Goal: Task Accomplishment & Management: Manage account settings

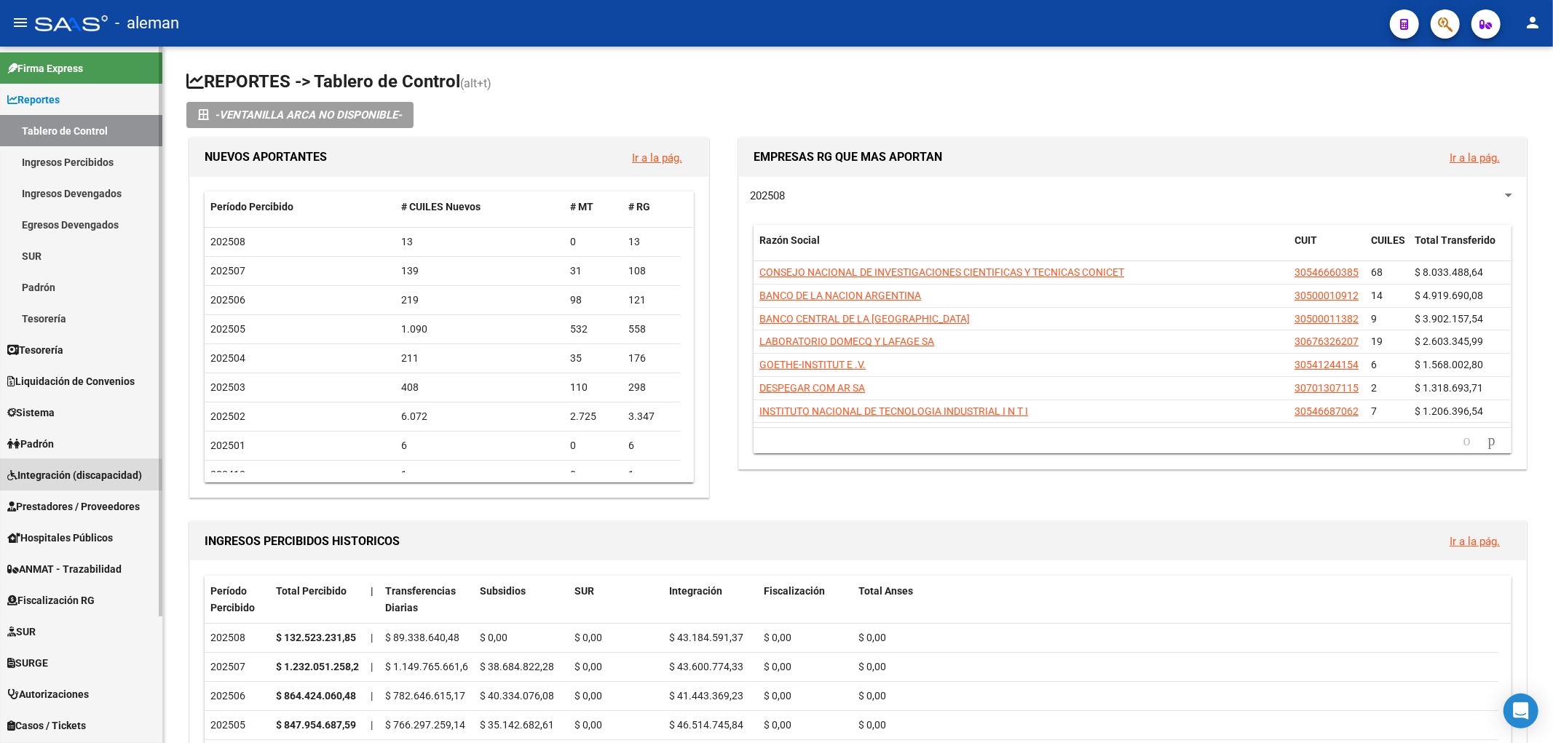
click at [59, 479] on span "Integración (discapacidad)" at bounding box center [74, 475] width 135 height 16
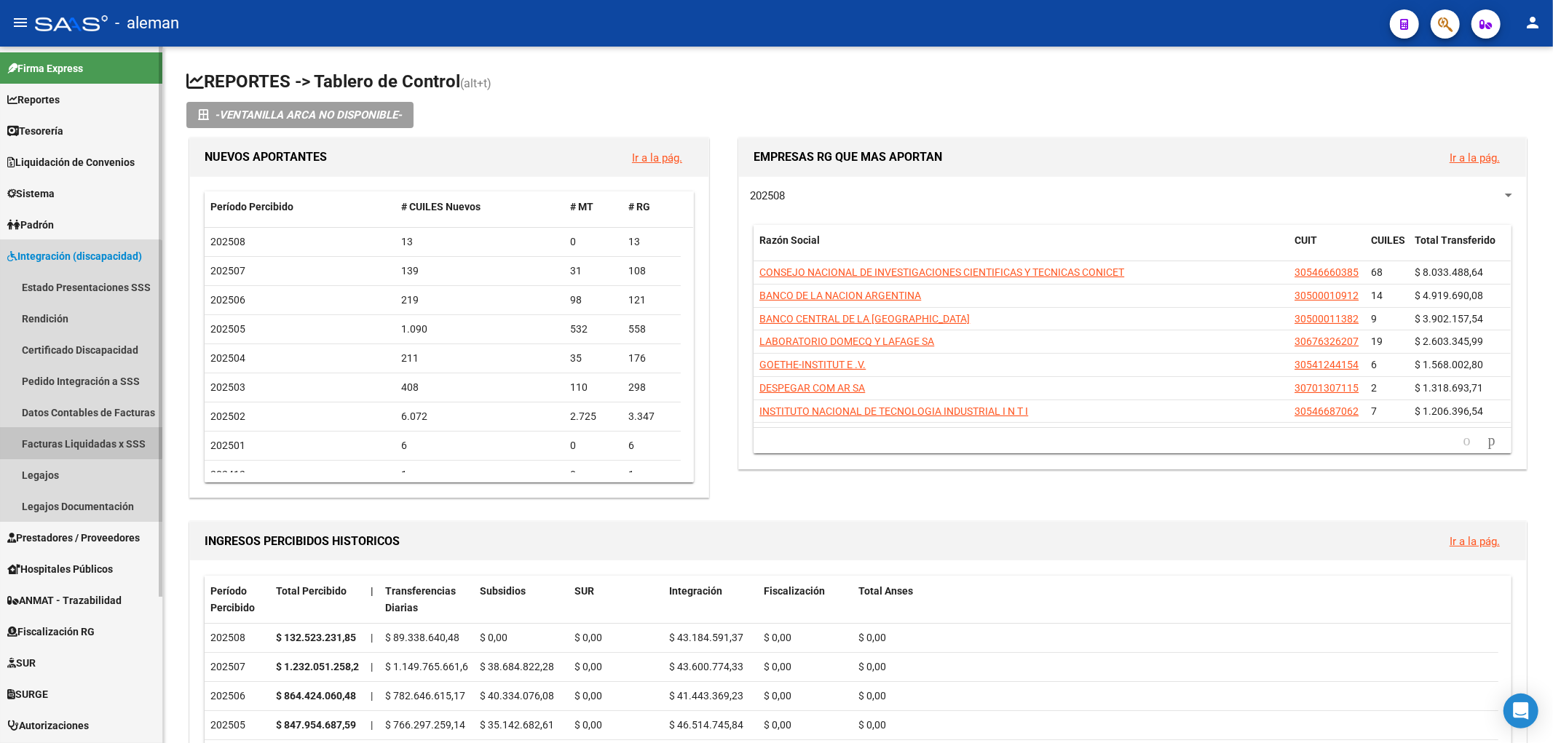
click at [71, 437] on link "Facturas Liquidadas x SSS" at bounding box center [81, 443] width 162 height 31
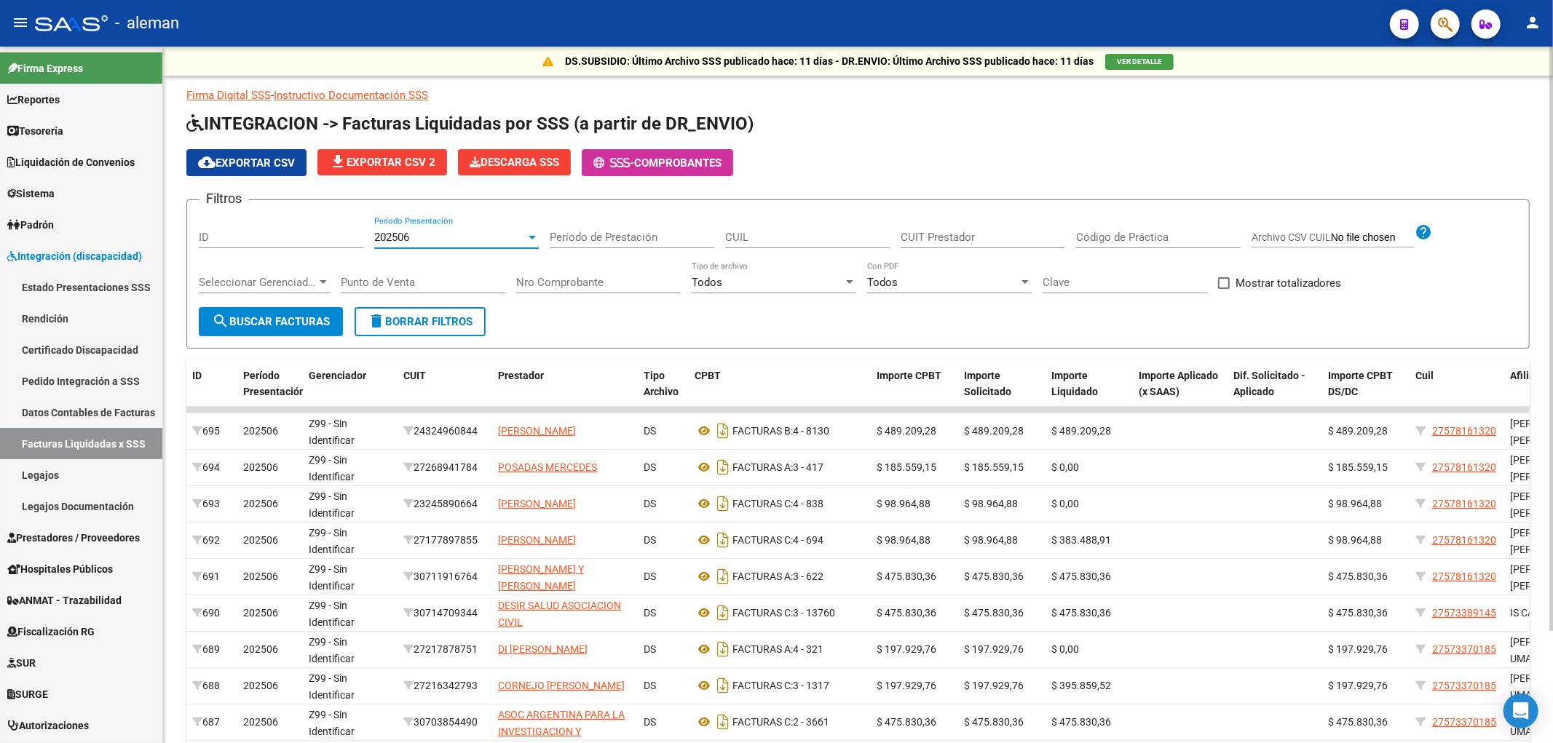
click at [528, 234] on div at bounding box center [532, 237] width 13 height 12
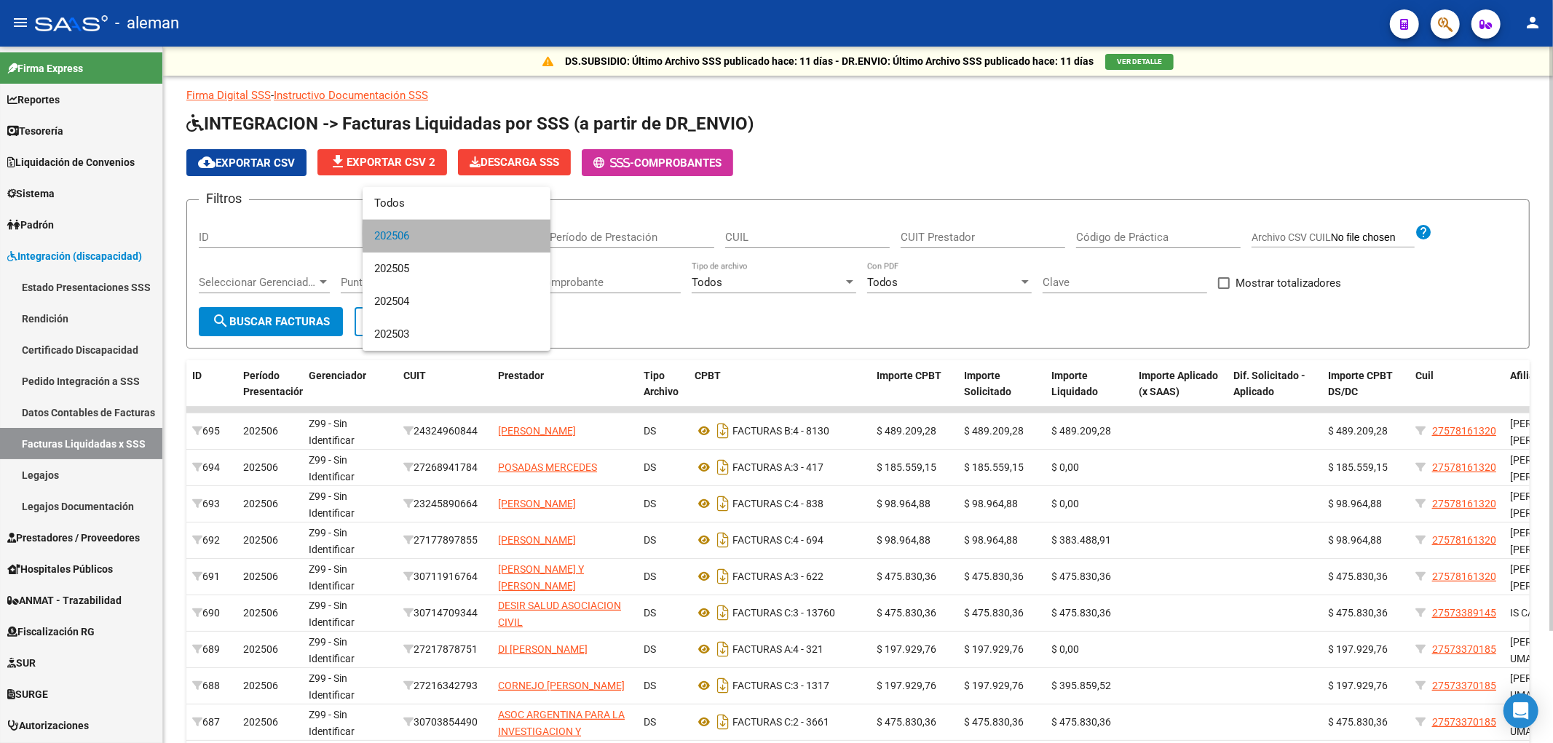
click at [528, 234] on span "202506" at bounding box center [456, 236] width 165 height 33
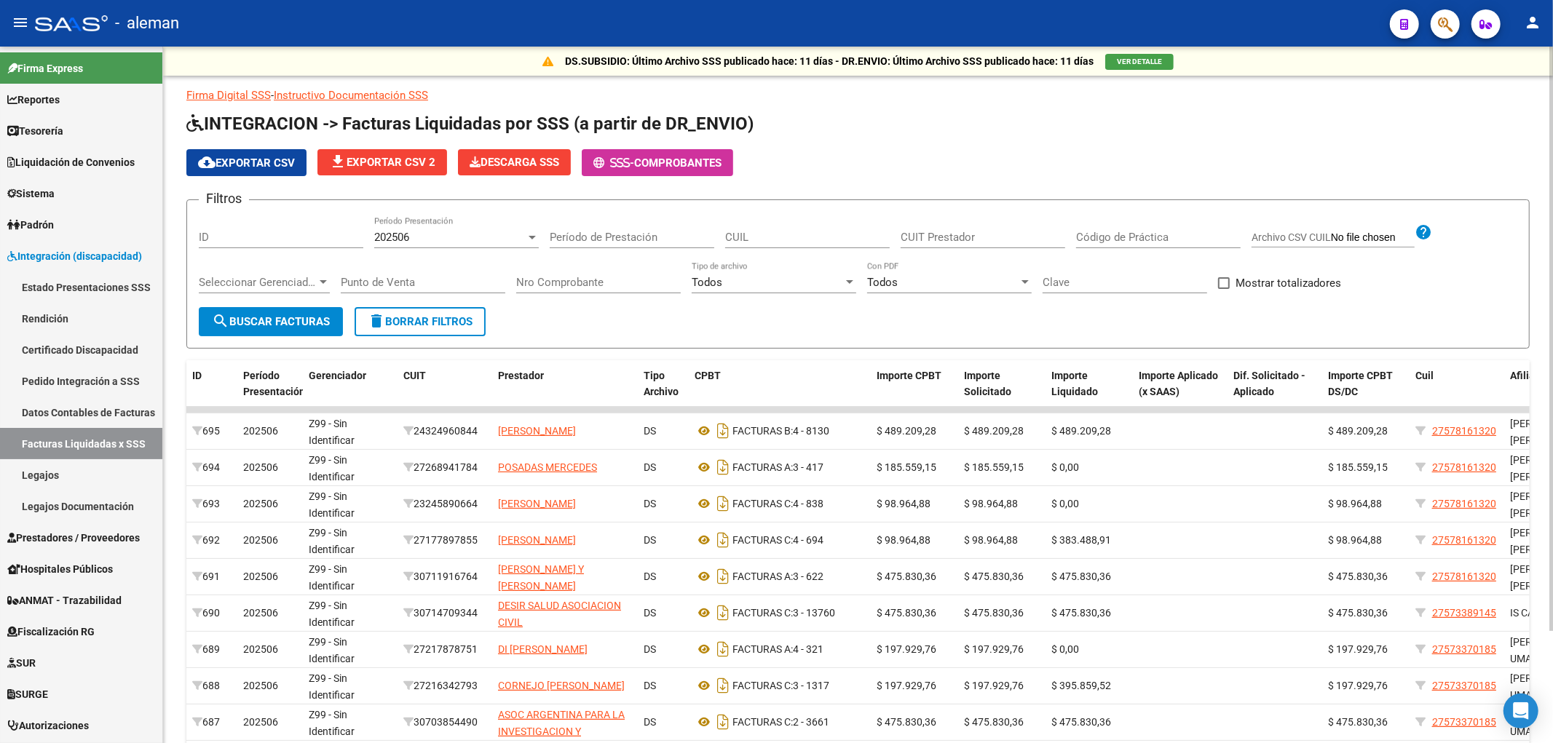
click at [716, 318] on form "Filtros ID 202506 Período Presentación Período de Prestación CUIL CUIT Prestado…" at bounding box center [857, 273] width 1343 height 149
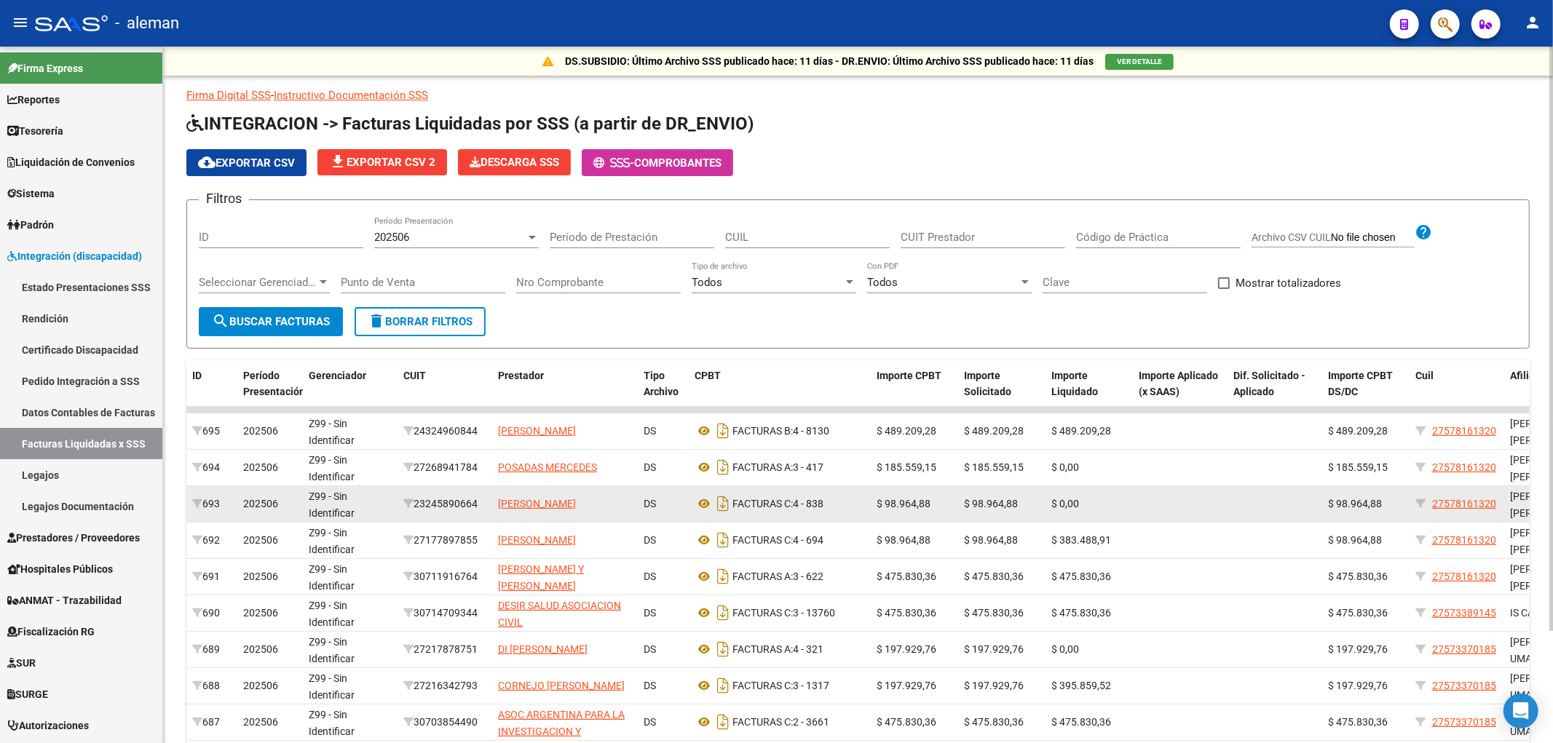
scroll to position [81, 0]
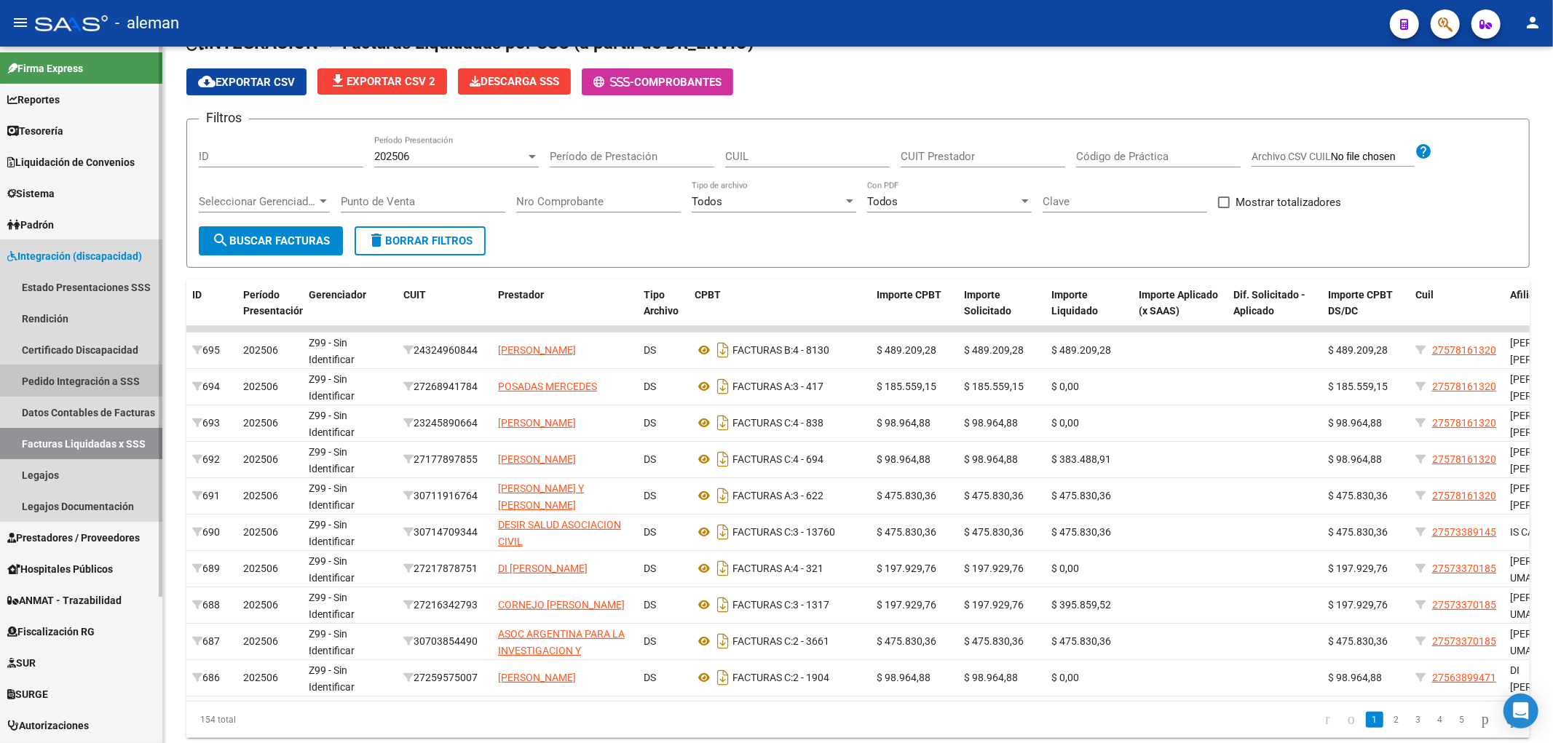
click at [92, 386] on link "Pedido Integración a SSS" at bounding box center [81, 380] width 162 height 31
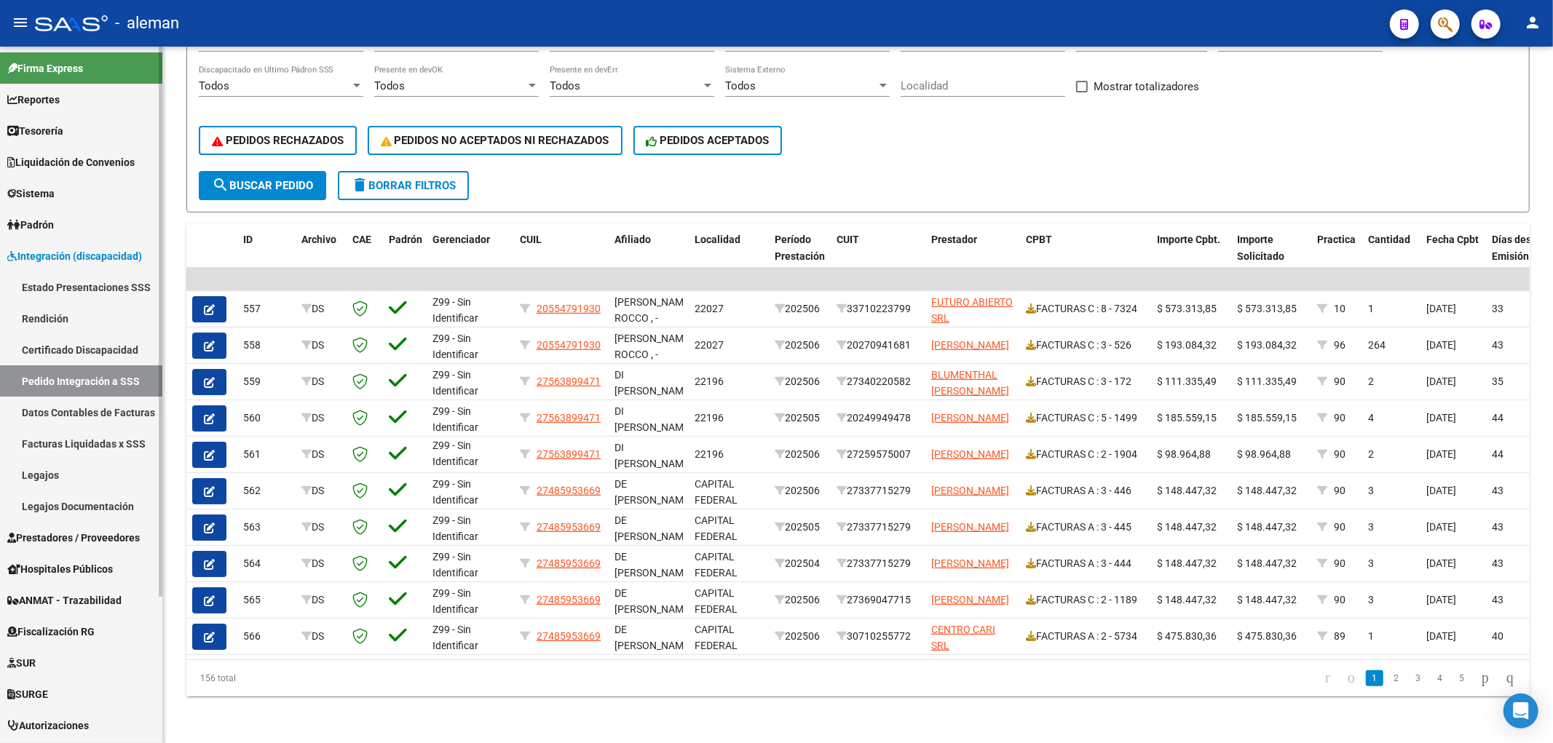
click at [62, 537] on span "Prestadores / Proveedores" at bounding box center [73, 538] width 132 height 16
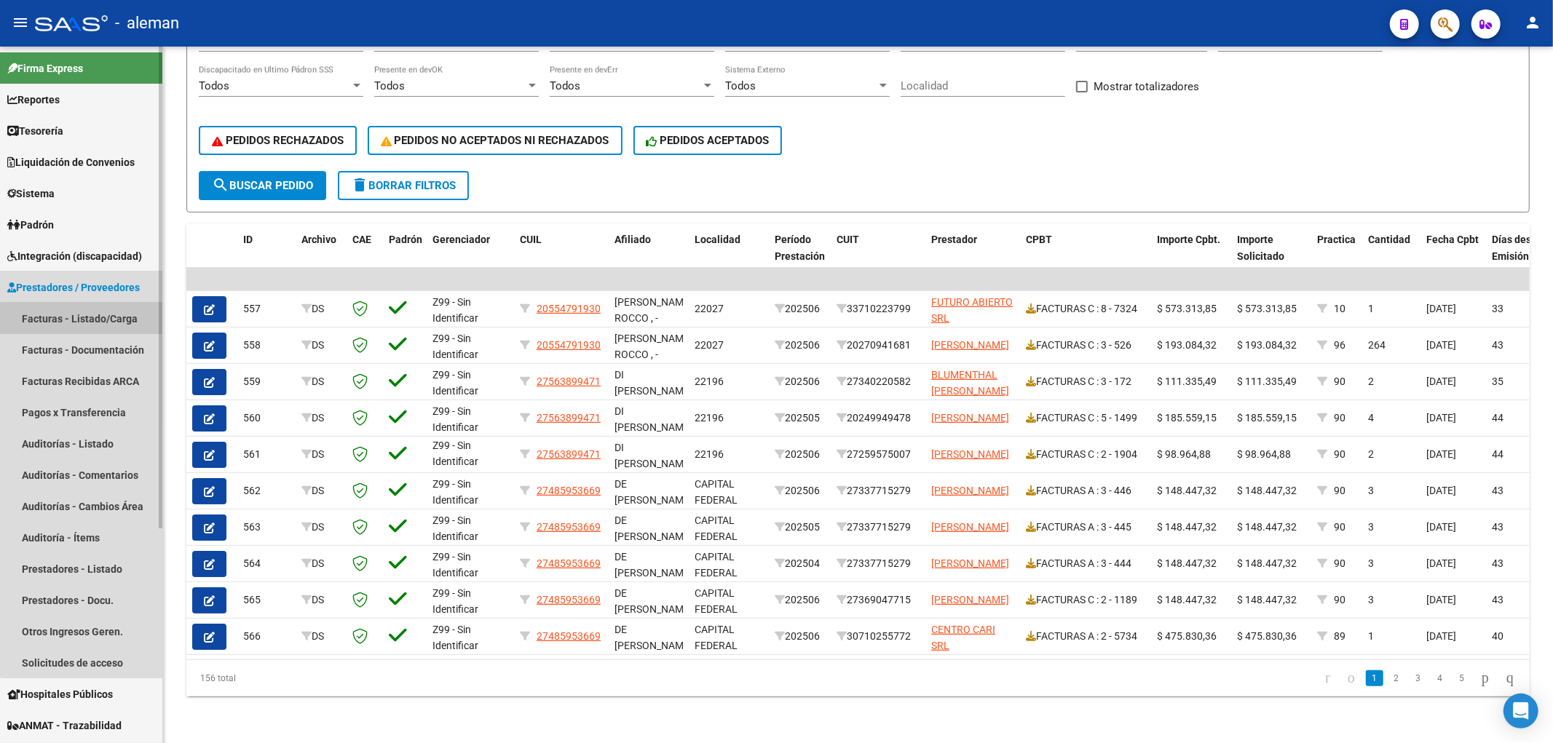
click at [97, 320] on link "Facturas - Listado/Carga" at bounding box center [81, 318] width 162 height 31
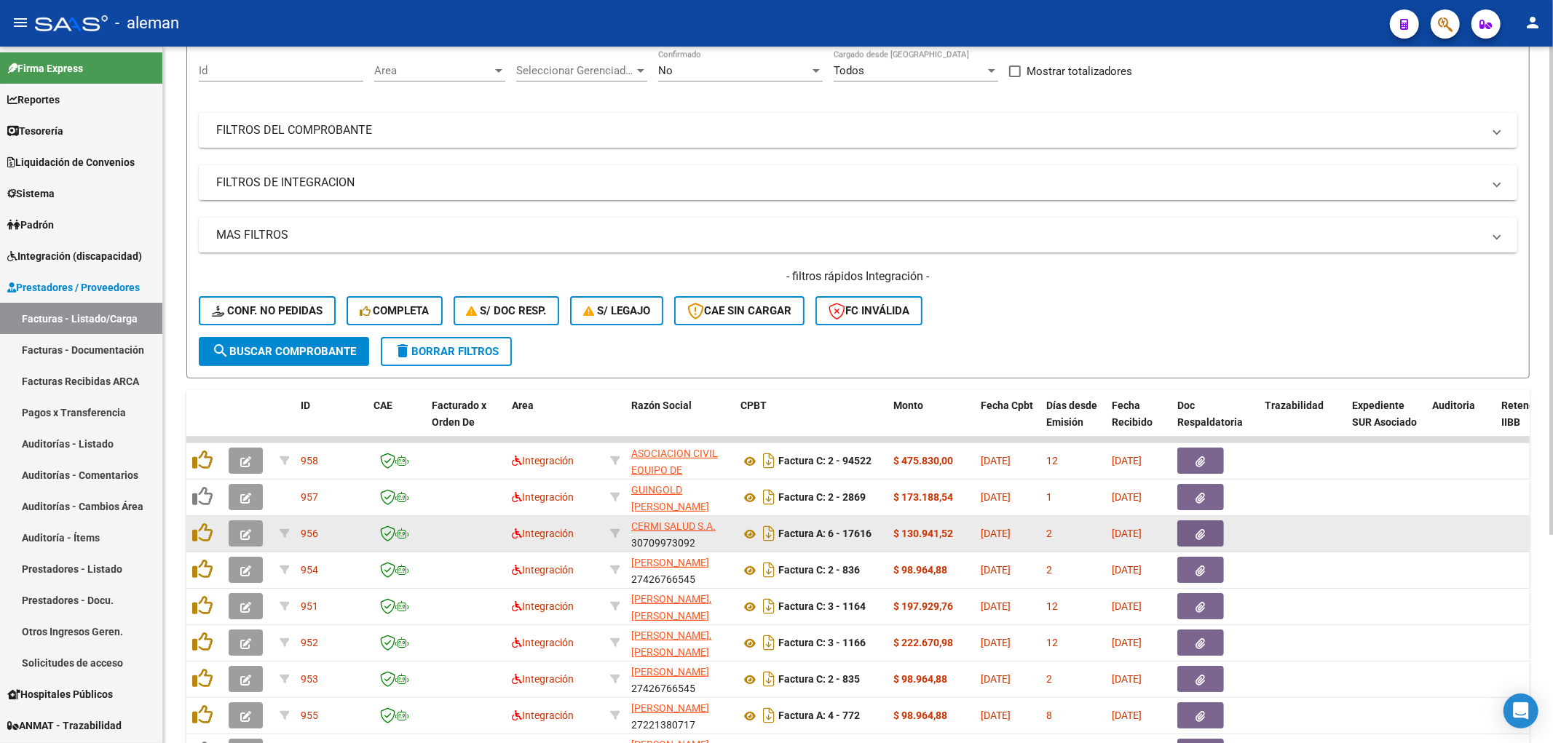
scroll to position [215, 0]
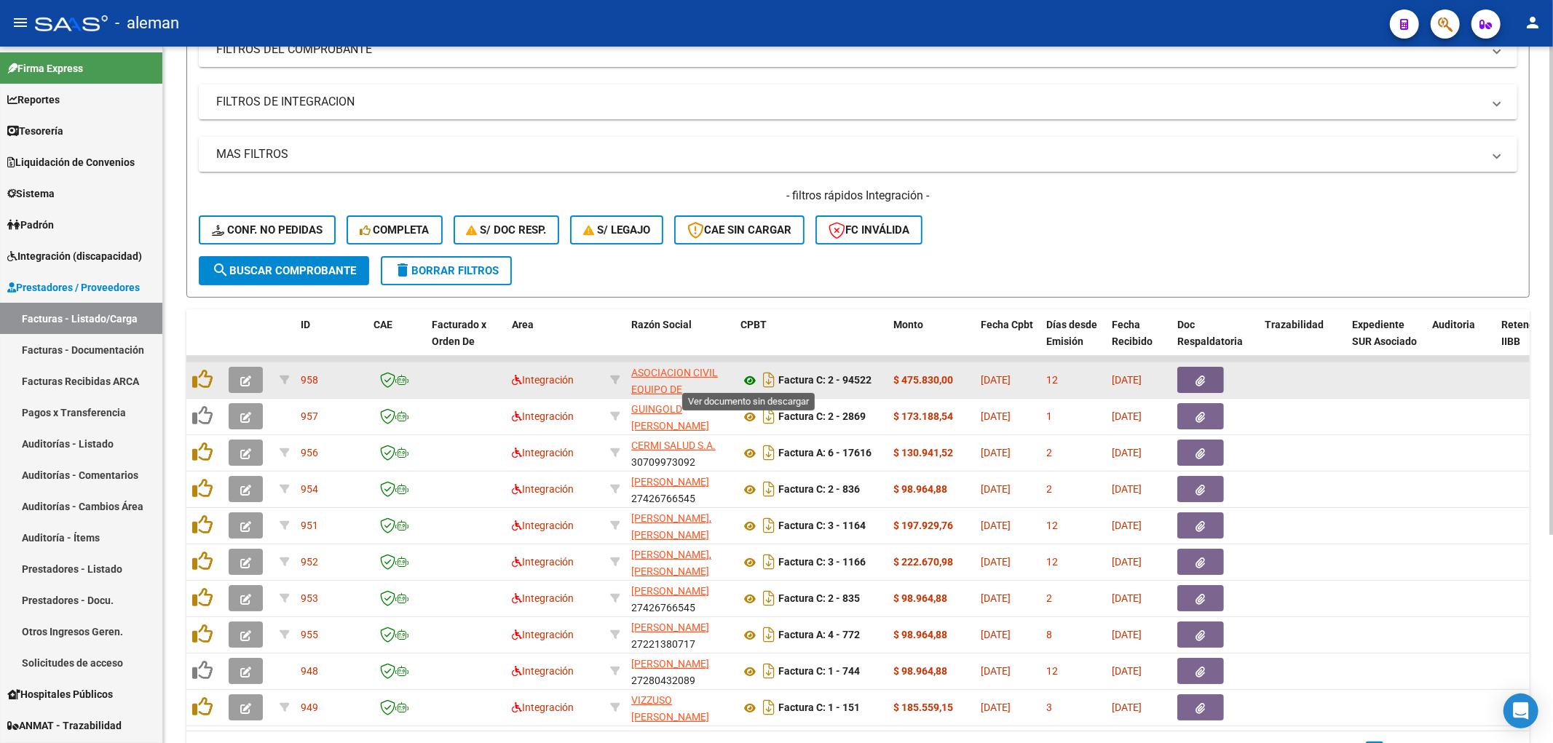
click at [748, 375] on icon at bounding box center [749, 380] width 19 height 17
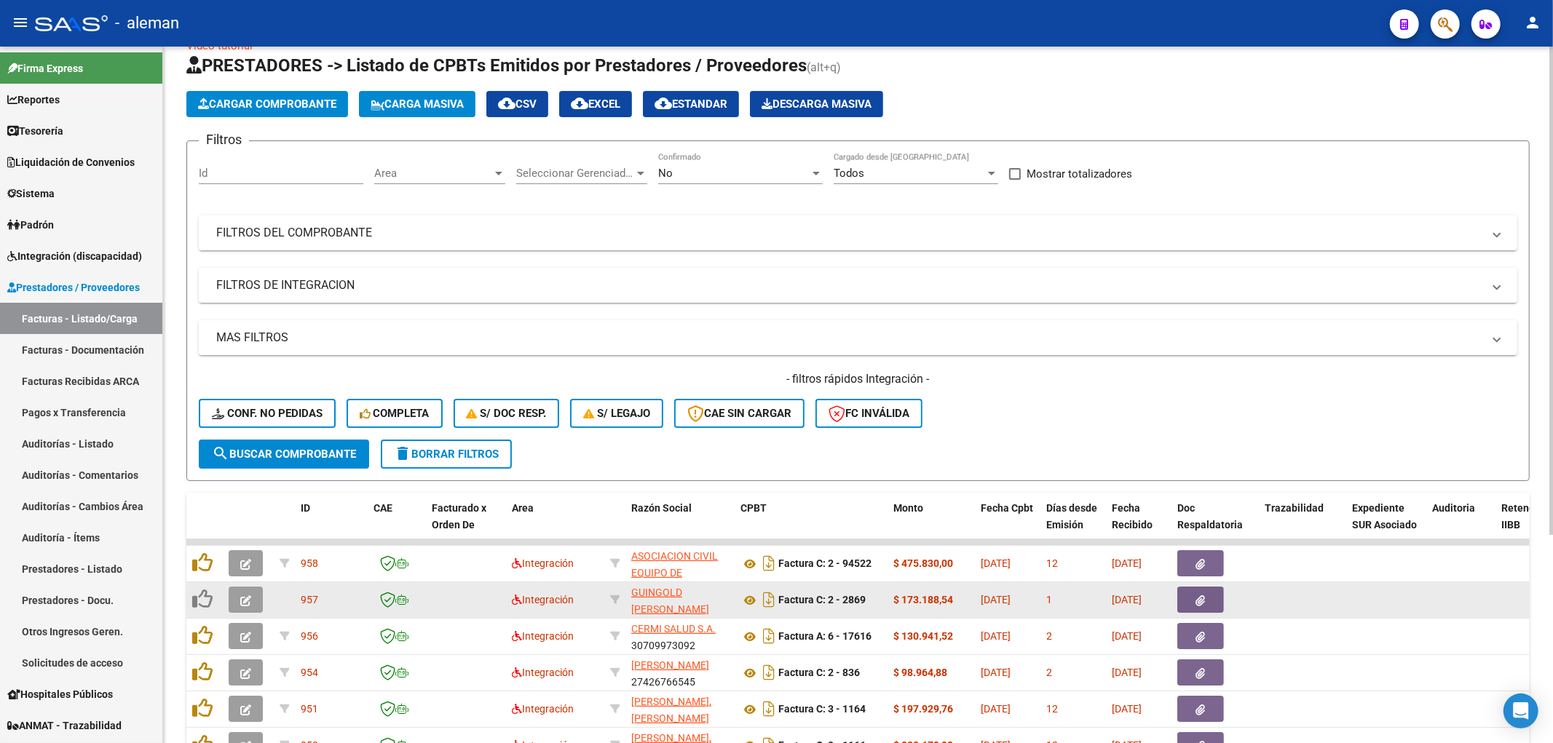
scroll to position [0, 0]
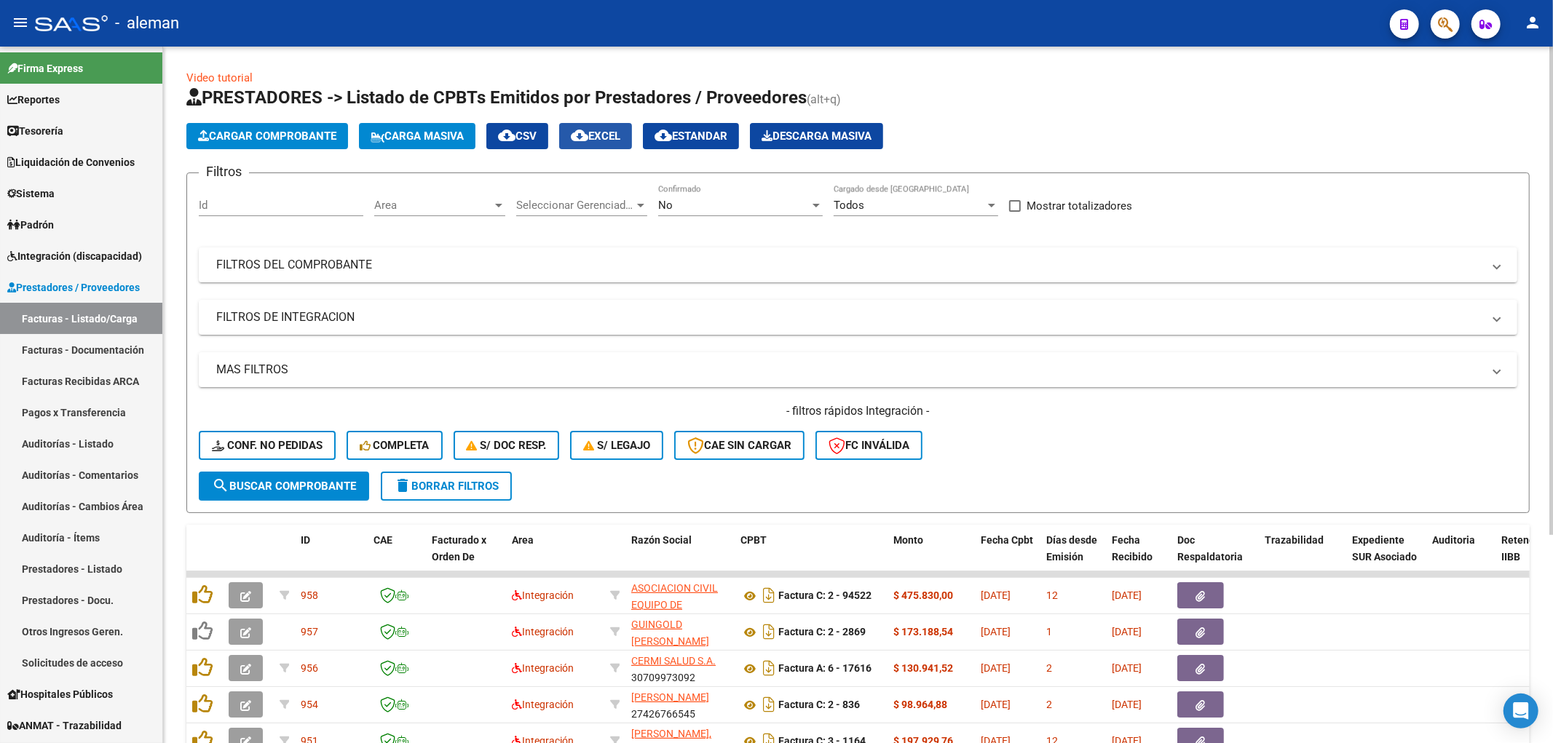
click at [606, 135] on span "cloud_download EXCEL" at bounding box center [595, 136] width 49 height 13
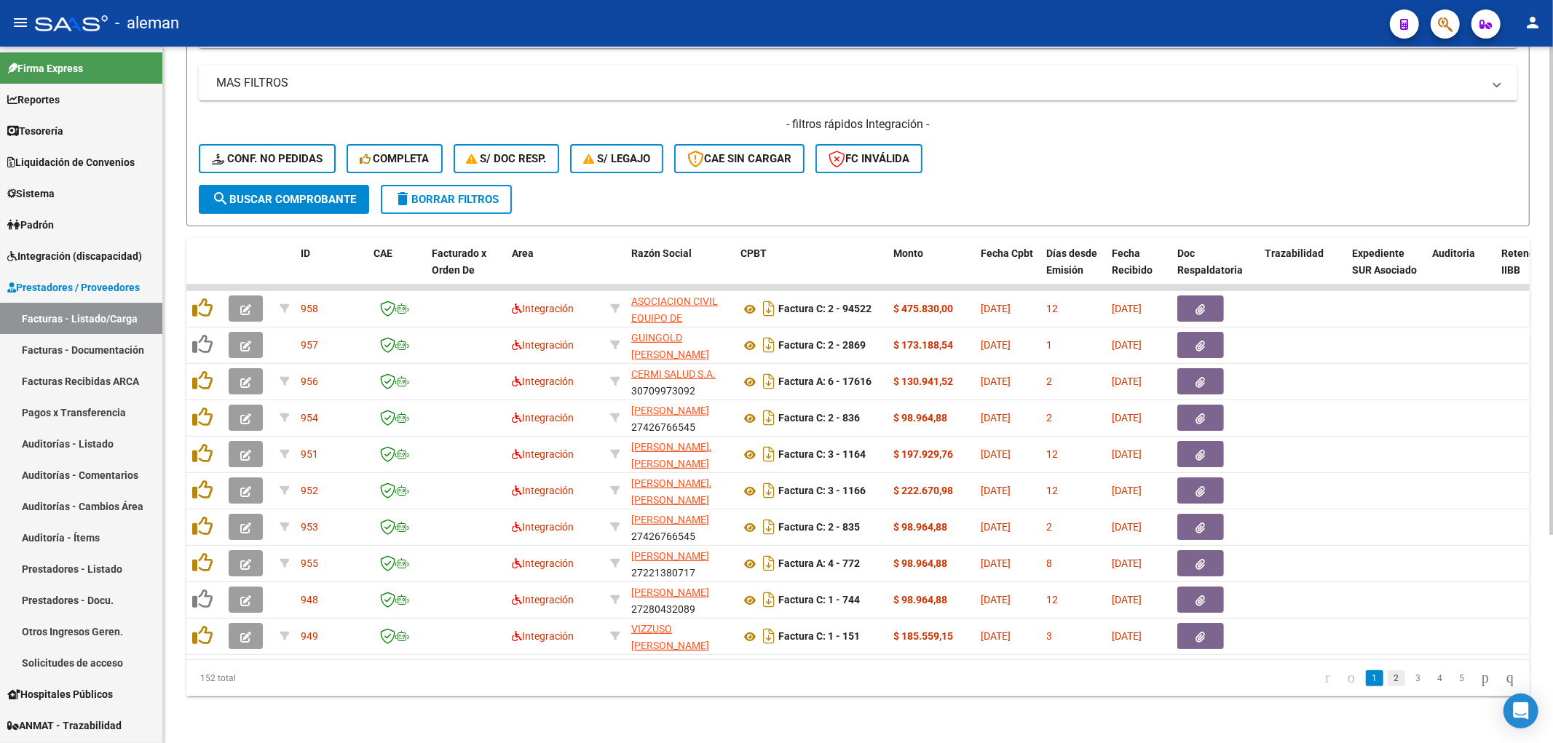
click at [1387, 683] on link "2" at bounding box center [1395, 678] width 17 height 16
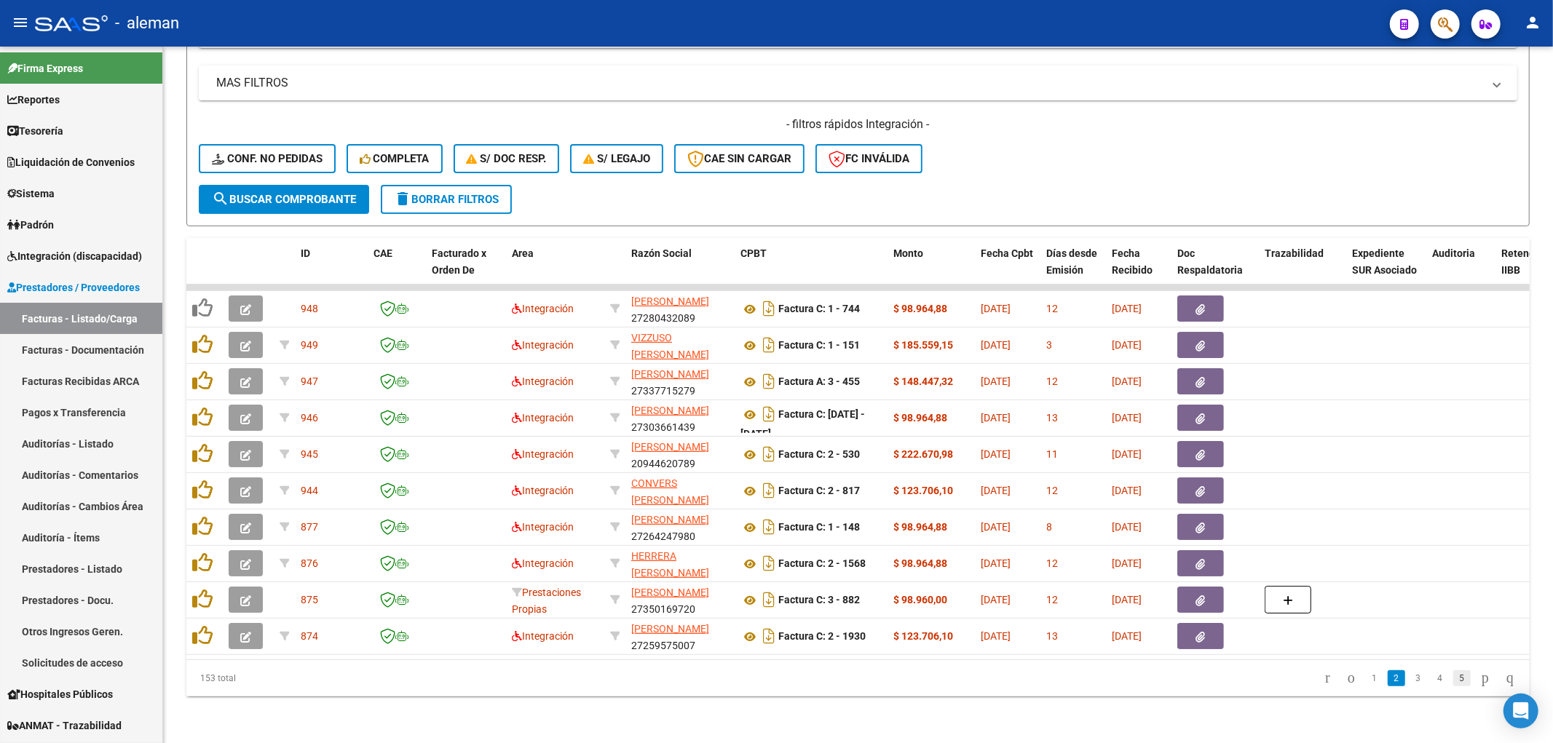
click at [1453, 678] on link "5" at bounding box center [1461, 678] width 17 height 16
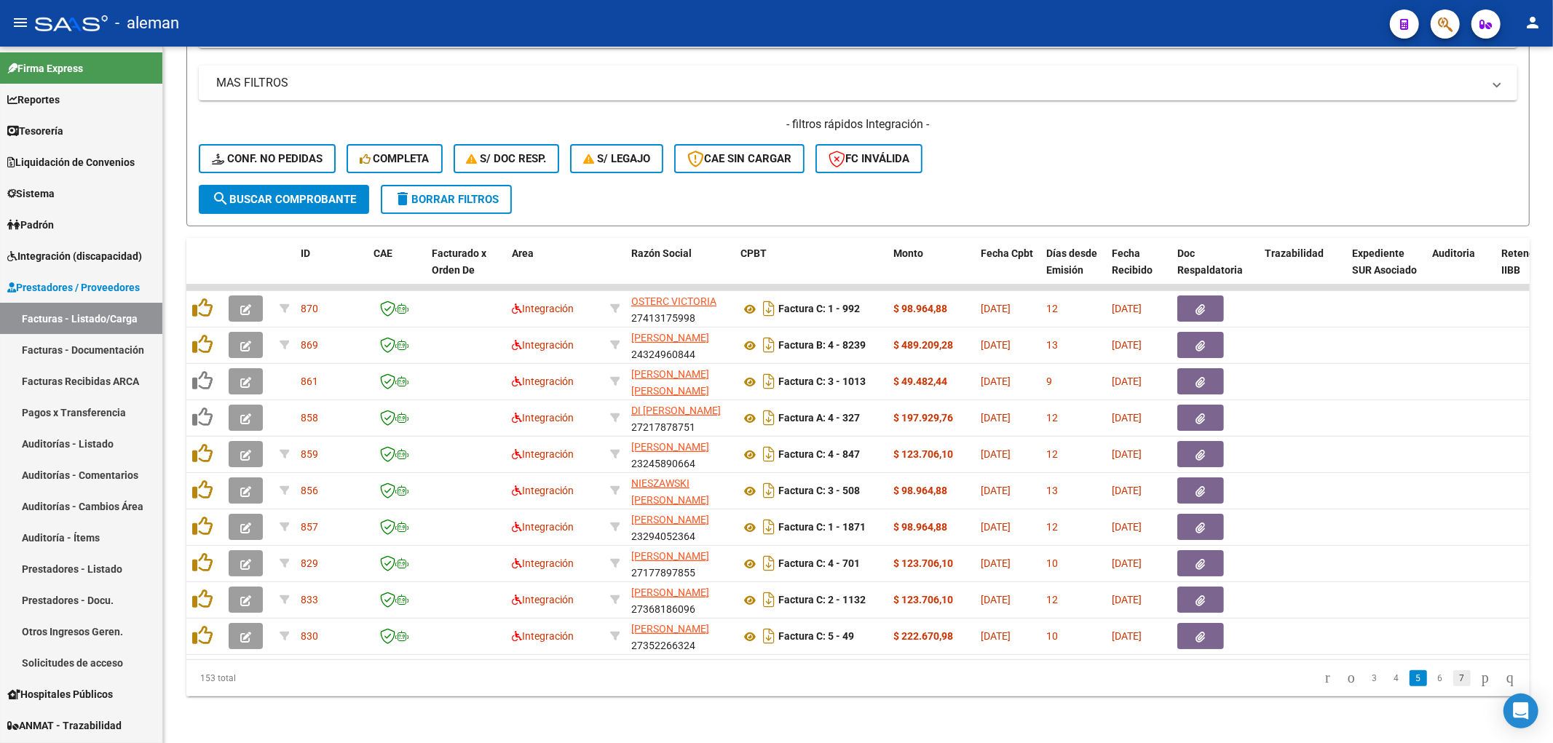
click at [1453, 681] on link "7" at bounding box center [1461, 678] width 17 height 16
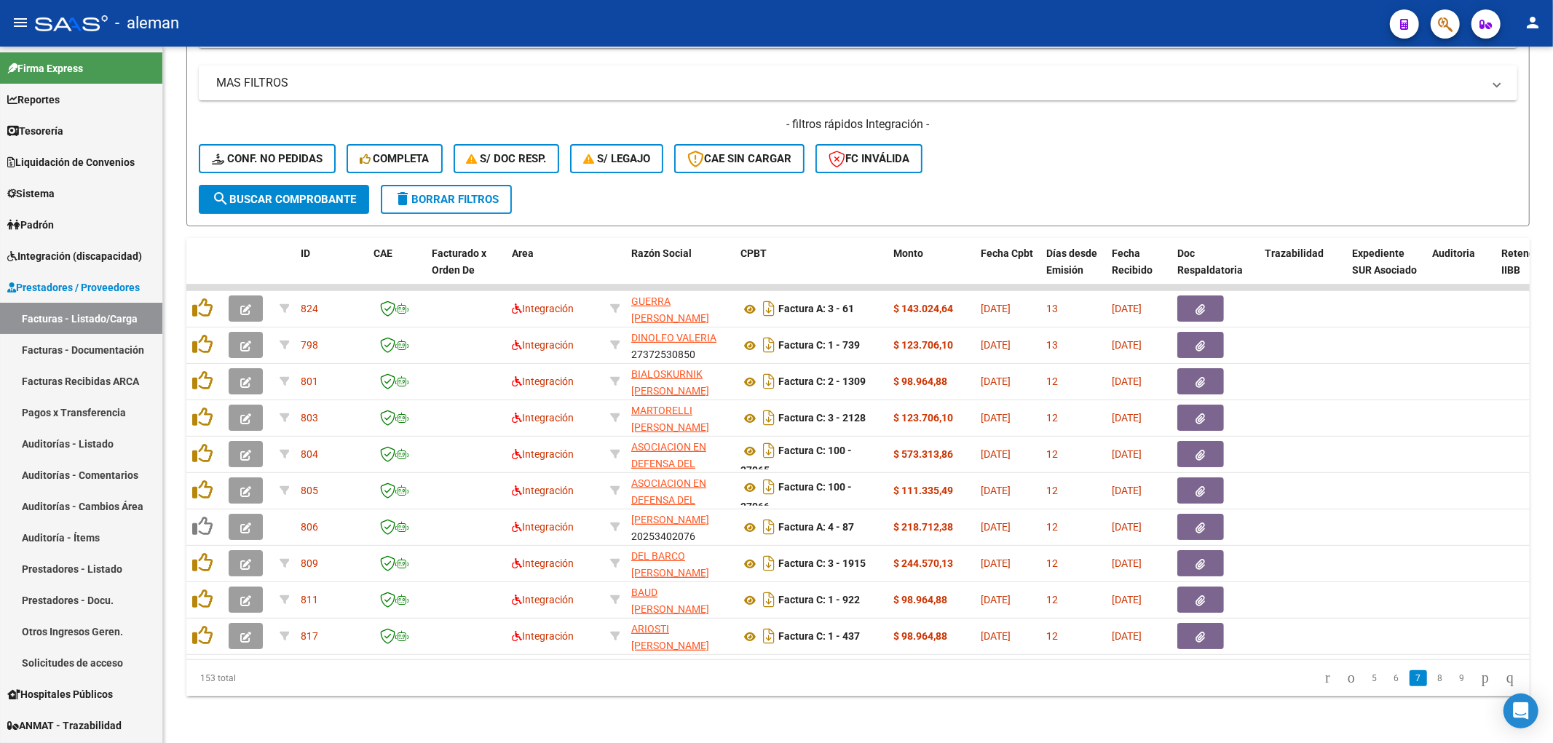
click at [1453, 681] on link "9" at bounding box center [1461, 678] width 17 height 16
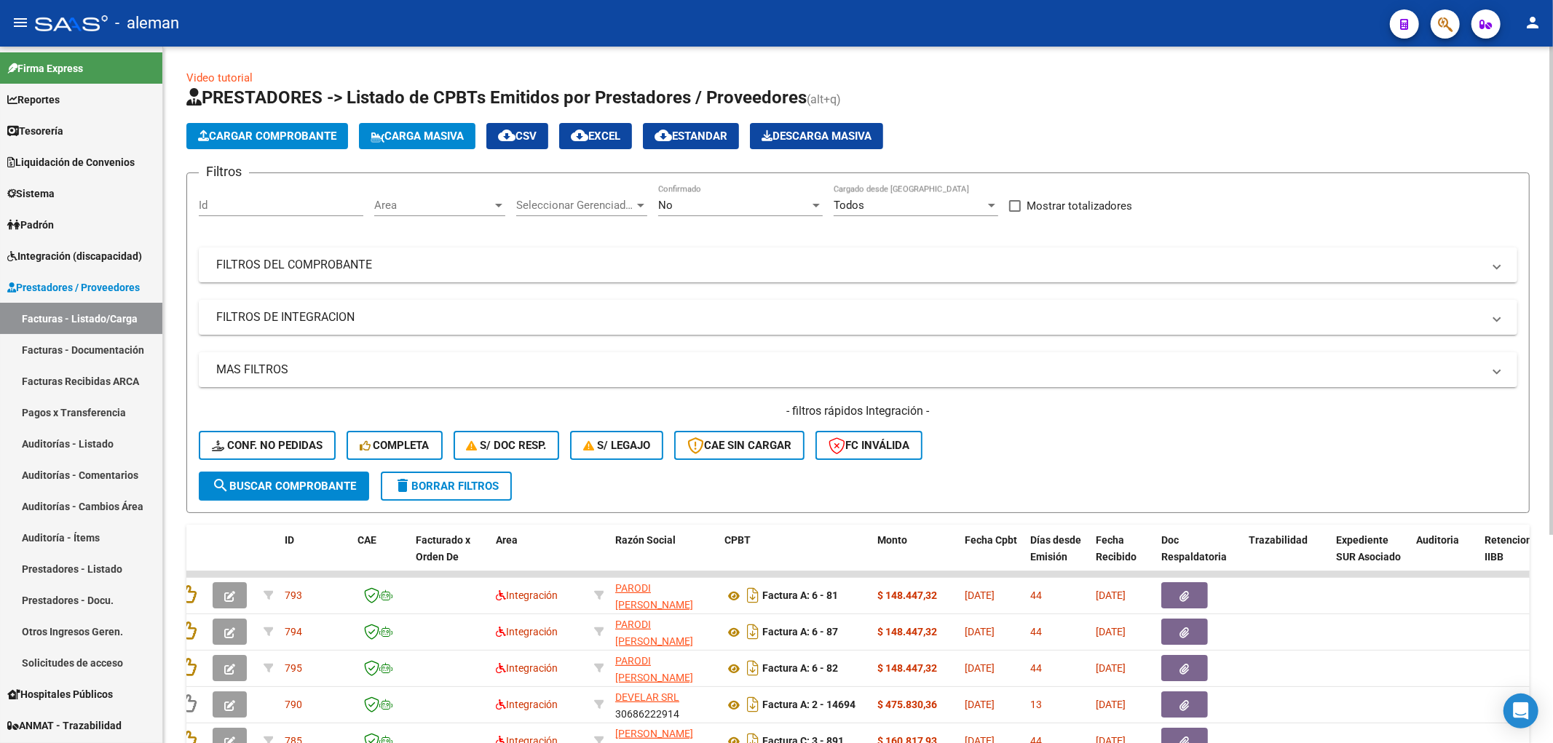
click at [246, 205] on input "Id" at bounding box center [281, 205] width 165 height 13
type input "724"
click at [275, 486] on span "search Buscar Comprobante" at bounding box center [284, 486] width 144 height 13
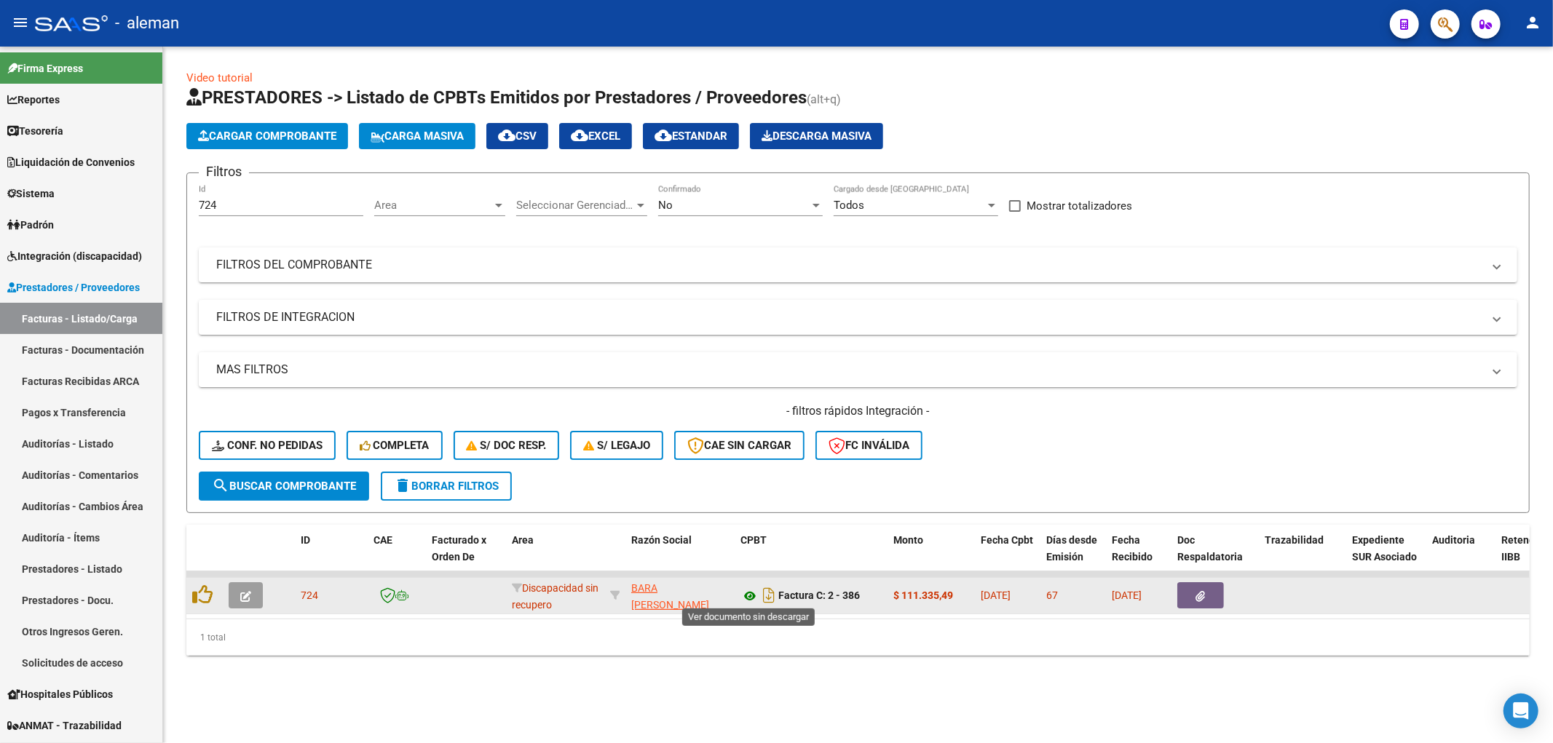
click at [747, 593] on icon at bounding box center [749, 595] width 19 height 17
click at [757, 593] on icon at bounding box center [749, 595] width 19 height 17
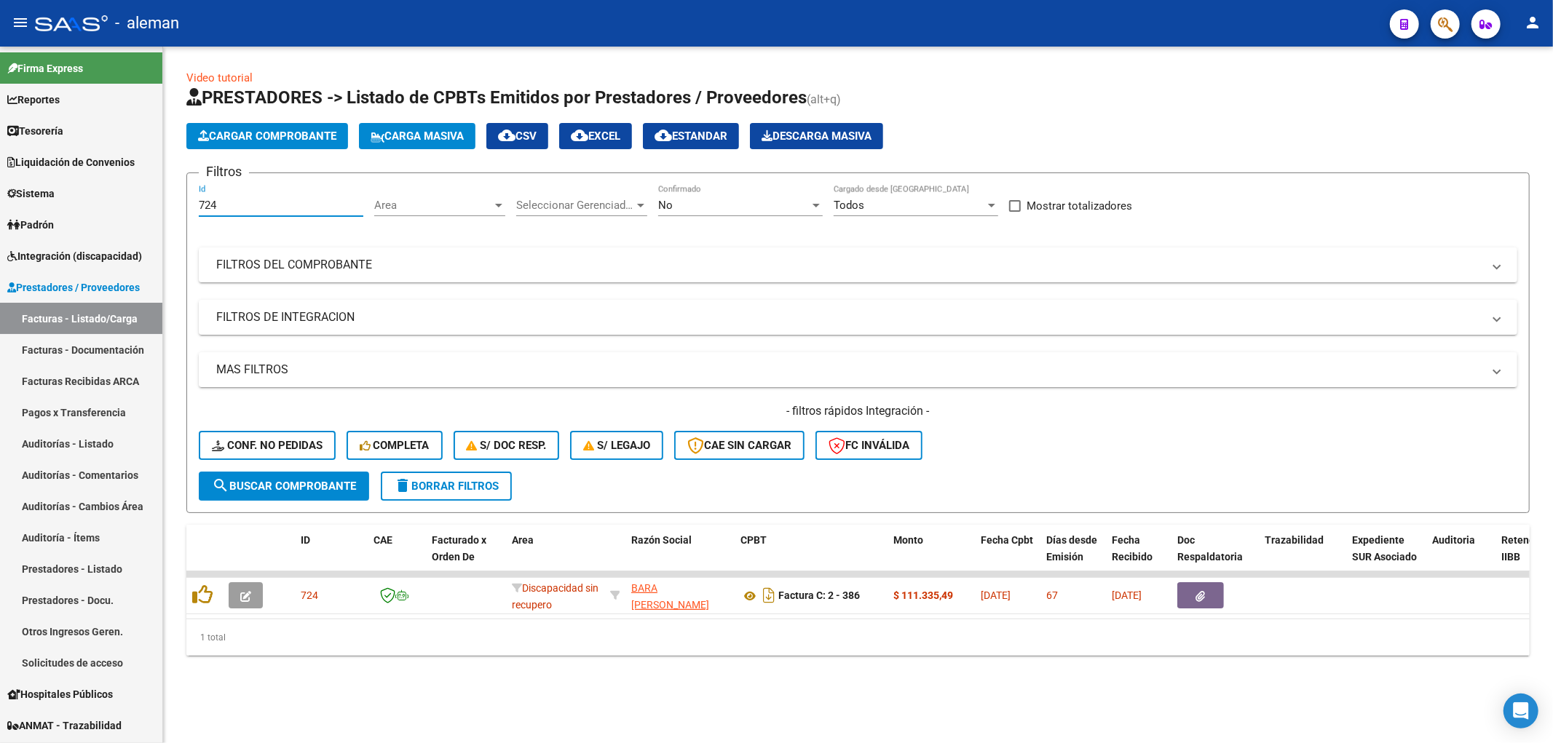
click at [204, 193] on div "724 Id" at bounding box center [281, 200] width 165 height 31
click at [237, 210] on input "724" at bounding box center [281, 205] width 165 height 13
click at [456, 483] on span "delete Borrar Filtros" at bounding box center [446, 486] width 105 height 13
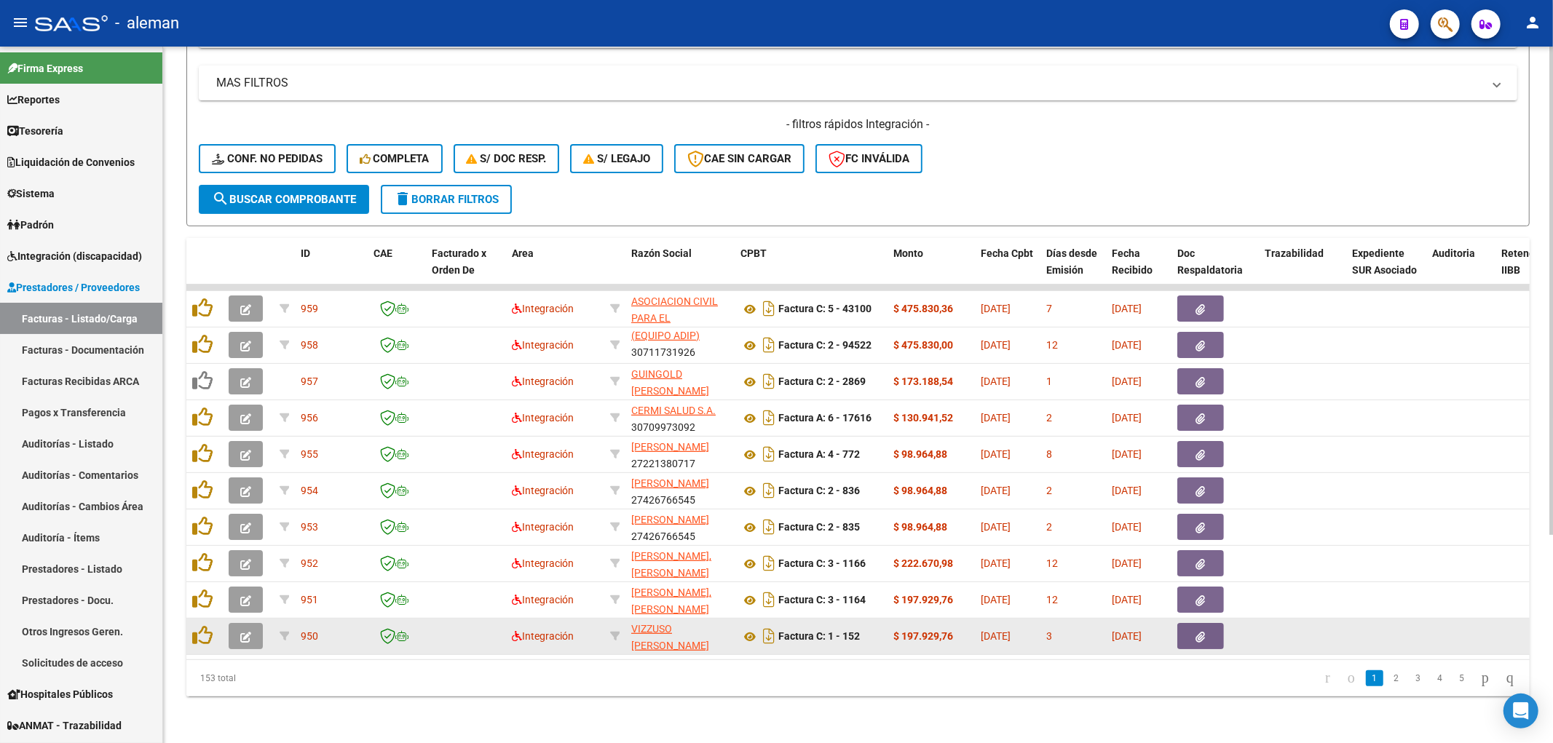
scroll to position [296, 0]
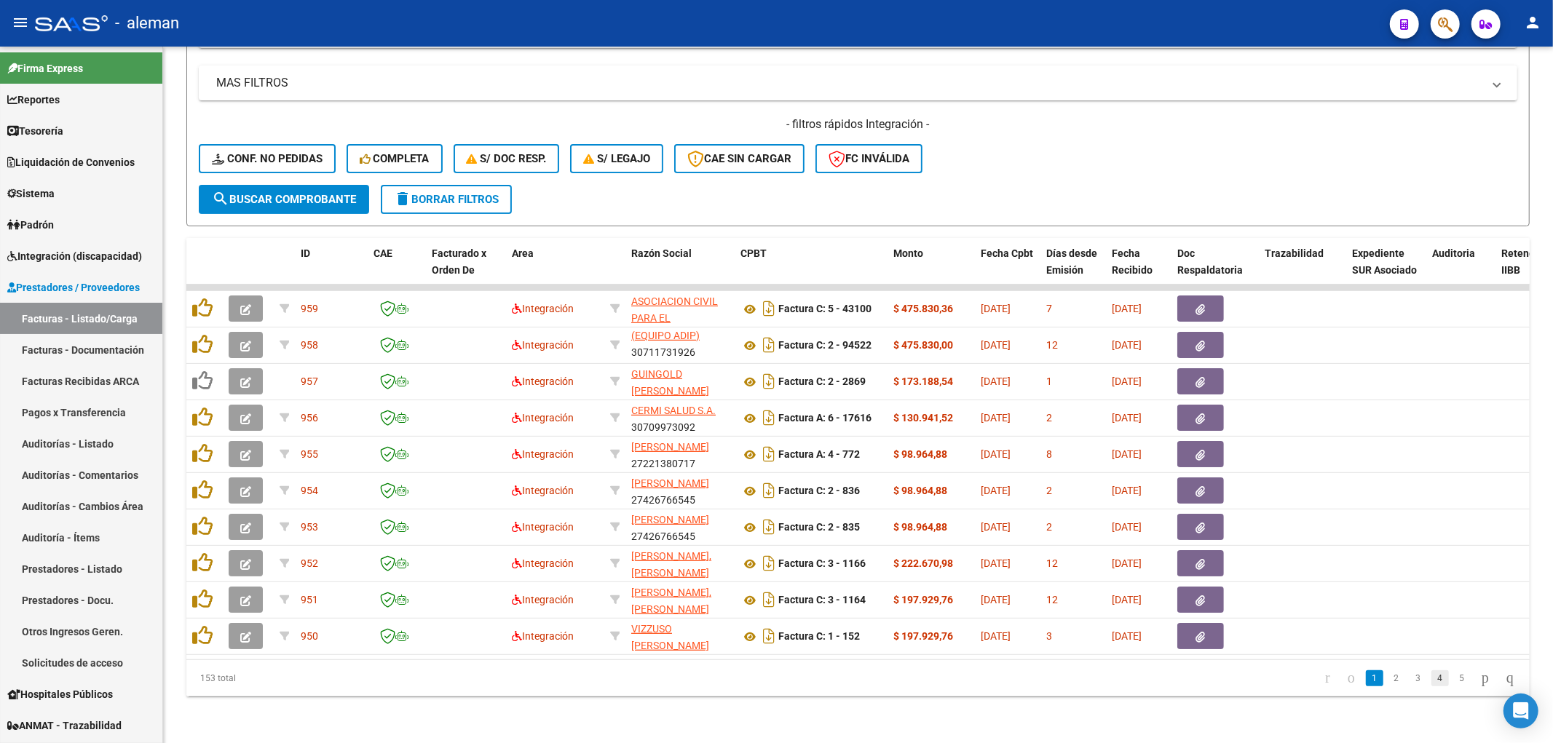
click at [1433, 686] on link "4" at bounding box center [1439, 678] width 17 height 16
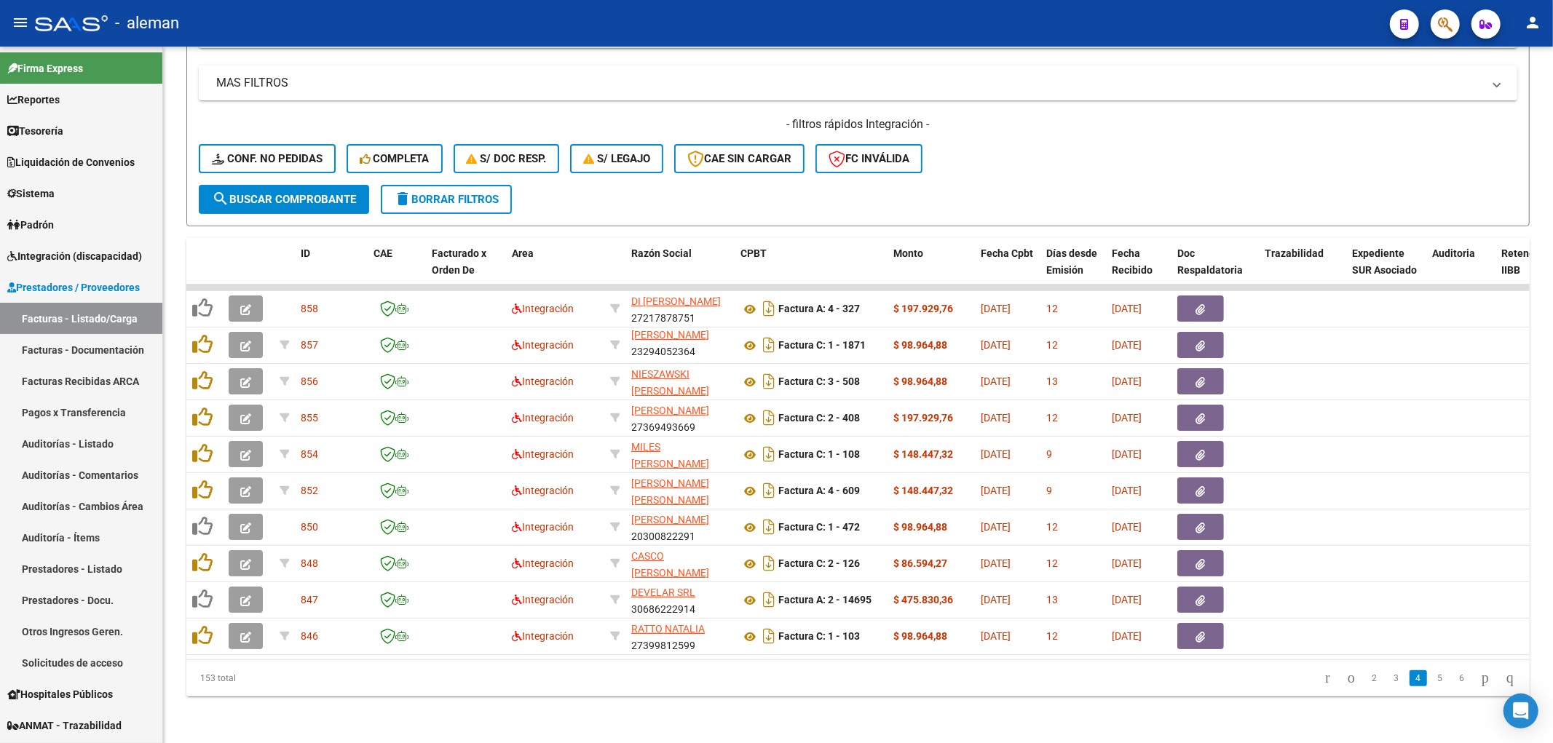
scroll to position [18, 0]
click at [1433, 683] on link "5" at bounding box center [1439, 678] width 17 height 16
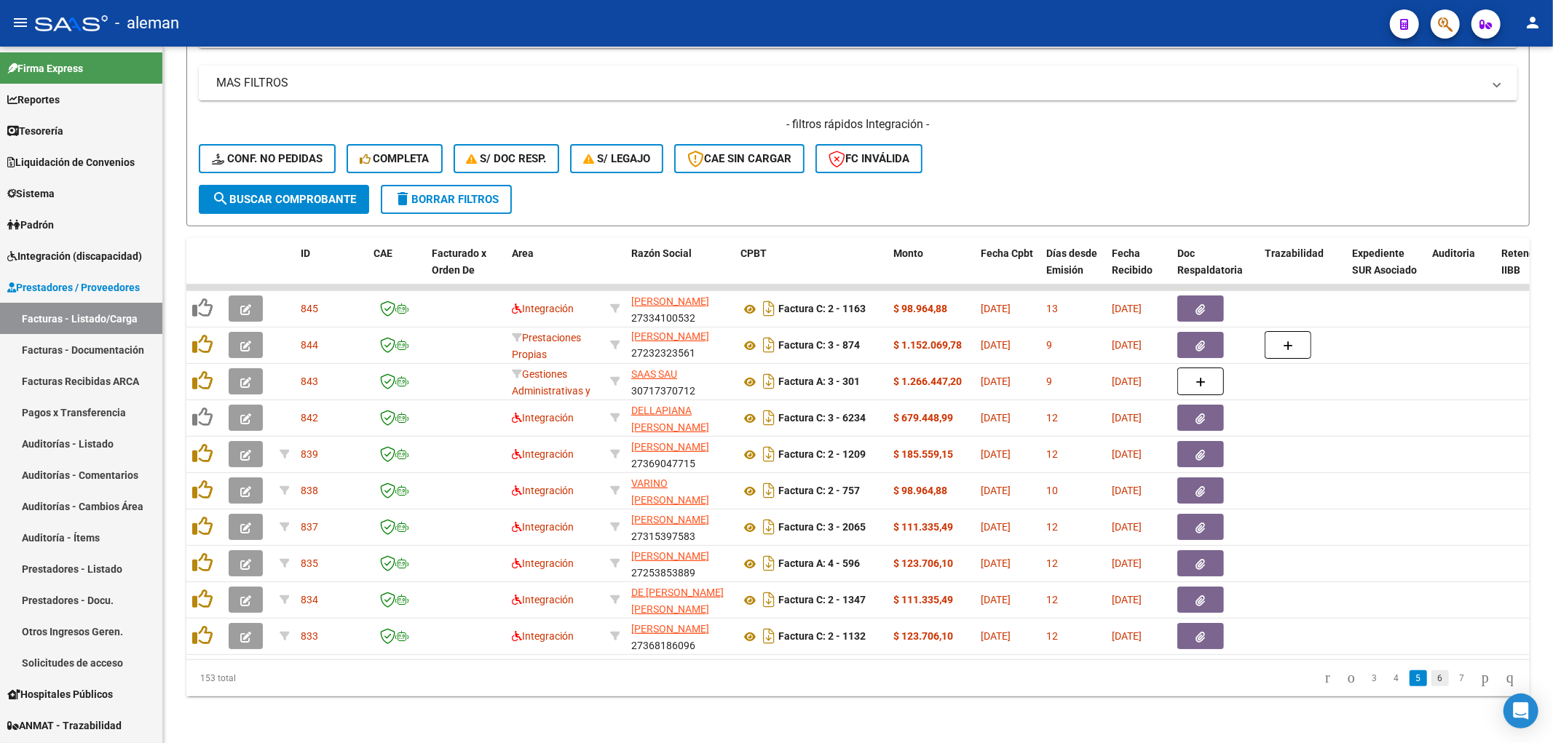
click at [1431, 682] on link "6" at bounding box center [1439, 678] width 17 height 16
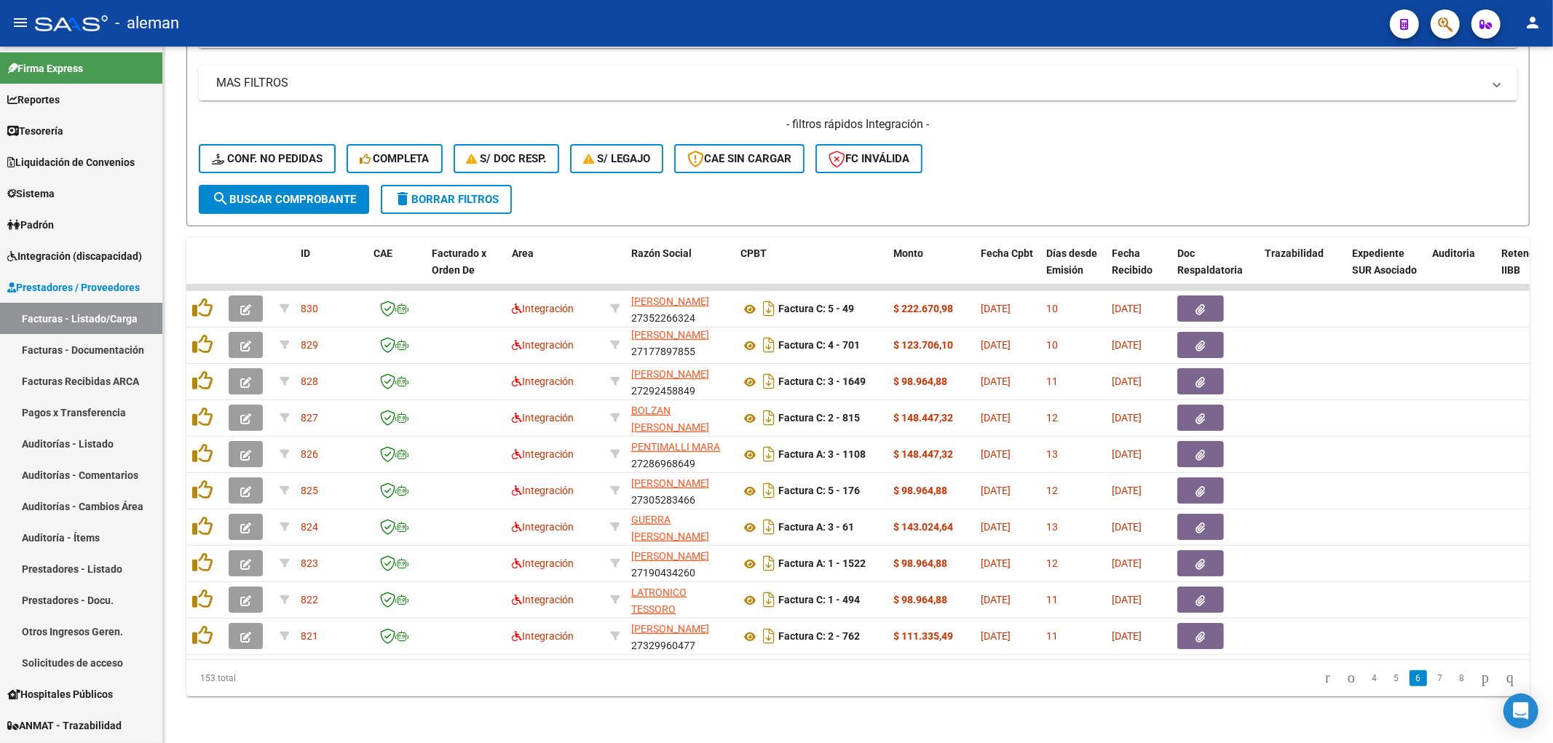
click at [1431, 682] on link "7" at bounding box center [1439, 678] width 17 height 16
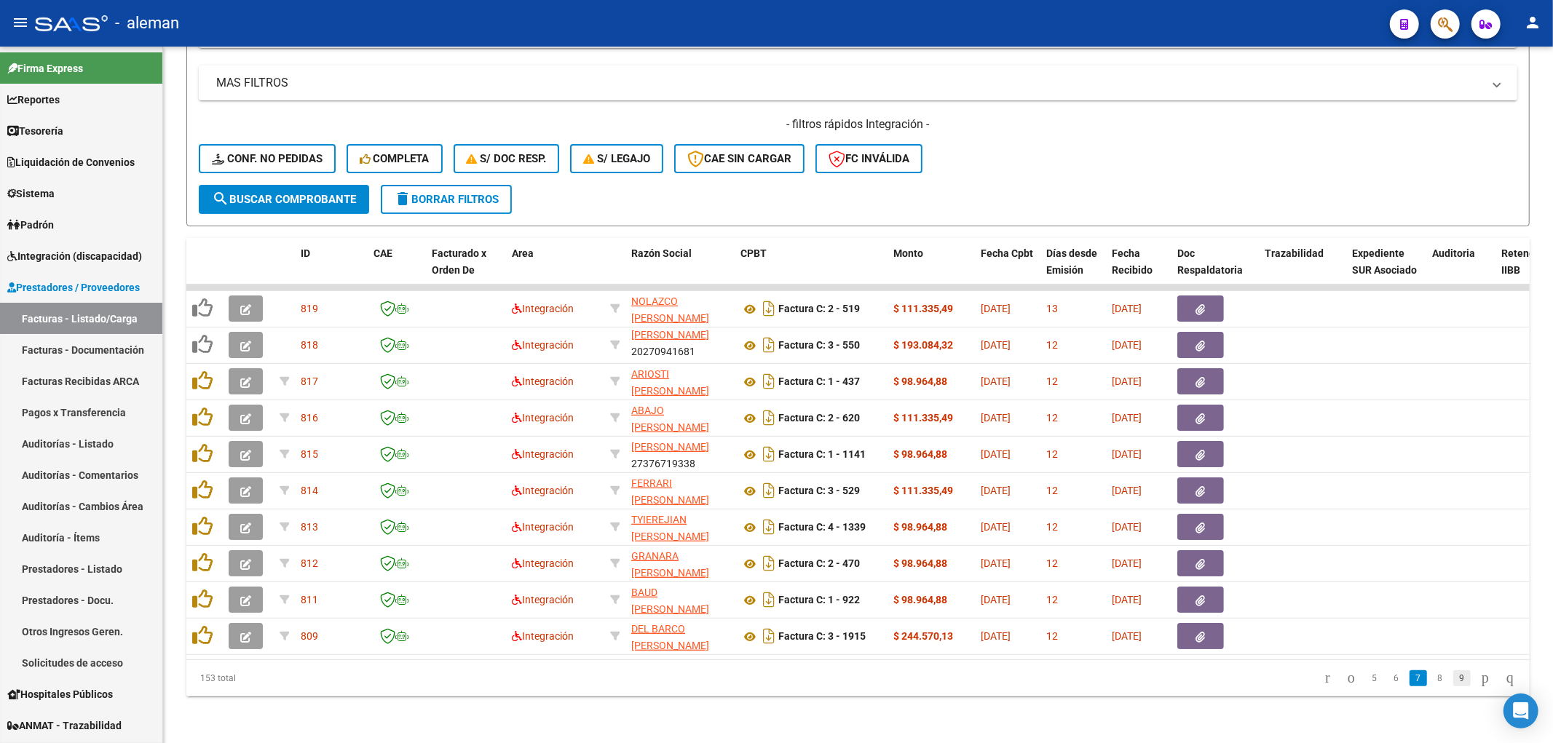
click at [1453, 678] on link "9" at bounding box center [1461, 678] width 17 height 16
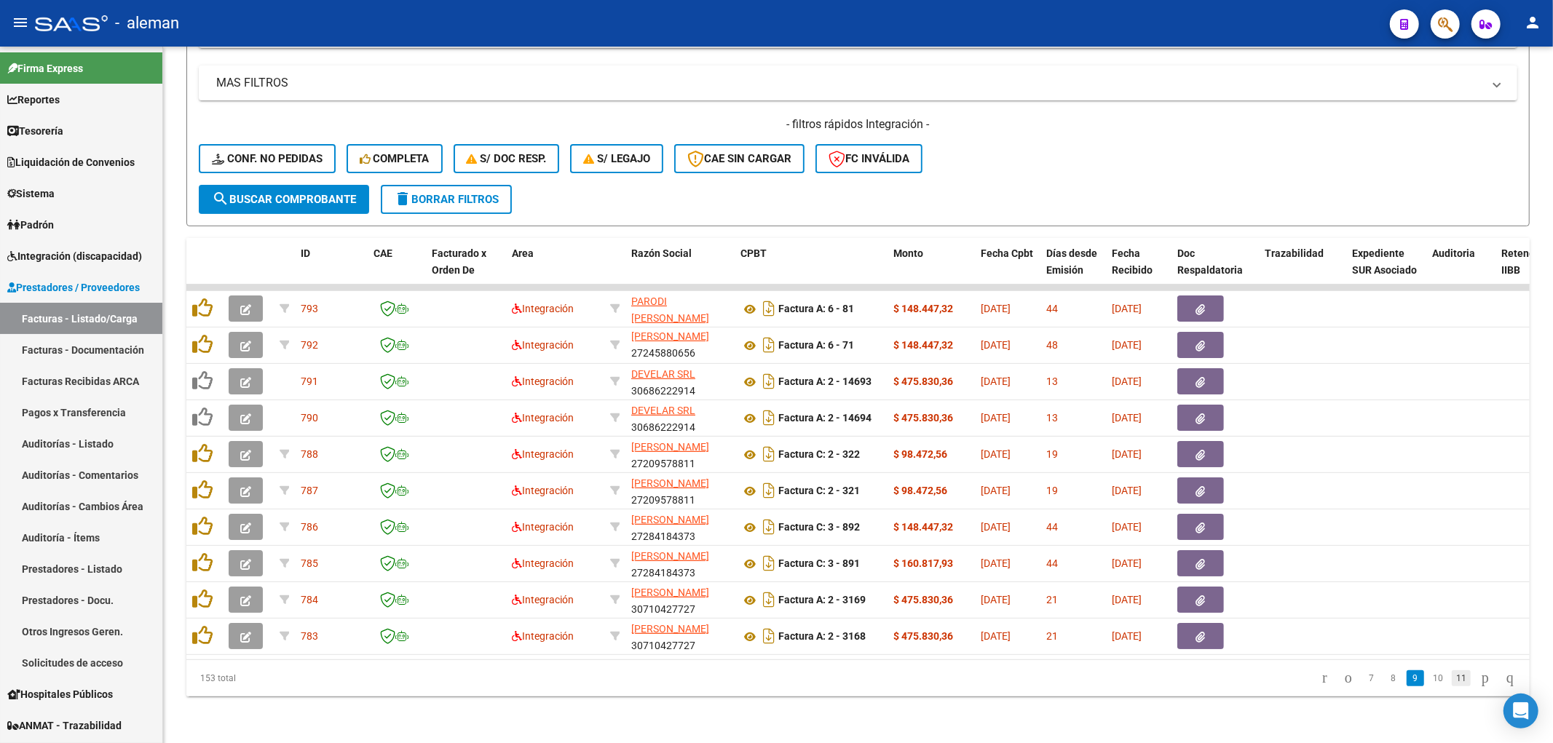
click at [1454, 679] on link "11" at bounding box center [1461, 678] width 19 height 16
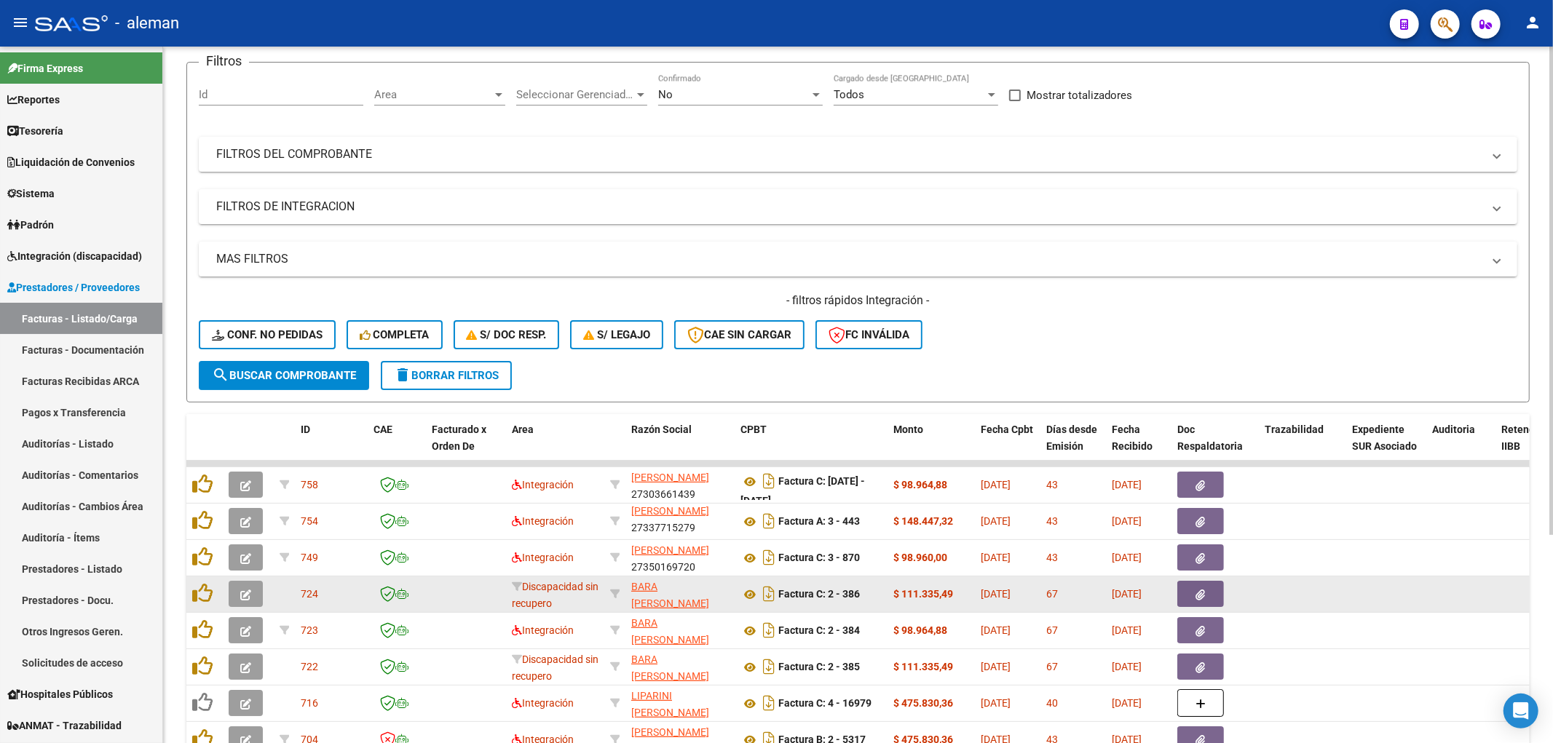
scroll to position [54, 0]
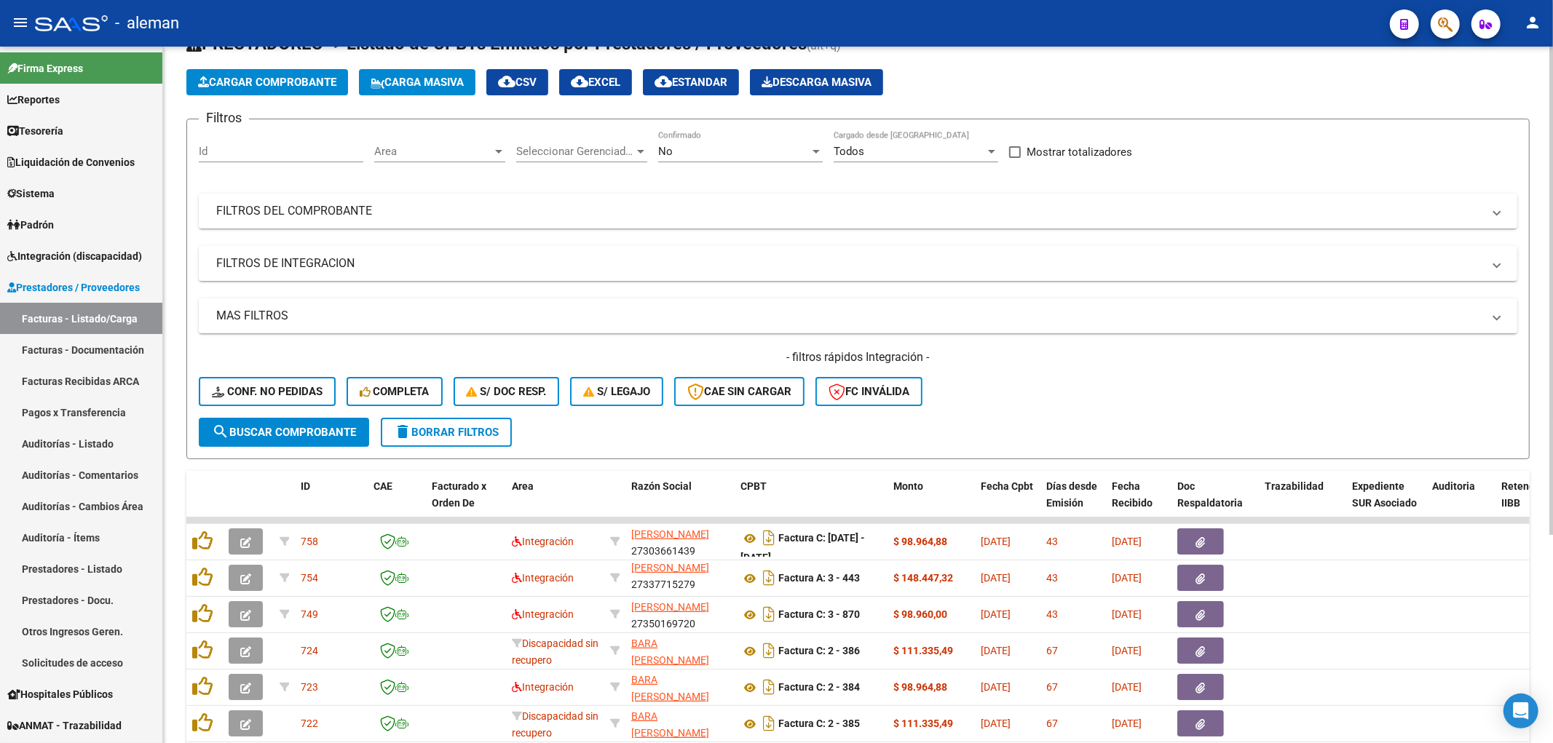
click at [648, 154] on app-drop-down-list "Seleccionar Gerenciador Seleccionar Gerenciador" at bounding box center [587, 153] width 142 height 45
click at [643, 151] on div at bounding box center [640, 152] width 7 height 4
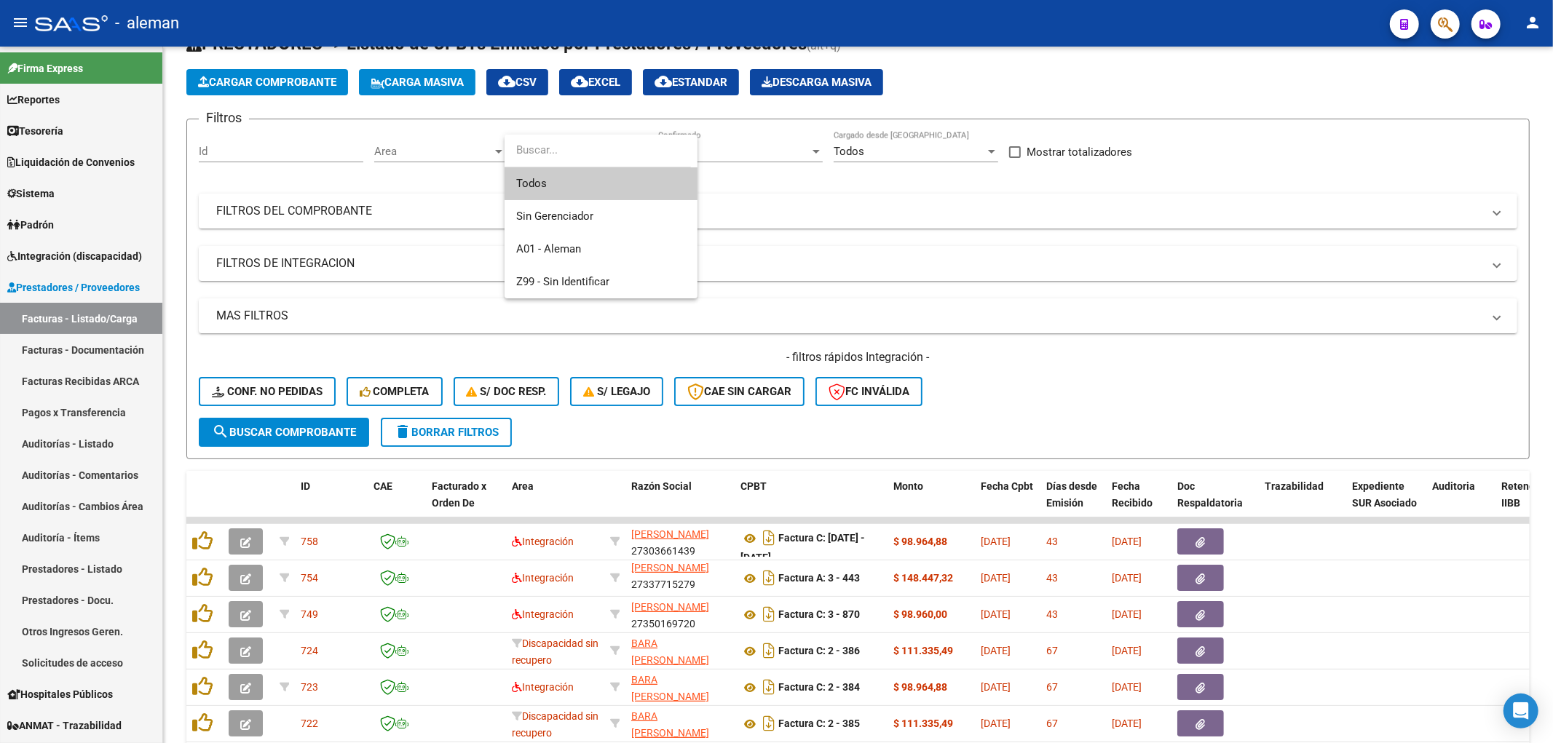
click at [1341, 379] on div at bounding box center [776, 371] width 1553 height 743
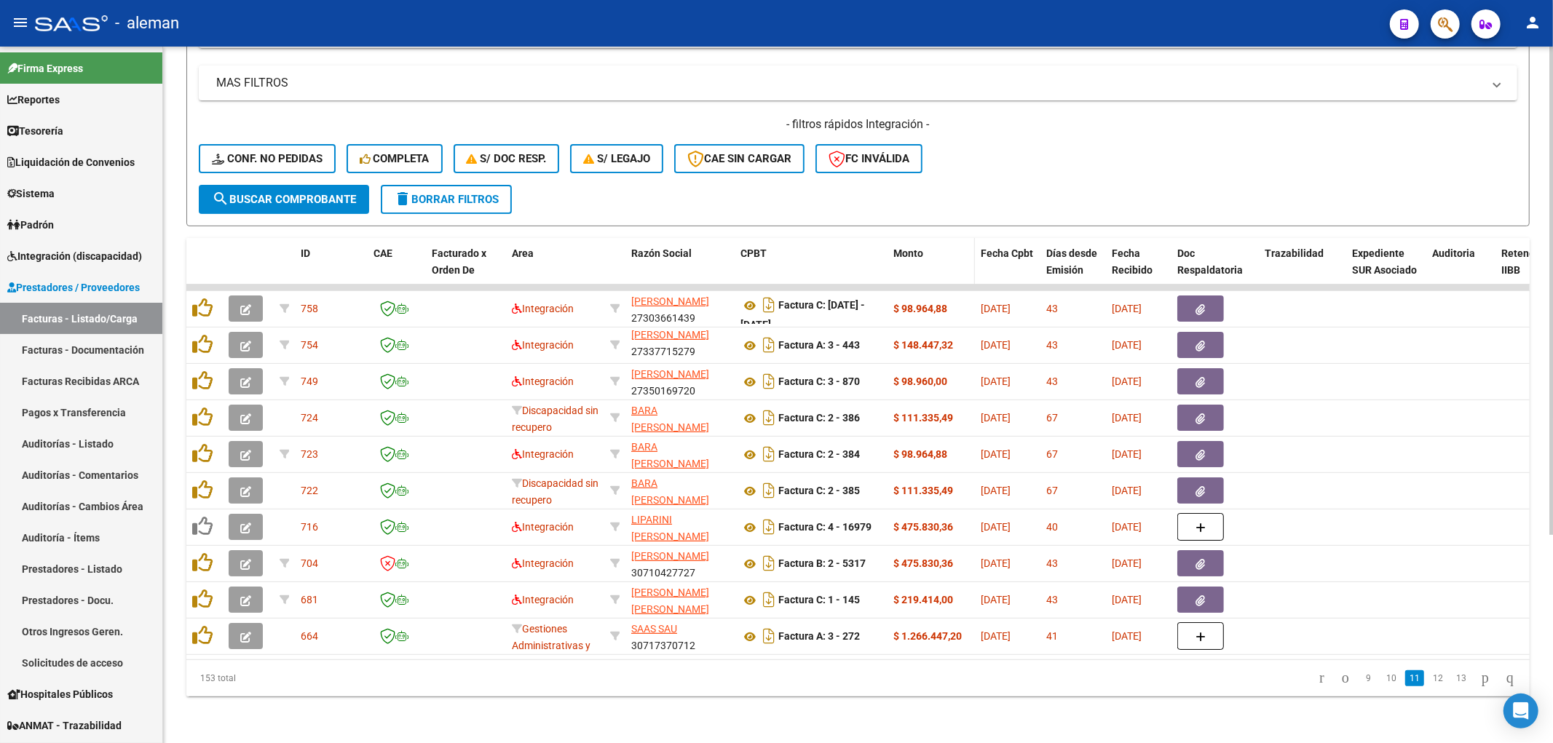
scroll to position [296, 0]
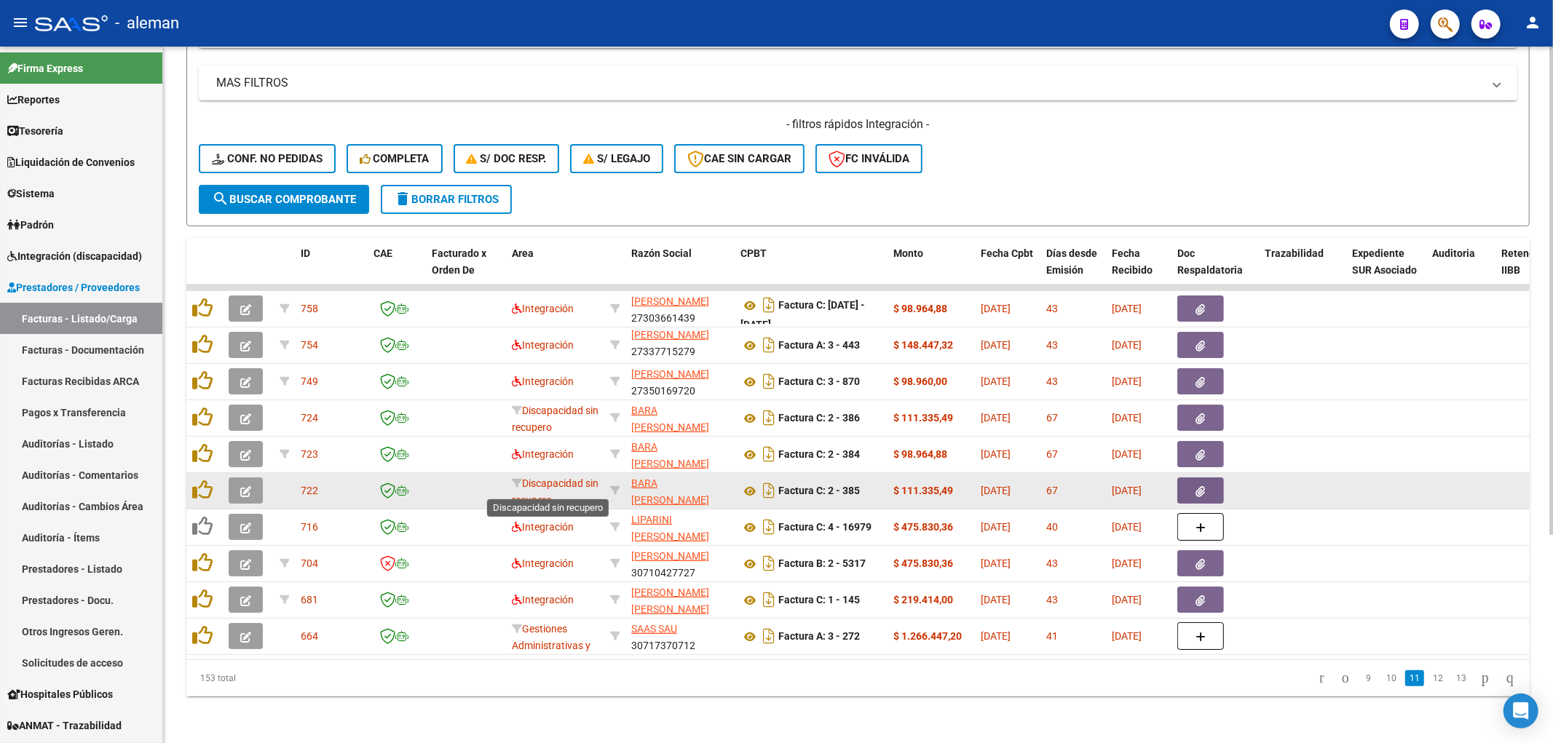
click at [551, 478] on span "Discapacidad sin recupero" at bounding box center [555, 492] width 87 height 28
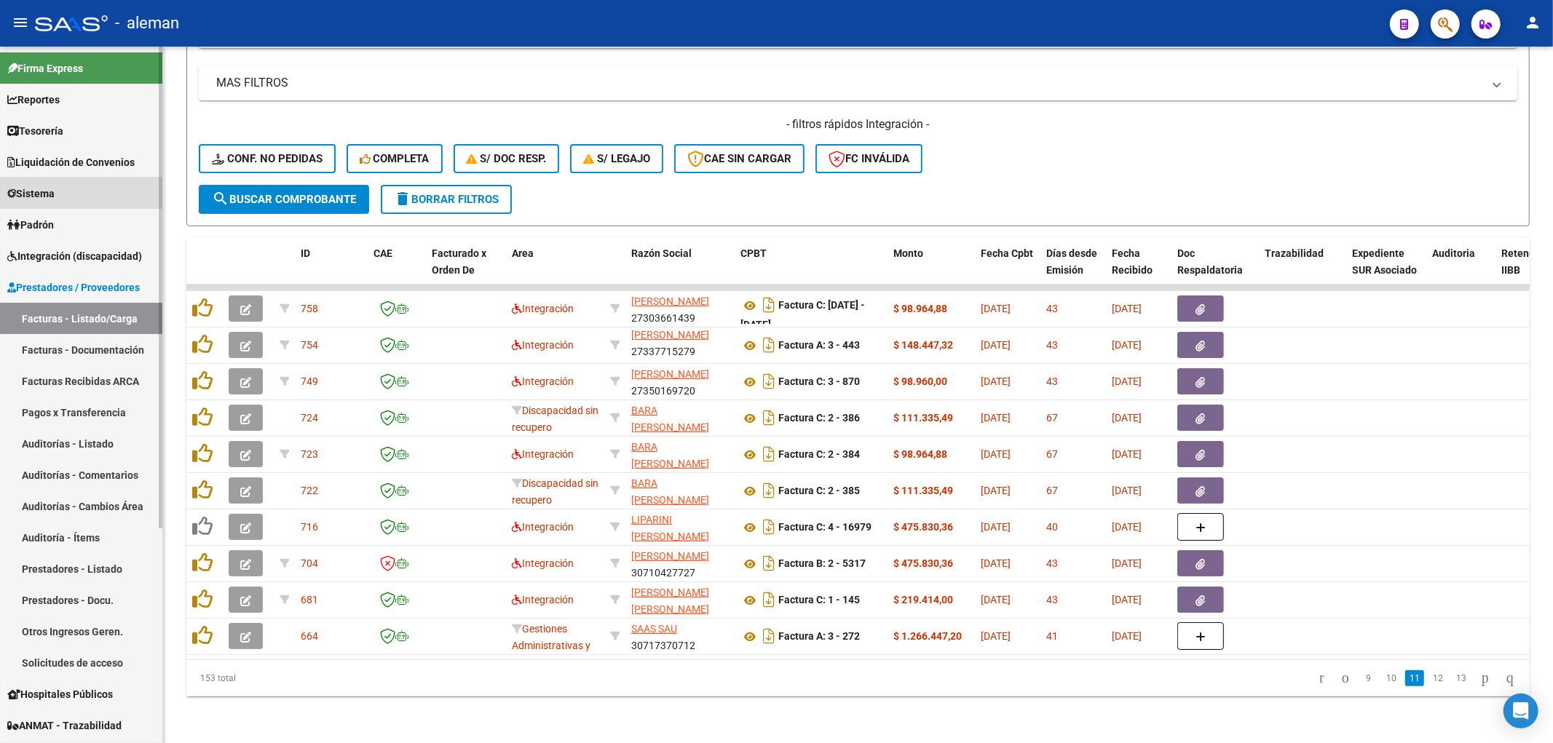
click at [42, 191] on span "Sistema" at bounding box center [30, 194] width 47 height 16
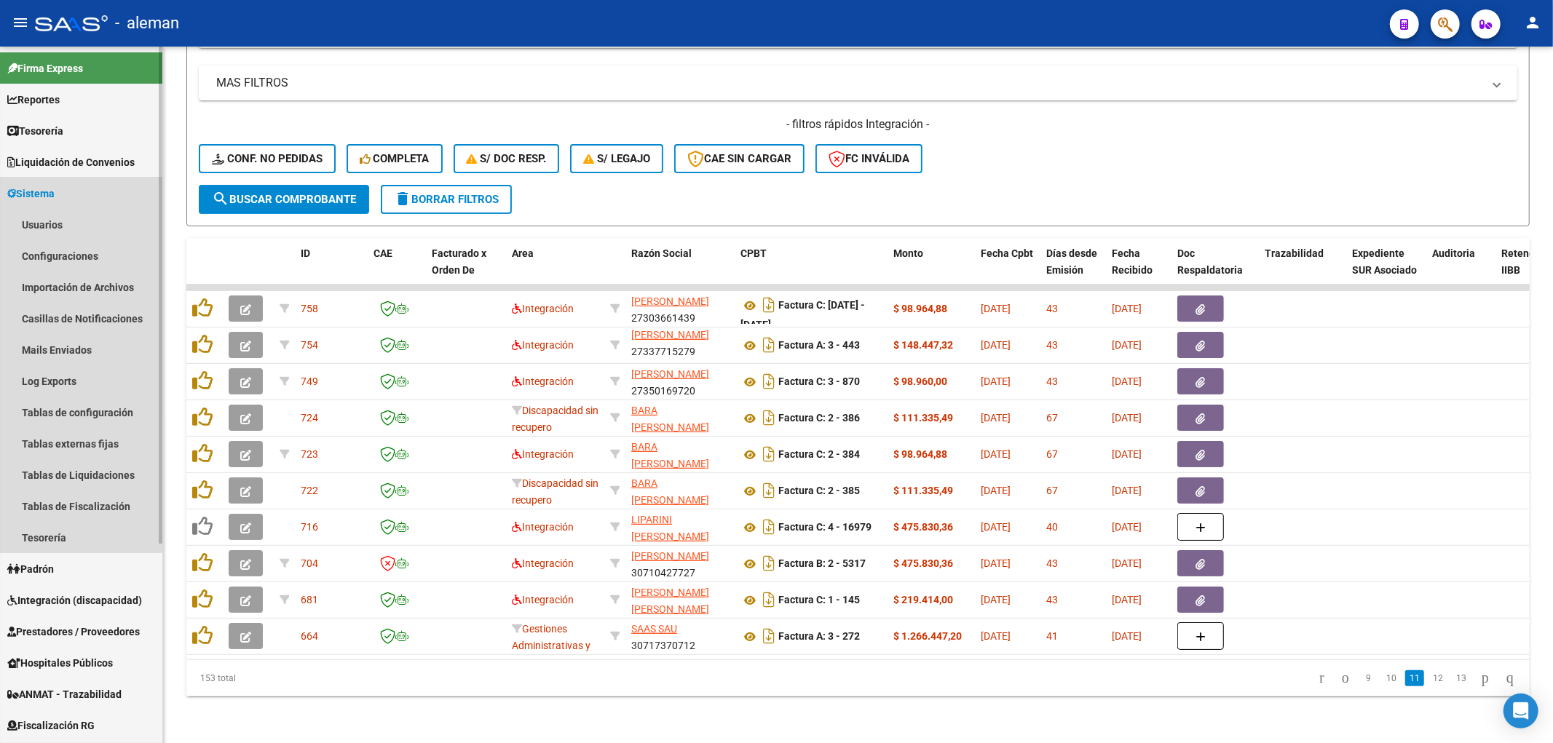
click at [42, 191] on span "Sistema" at bounding box center [30, 194] width 47 height 16
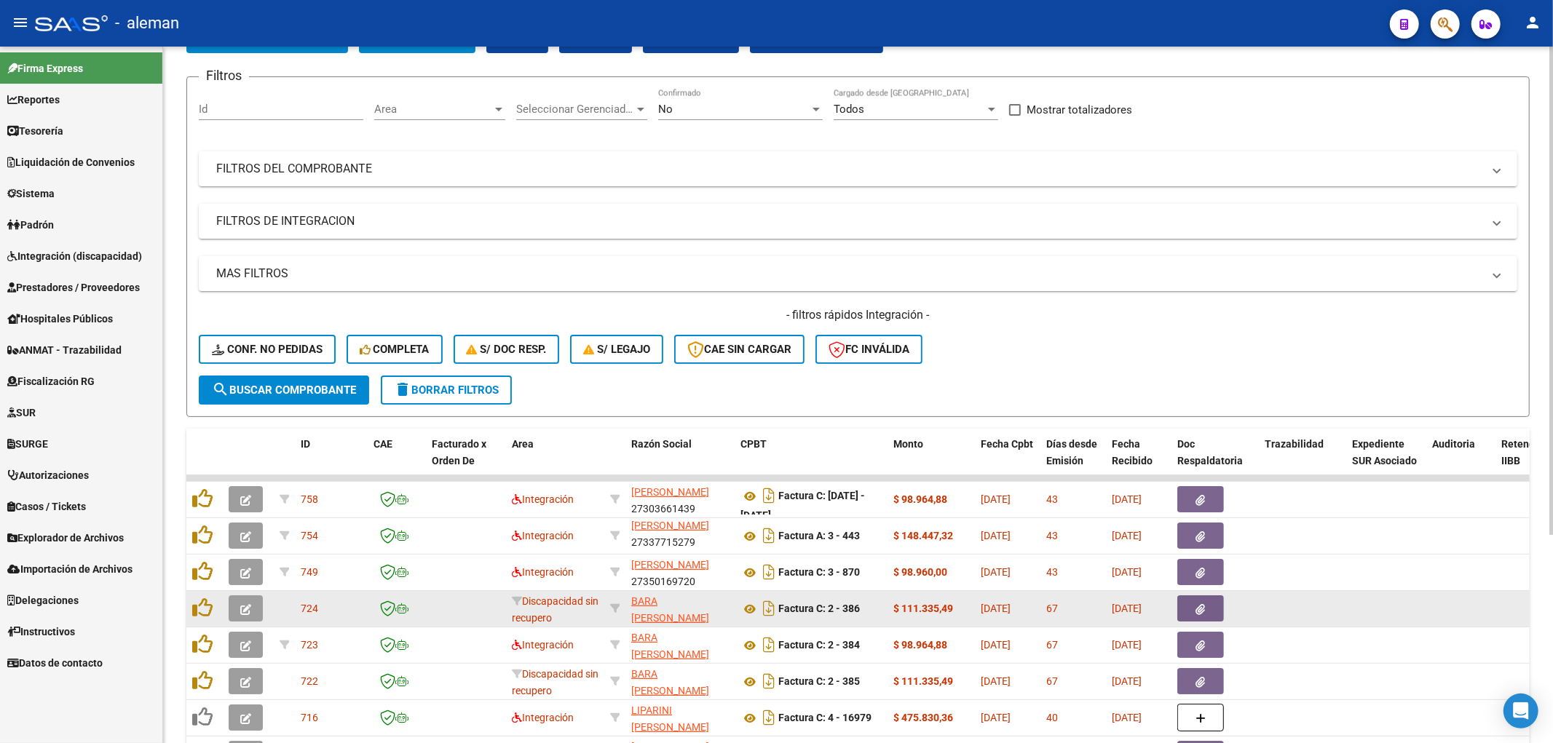
scroll to position [54, 0]
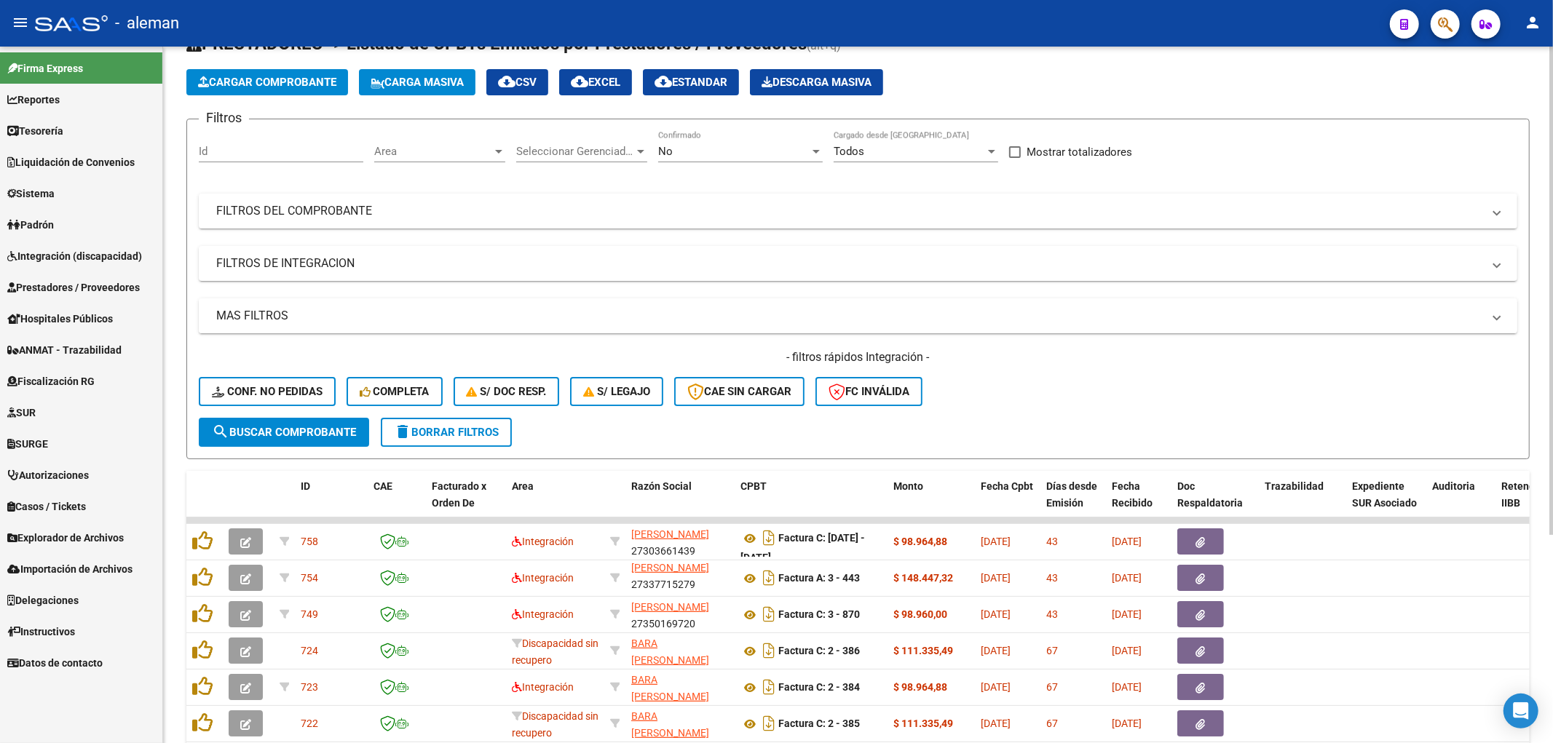
click at [1492, 318] on span "MAS FILTROS" at bounding box center [855, 316] width 1278 height 16
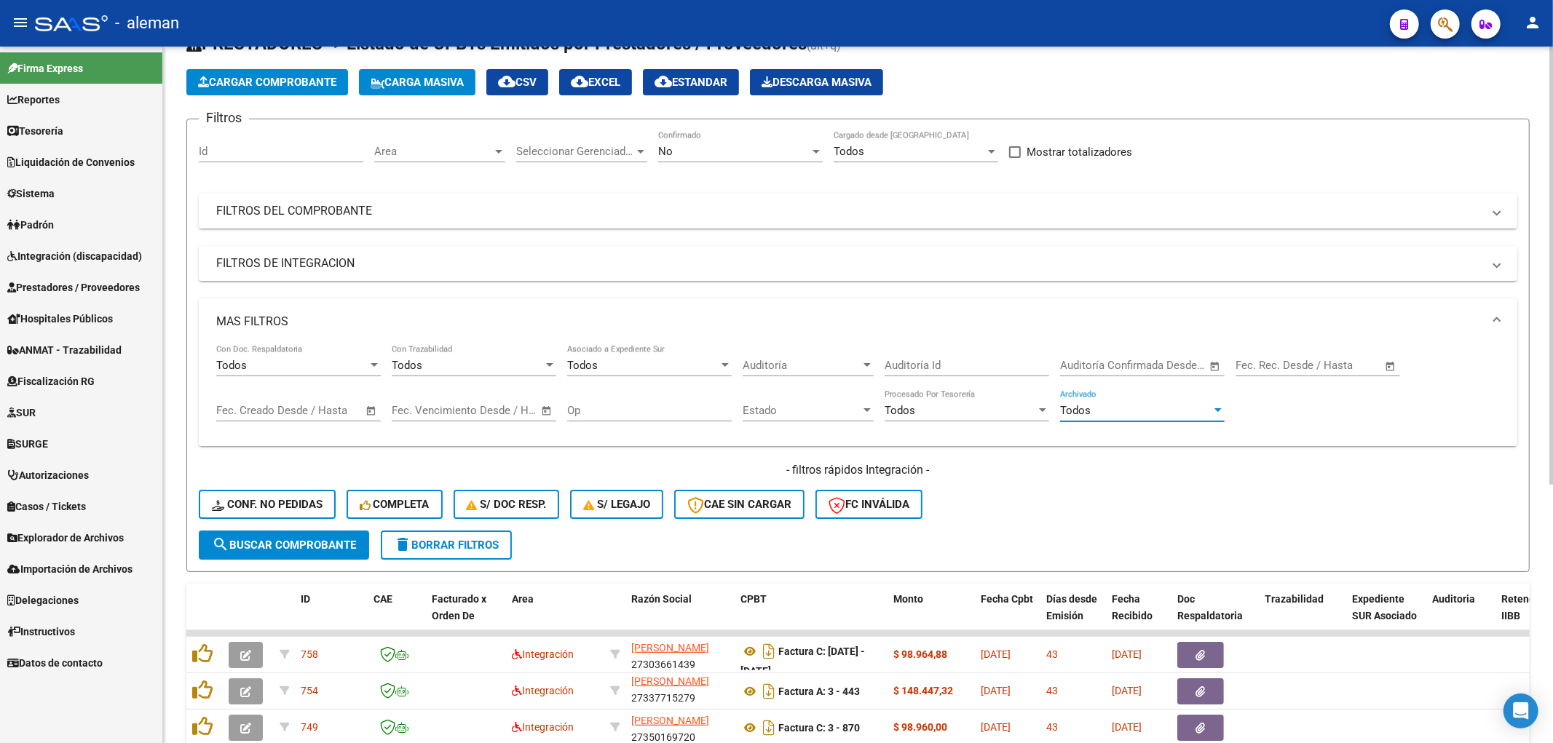
click at [1220, 409] on div at bounding box center [1217, 410] width 7 height 4
click at [1220, 409] on span "Todos" at bounding box center [1142, 410] width 165 height 33
click at [1491, 321] on span "MAS FILTROS" at bounding box center [855, 322] width 1278 height 16
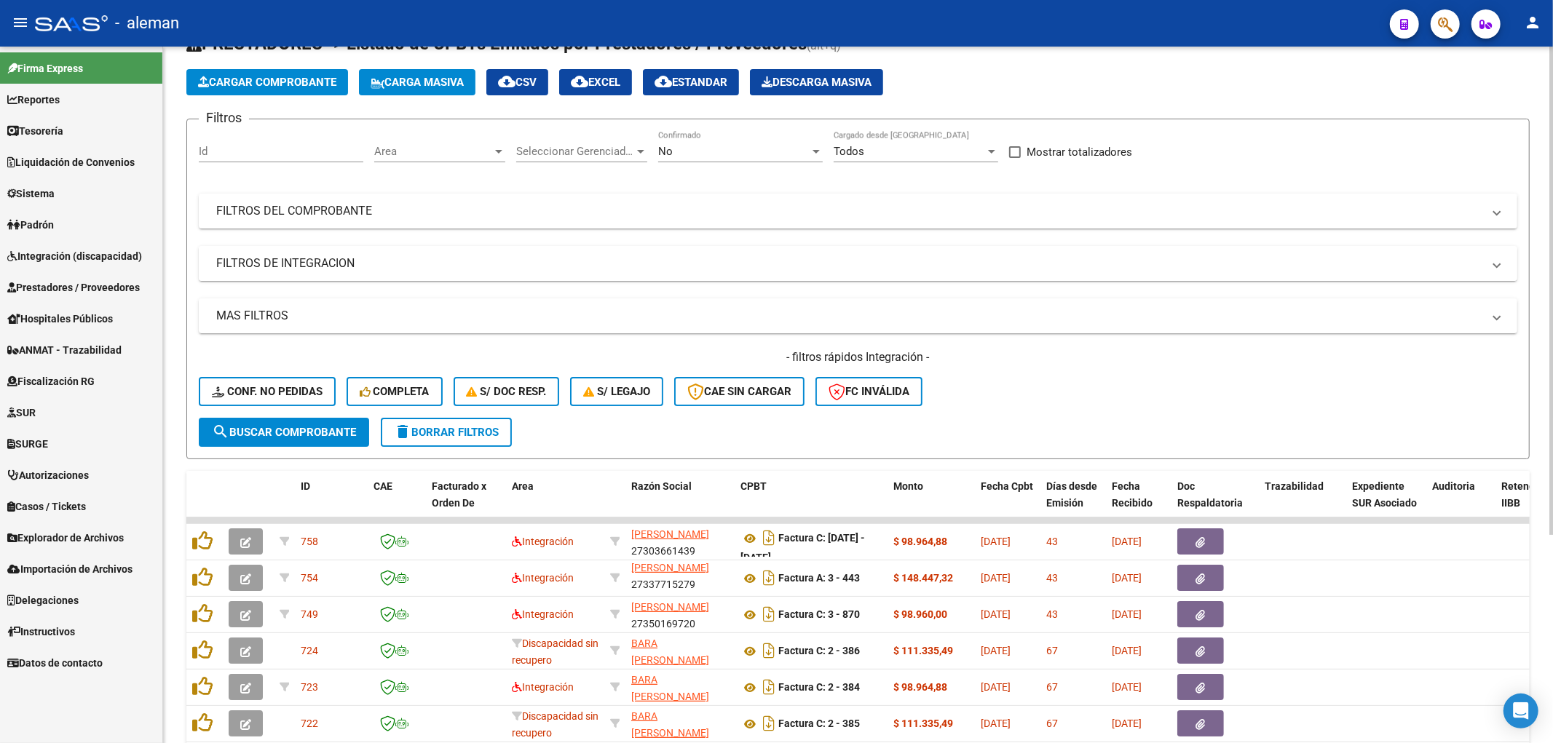
click at [1487, 260] on span "FILTROS DE INTEGRACION" at bounding box center [855, 264] width 1278 height 16
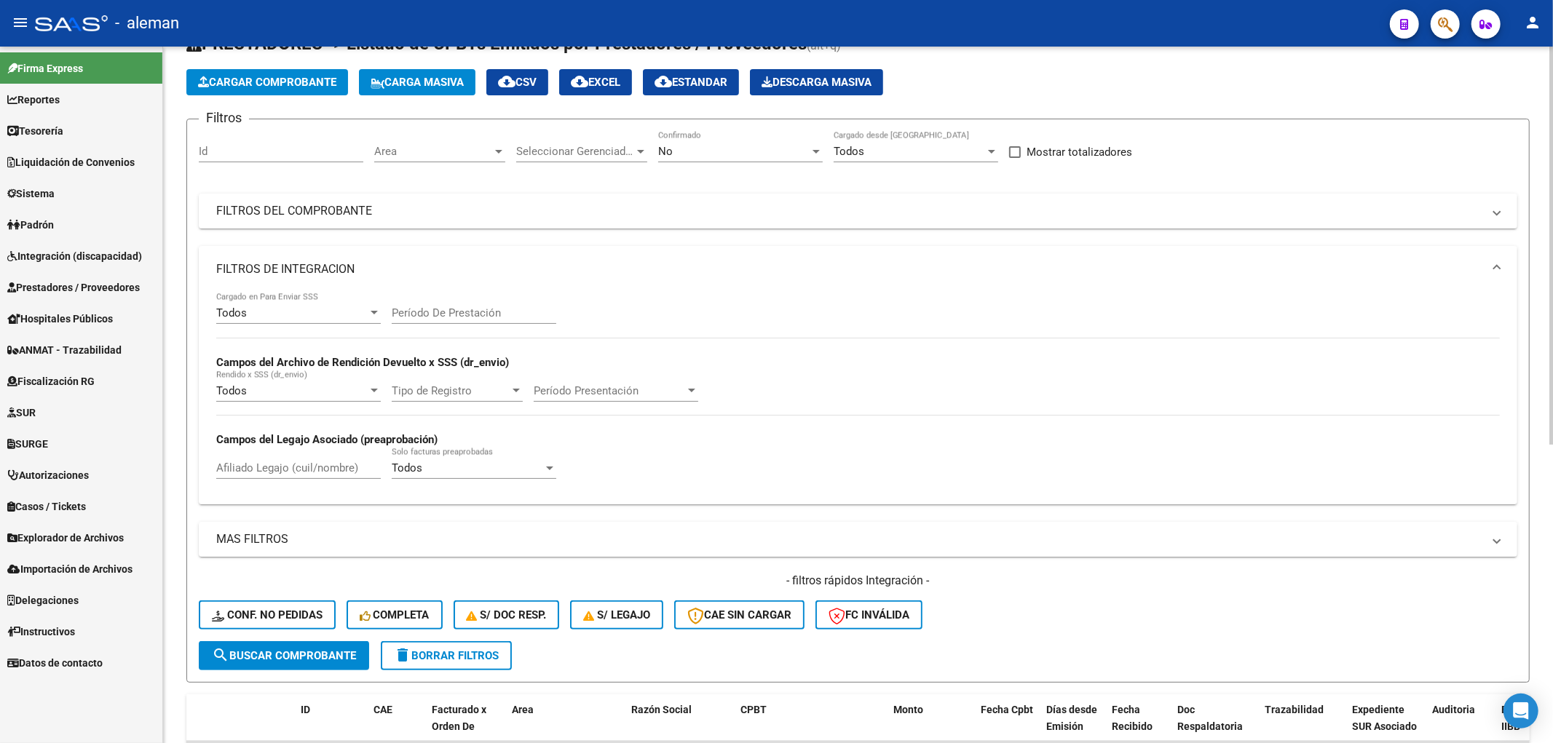
click at [546, 469] on div at bounding box center [549, 468] width 13 height 12
click at [546, 469] on span "Todos" at bounding box center [474, 469] width 165 height 33
click at [1497, 271] on span at bounding box center [1497, 269] width 6 height 16
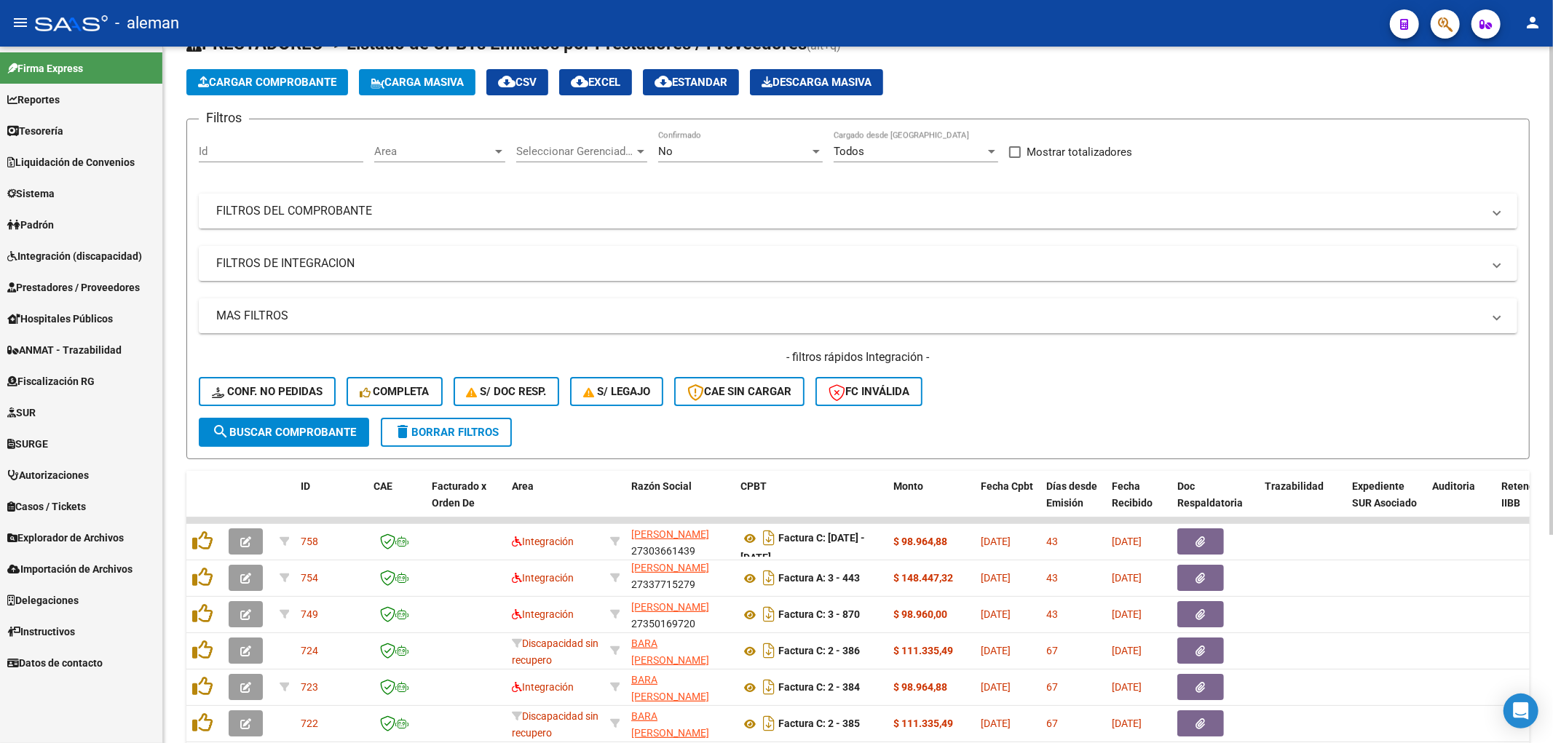
click at [1498, 218] on span at bounding box center [1497, 211] width 6 height 16
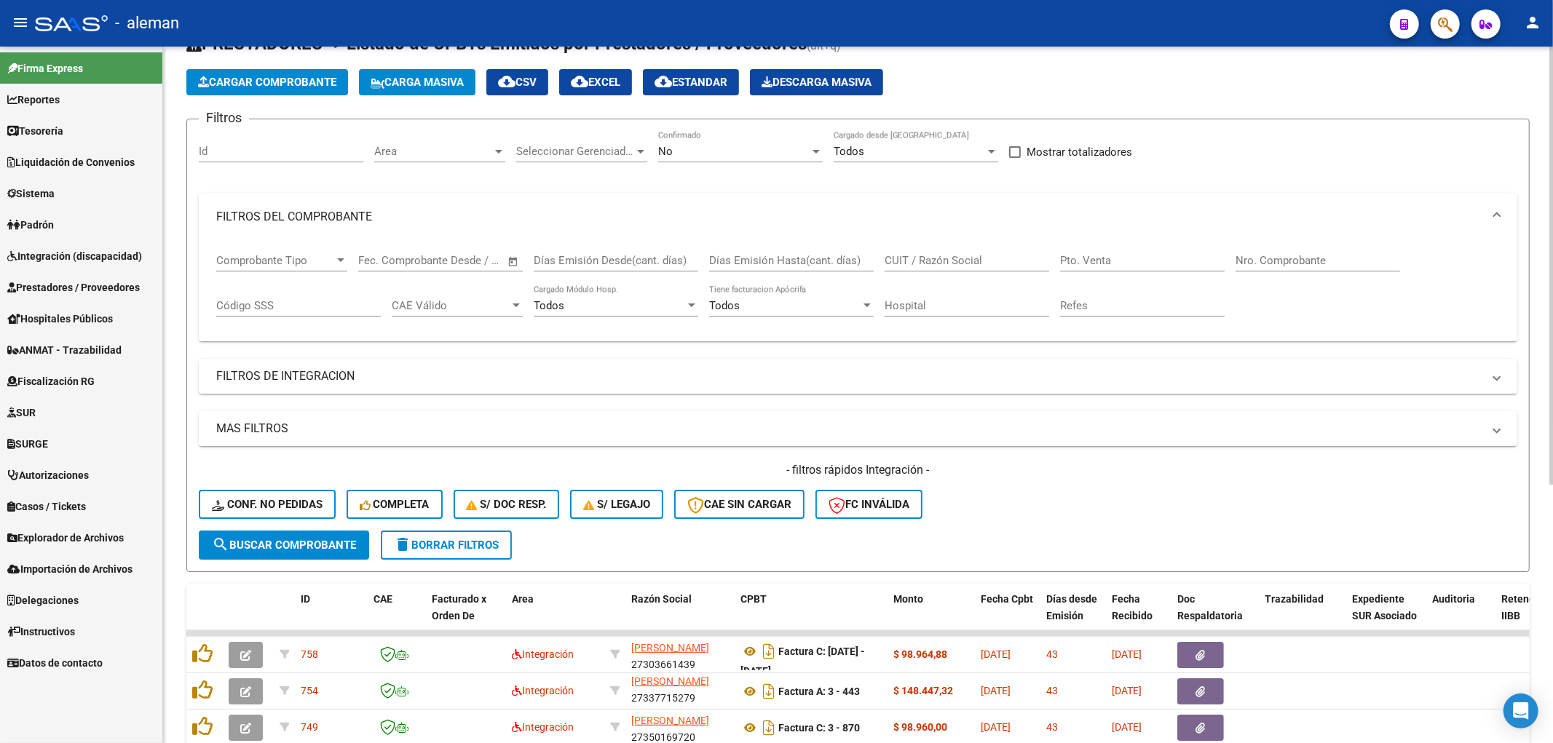
click at [1401, 307] on div "Comprobante Tipo Comprobante Tipo Start date – End date Fec. Comprobante Desde …" at bounding box center [857, 285] width 1283 height 90
click at [1479, 536] on form "Filtros Id Area Area Seleccionar Gerenciador Seleccionar Gerenciador No Confirm…" at bounding box center [857, 346] width 1343 height 454
click at [1540, 537] on div "Video tutorial PRESTADORES -> Listado de CPBTs Emitidos por Prestadores / Prove…" at bounding box center [858, 541] width 1390 height 1096
click at [1494, 219] on span "FILTROS DEL COMPROBANTE" at bounding box center [855, 217] width 1278 height 16
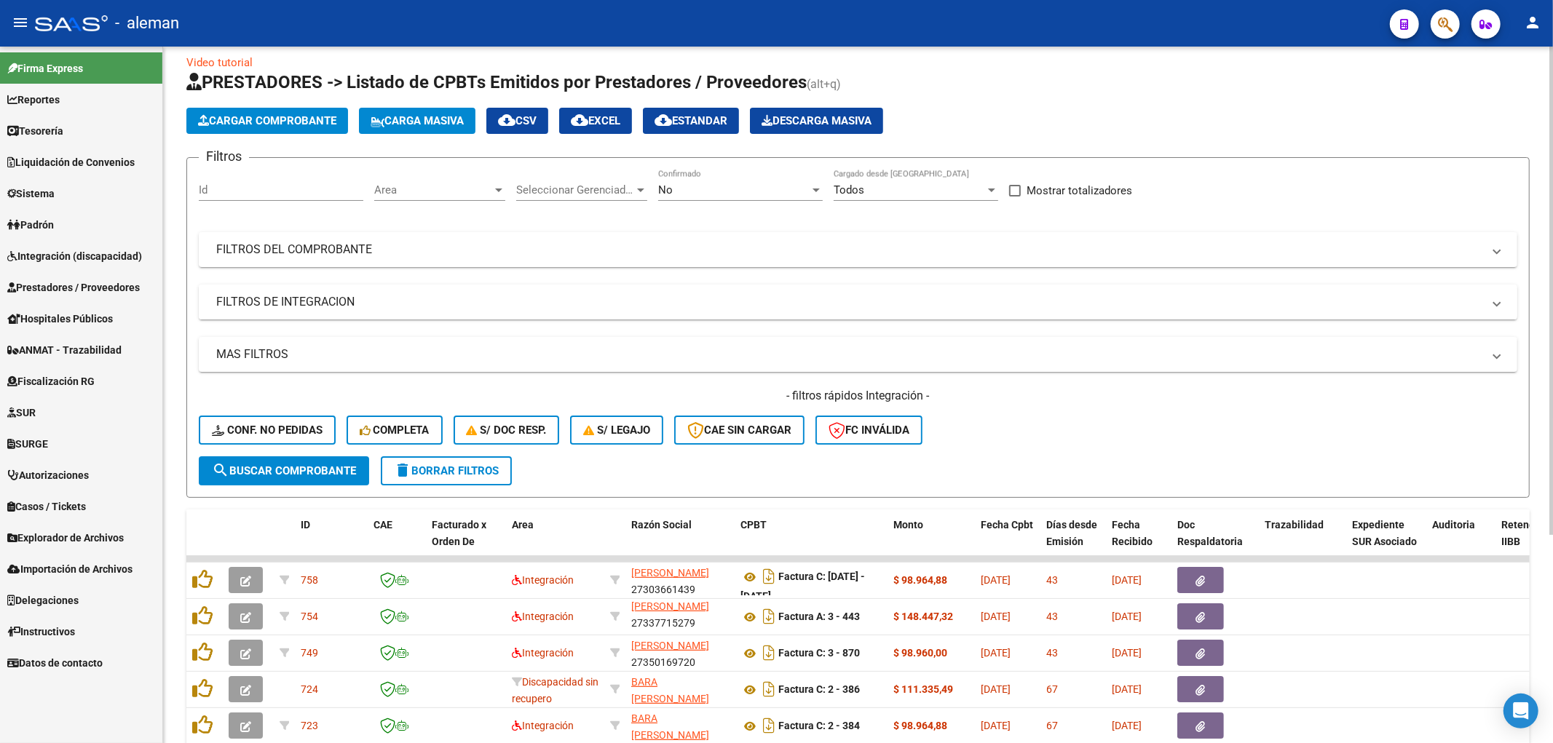
scroll to position [0, 0]
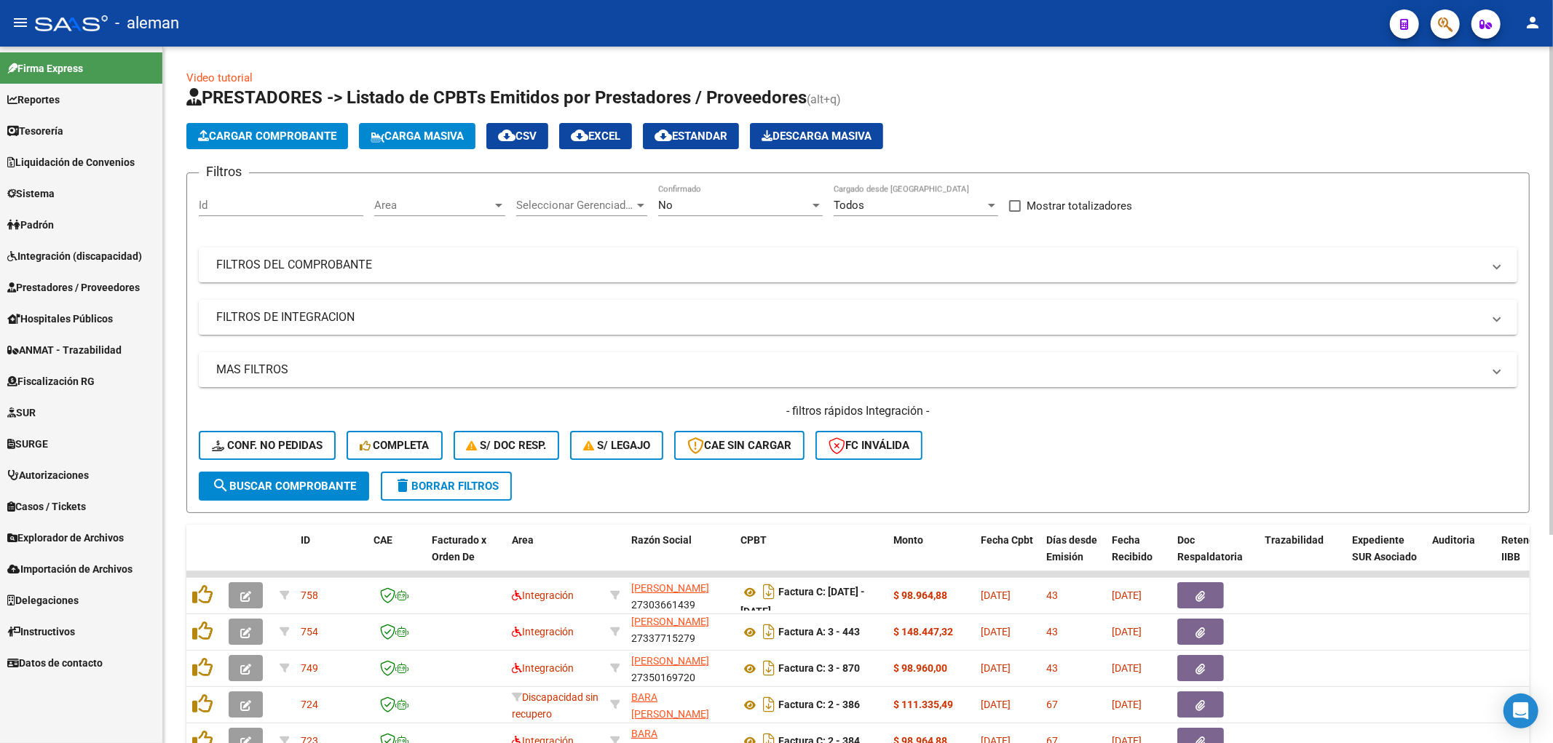
click at [493, 207] on div at bounding box center [498, 205] width 13 height 12
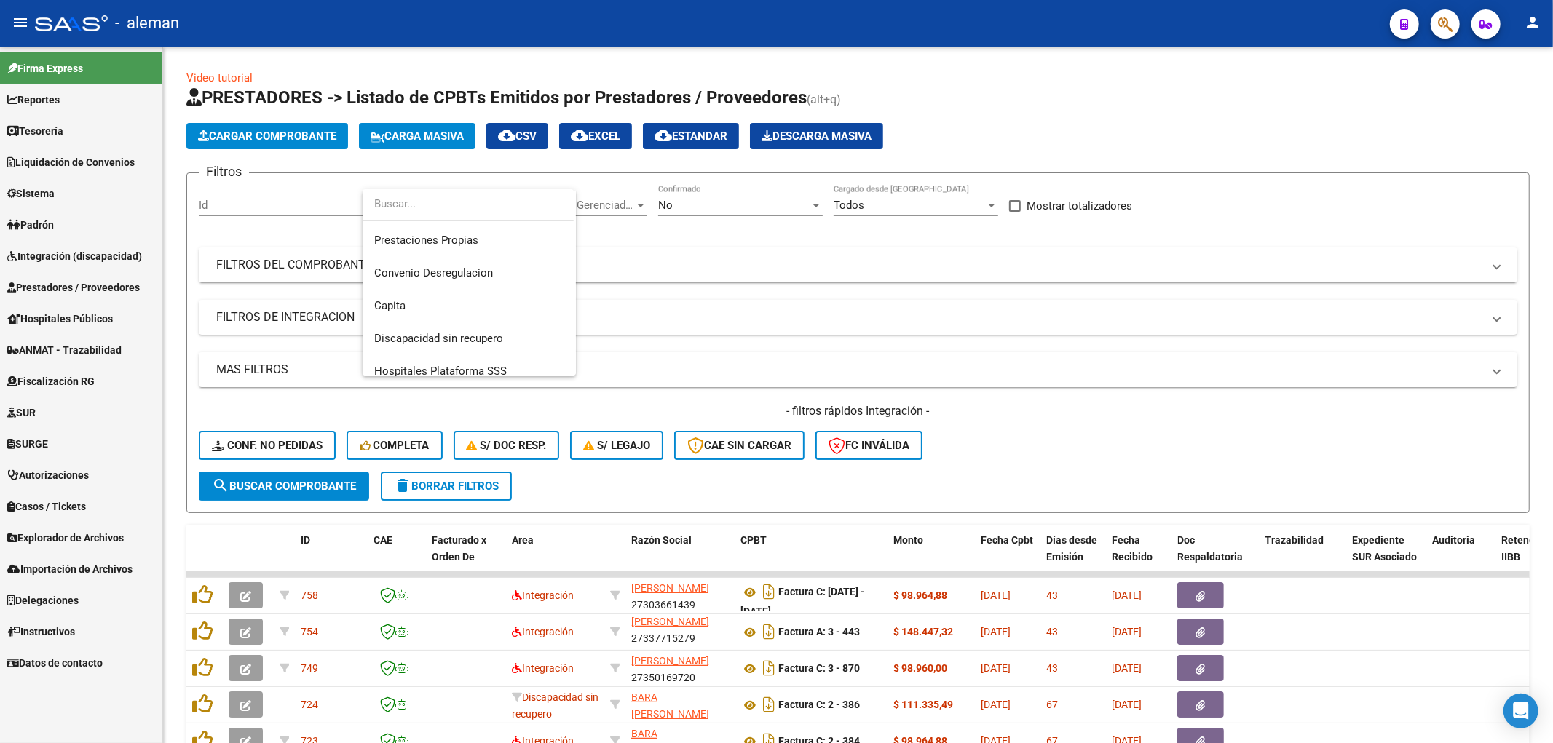
scroll to position [173, 0]
click at [962, 317] on div at bounding box center [776, 371] width 1553 height 743
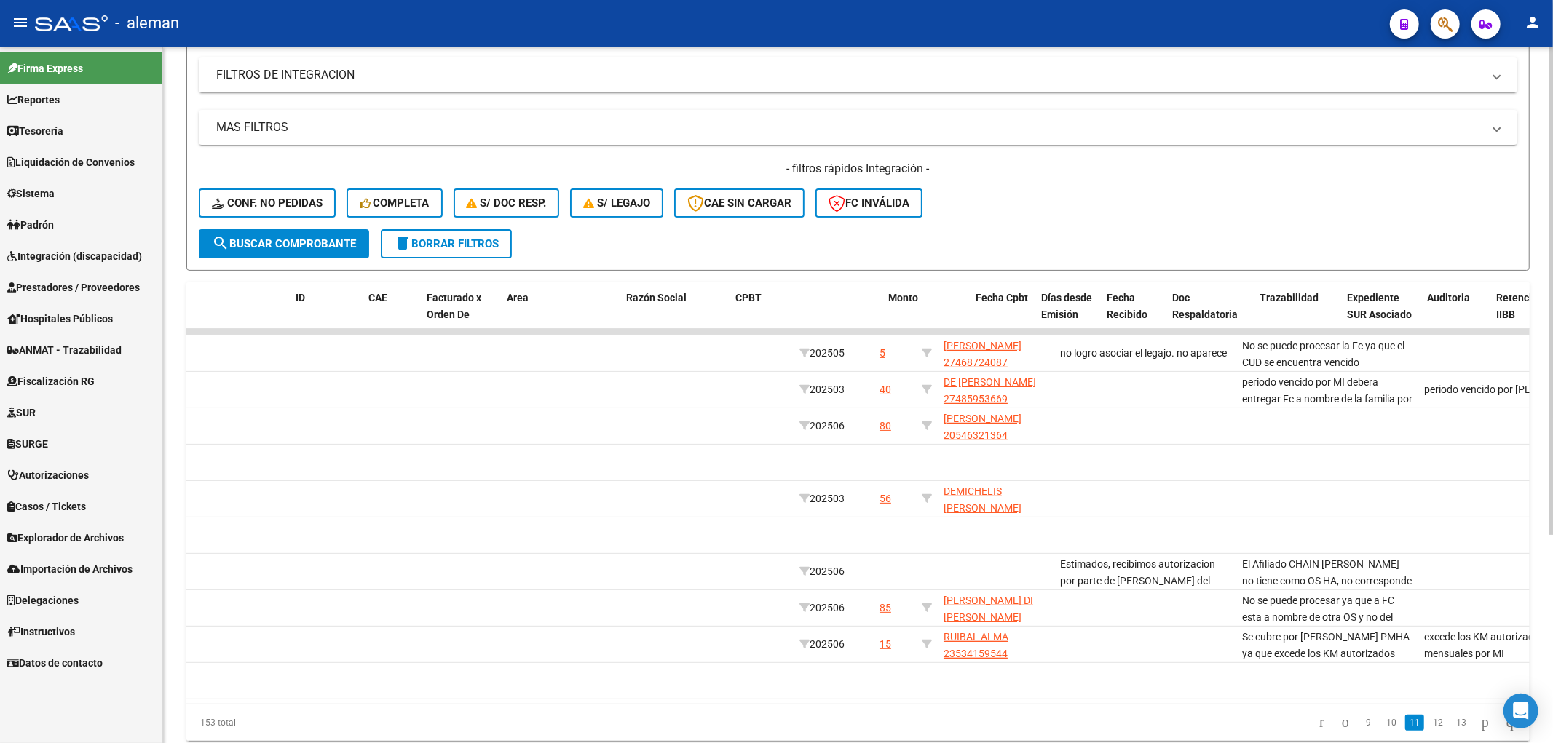
scroll to position [0, 0]
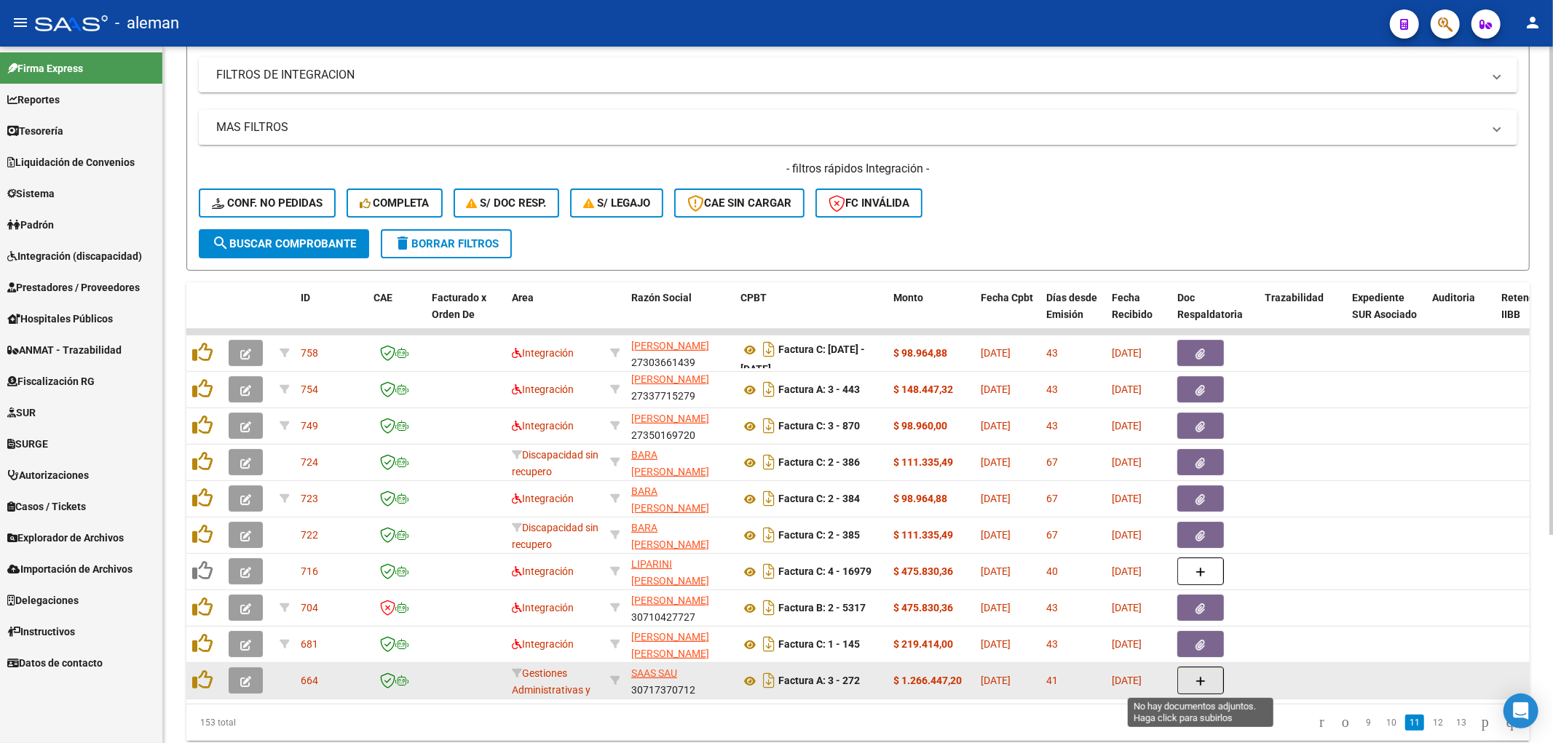
click at [1183, 673] on button "button" at bounding box center [1200, 681] width 47 height 28
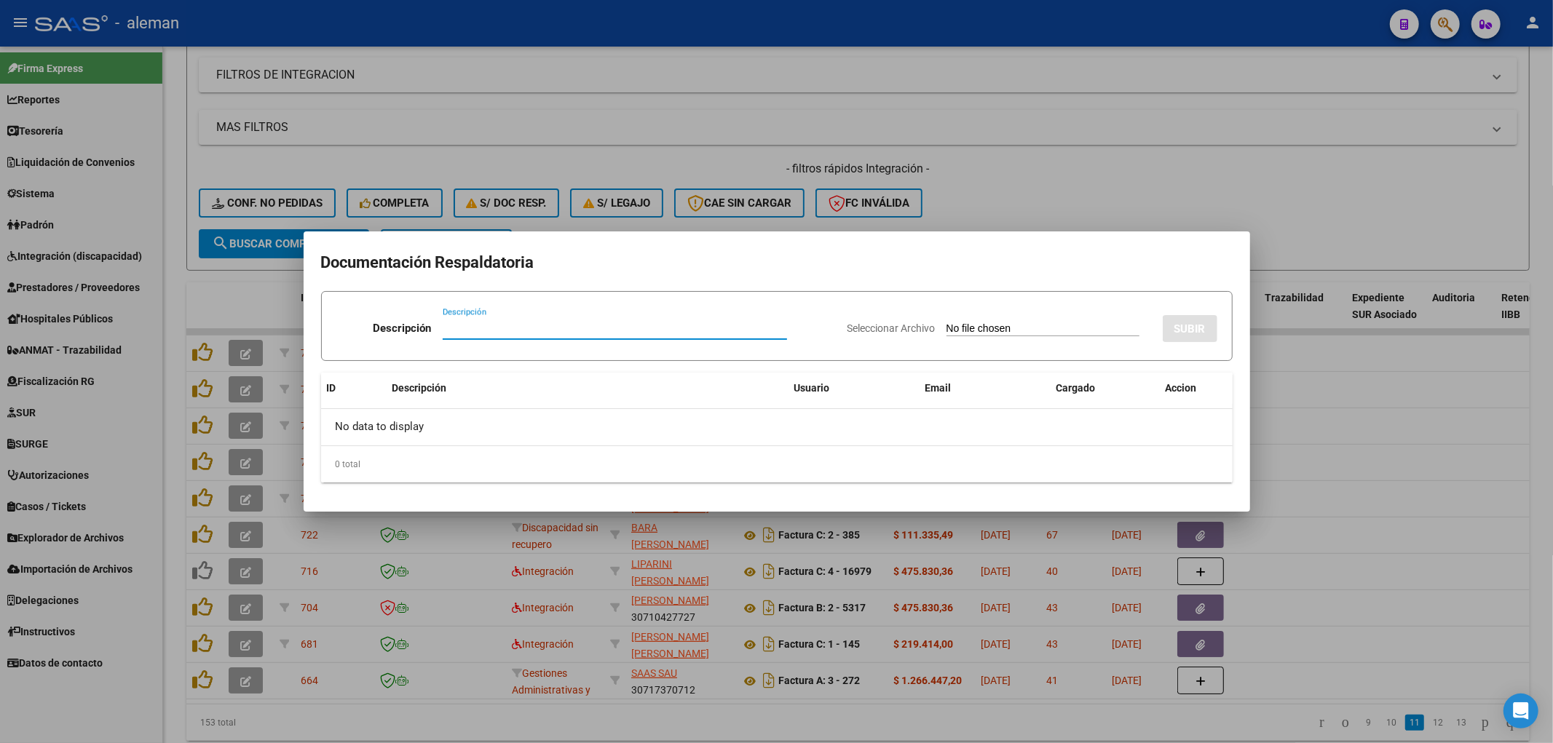
click at [1363, 462] on div at bounding box center [776, 371] width 1553 height 743
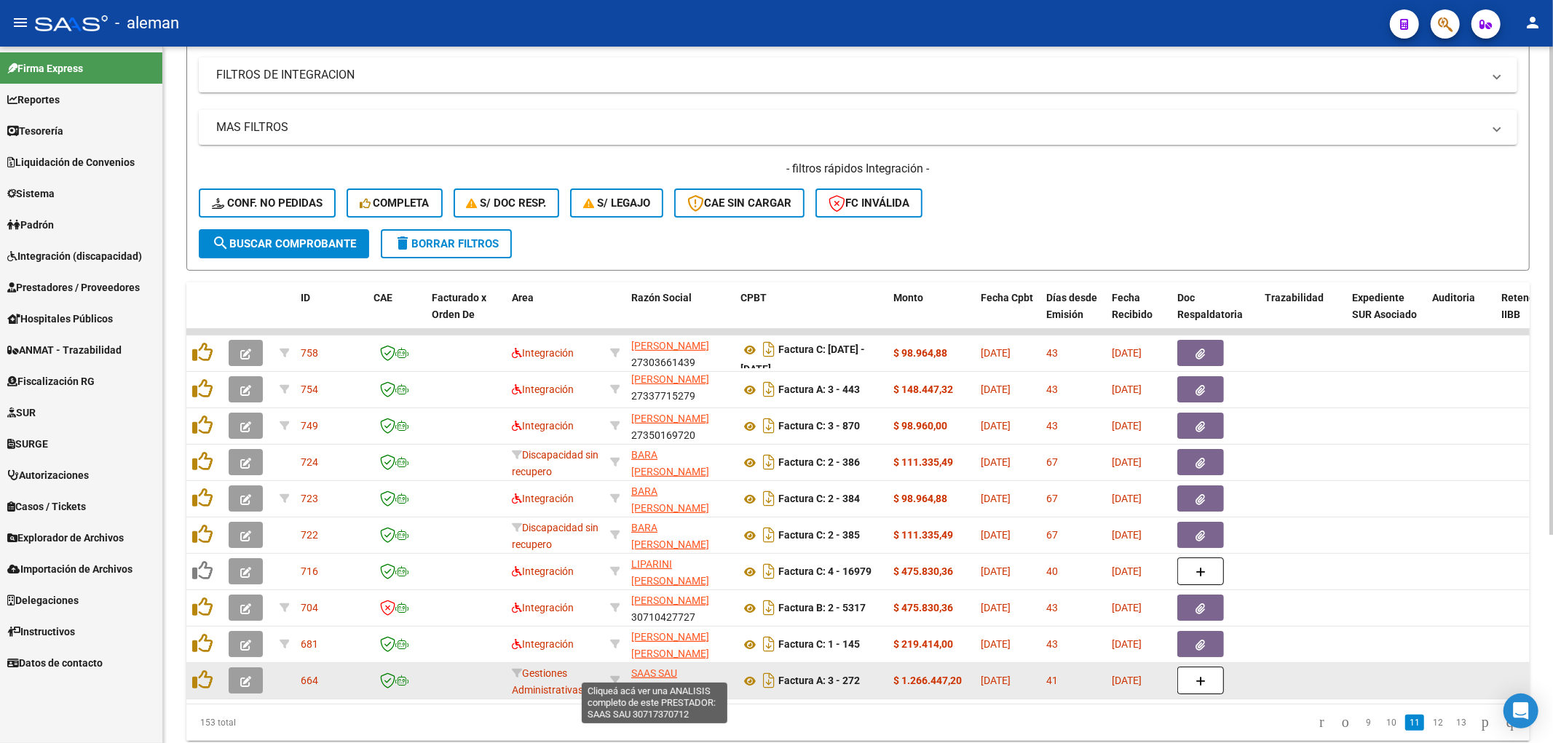
click at [668, 671] on span "SAAS SAU" at bounding box center [654, 674] width 46 height 12
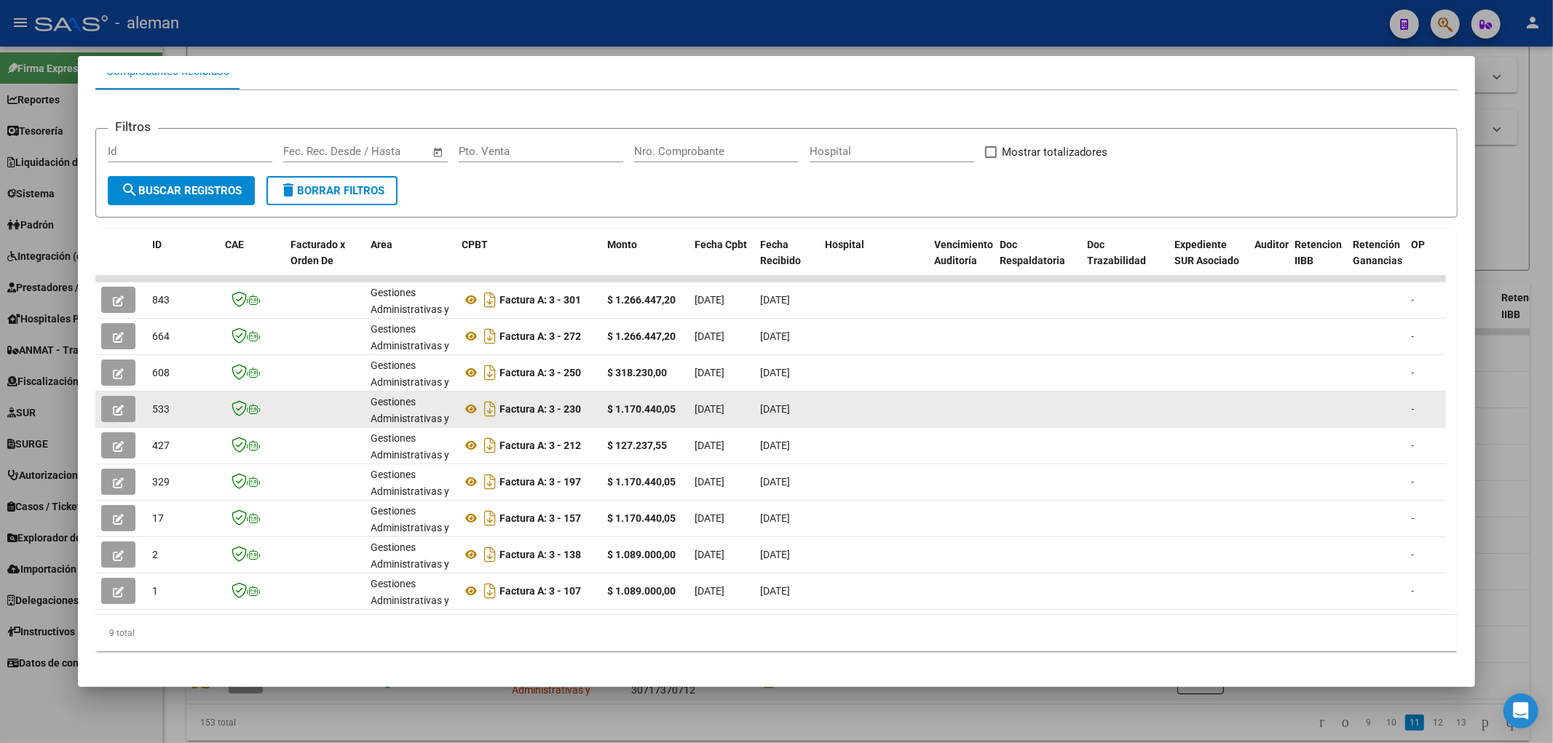
scroll to position [81, 0]
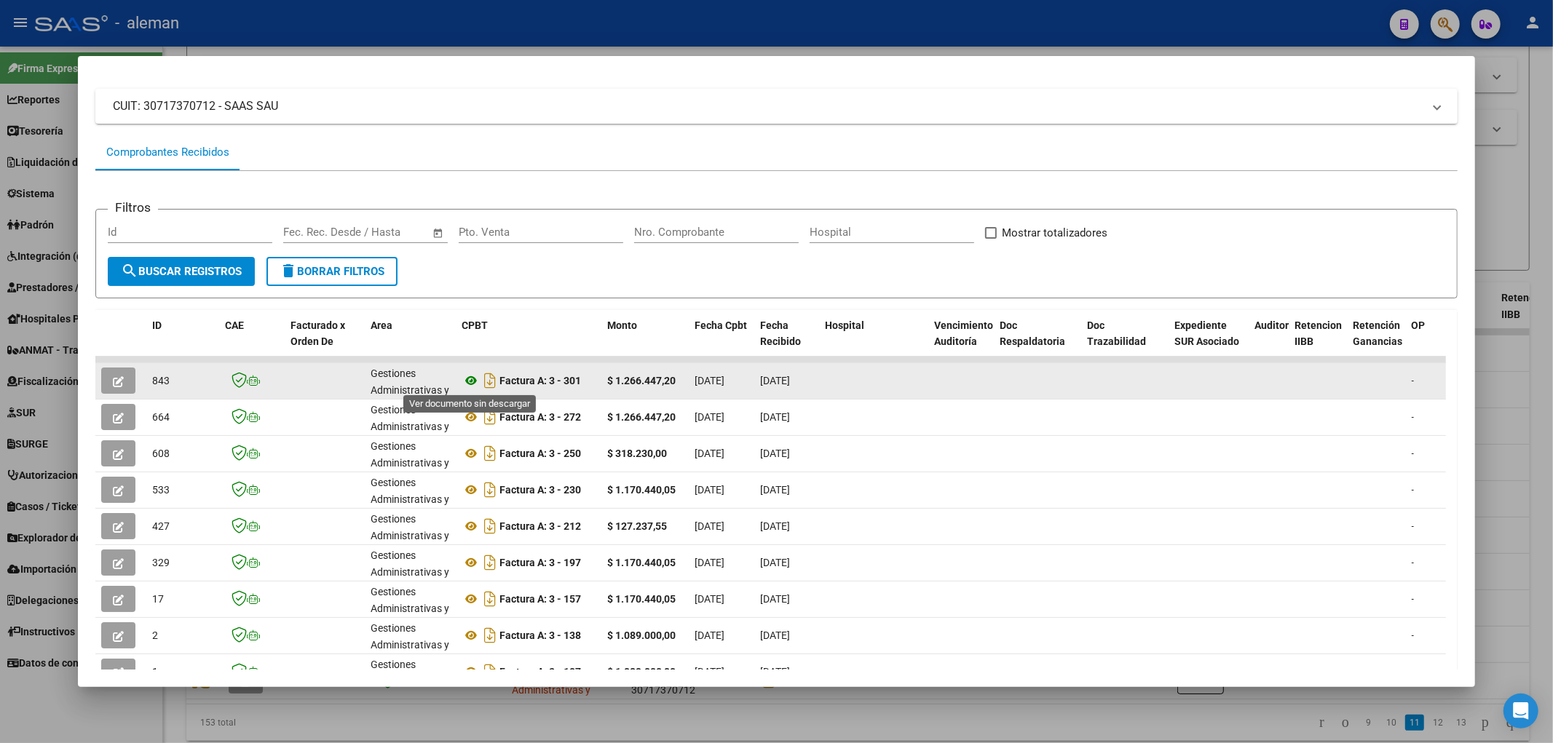
click at [470, 381] on icon at bounding box center [471, 380] width 19 height 17
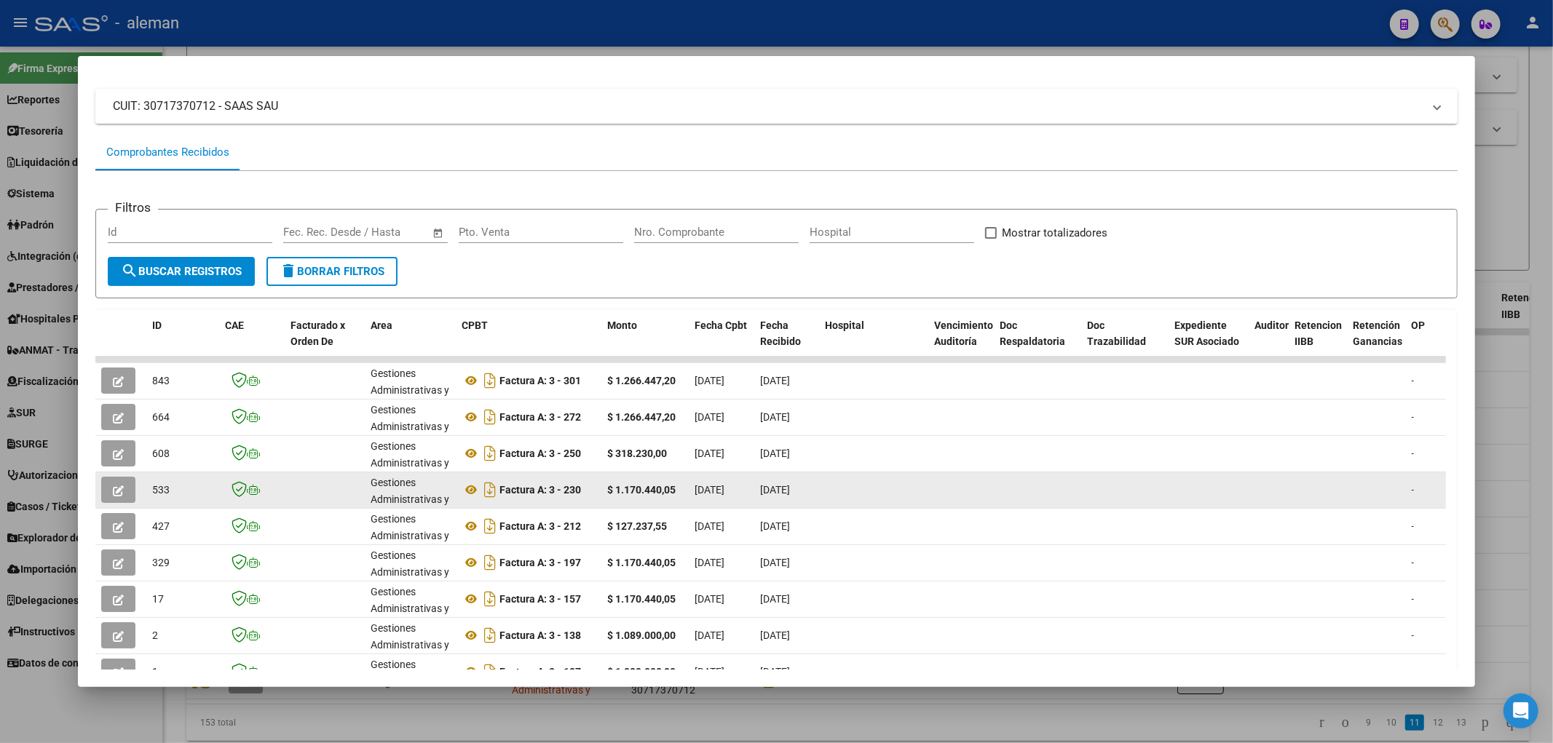
scroll to position [182, 0]
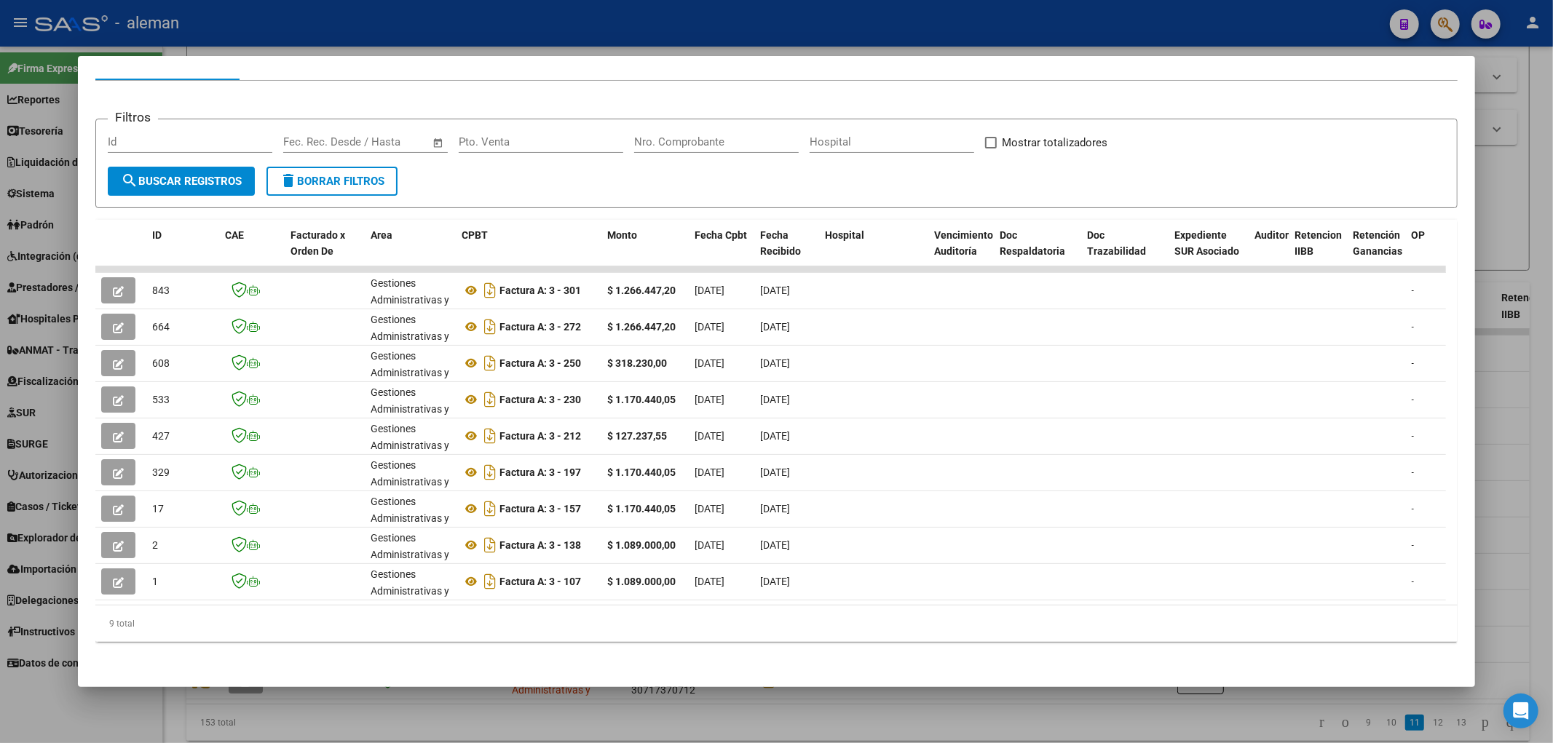
click at [1491, 419] on div at bounding box center [776, 371] width 1553 height 743
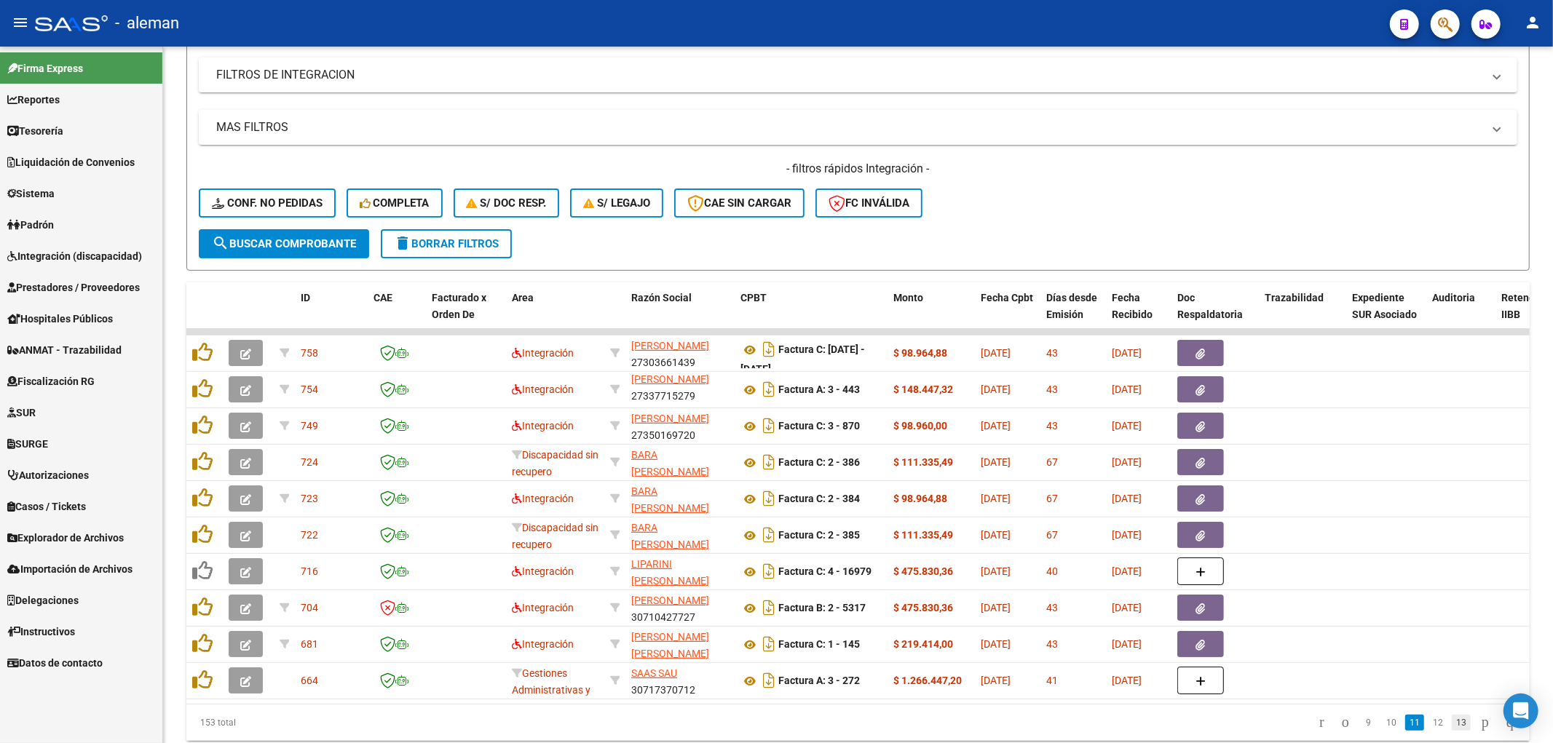
click at [1452, 731] on link "13" at bounding box center [1461, 723] width 19 height 16
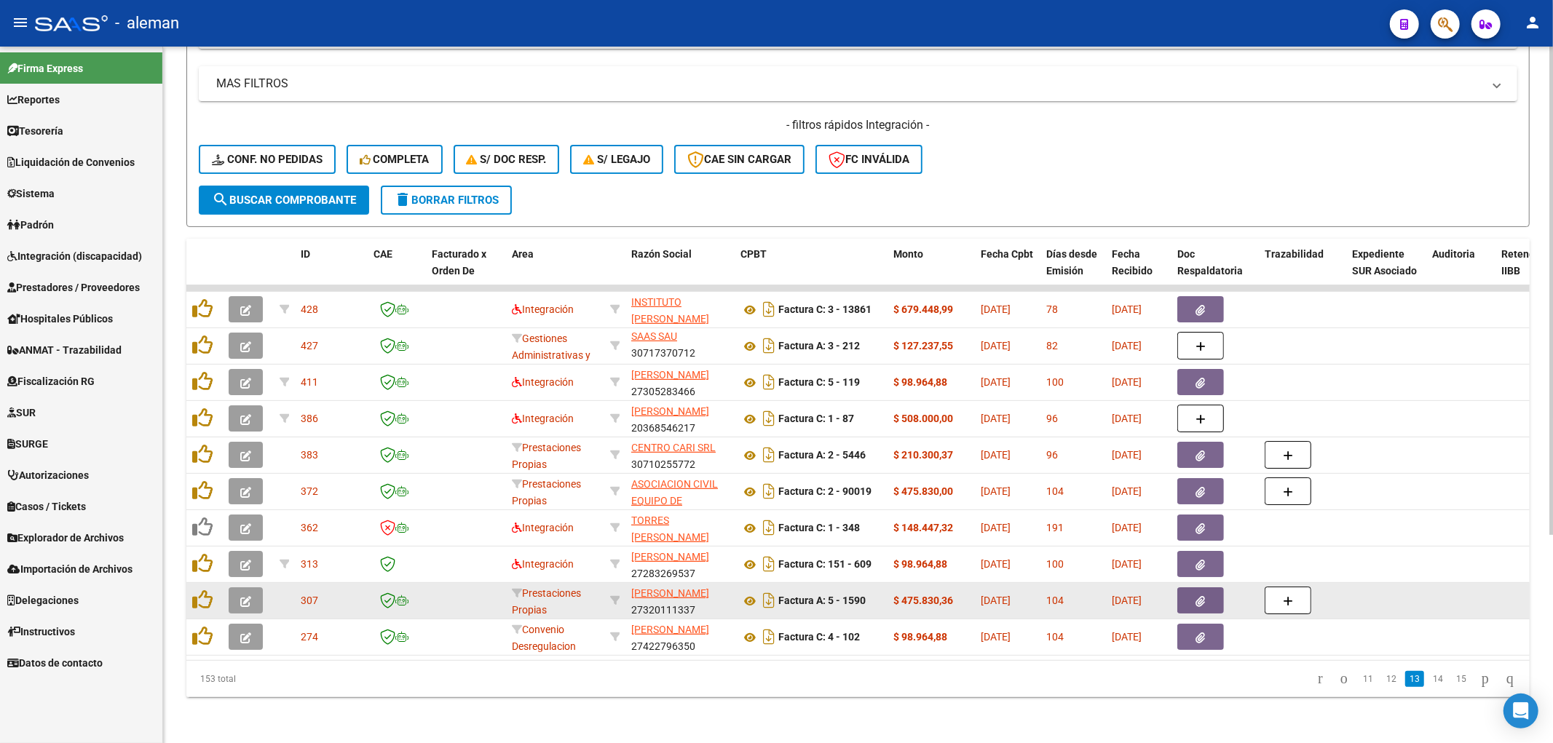
scroll to position [296, 0]
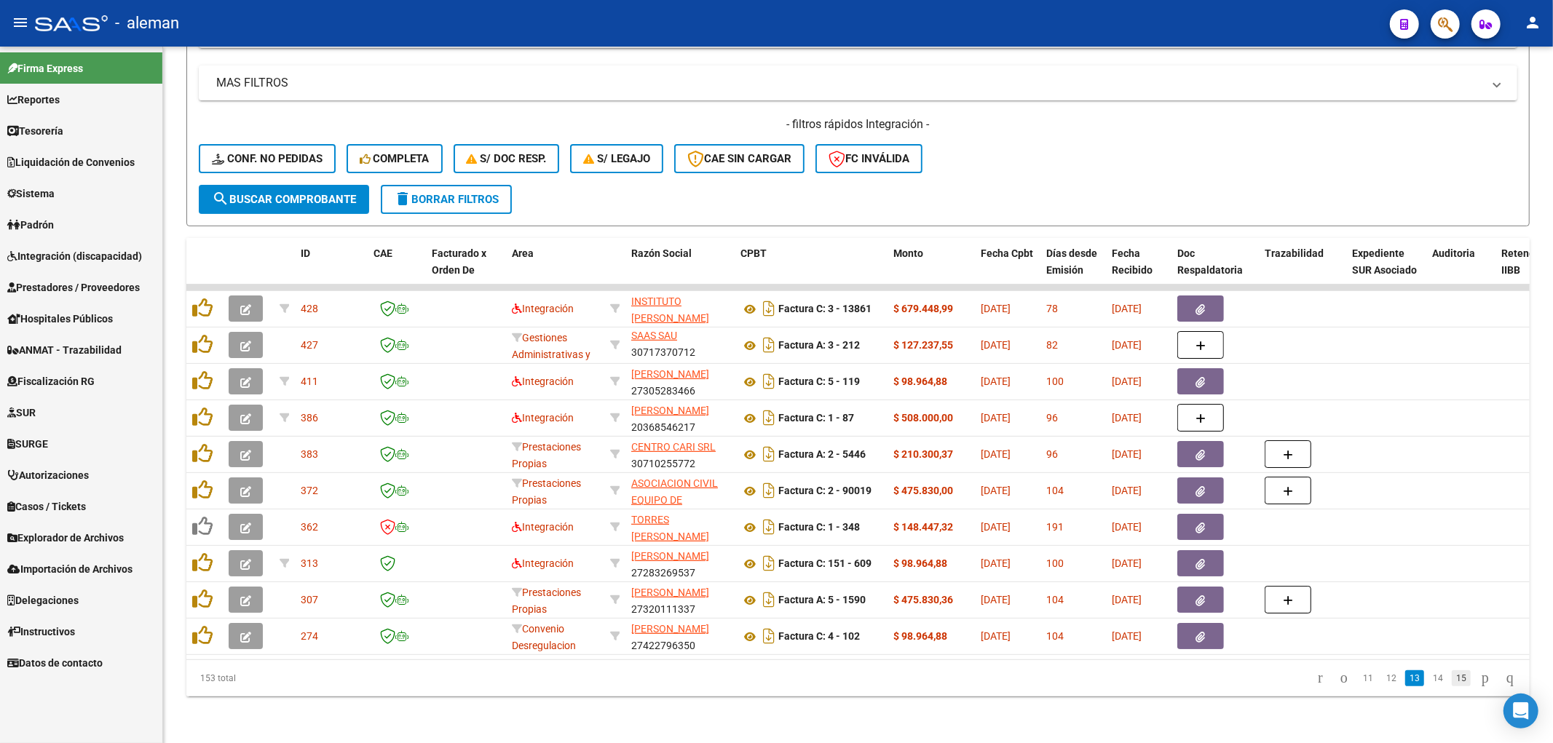
click at [1452, 685] on link "15" at bounding box center [1461, 678] width 19 height 16
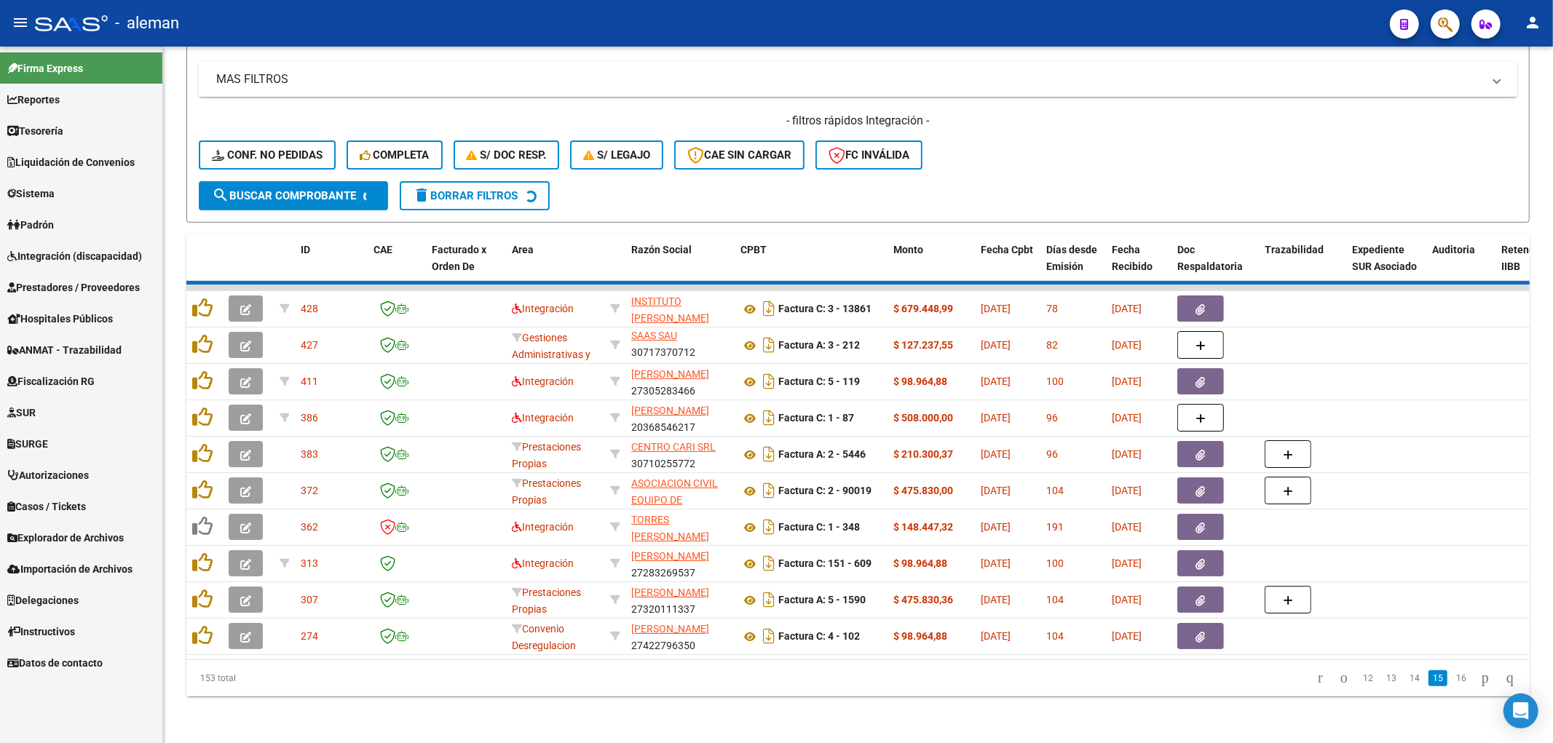
scroll to position [84, 0]
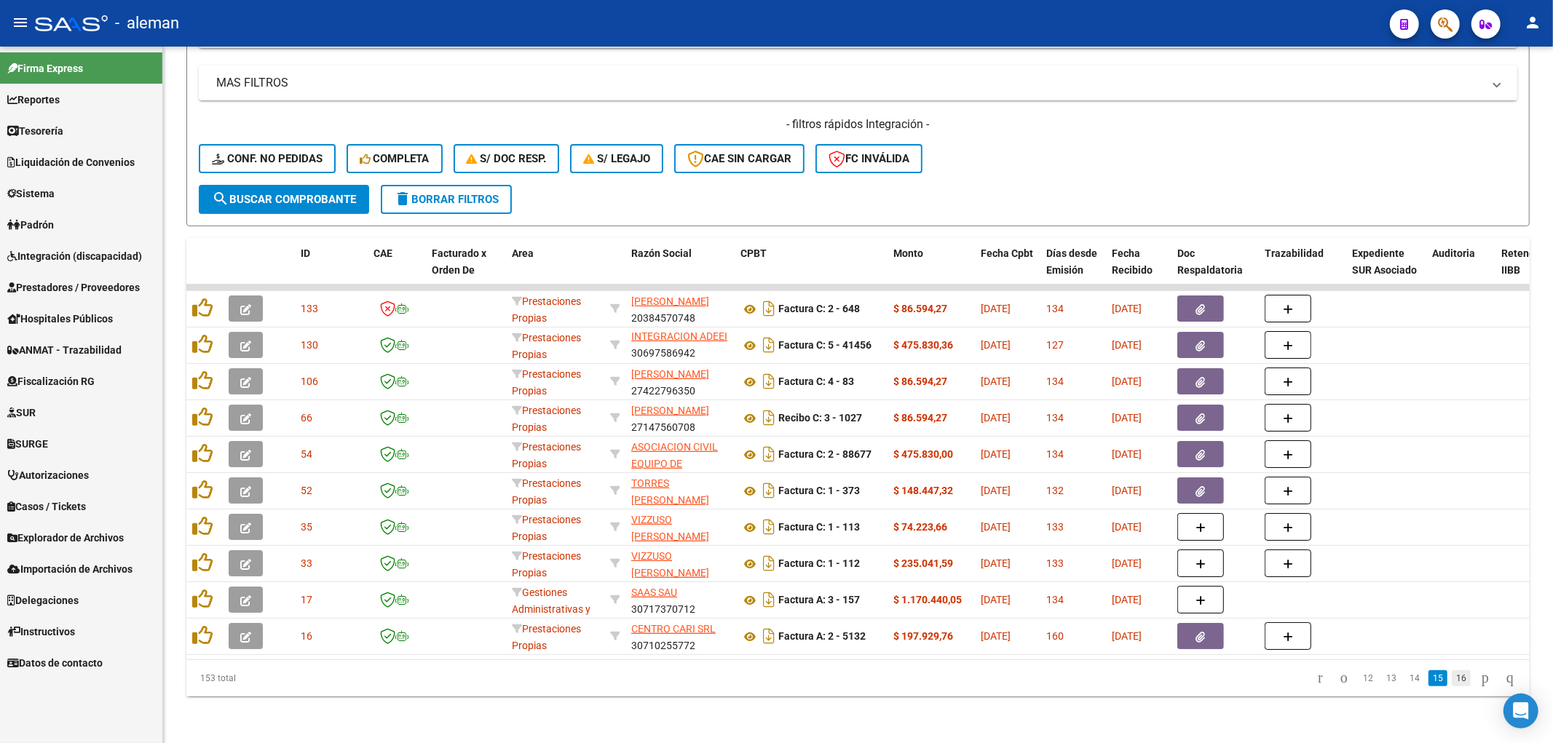
click at [1452, 680] on link "16" at bounding box center [1461, 678] width 19 height 16
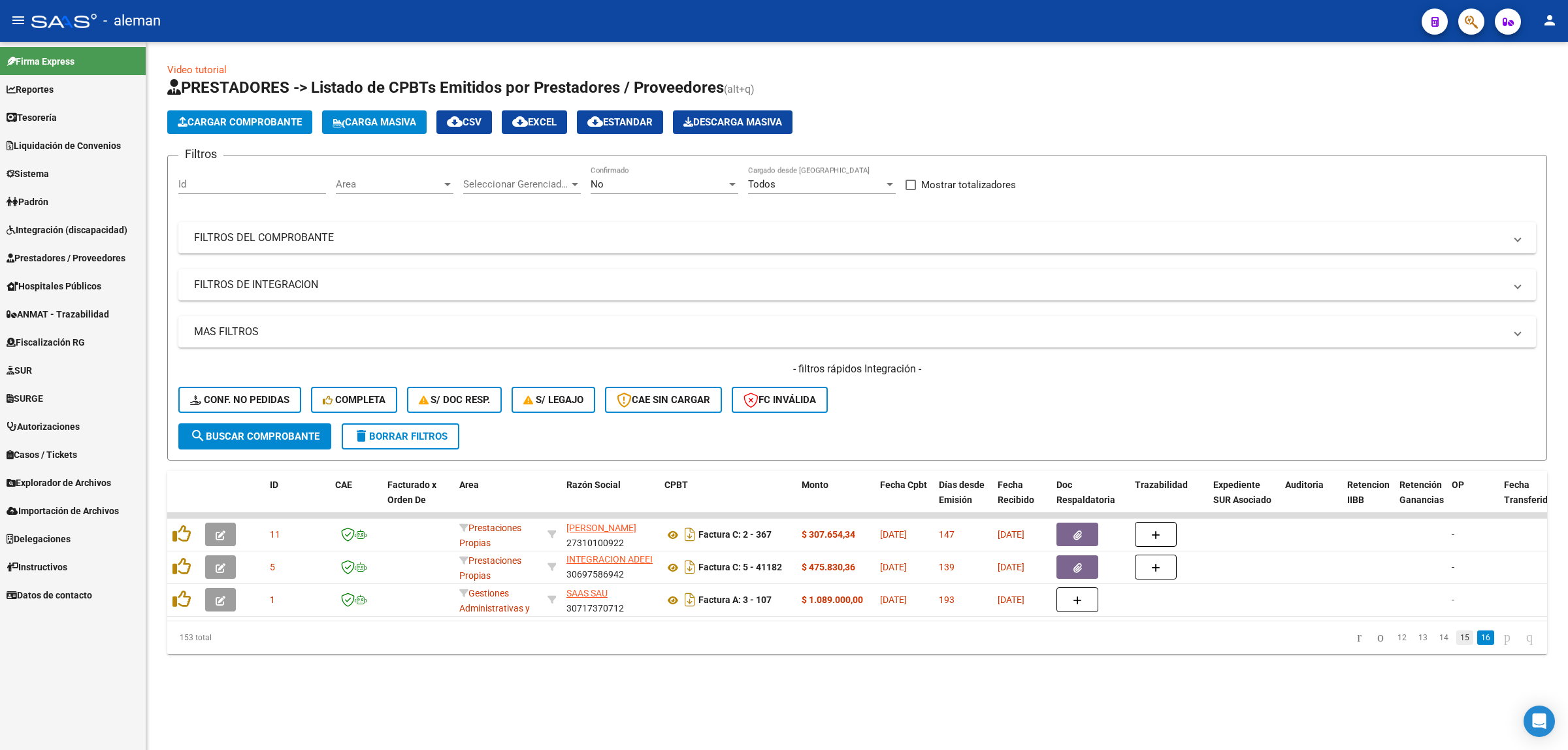
click at [1393, 644] on link "15" at bounding box center [1465, 637] width 17 height 14
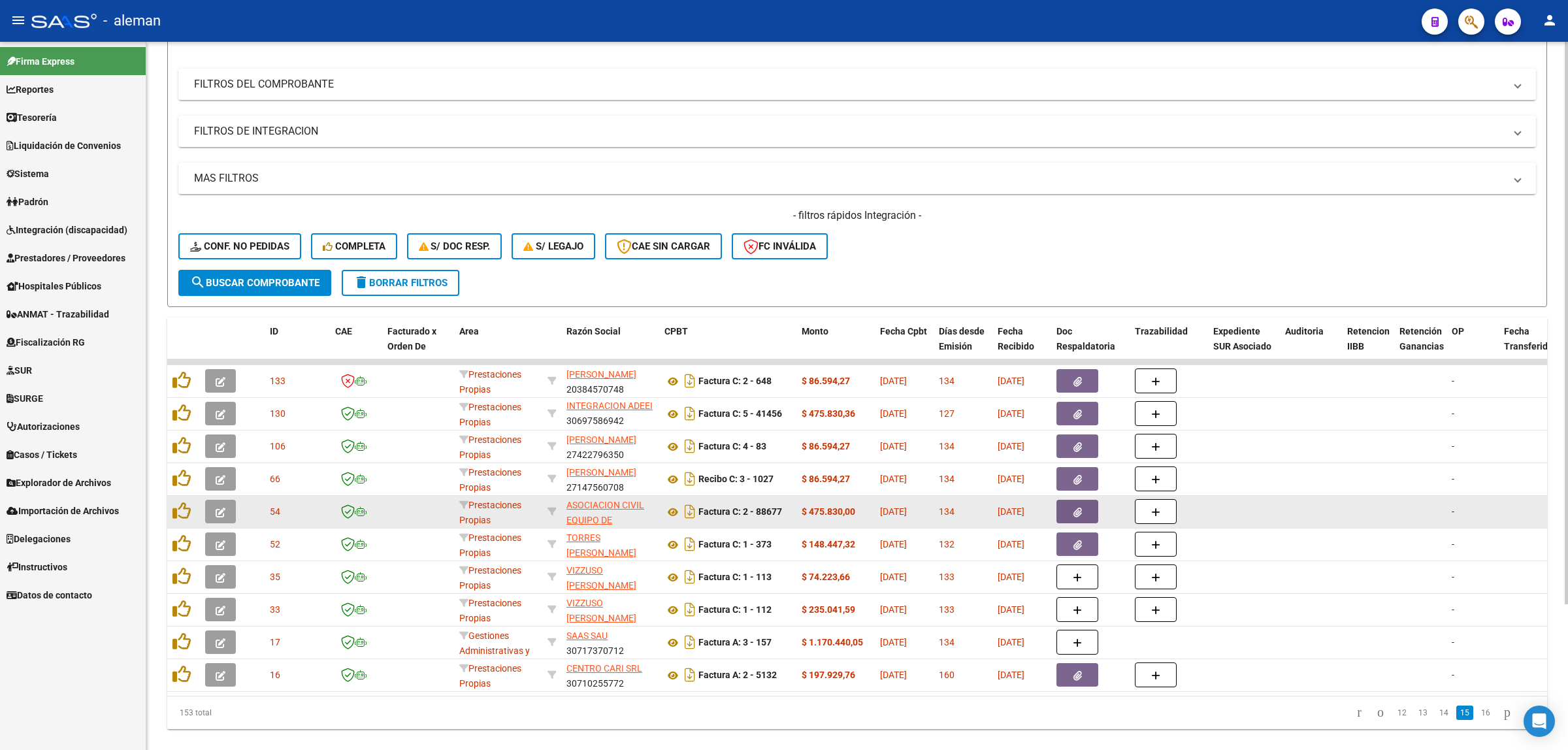
scroll to position [184, 0]
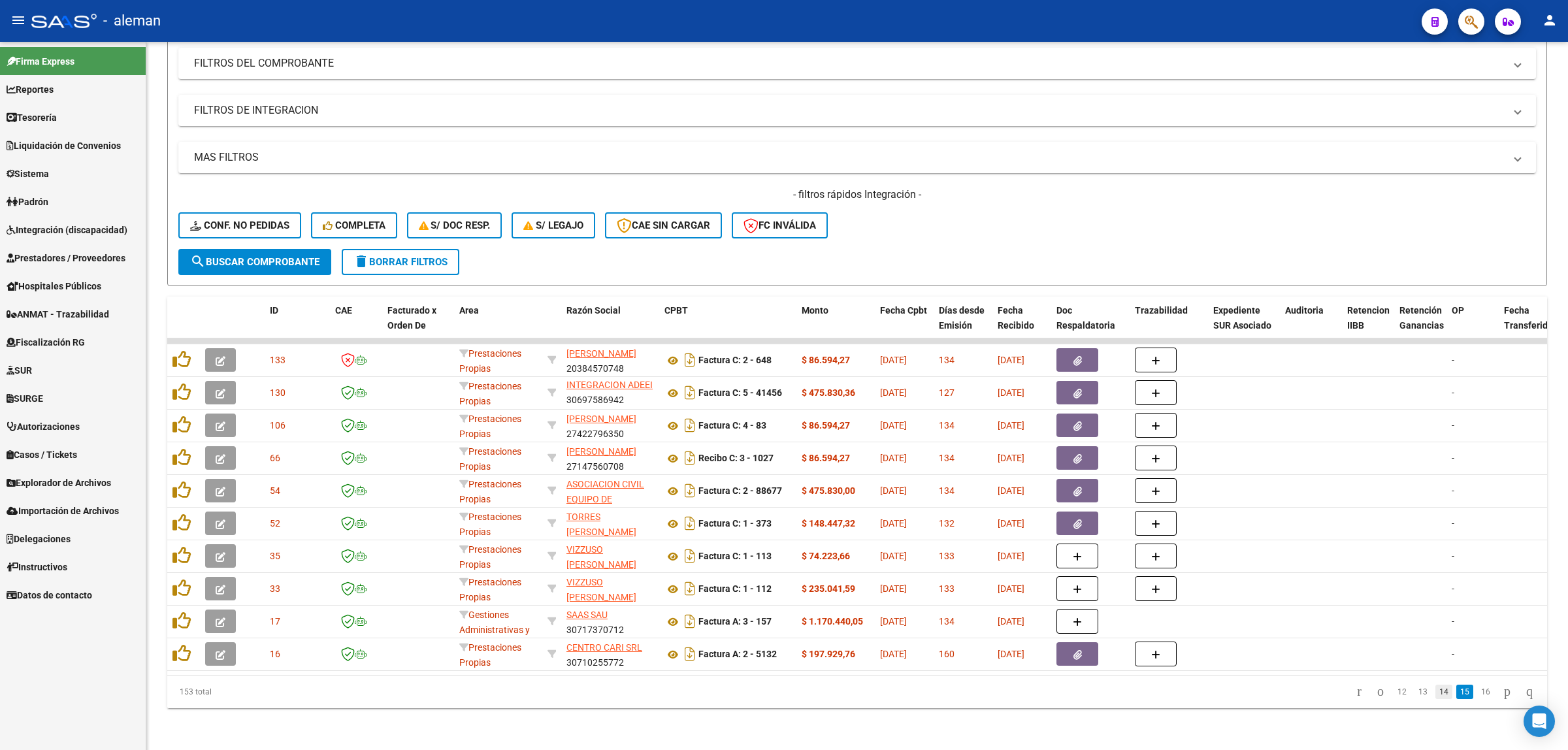
click at [1393, 666] on link "14" at bounding box center [1443, 692] width 17 height 14
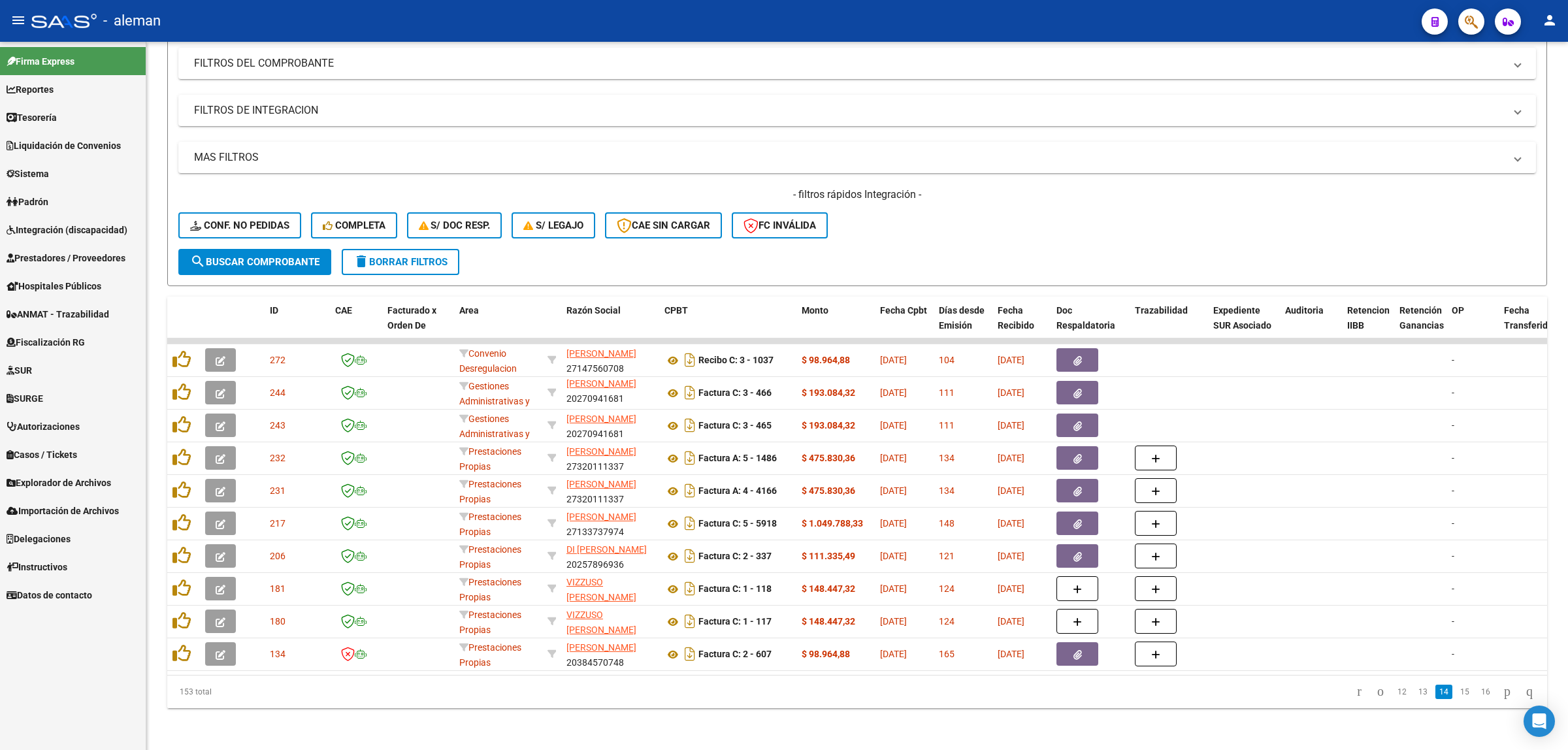
scroll to position [17, 0]
click at [1393, 666] on link "13" at bounding box center [1423, 692] width 17 height 14
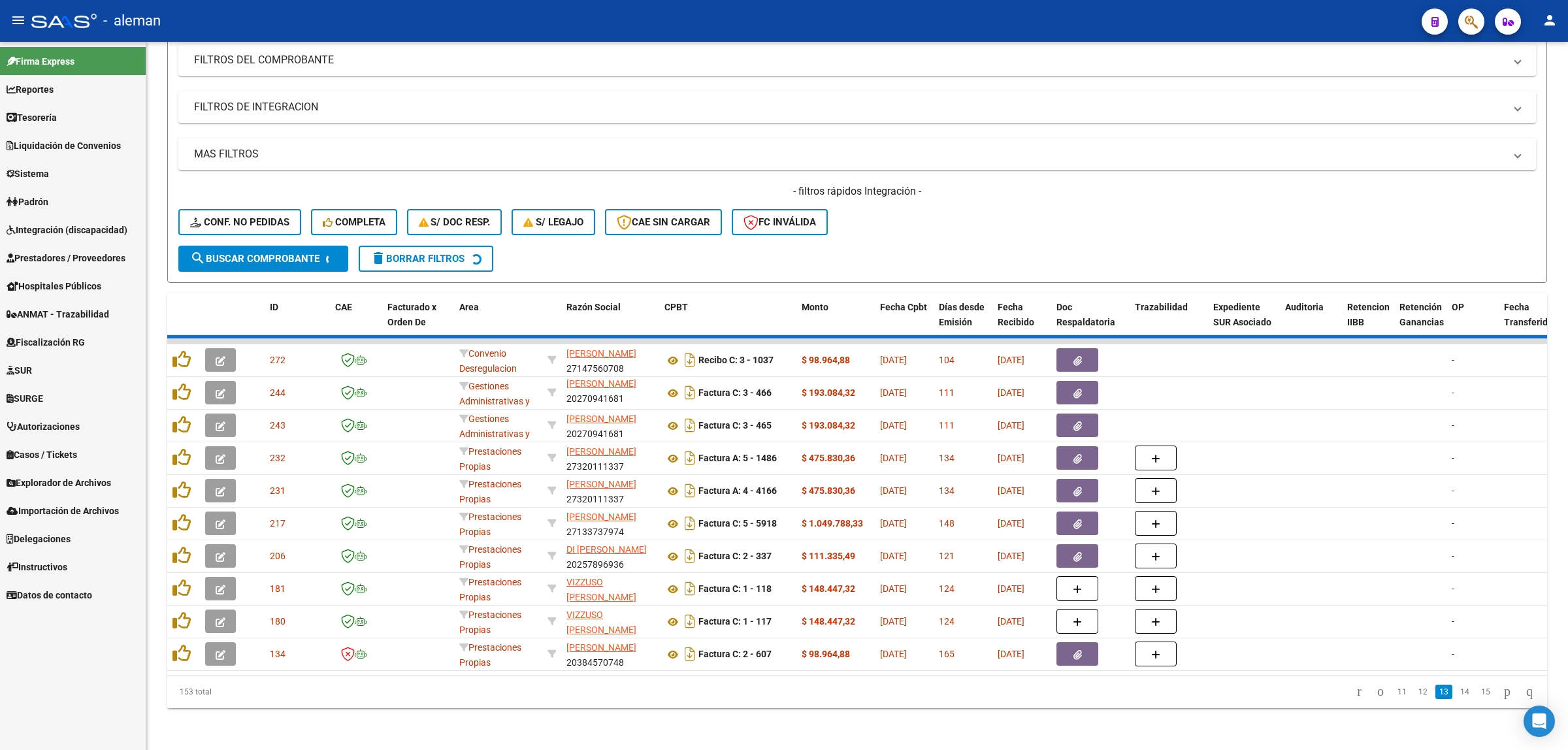
scroll to position [1, 0]
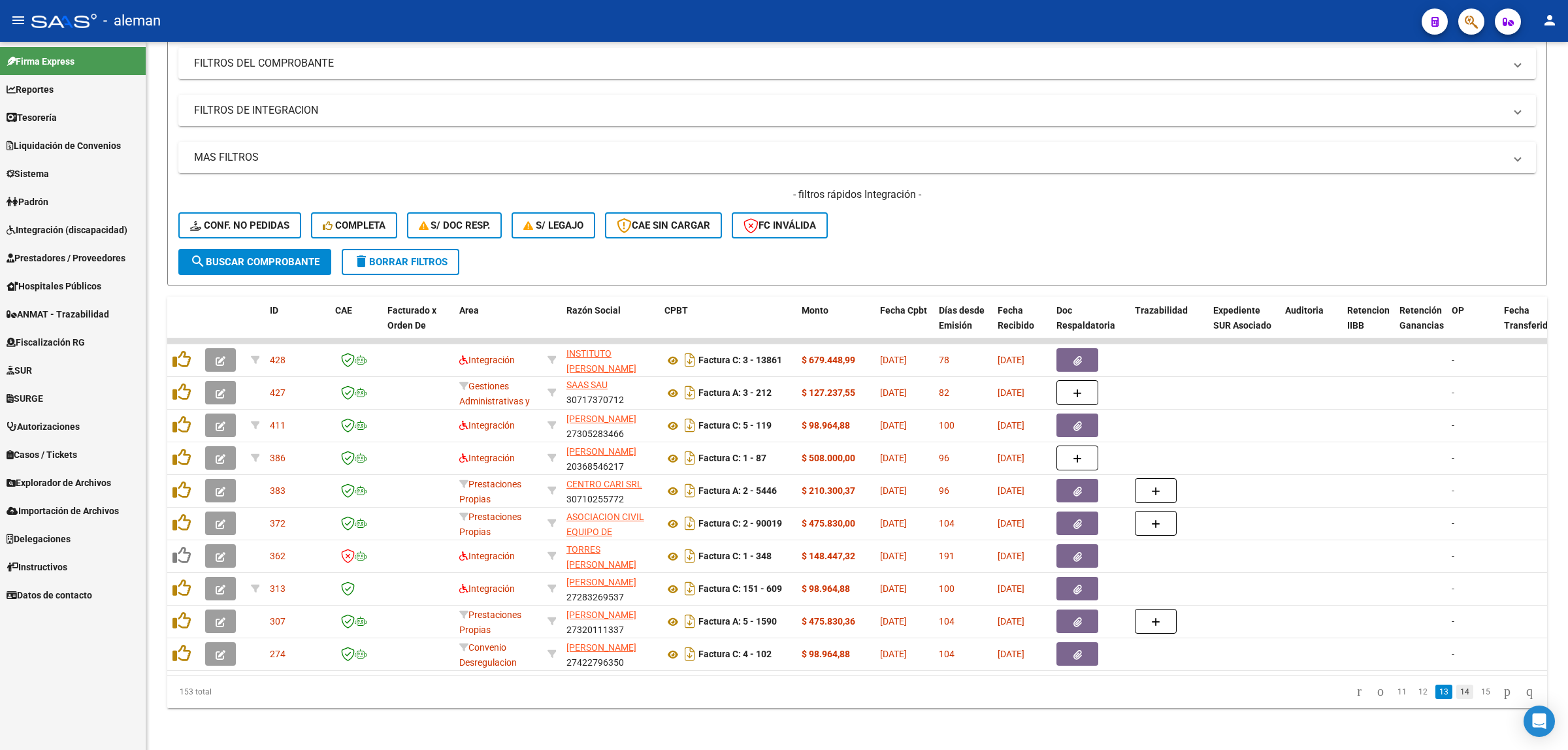
click at [1393, 666] on link "14" at bounding box center [1465, 692] width 17 height 14
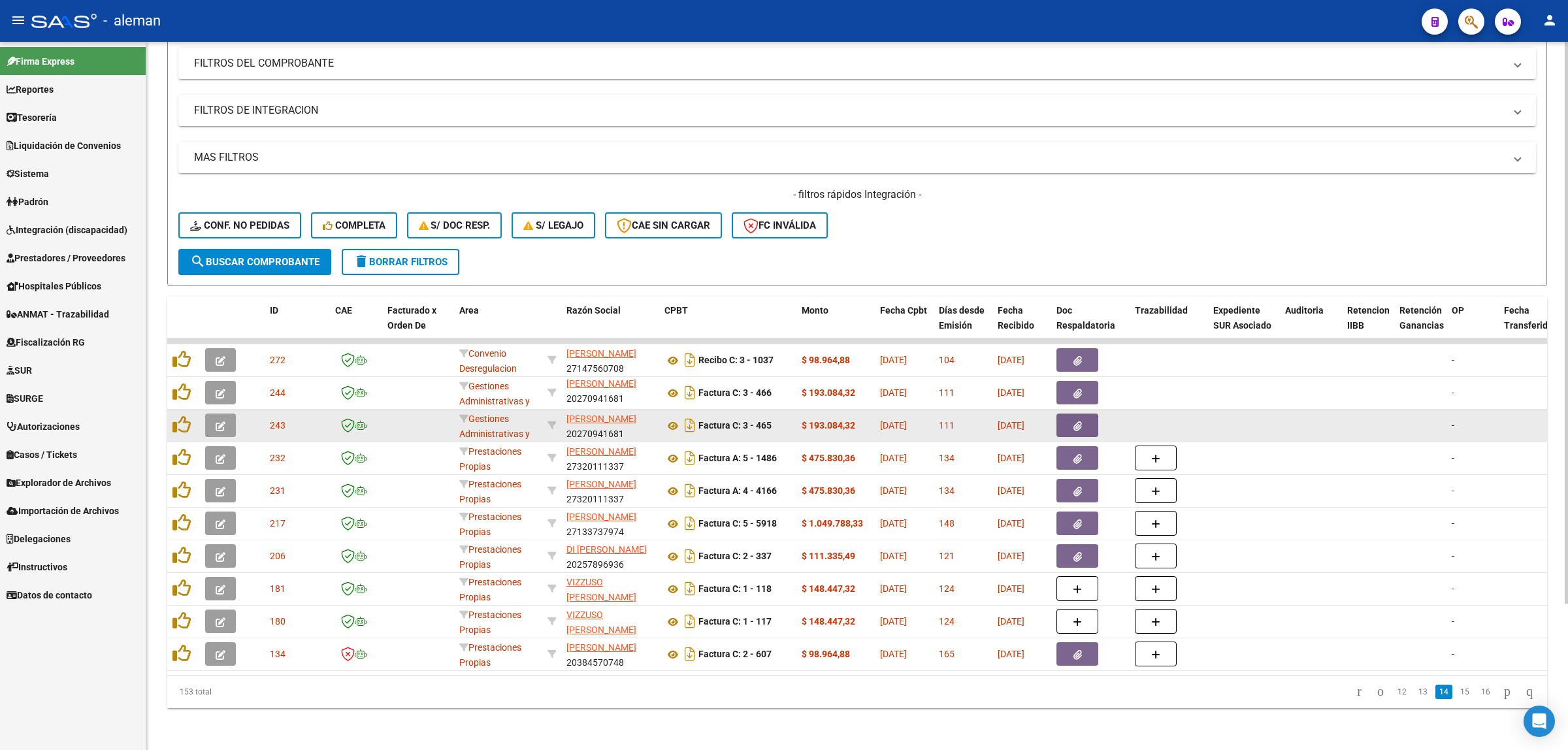
scroll to position [184, 0]
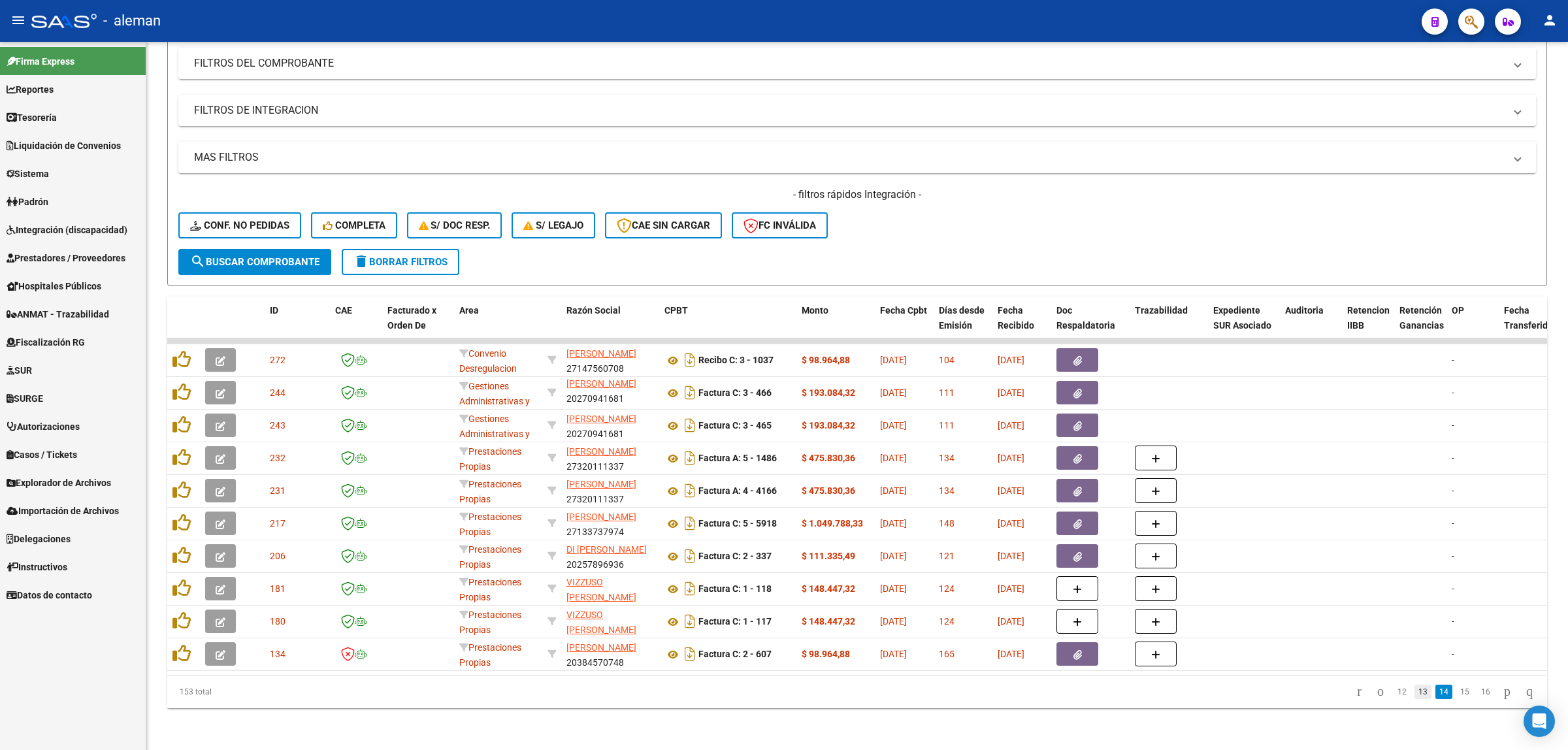
click at [1393, 666] on link "13" at bounding box center [1423, 692] width 17 height 14
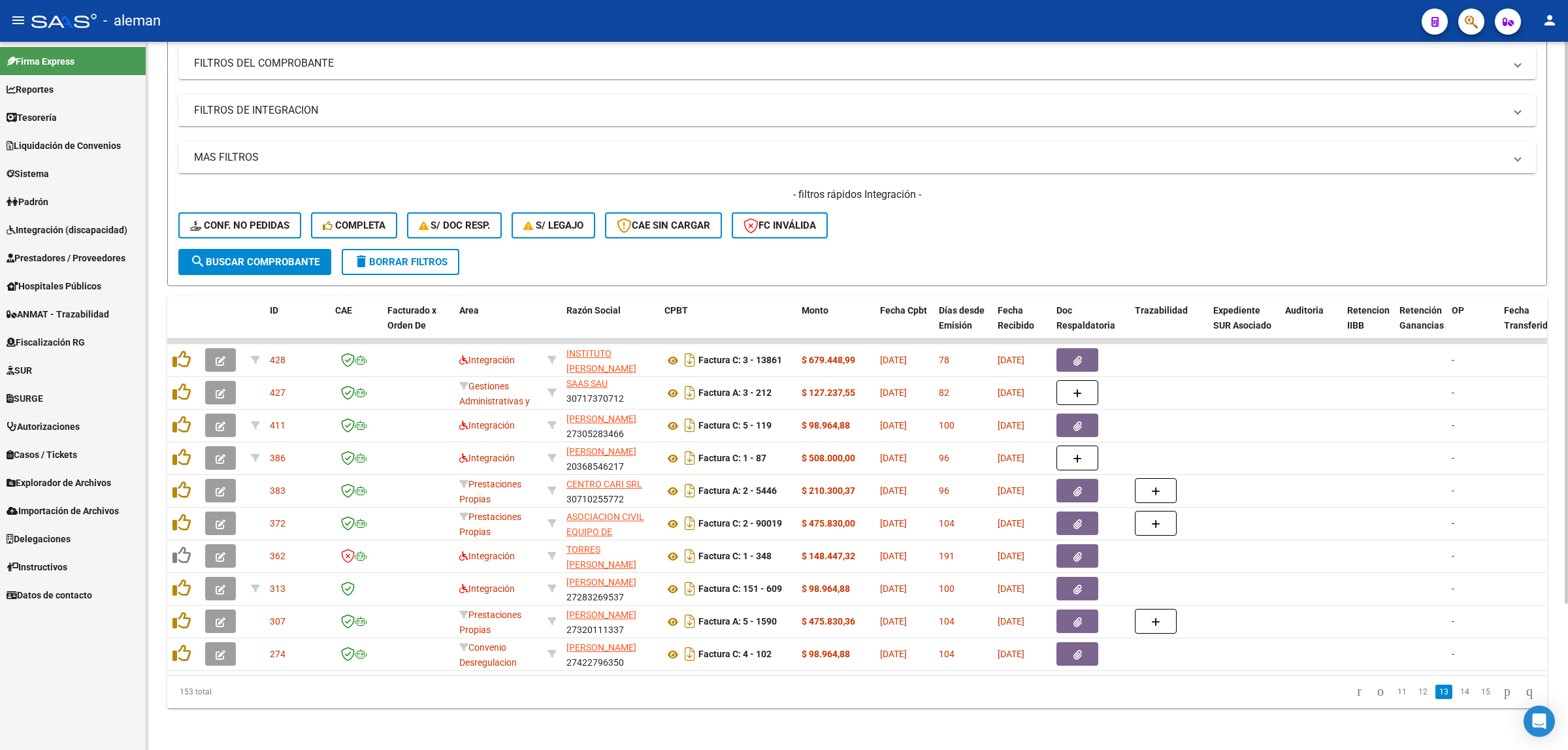
scroll to position [1, 0]
click at [1375, 666] on icon "go to previous page" at bounding box center [1380, 690] width 11 height 15
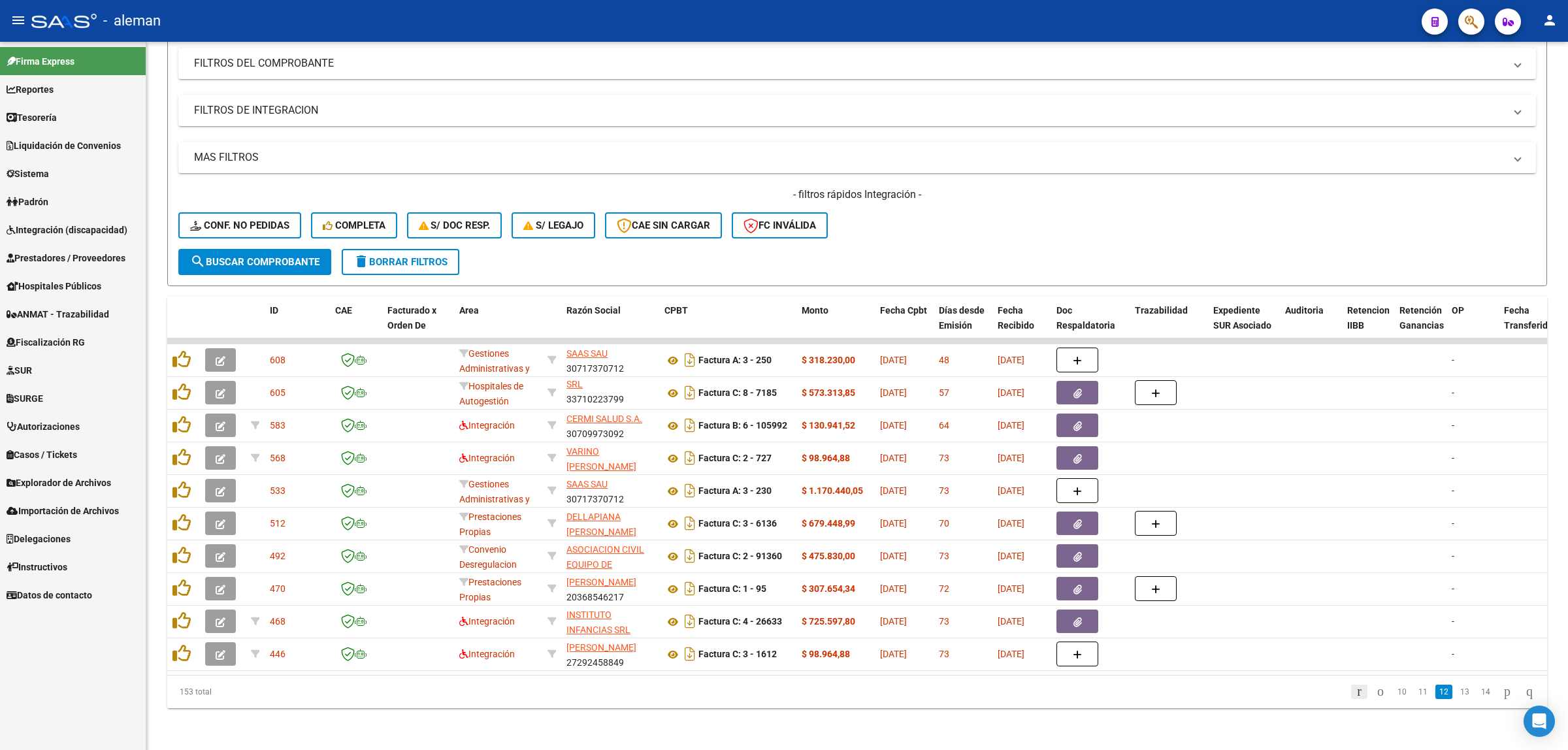
click at [1355, 666] on icon "go to first page" at bounding box center [1359, 690] width 8 height 15
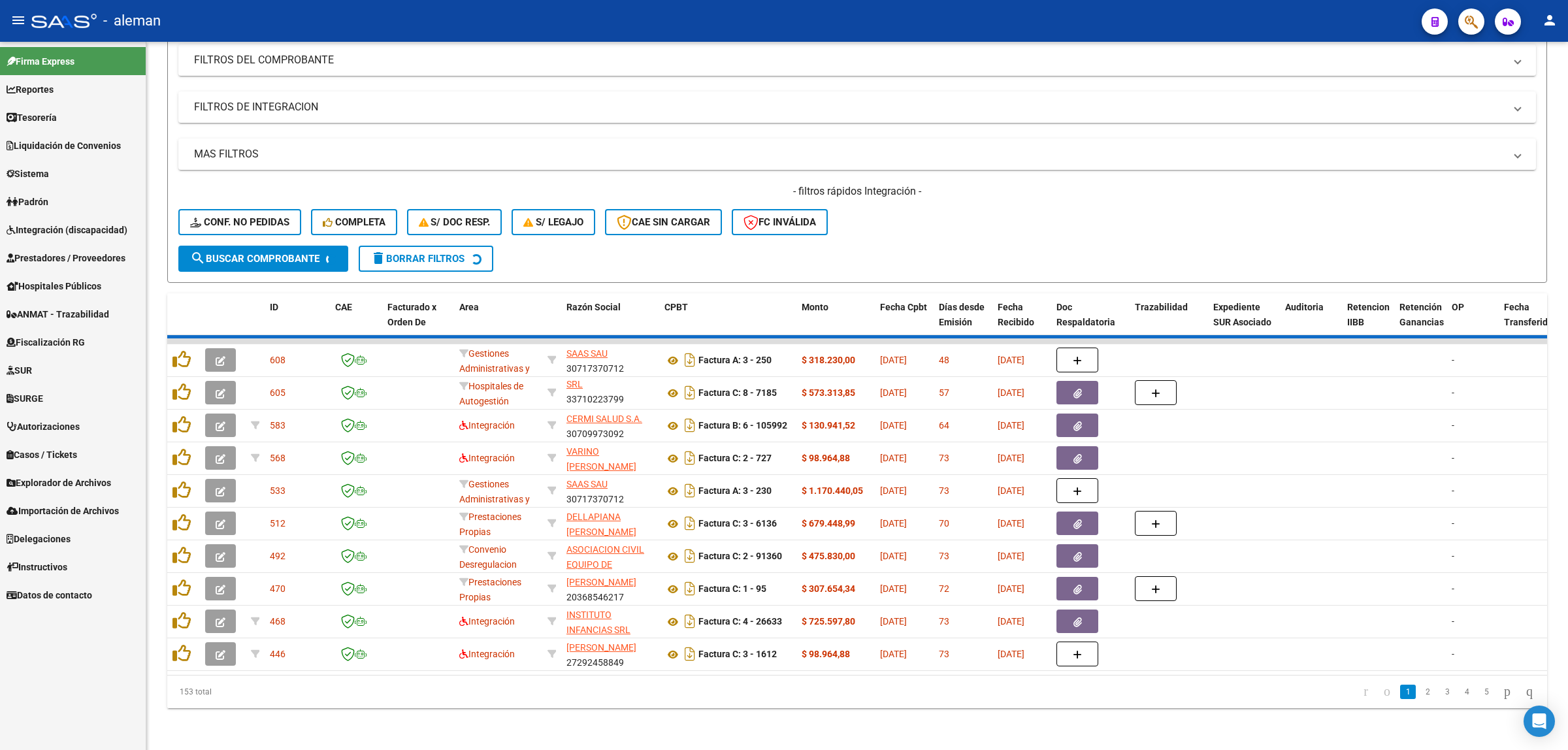
click at [1340, 666] on div "153 total 1 2 3 4 5" at bounding box center [856, 692] width 1380 height 32
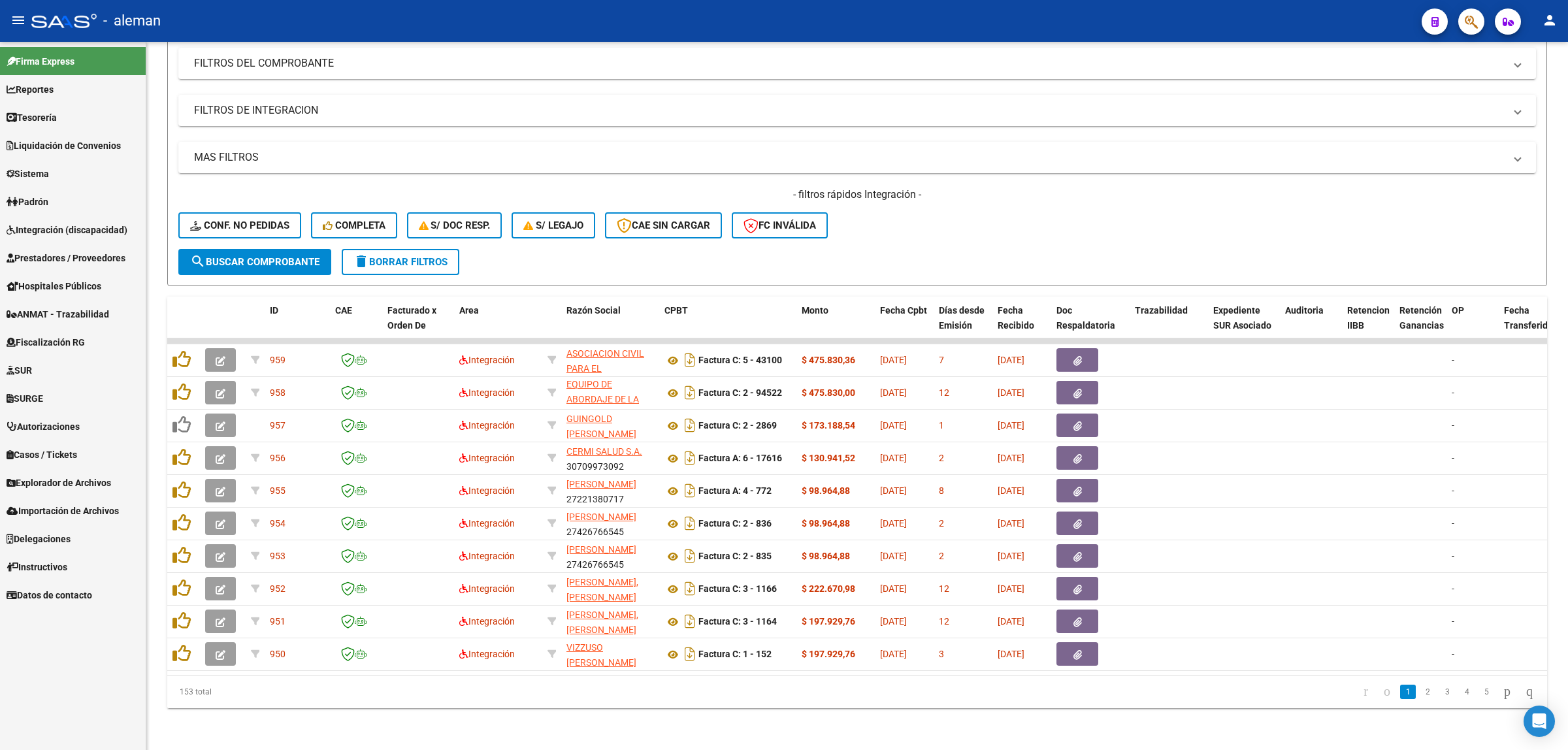
scroll to position [75, 0]
click at [1362, 666] on icon "go to first page" at bounding box center [1365, 690] width 8 height 15
click at [1393, 666] on link "4" at bounding box center [1466, 692] width 15 height 14
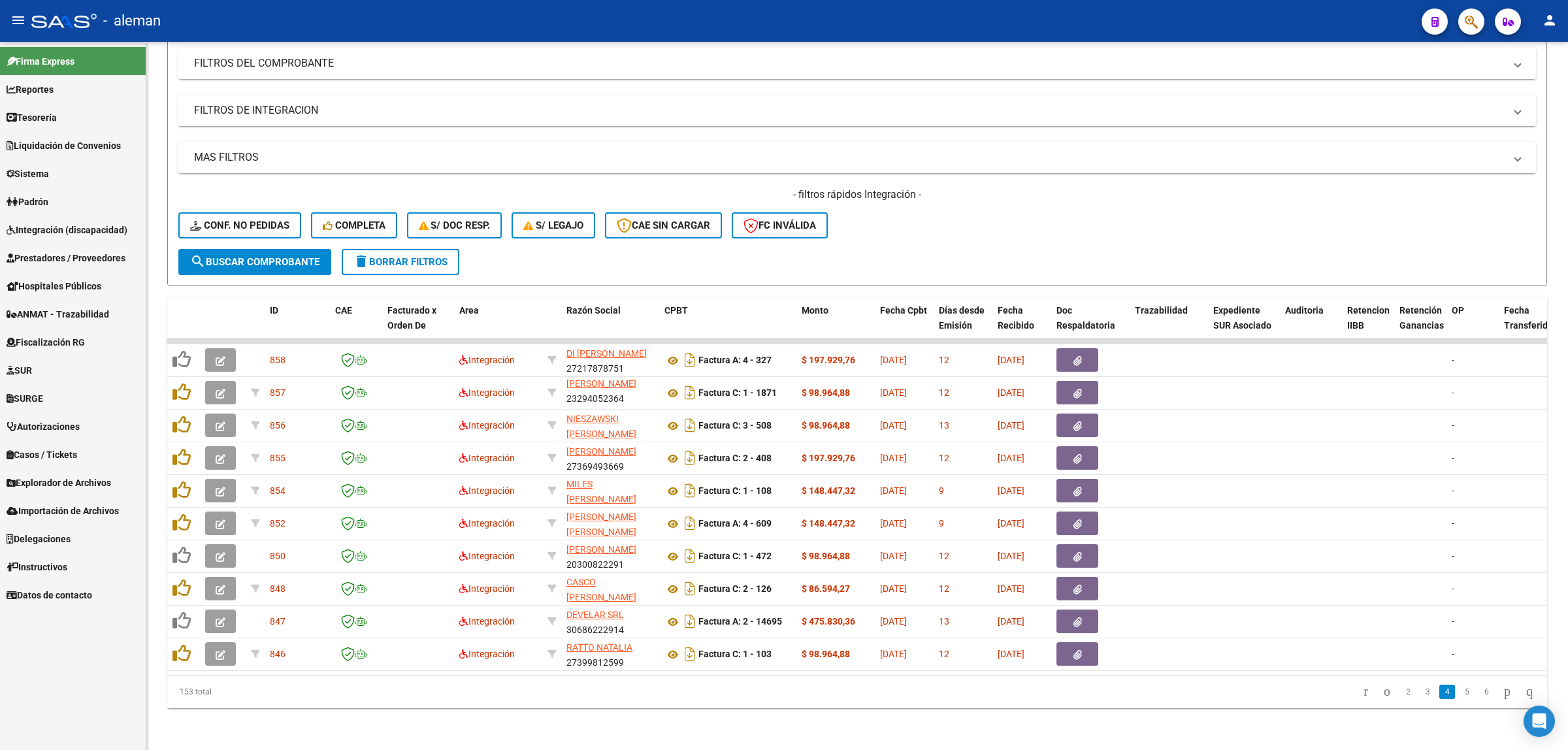
scroll to position [17, 0]
click at [1393, 666] on link "5" at bounding box center [1466, 692] width 15 height 14
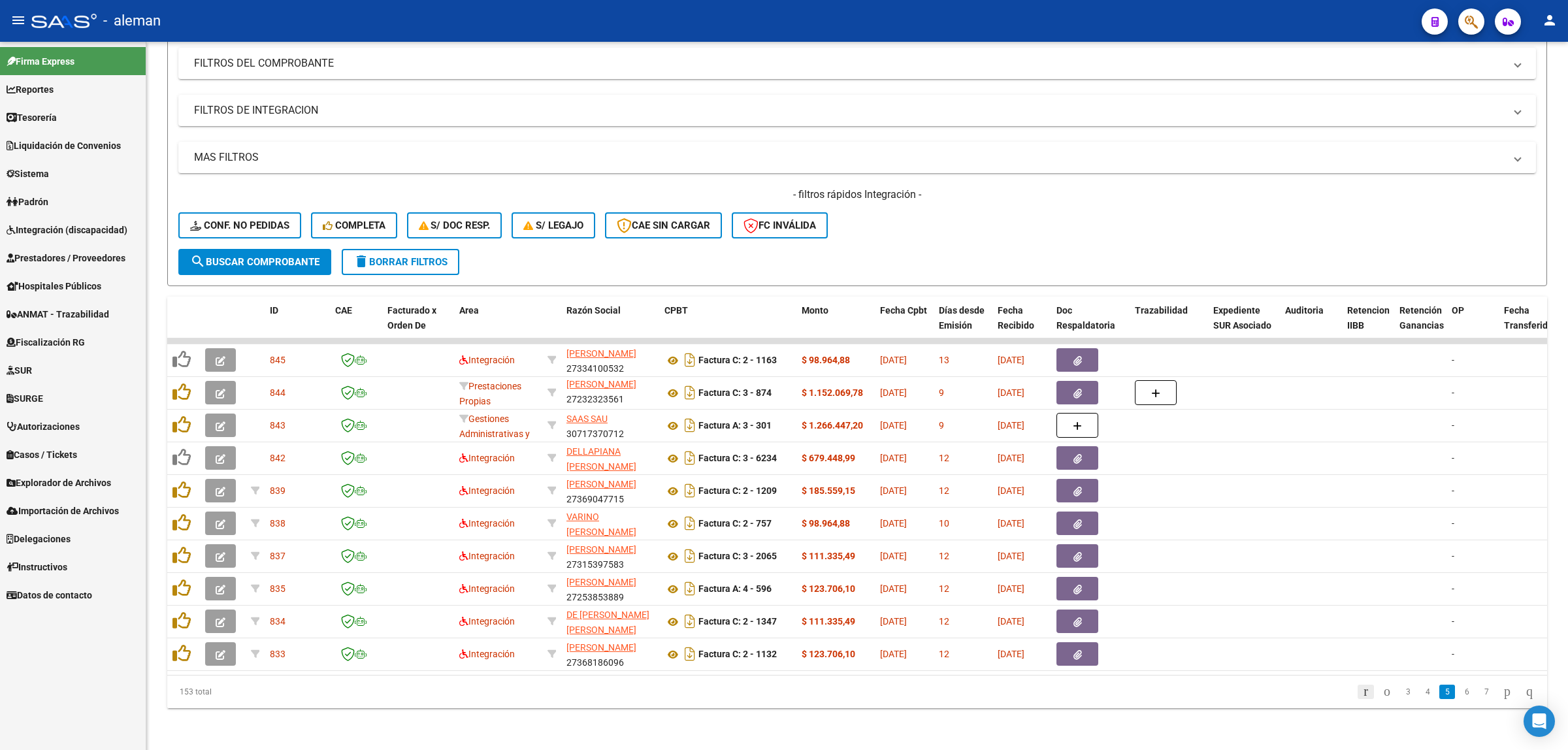
click at [1362, 666] on icon "go to first page" at bounding box center [1365, 690] width 8 height 15
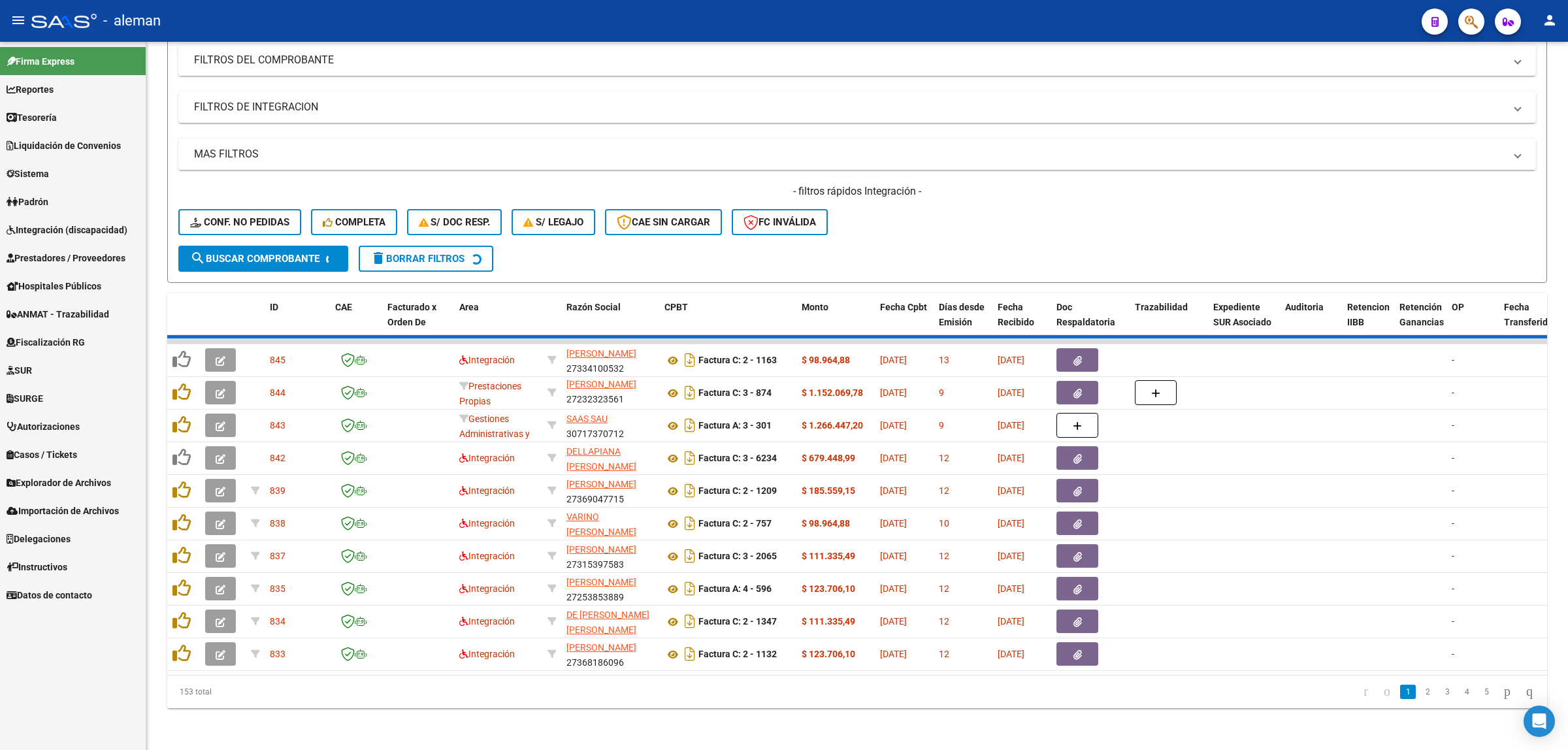
click at [1350, 666] on div "153 total 1 2 3 4 5" at bounding box center [856, 692] width 1380 height 32
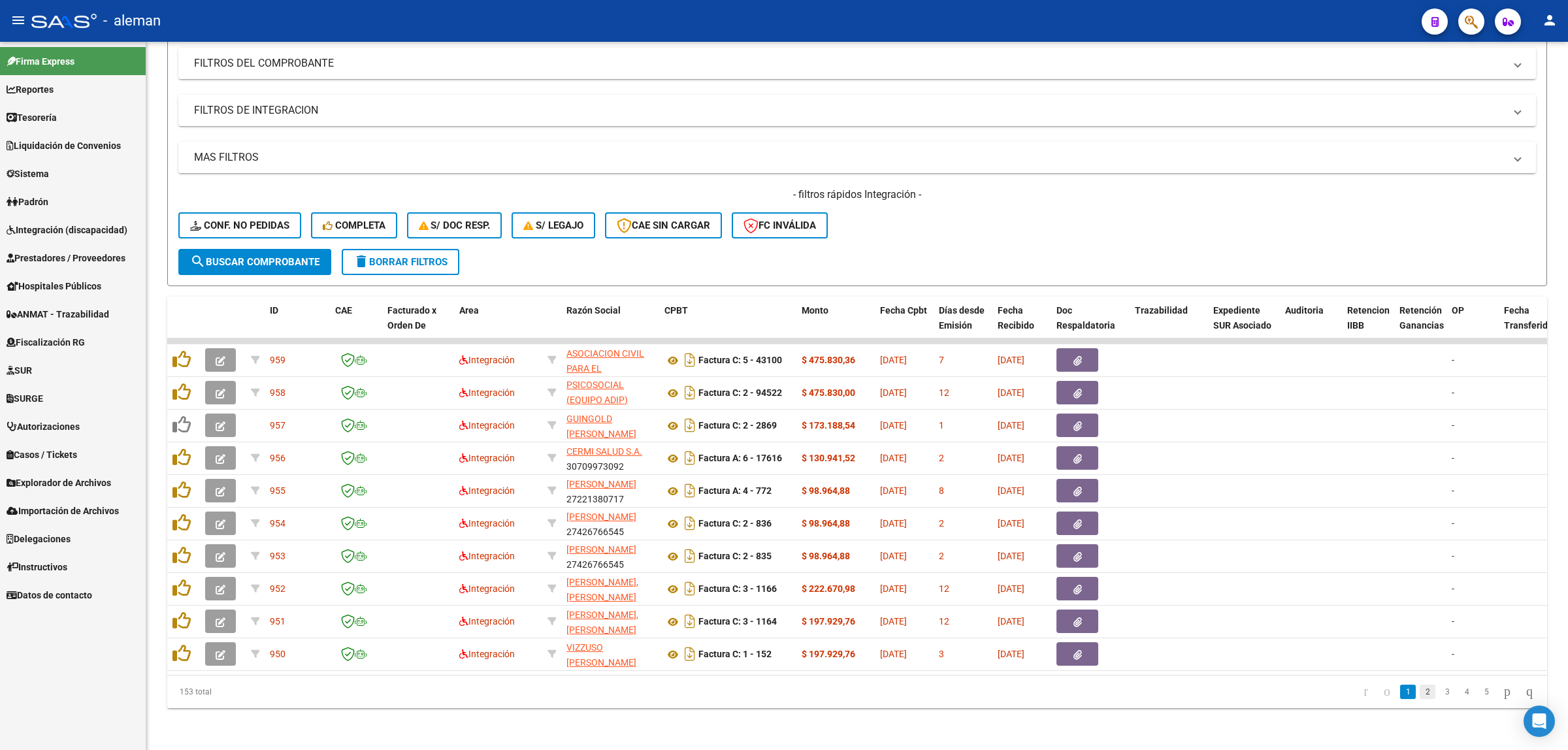
click at [1393, 666] on link "2" at bounding box center [1427, 692] width 15 height 14
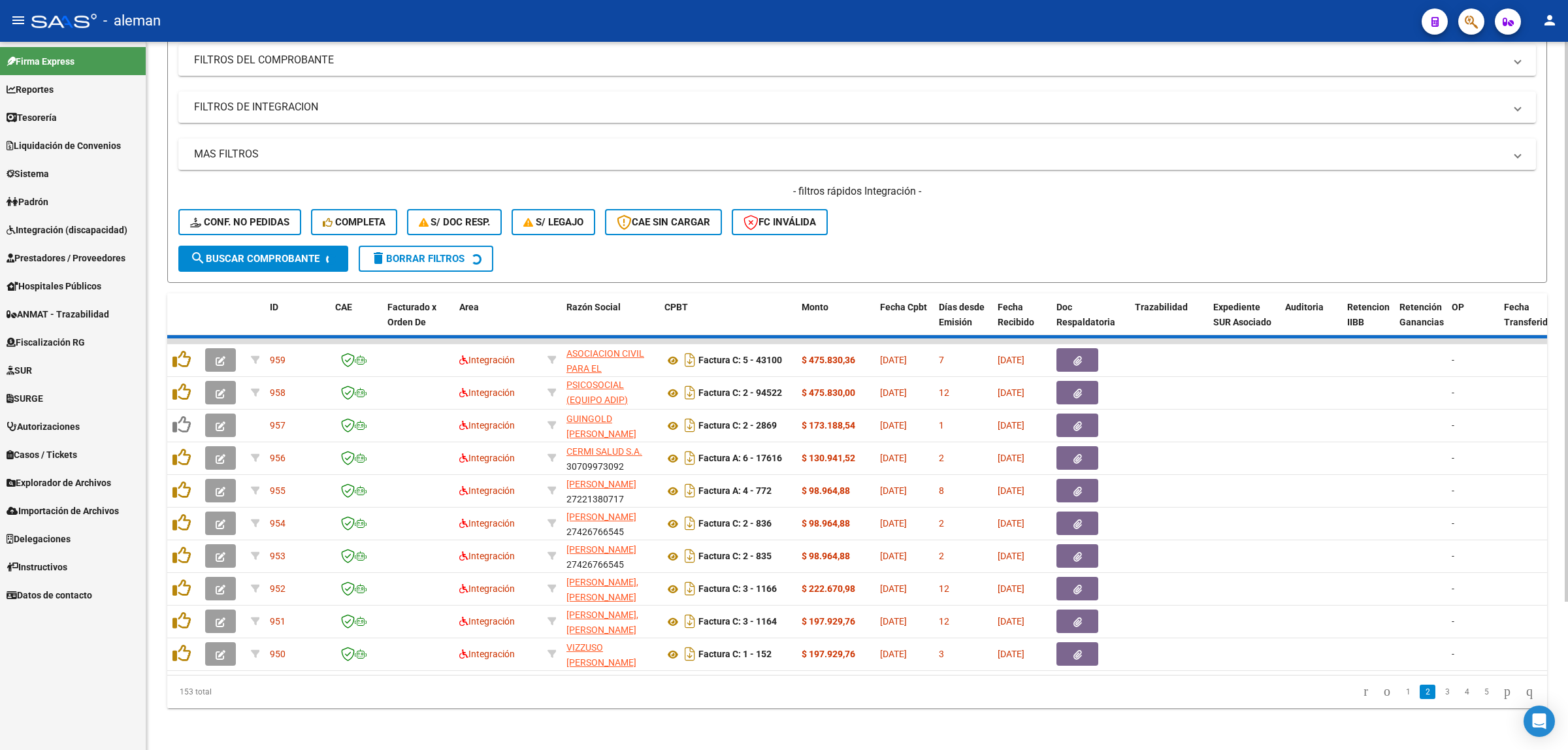
scroll to position [17, 0]
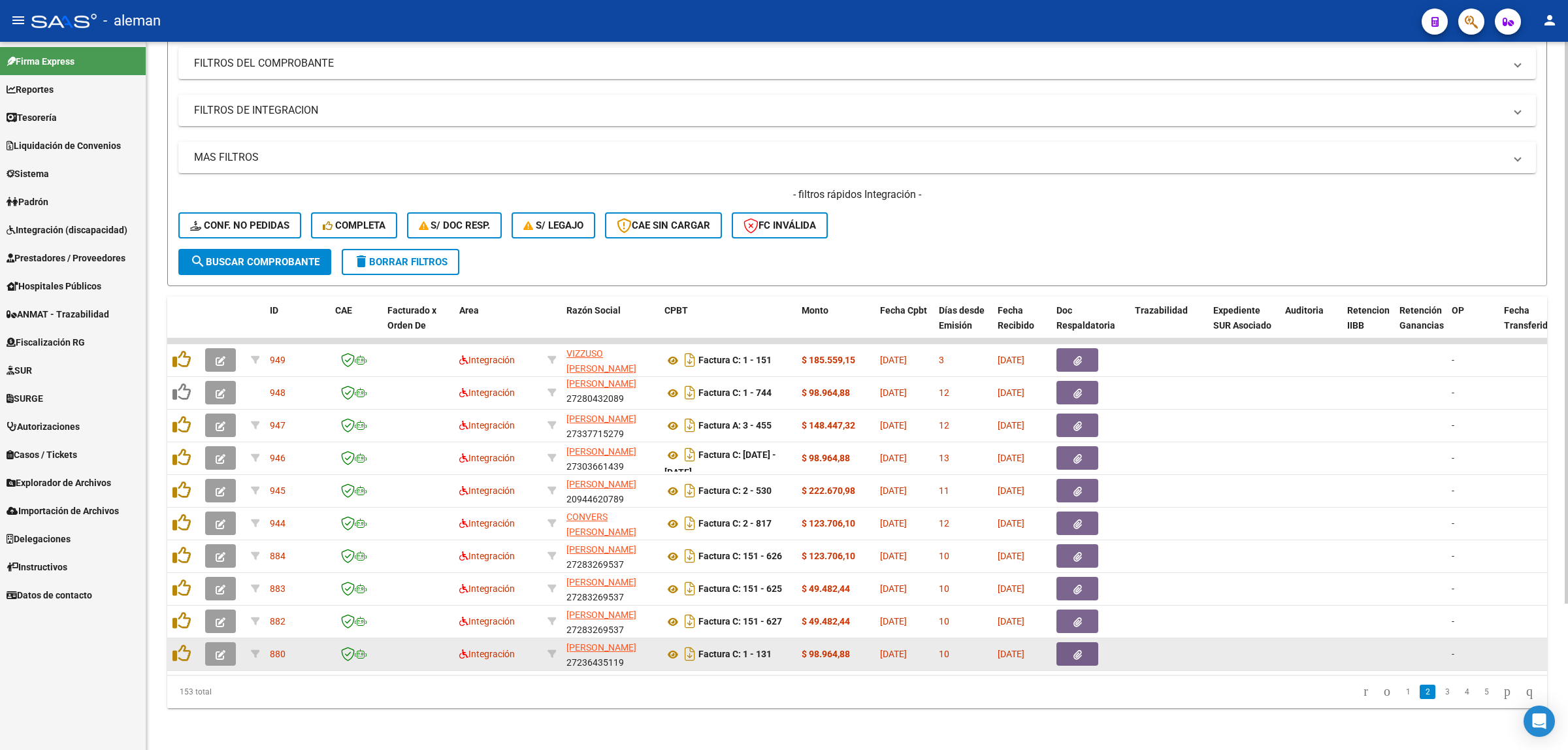
click at [1369, 642] on datatable-body-cell at bounding box center [1368, 654] width 52 height 32
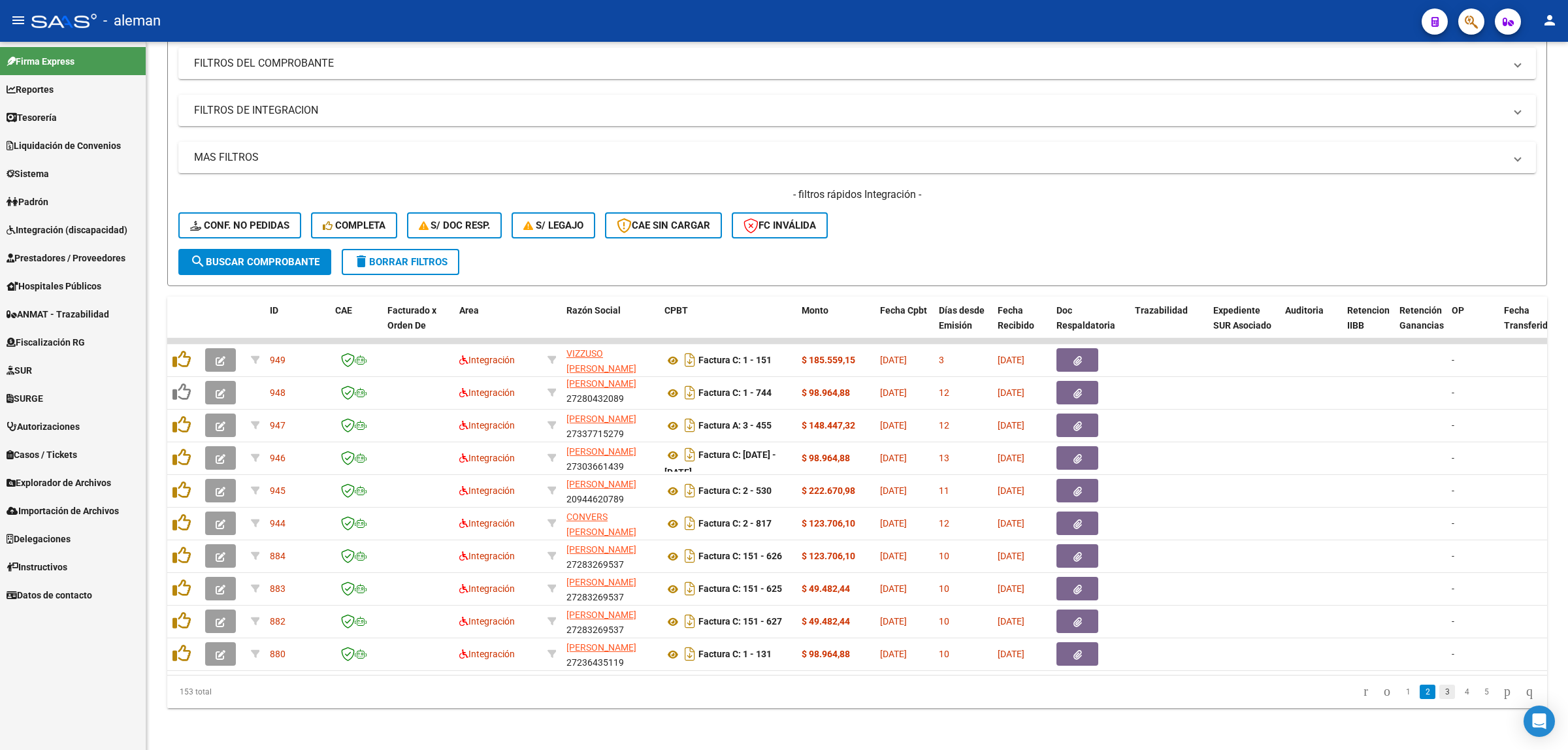
click at [1393, 666] on link "3" at bounding box center [1447, 692] width 15 height 14
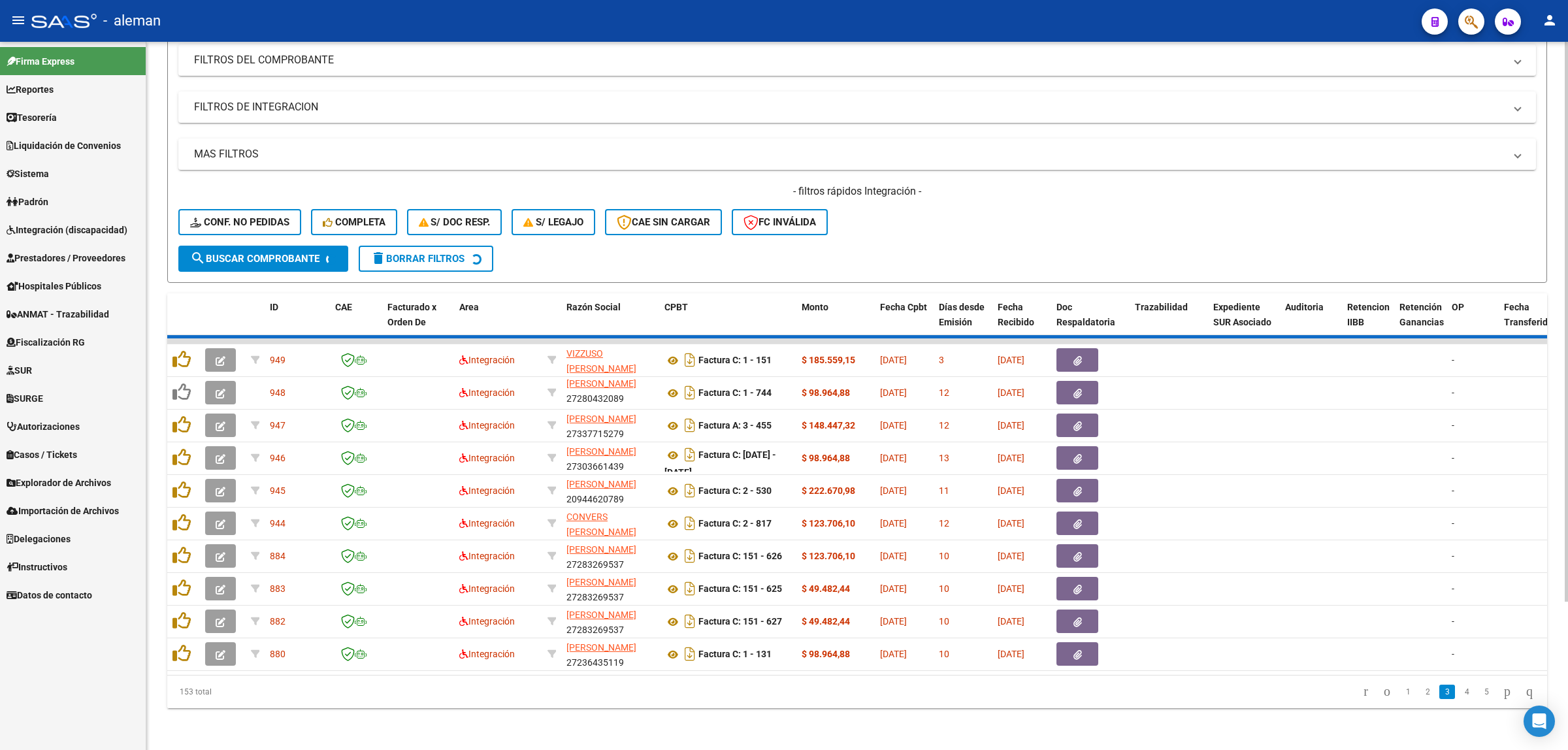
scroll to position [1, 0]
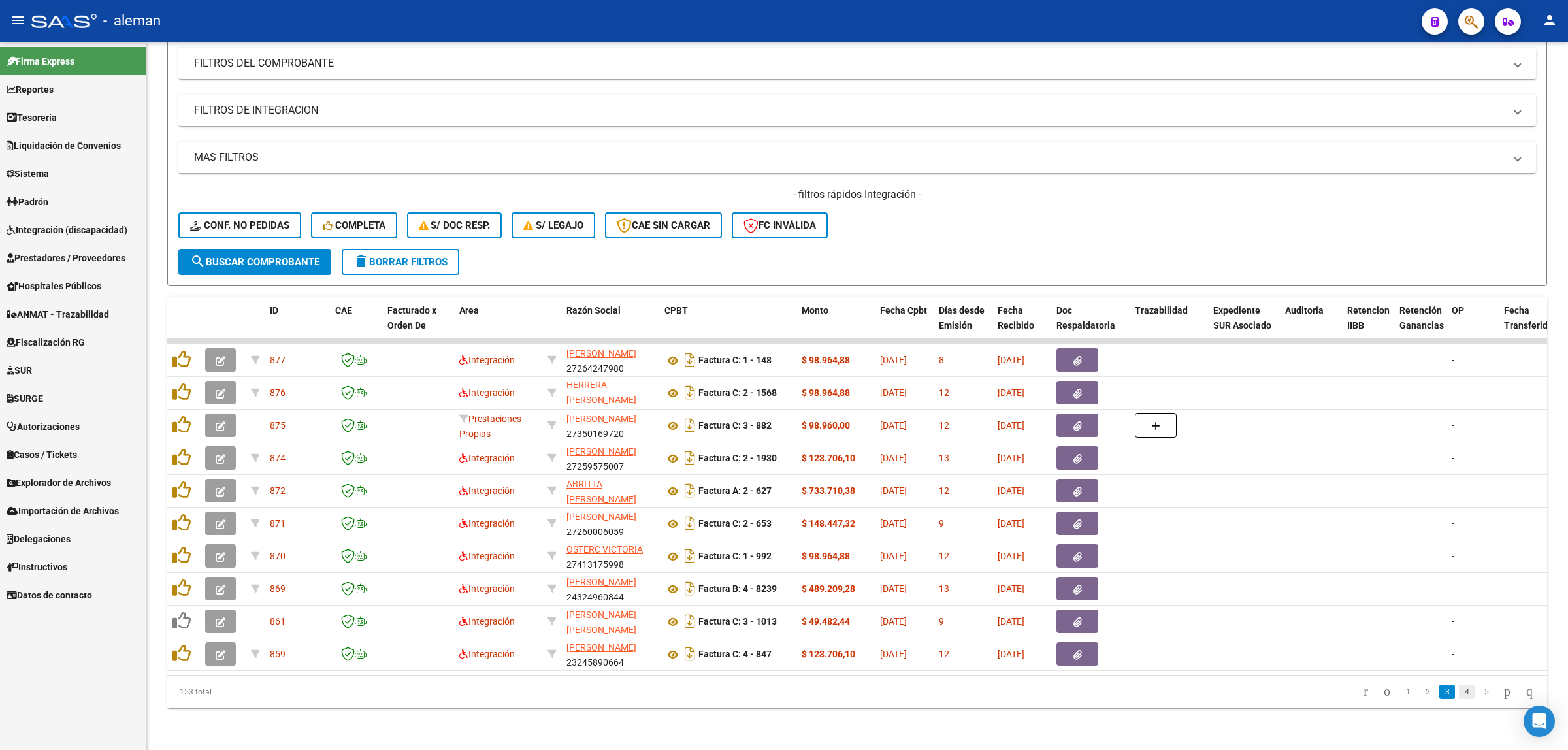
click at [1393, 666] on link "4" at bounding box center [1466, 692] width 15 height 14
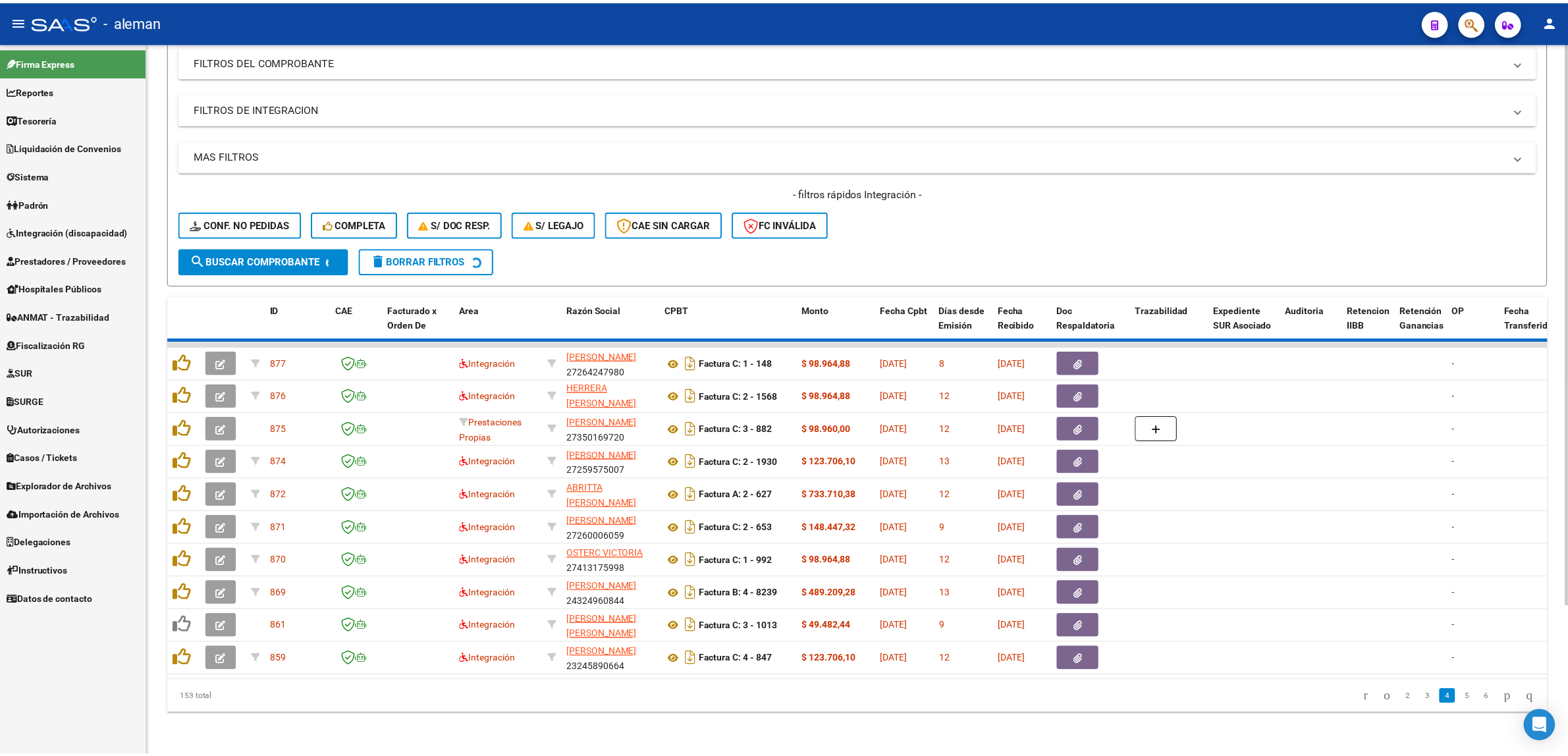
scroll to position [17, 0]
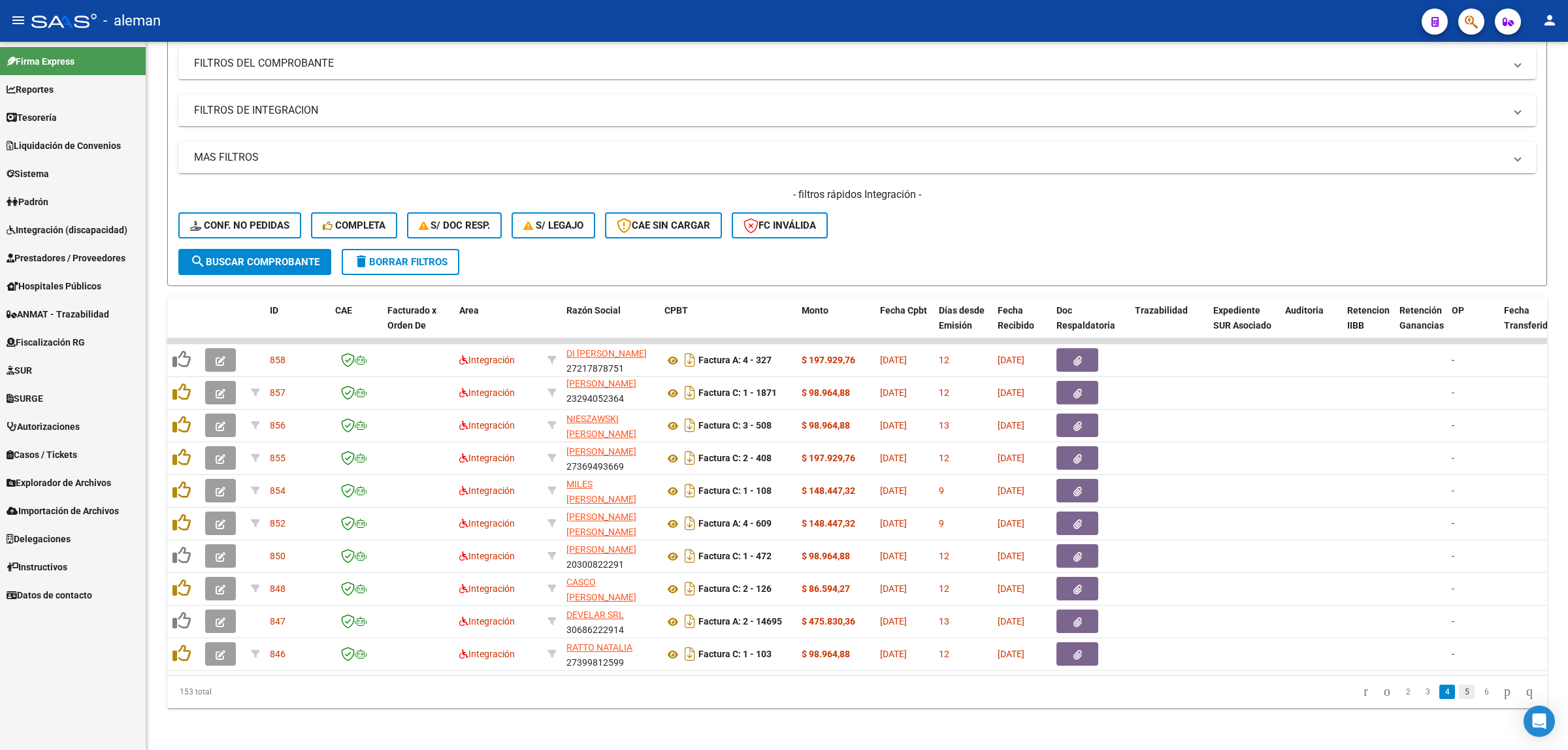
click at [1393, 666] on link "5" at bounding box center [1466, 692] width 15 height 14
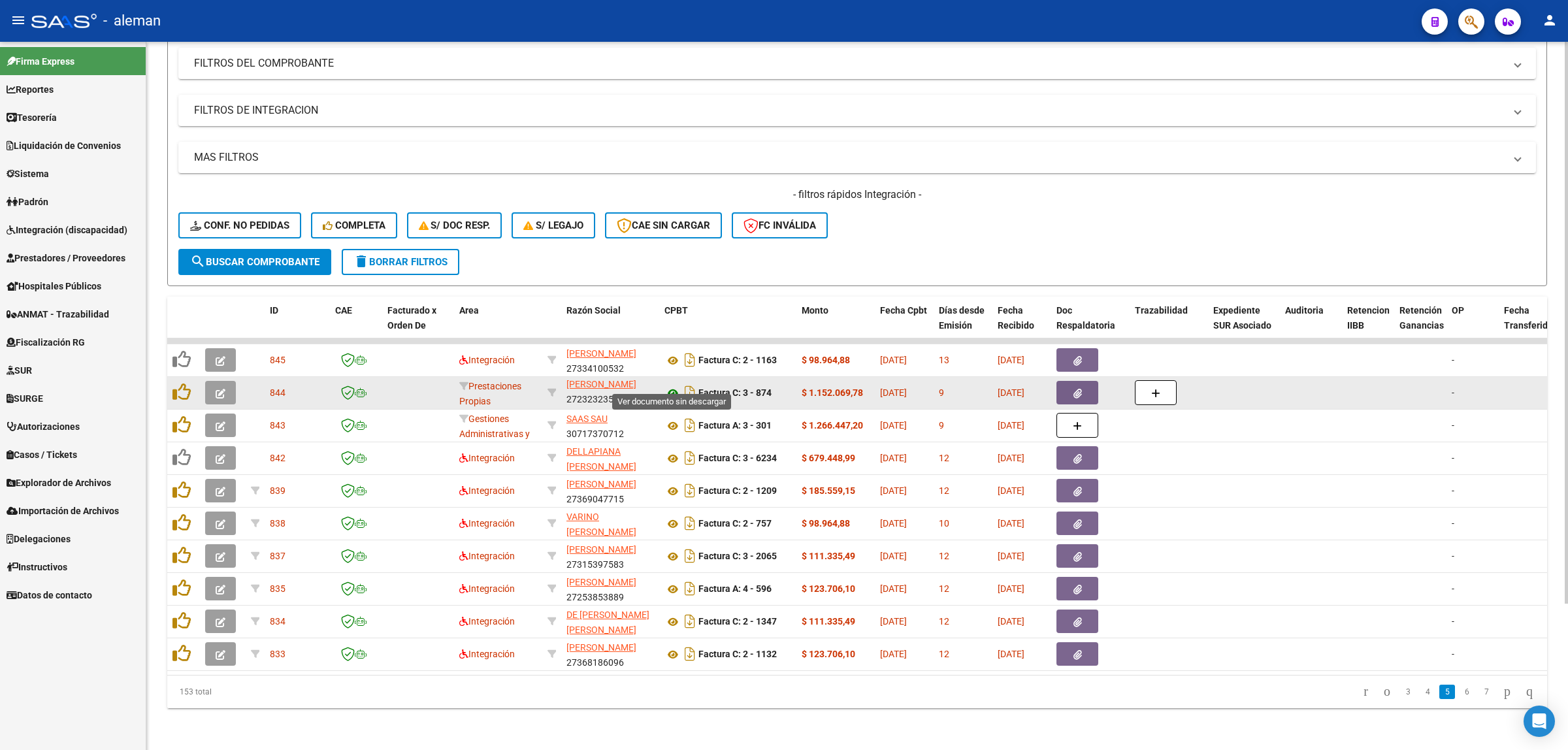
click at [666, 385] on icon at bounding box center [672, 392] width 17 height 15
click at [223, 388] on icon "button" at bounding box center [220, 393] width 10 height 10
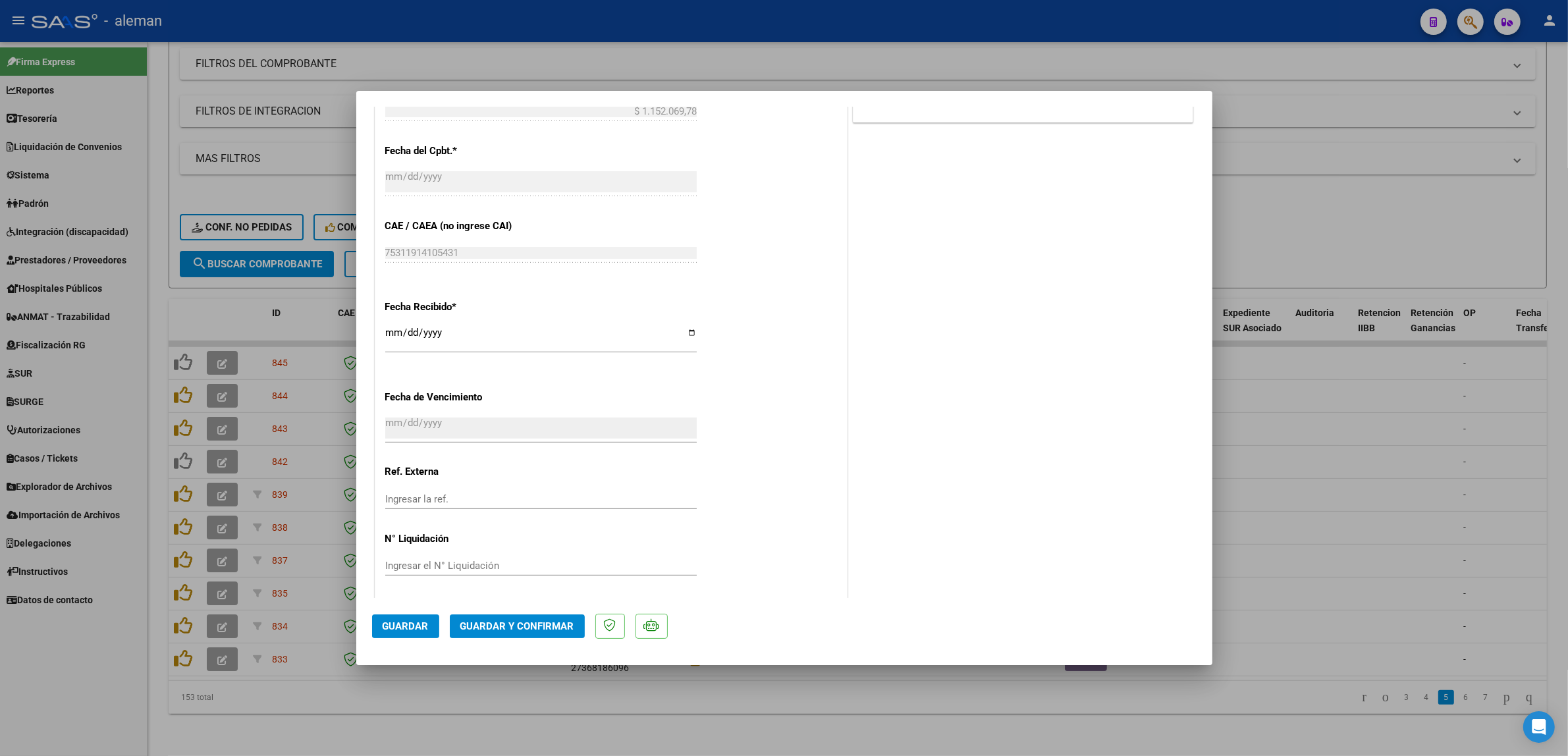
scroll to position [653, 0]
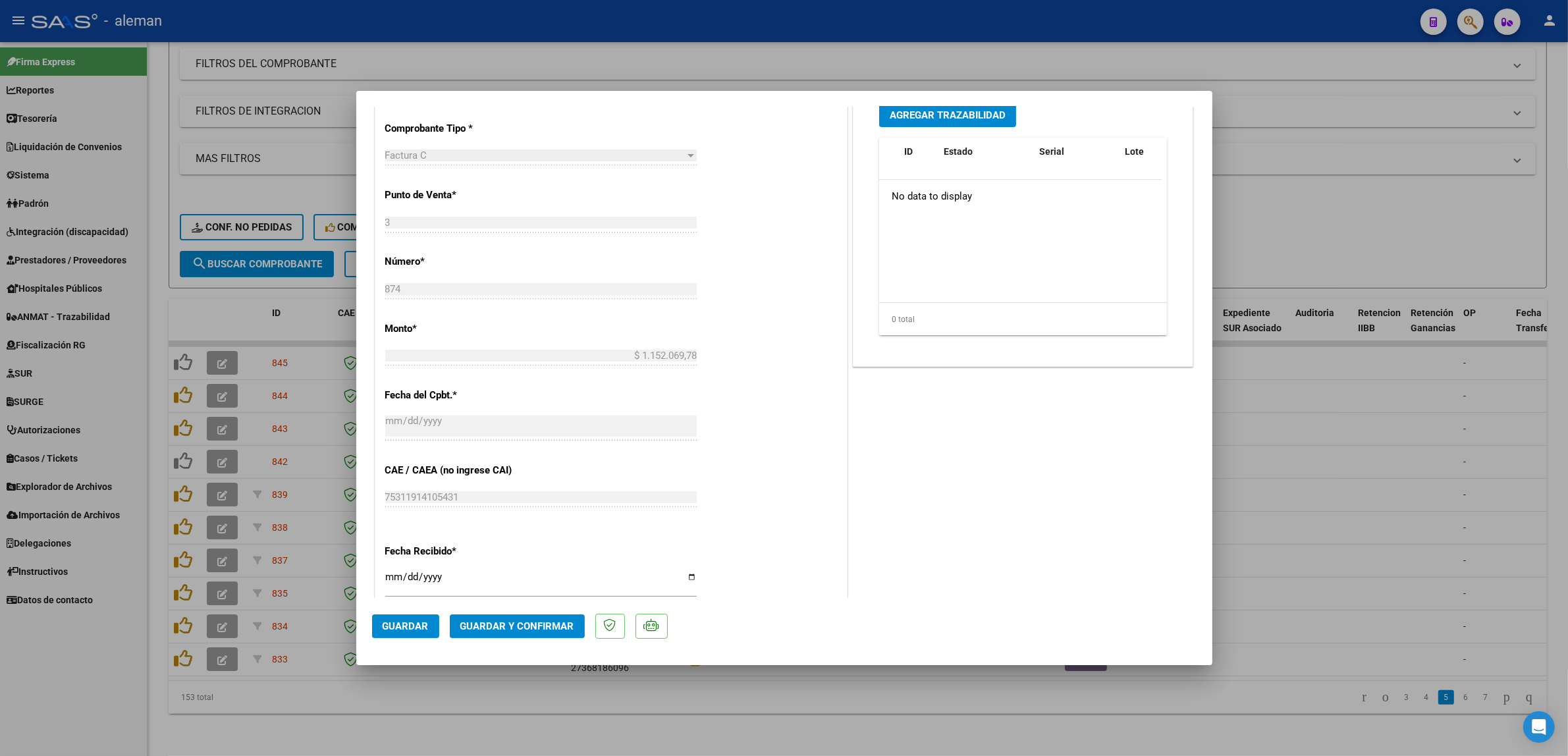
click at [1265, 516] on div at bounding box center [784, 378] width 1568 height 756
type input "$ 0,00"
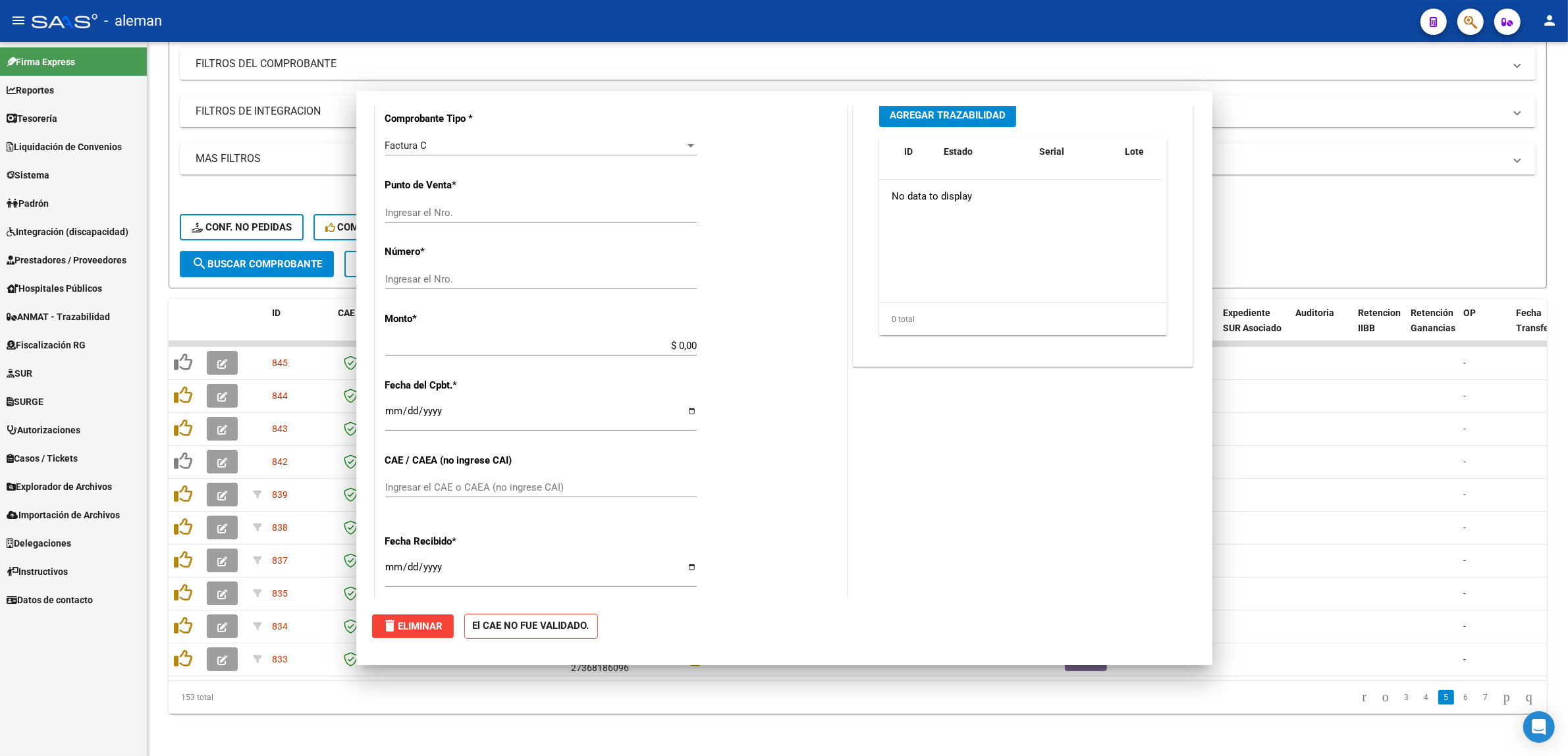
scroll to position [396, 0]
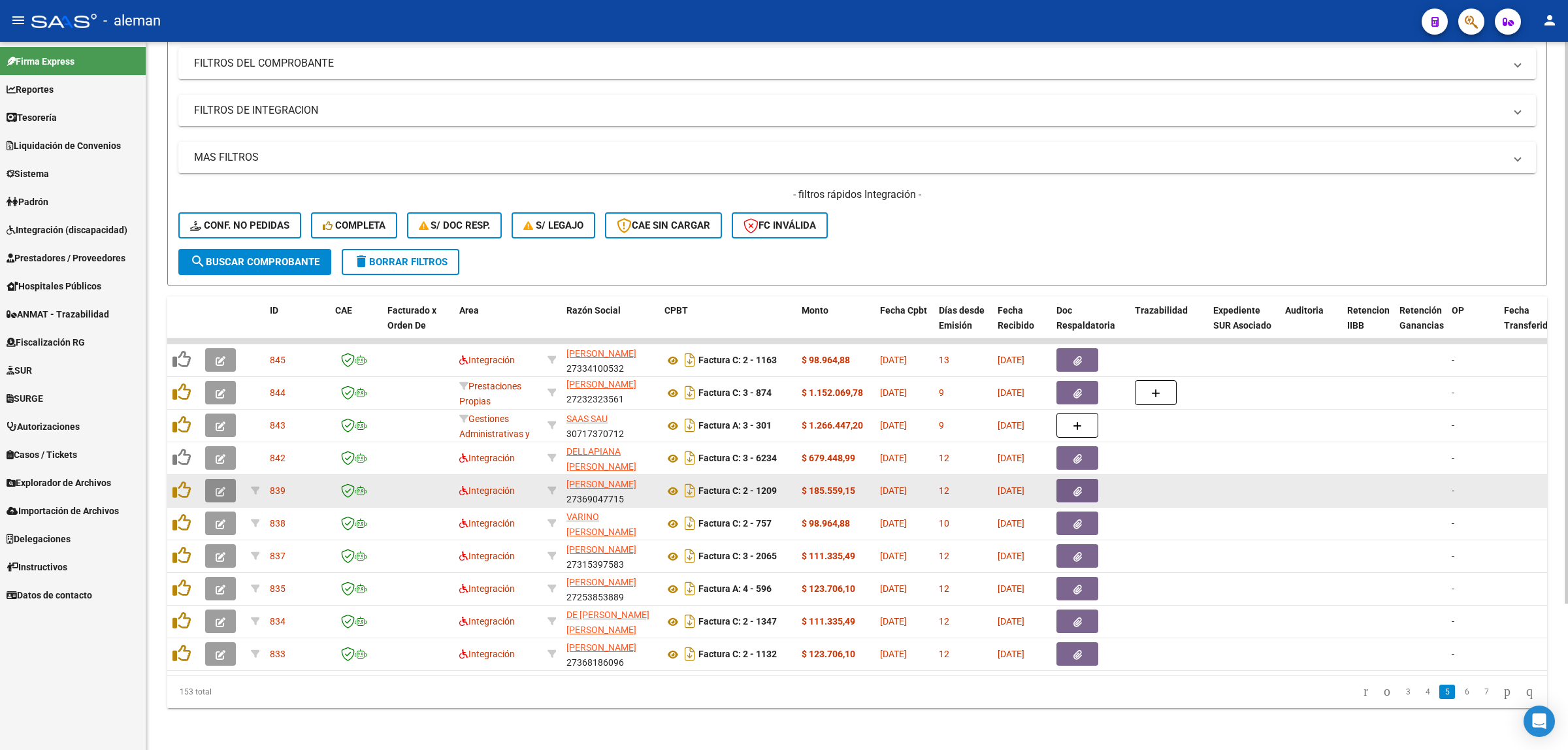
click at [216, 486] on icon "button" at bounding box center [220, 491] width 10 height 10
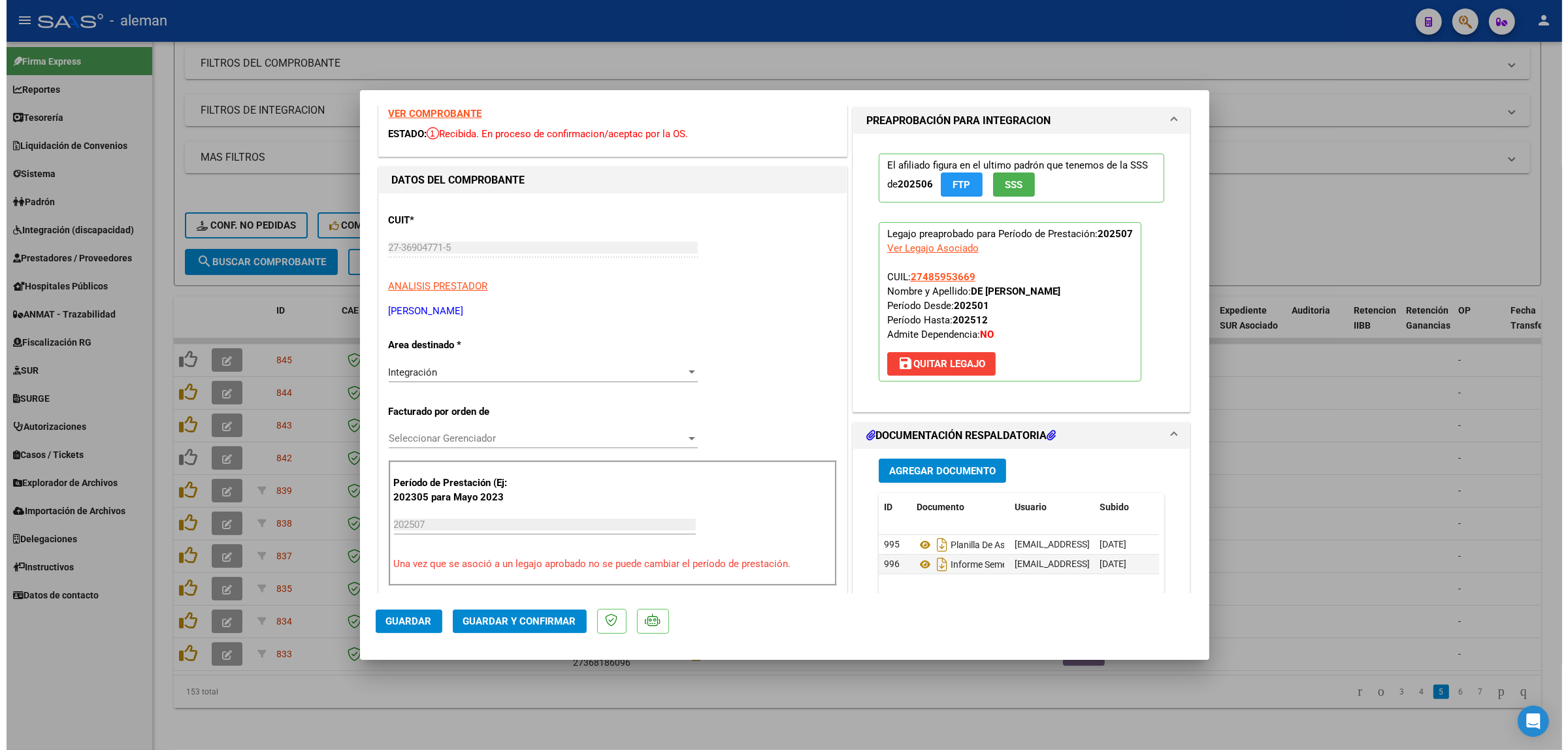
scroll to position [82, 0]
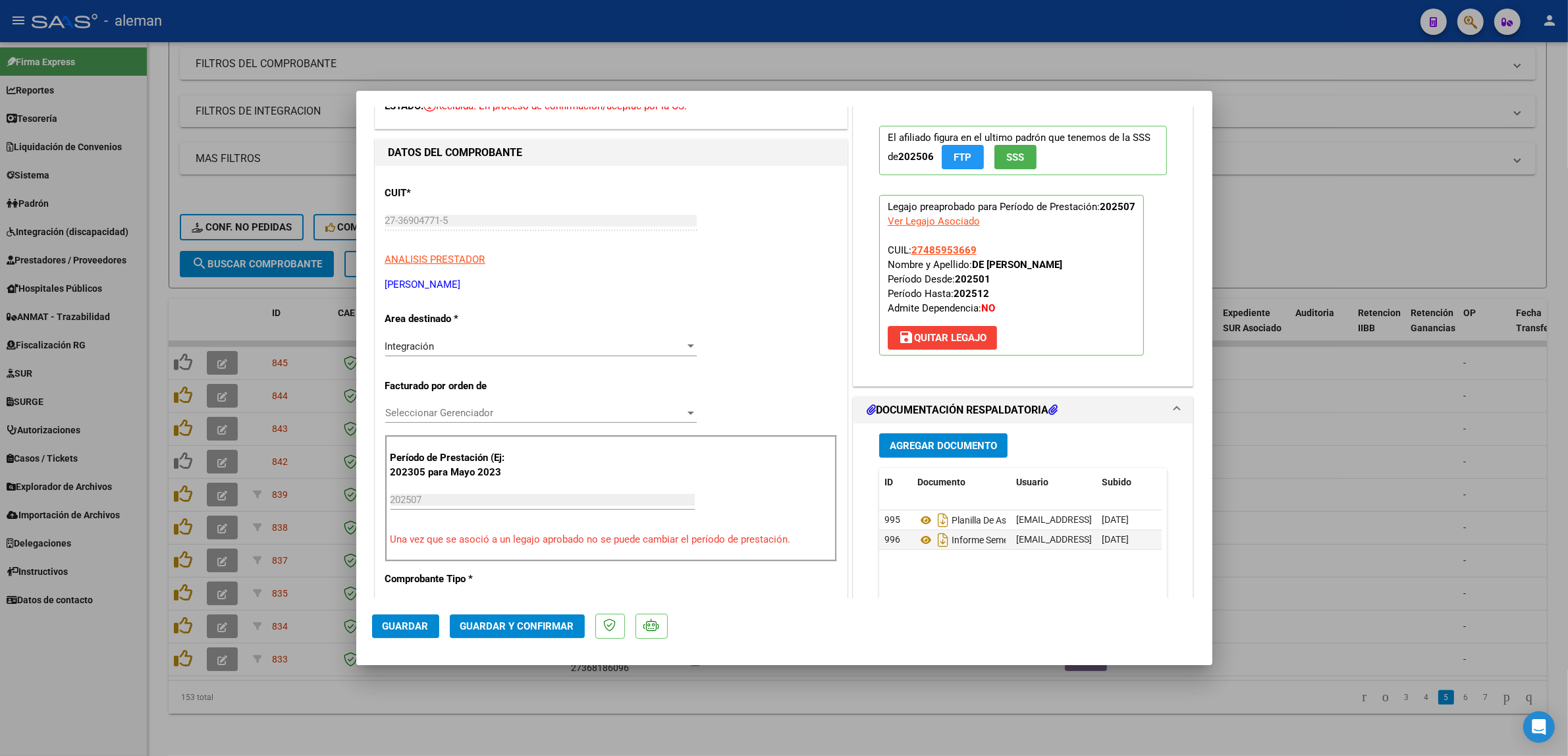
click at [1334, 495] on div at bounding box center [784, 378] width 1568 height 756
type input "$ 0,00"
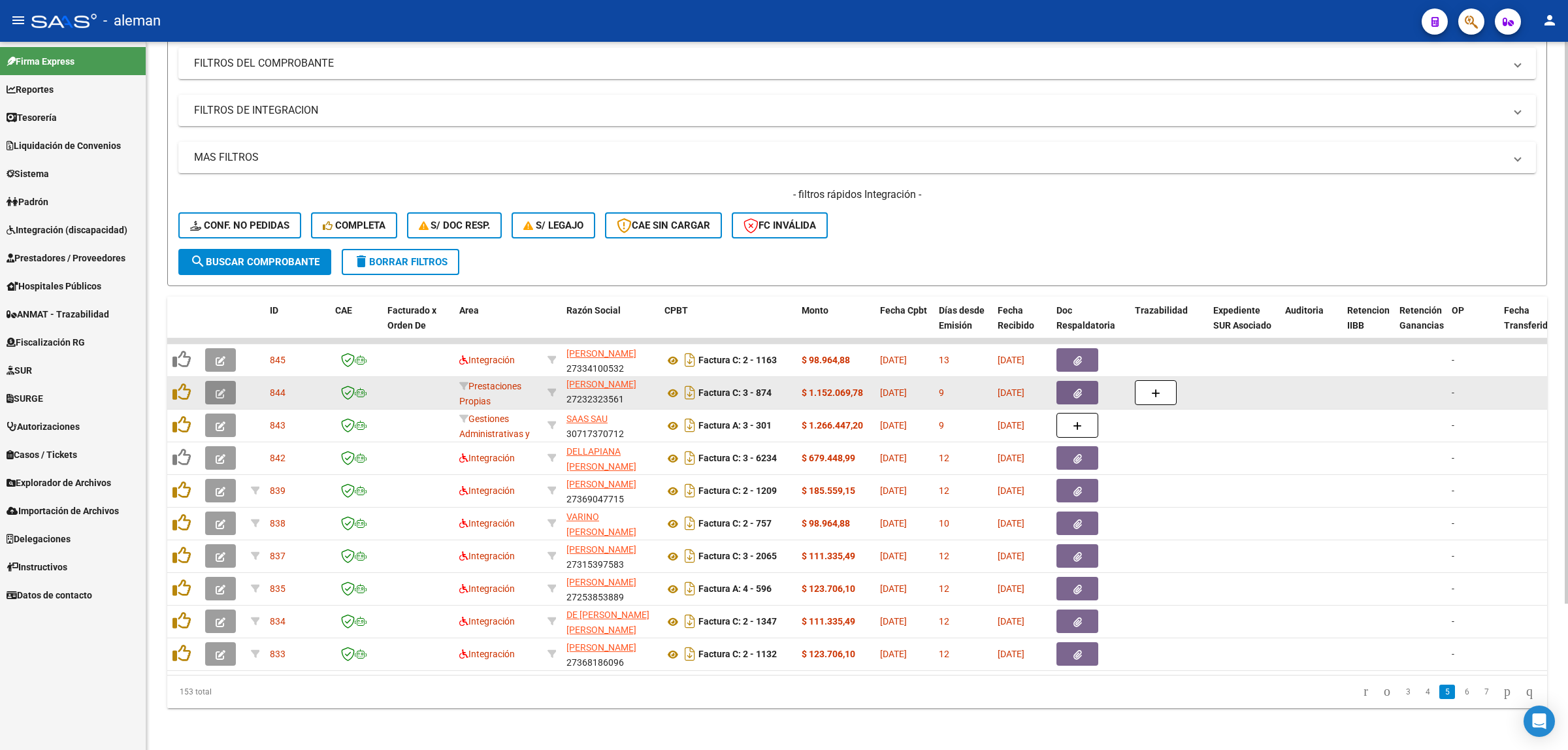
click at [221, 386] on button "button" at bounding box center [221, 392] width 31 height 23
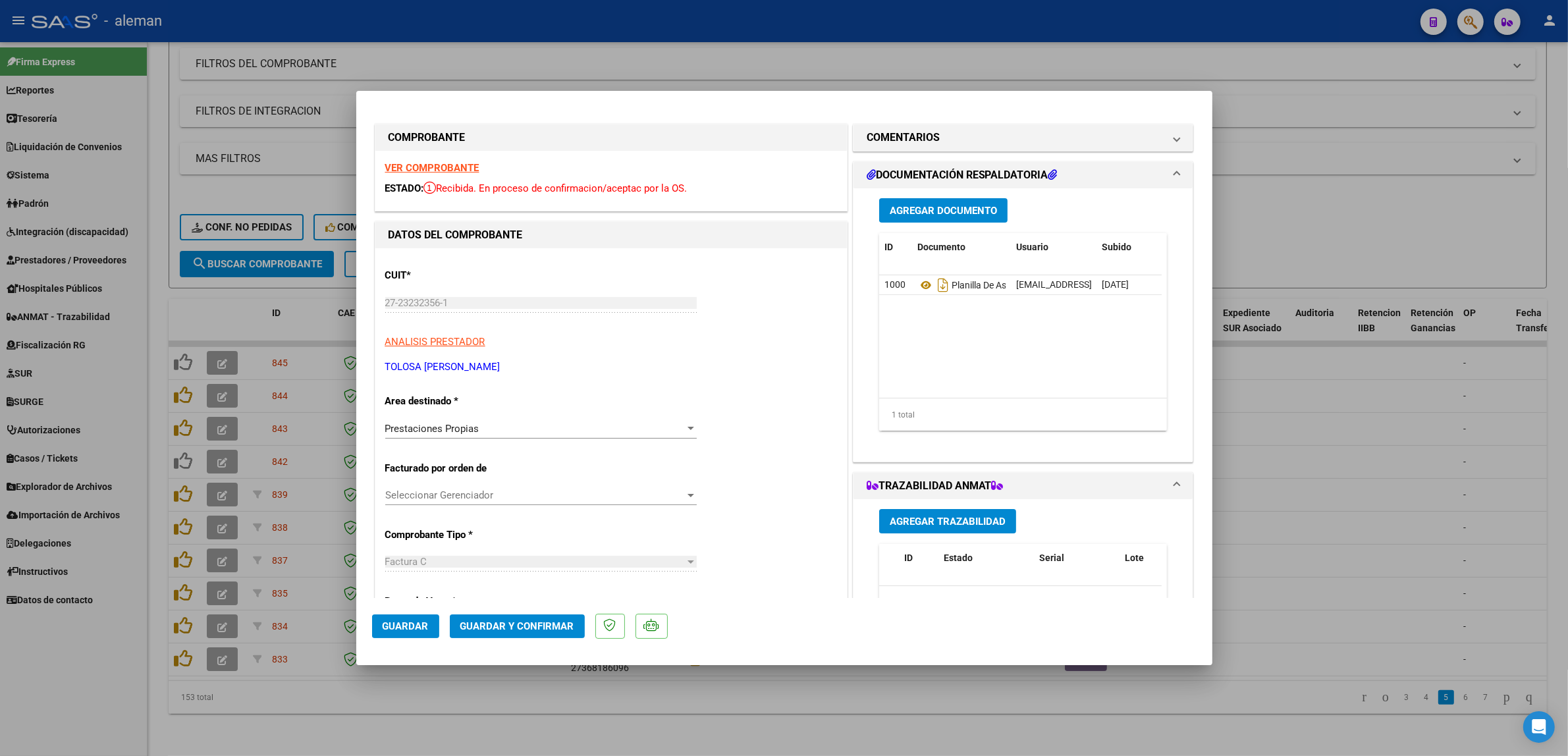
click at [1298, 476] on div at bounding box center [784, 378] width 1568 height 756
type input "$ 0,00"
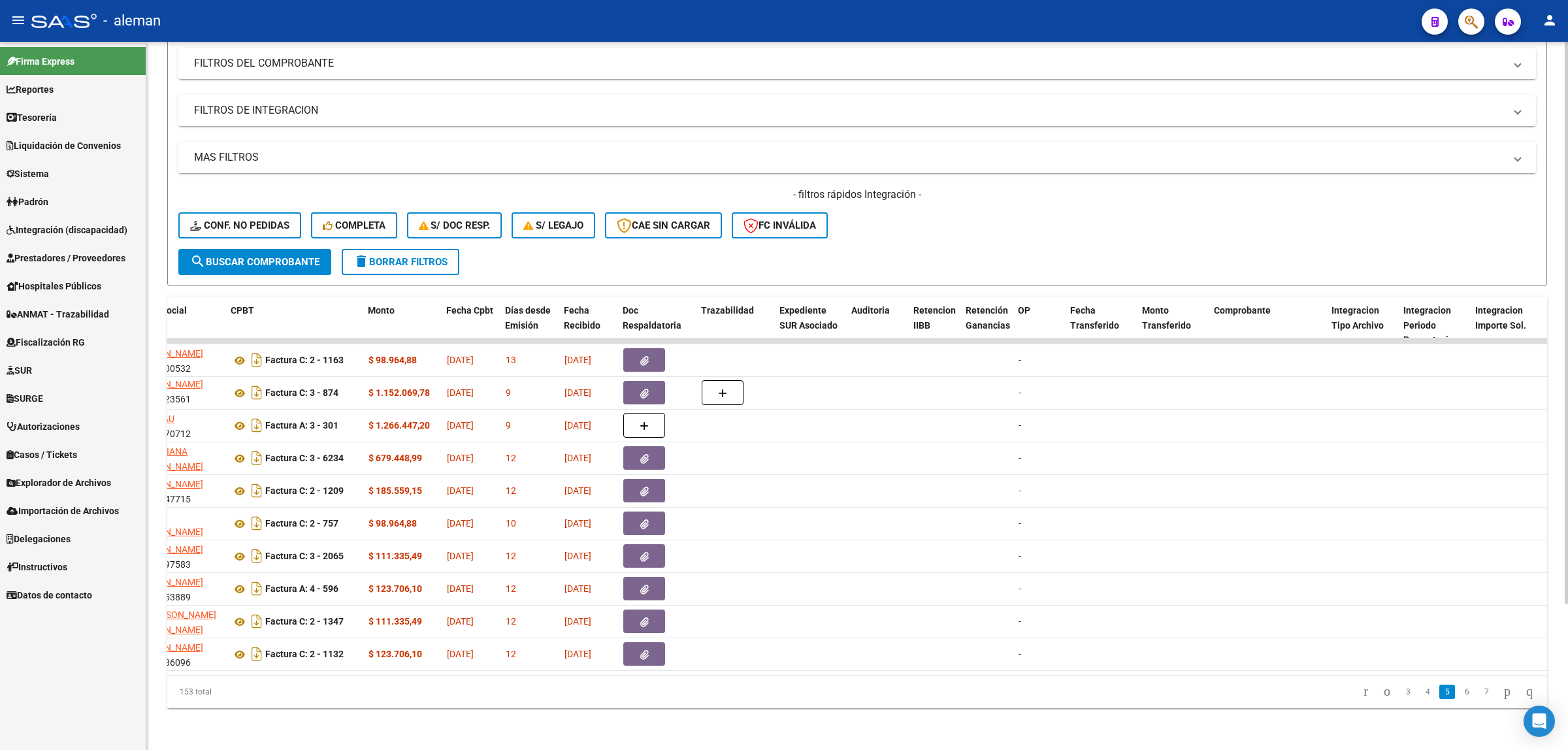
scroll to position [0, 0]
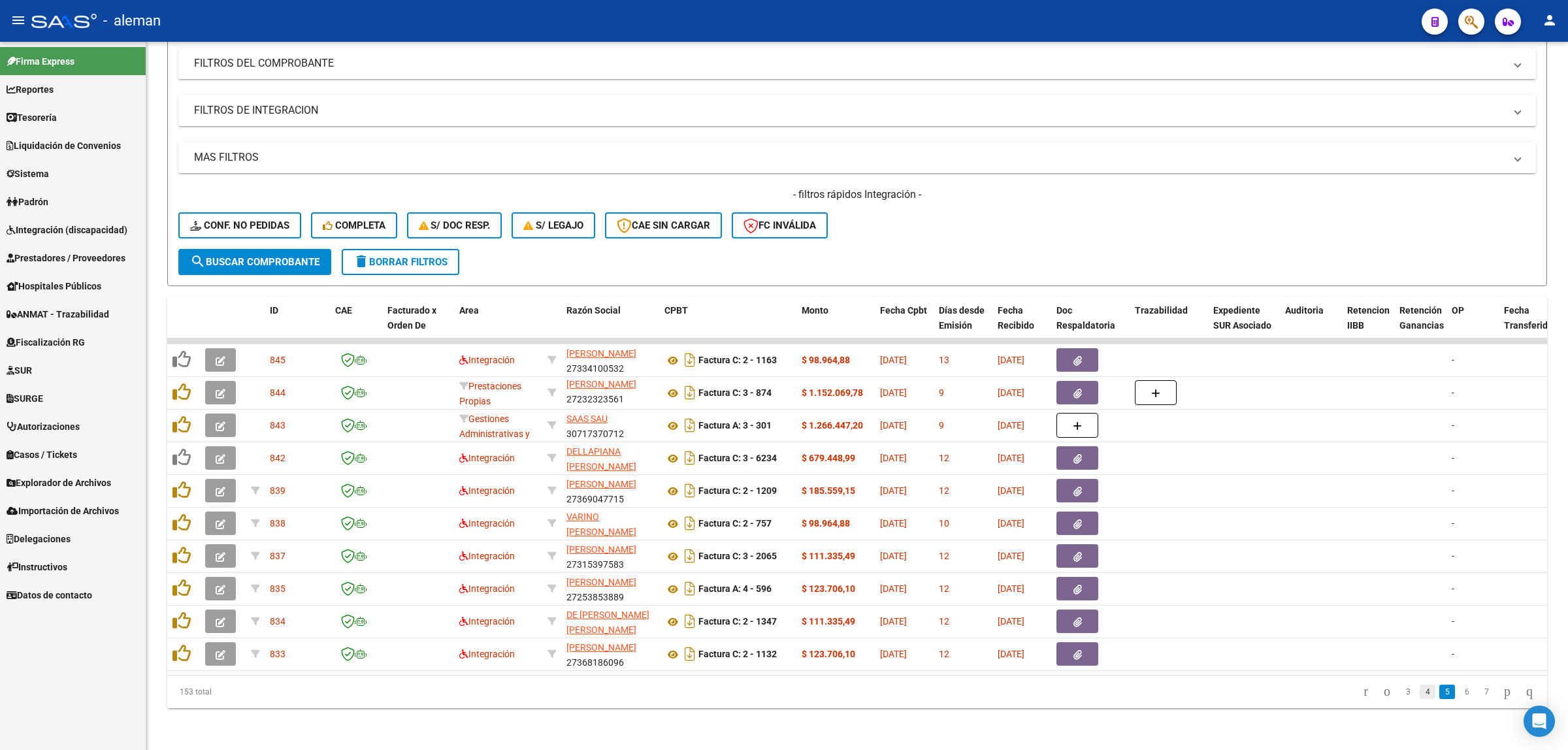
click at [1393, 666] on link "4" at bounding box center [1427, 692] width 15 height 14
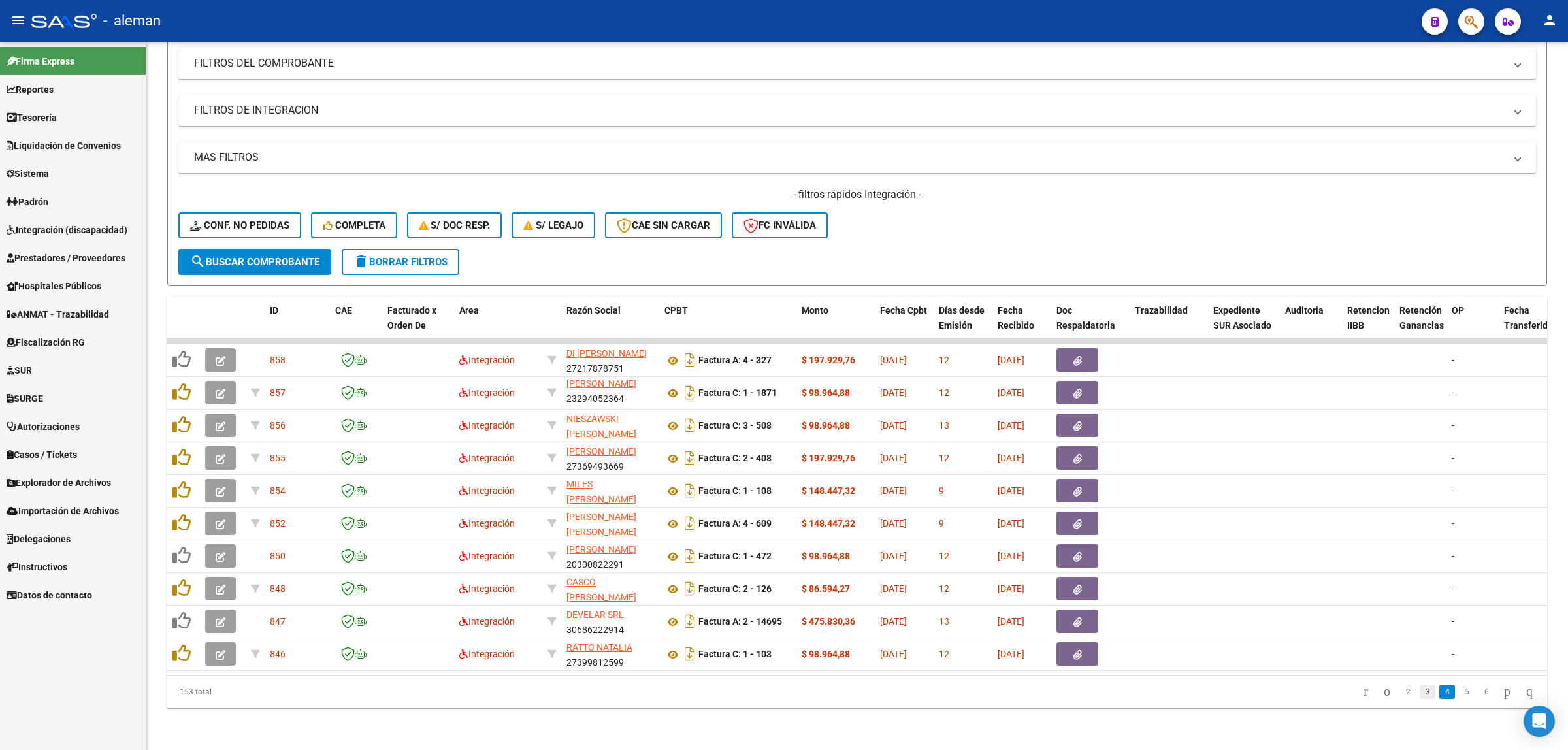
click at [1393, 666] on link "3" at bounding box center [1427, 692] width 15 height 14
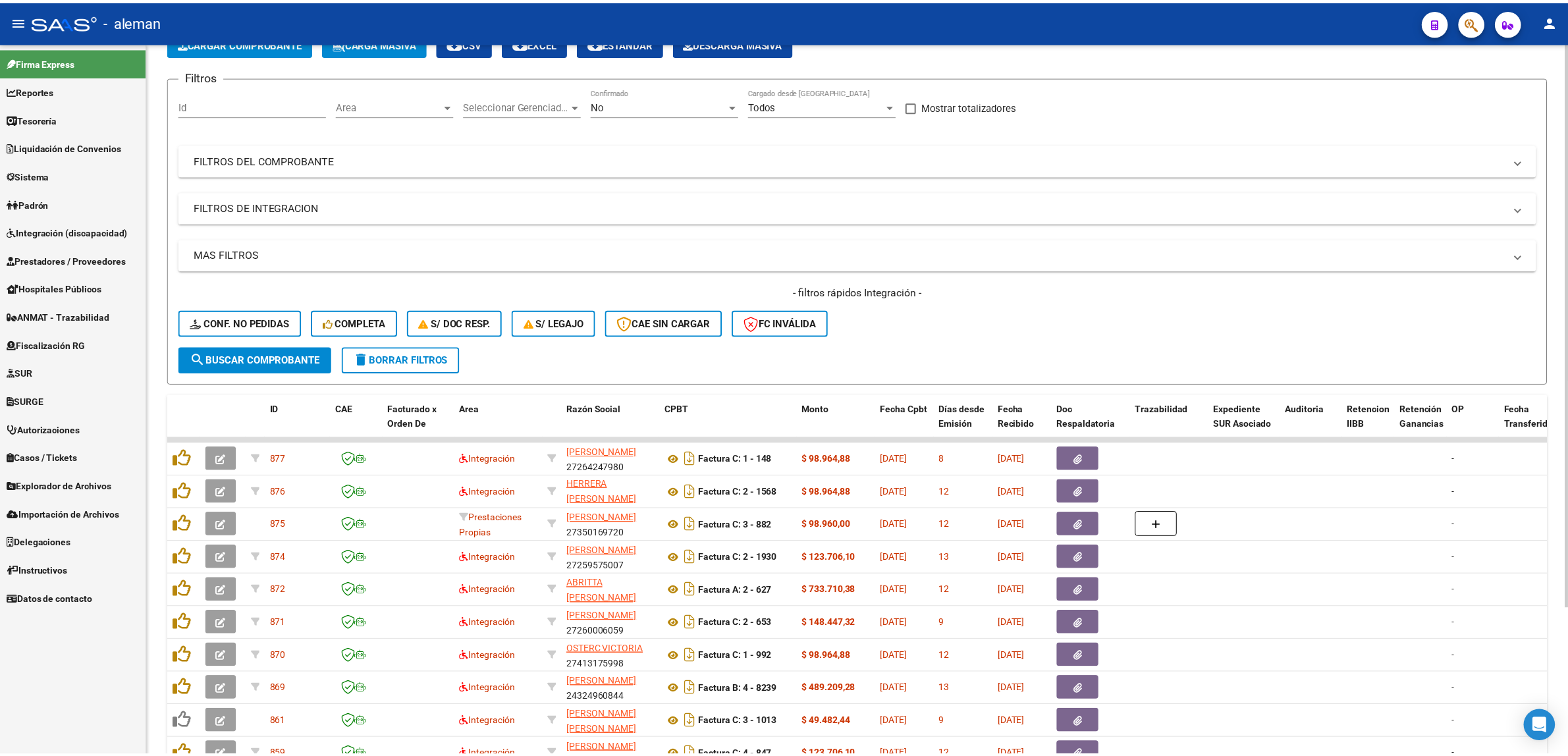
scroll to position [21, 0]
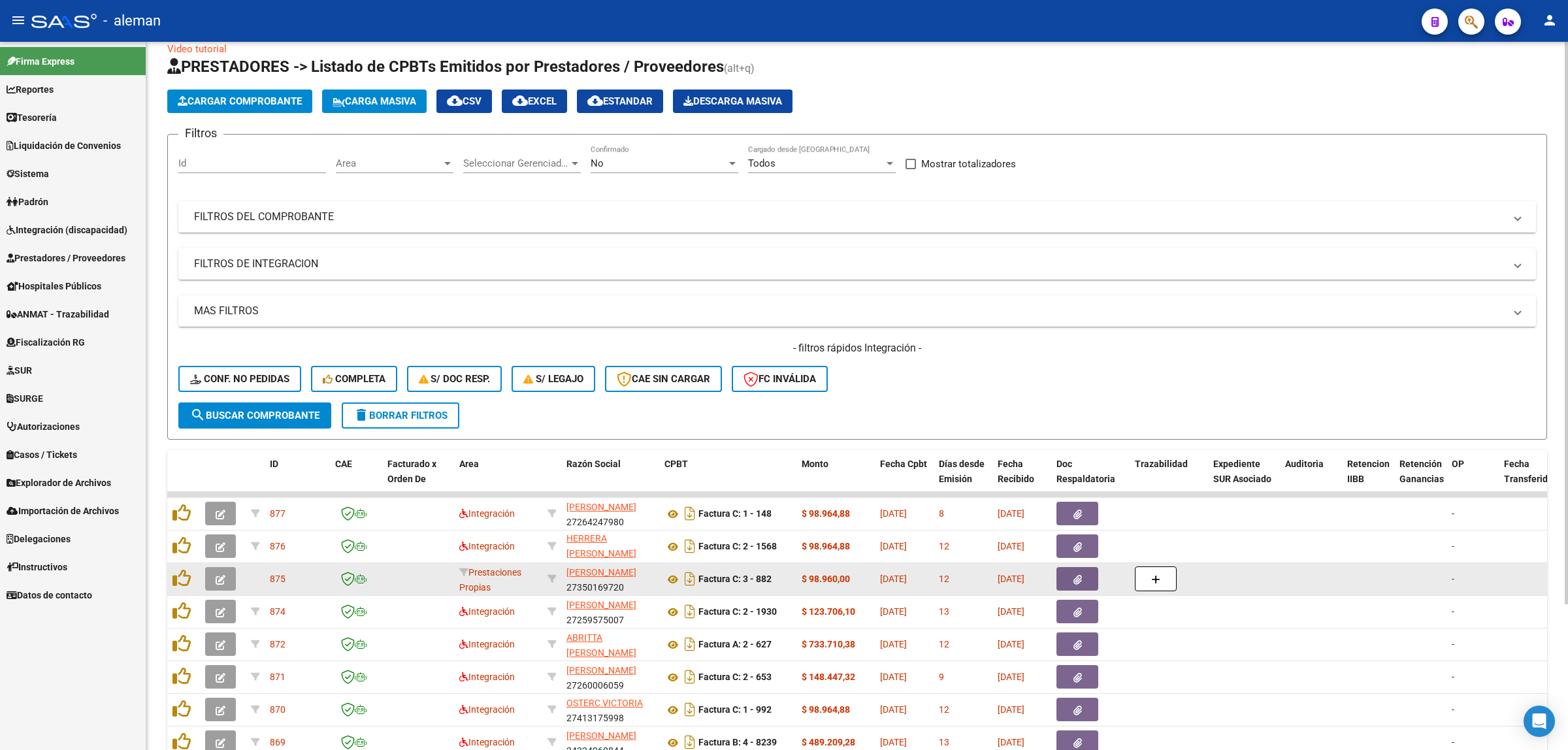
click at [215, 575] on icon "button" at bounding box center [220, 580] width 10 height 10
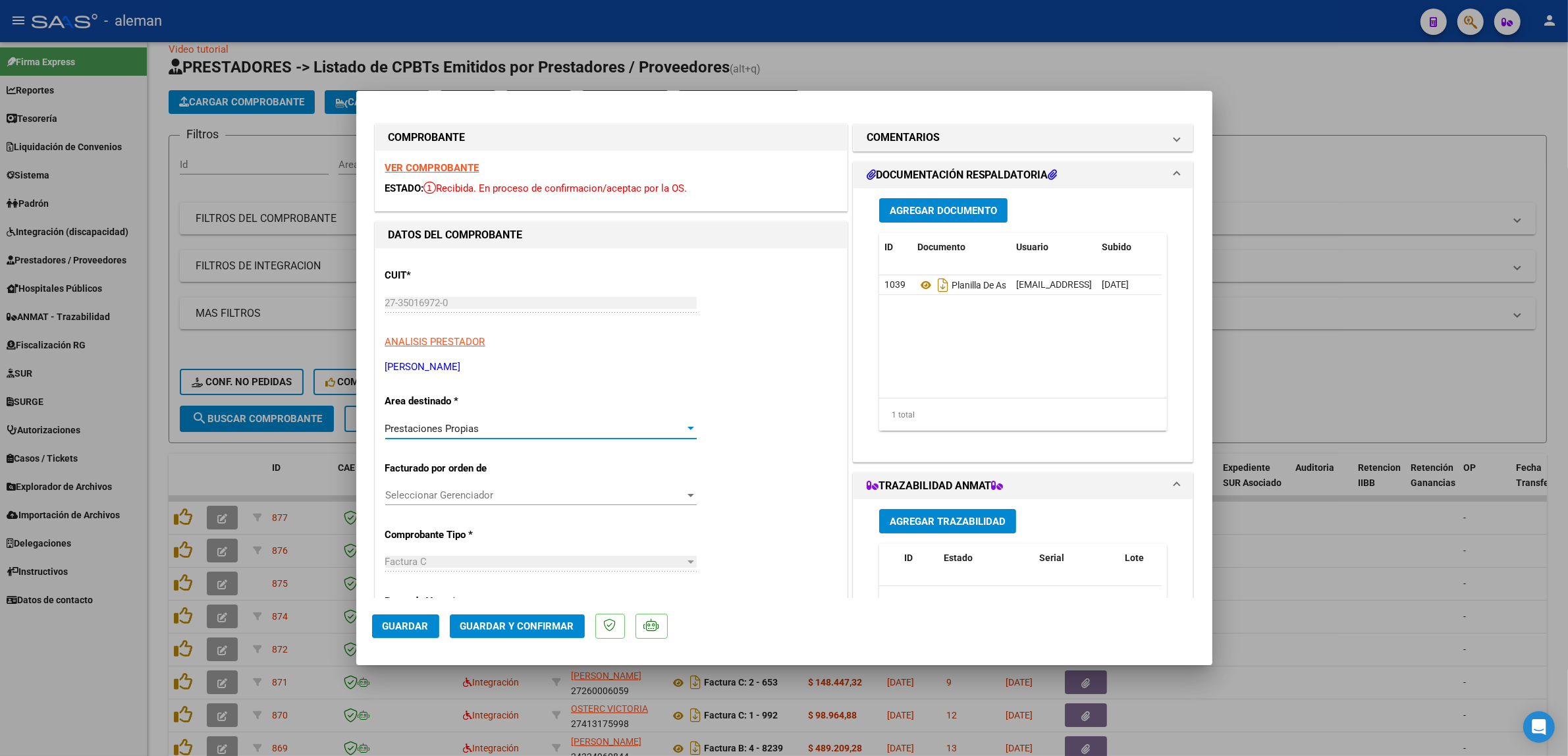
click at [687, 431] on div at bounding box center [690, 429] width 12 height 11
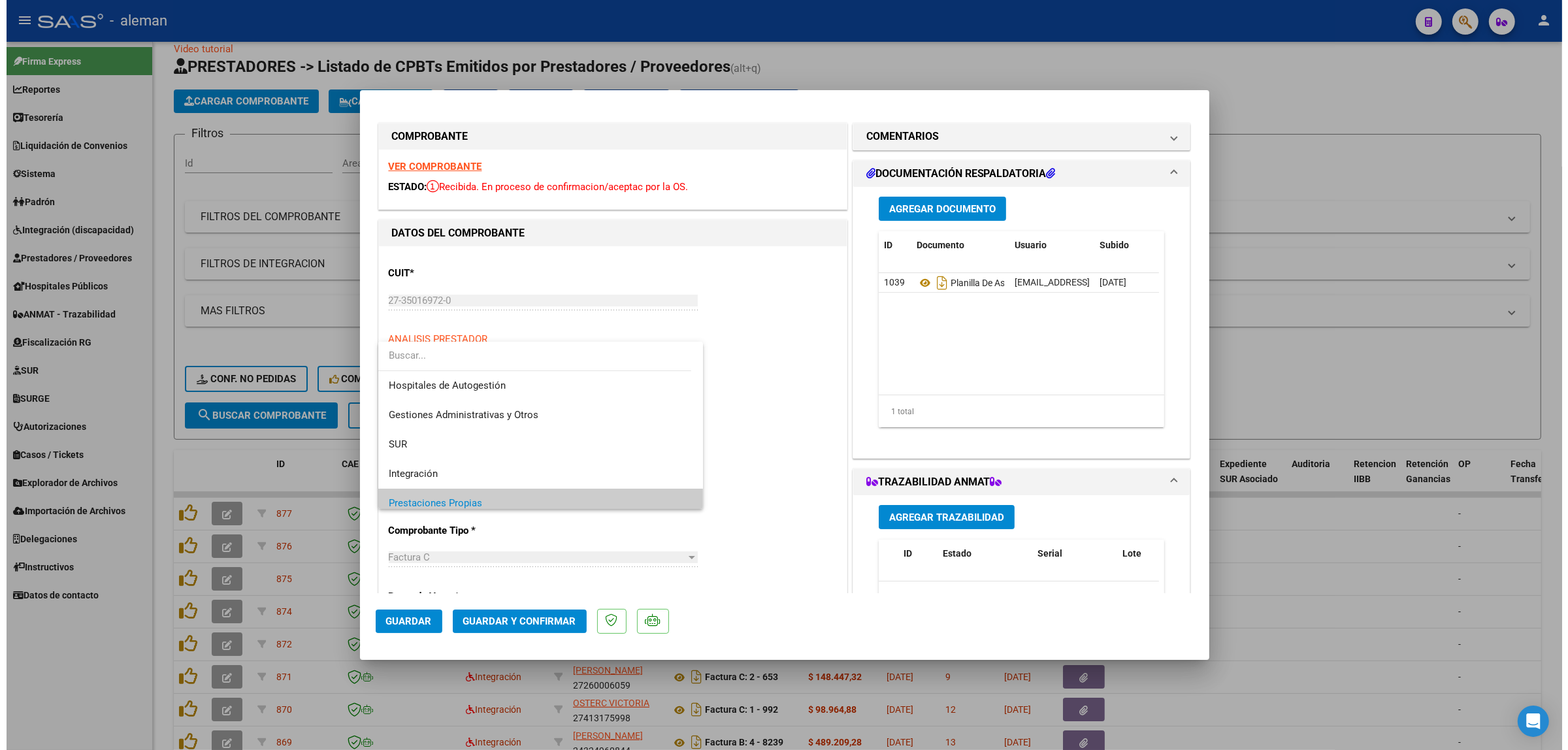
scroll to position [78, 0]
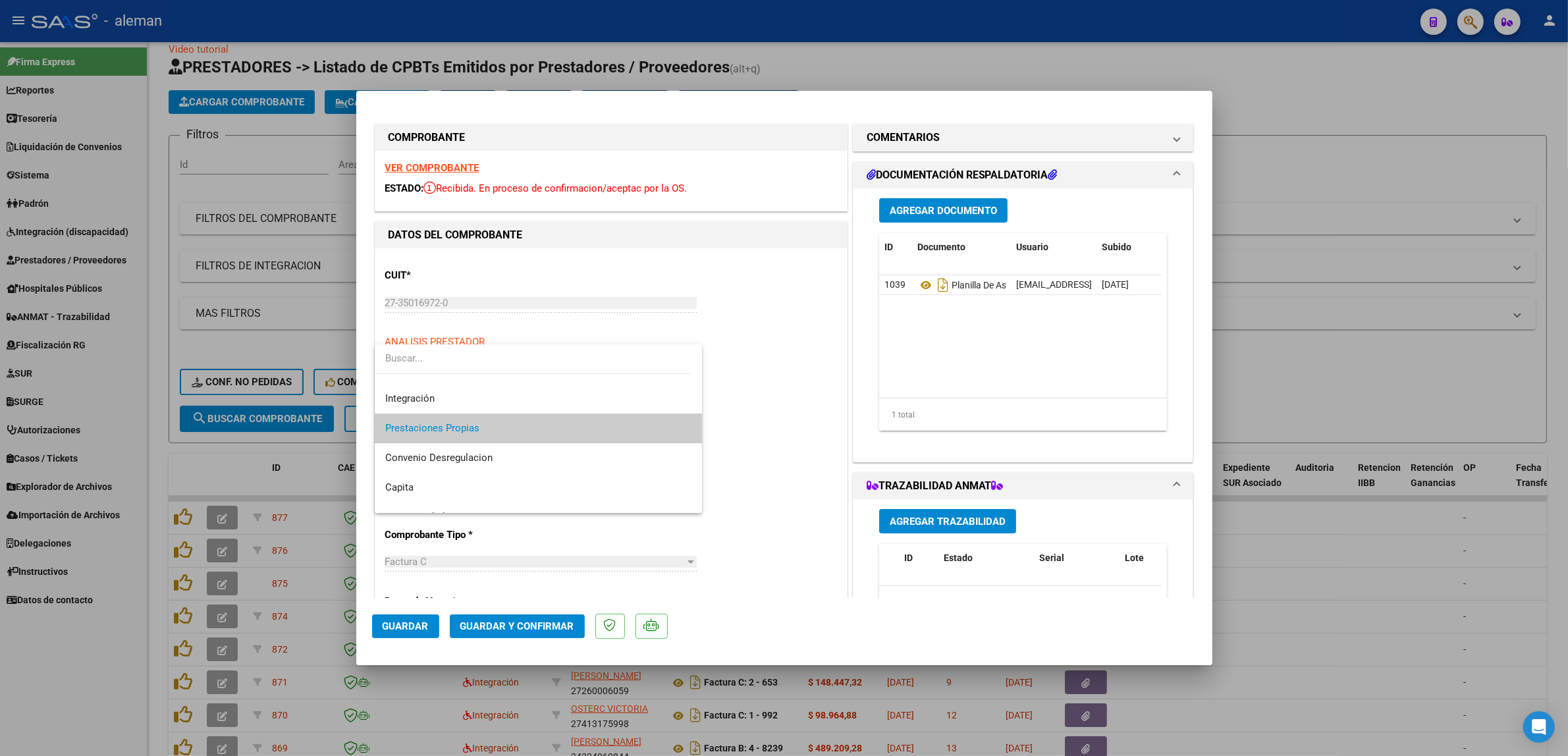
click at [1335, 542] on div at bounding box center [784, 378] width 1568 height 756
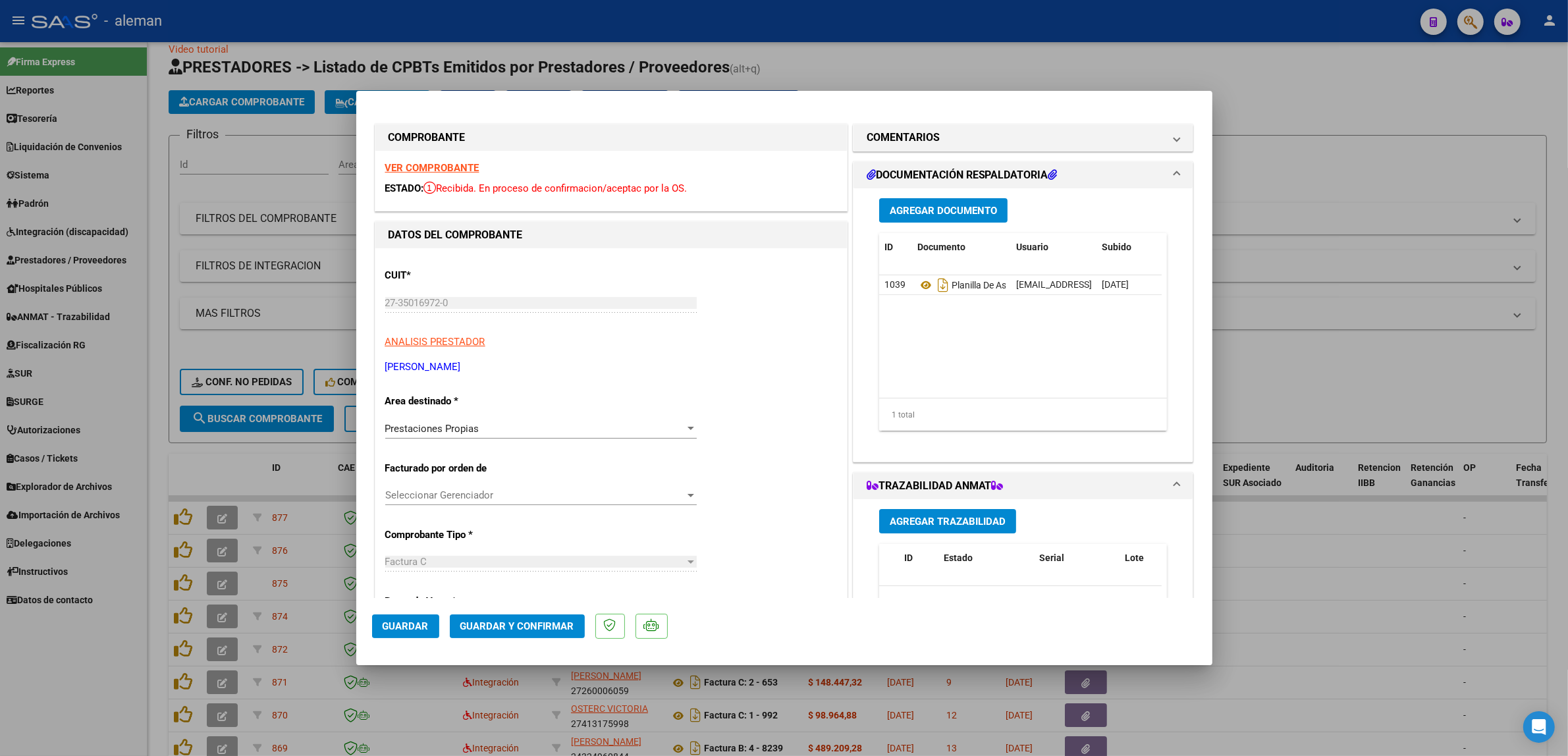
click at [1364, 518] on div at bounding box center [784, 378] width 1568 height 756
type input "$ 0,00"
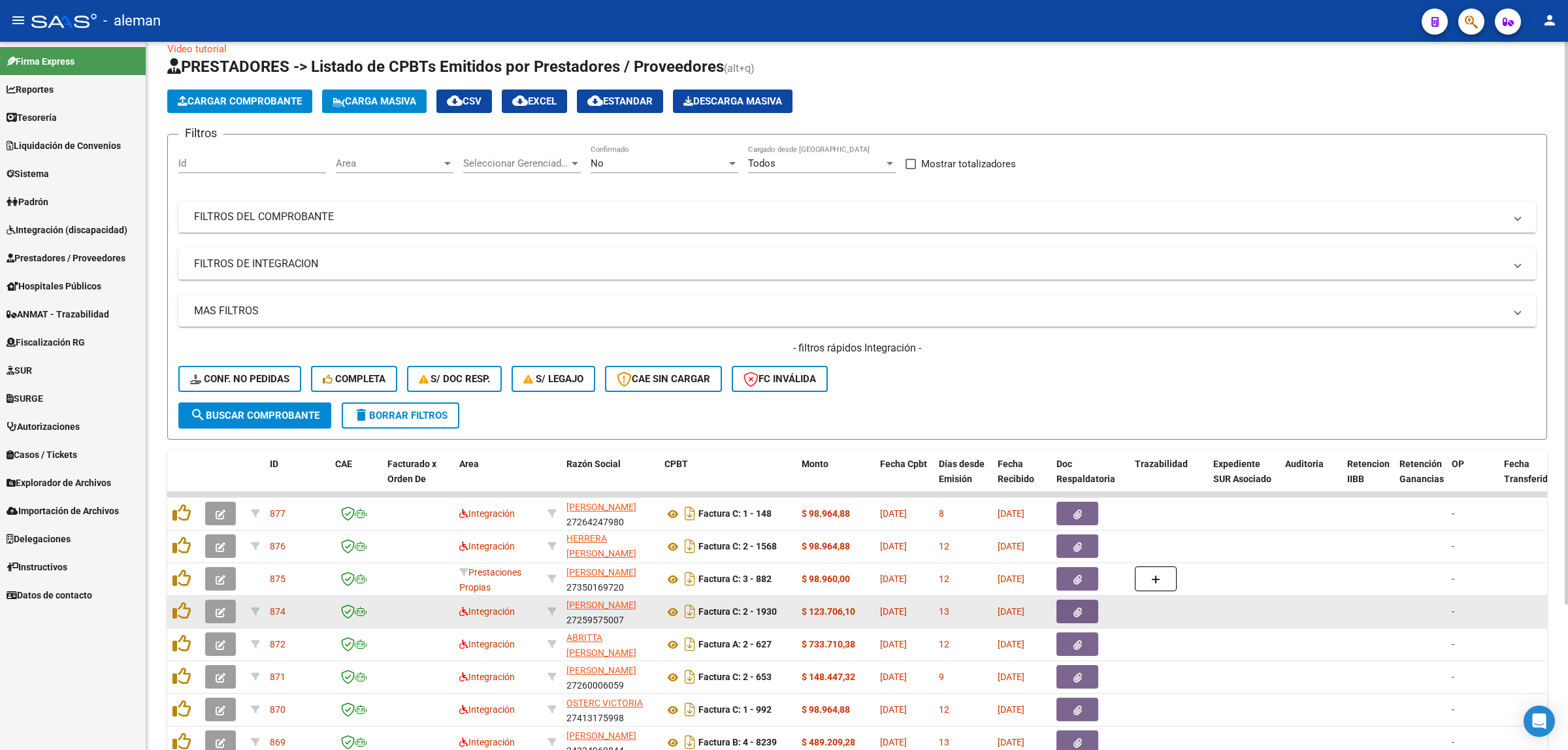
scroll to position [102, 0]
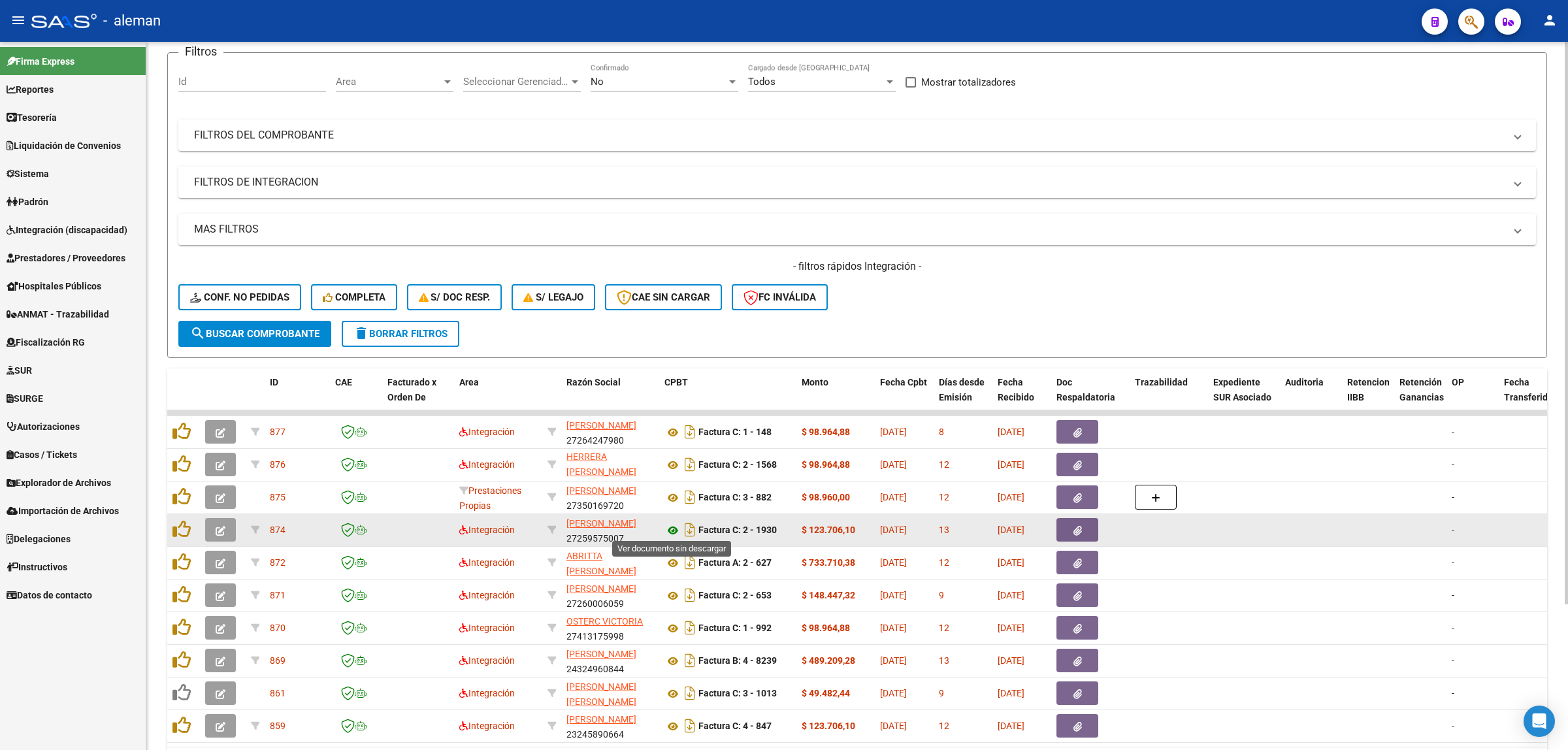
click at [670, 527] on icon at bounding box center [672, 529] width 17 height 15
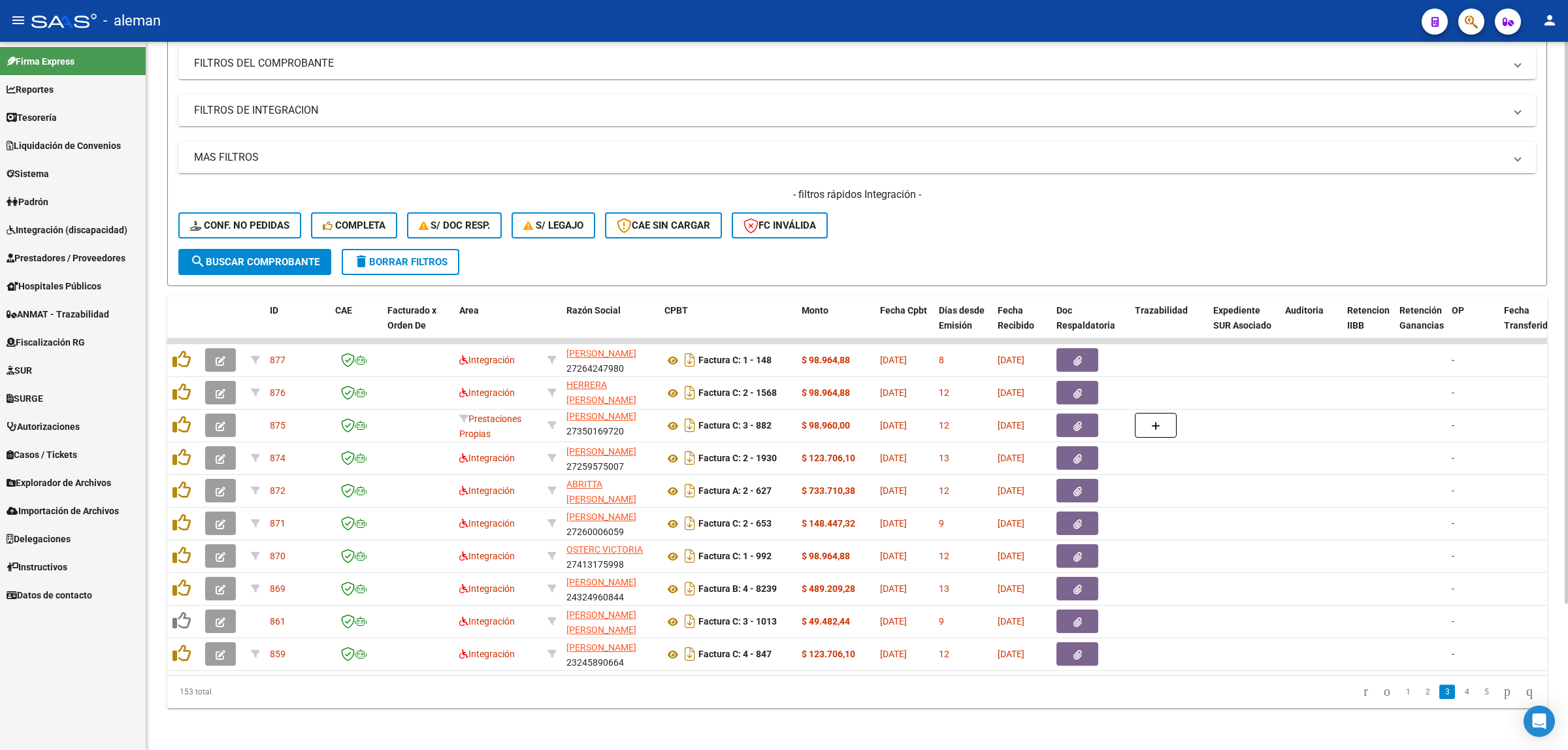
scroll to position [184, 0]
click at [1393, 666] on link "1" at bounding box center [1407, 692] width 15 height 14
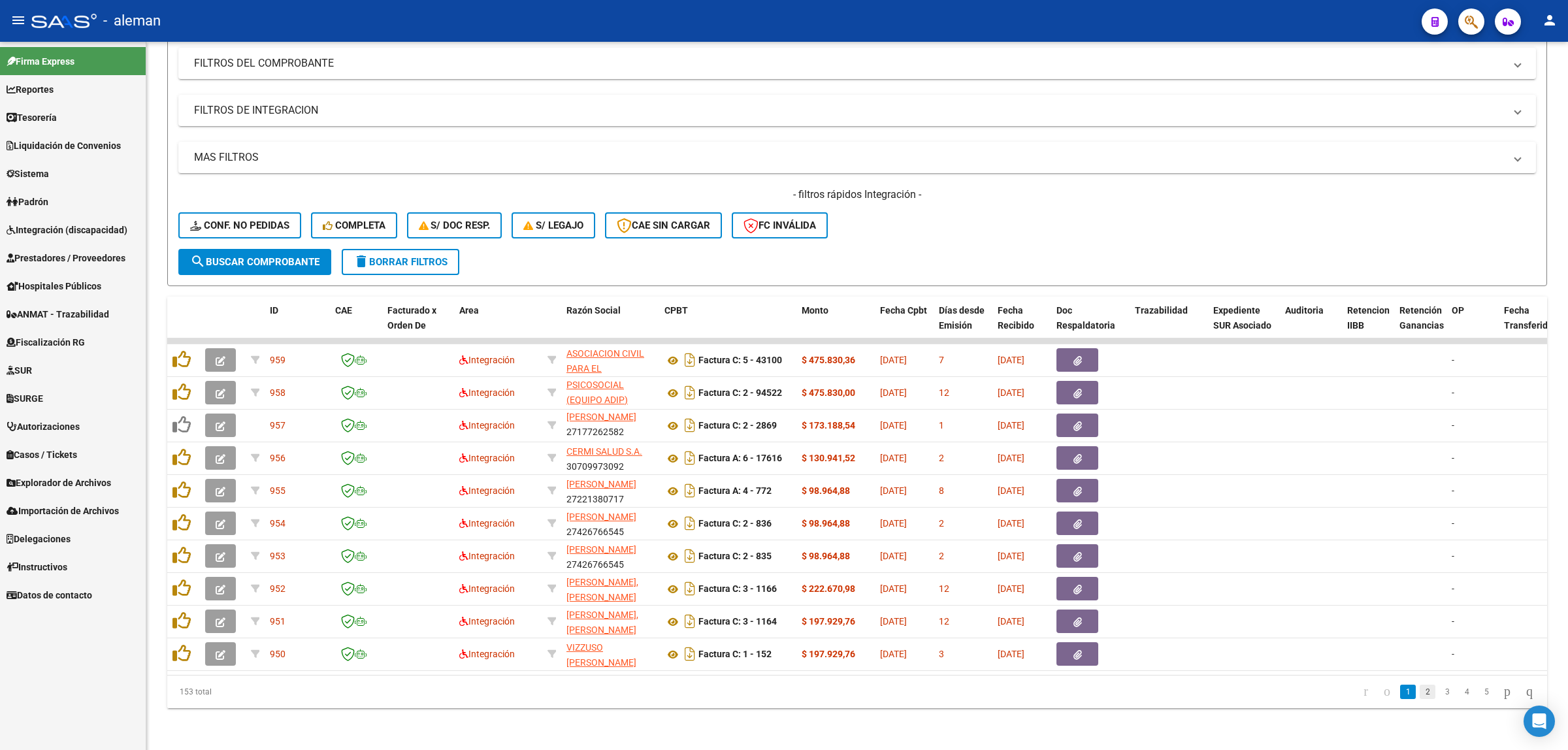
click at [1393, 666] on link "2" at bounding box center [1427, 692] width 15 height 14
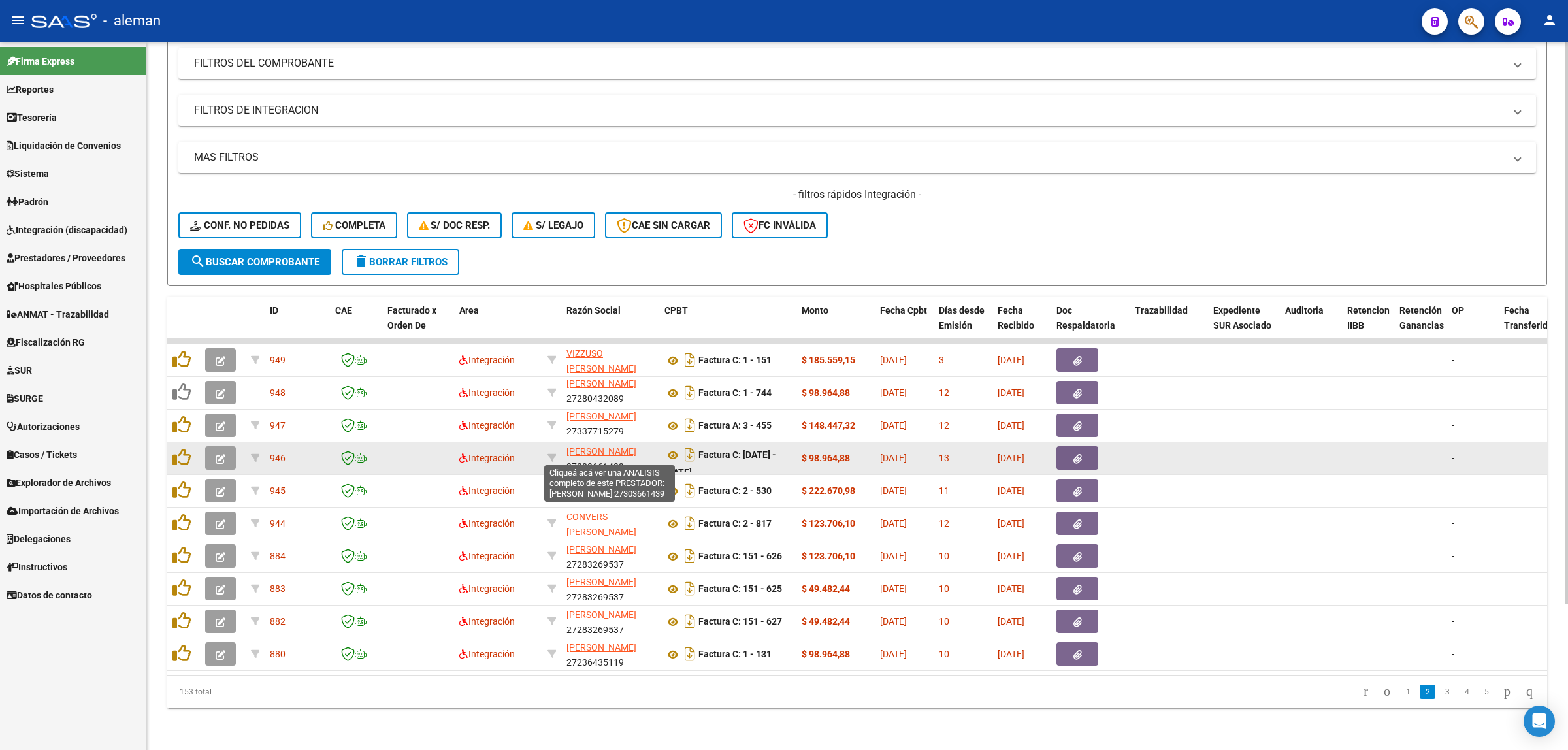
scroll to position [17, 0]
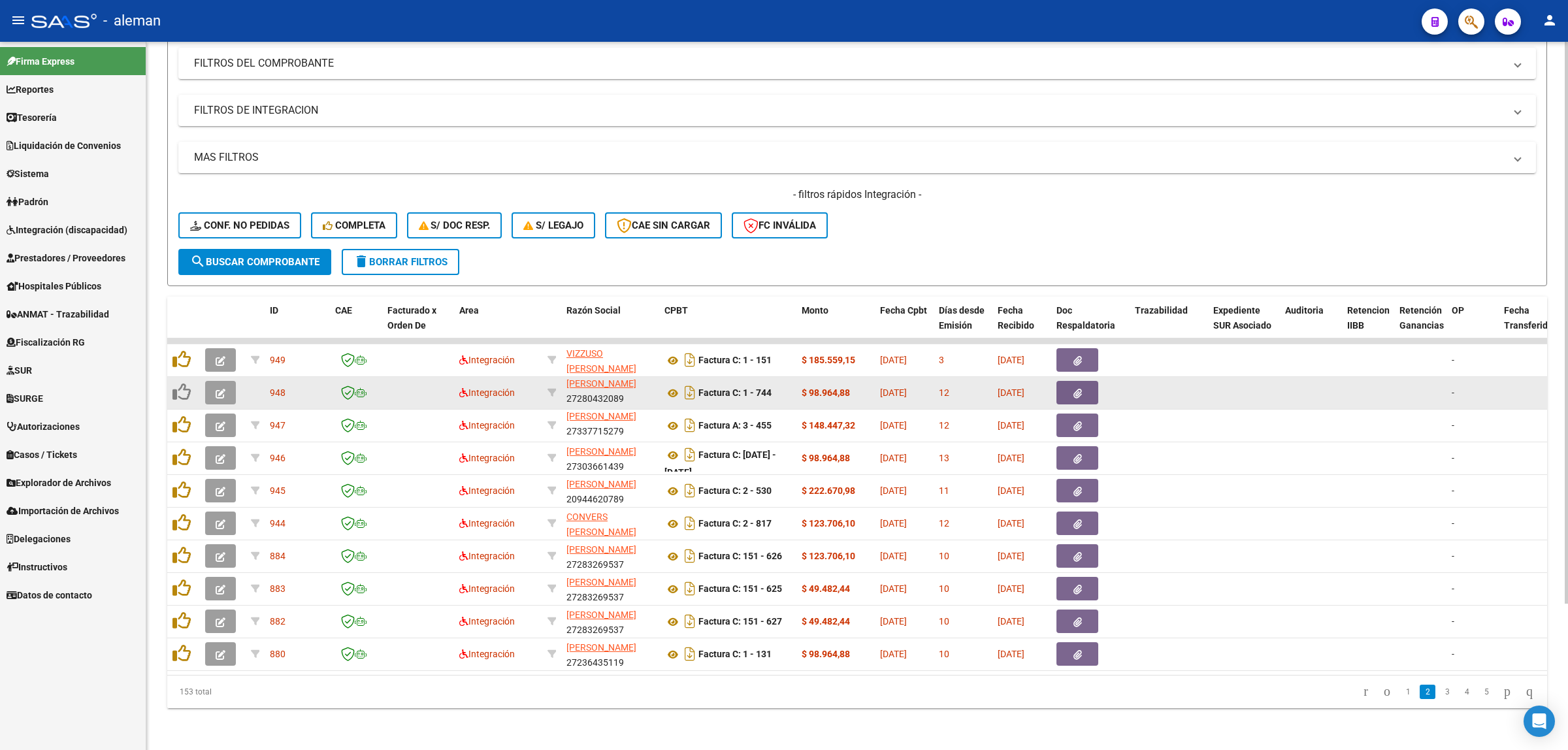
click at [213, 380] on button "button" at bounding box center [221, 392] width 31 height 23
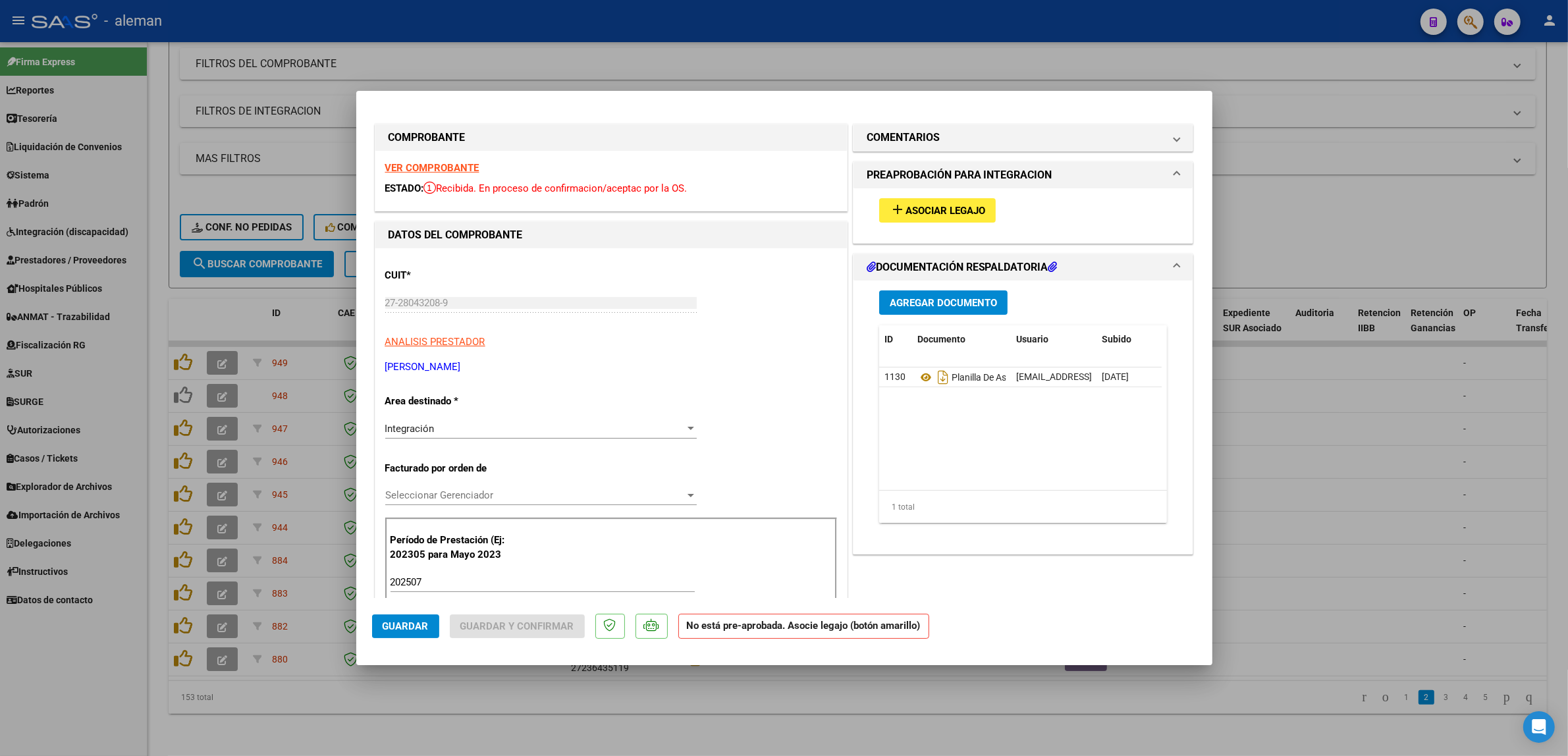
click at [1324, 515] on div at bounding box center [784, 378] width 1568 height 756
type input "$ 0,00"
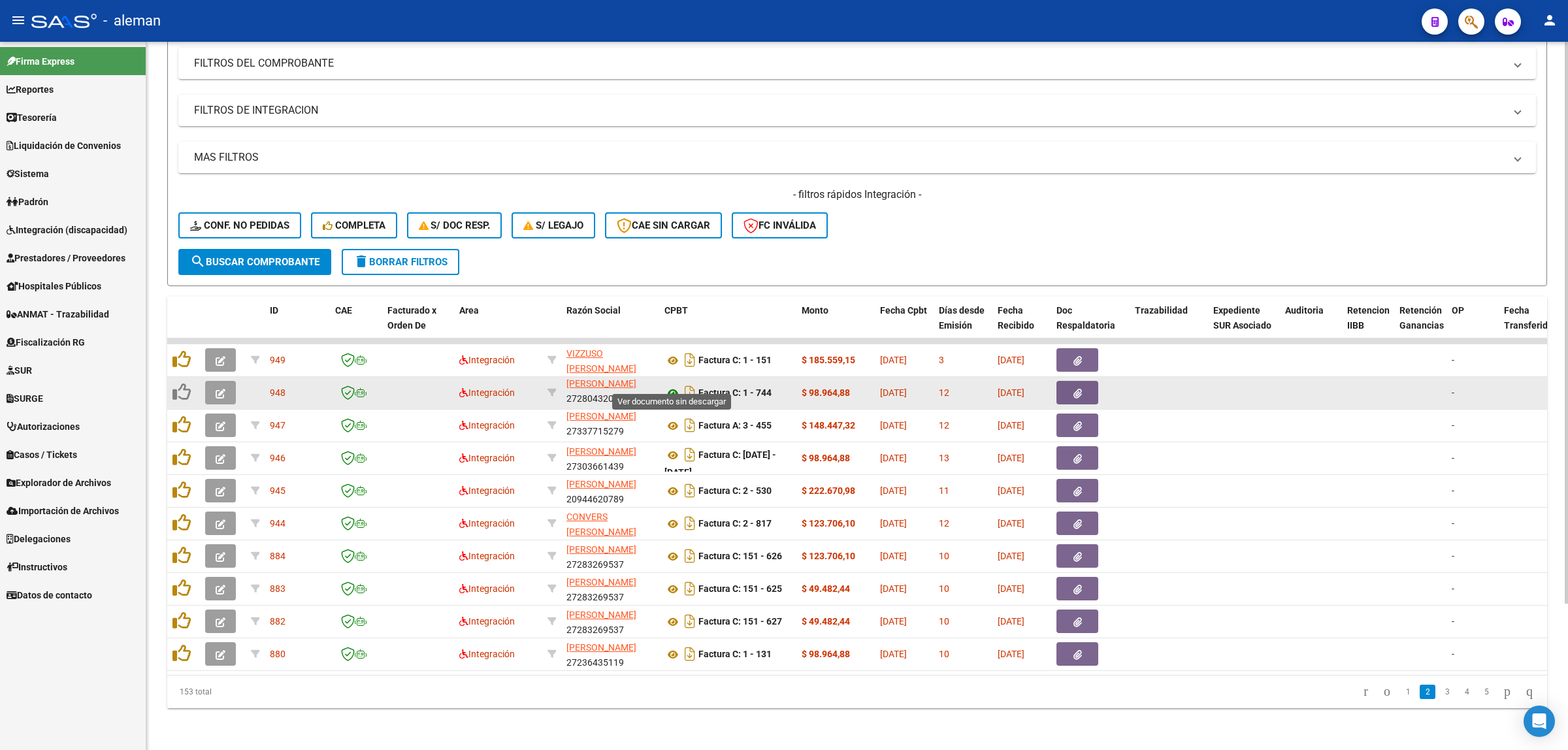
click at [676, 385] on icon at bounding box center [672, 392] width 17 height 15
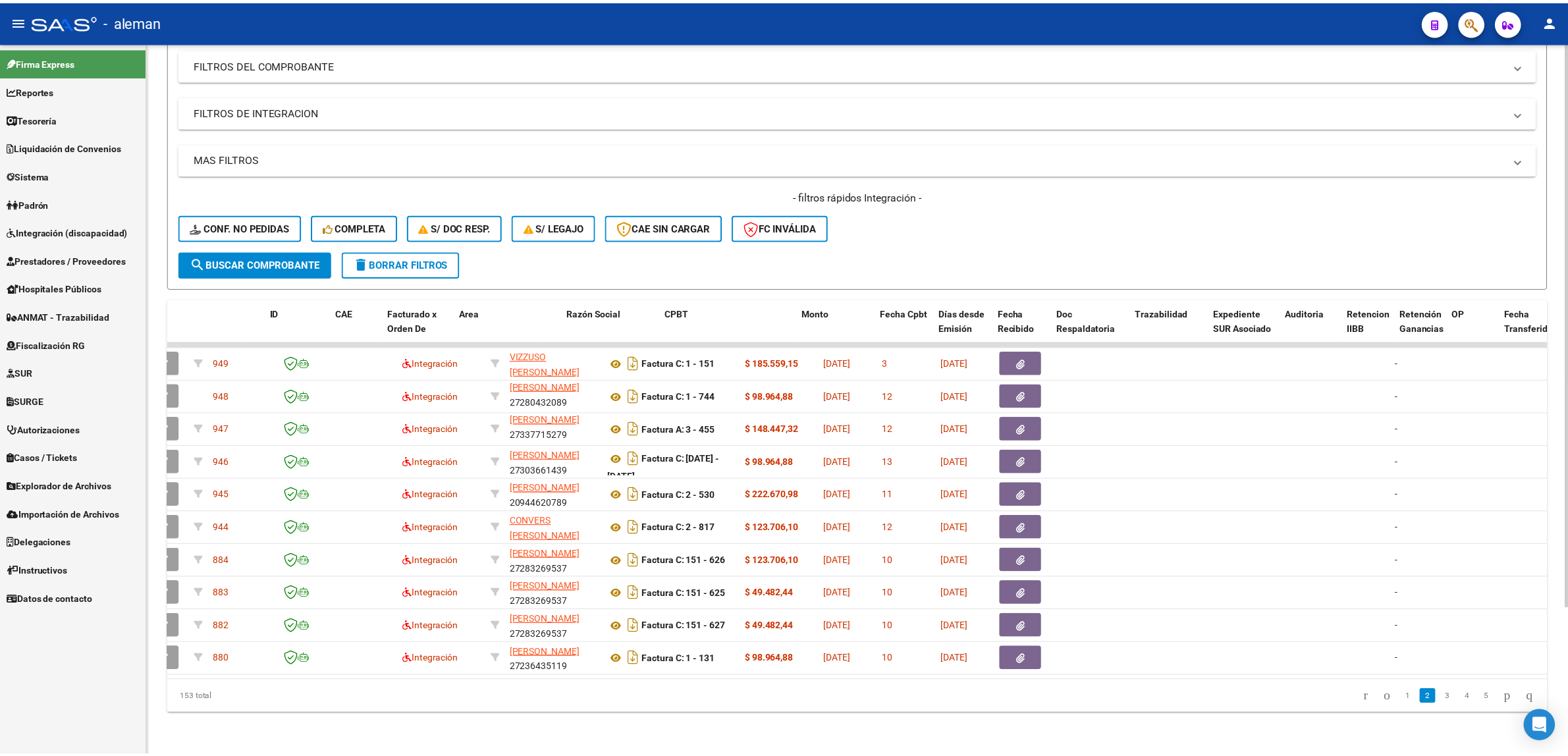
scroll to position [0, 0]
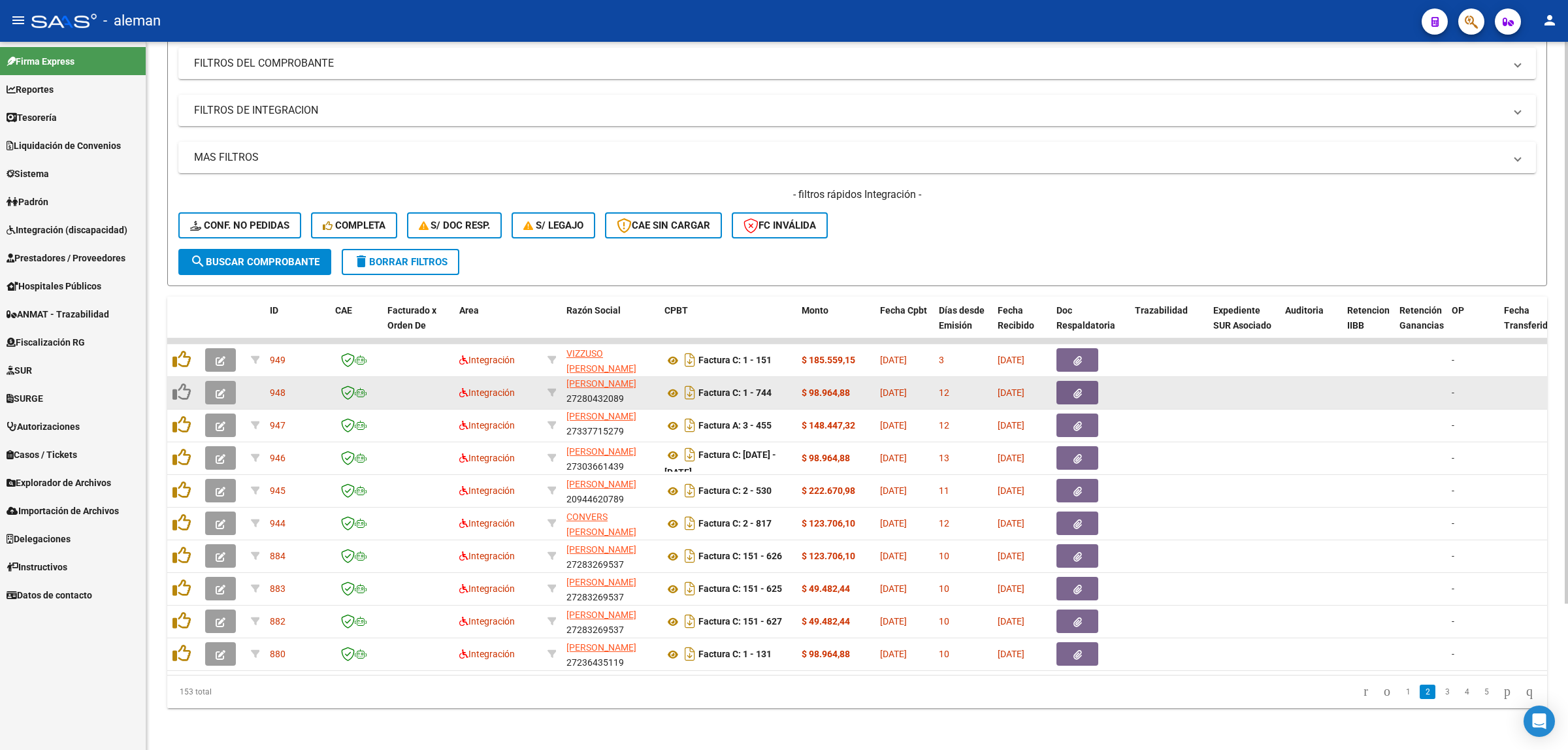
click at [215, 388] on icon "button" at bounding box center [220, 393] width 10 height 10
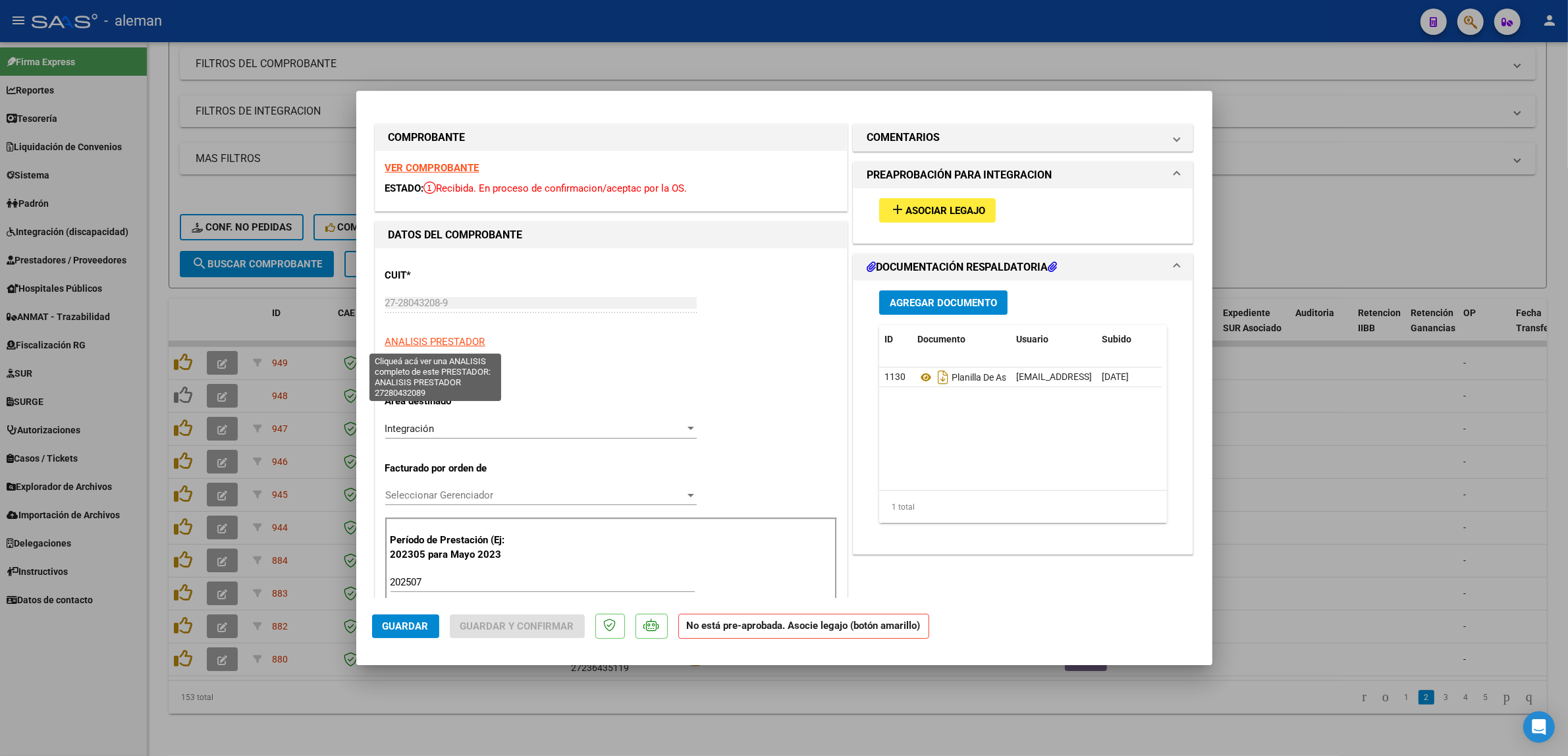
click at [432, 340] on span "ANALISIS PRESTADOR" at bounding box center [435, 341] width 100 height 12
type textarea "27280432089"
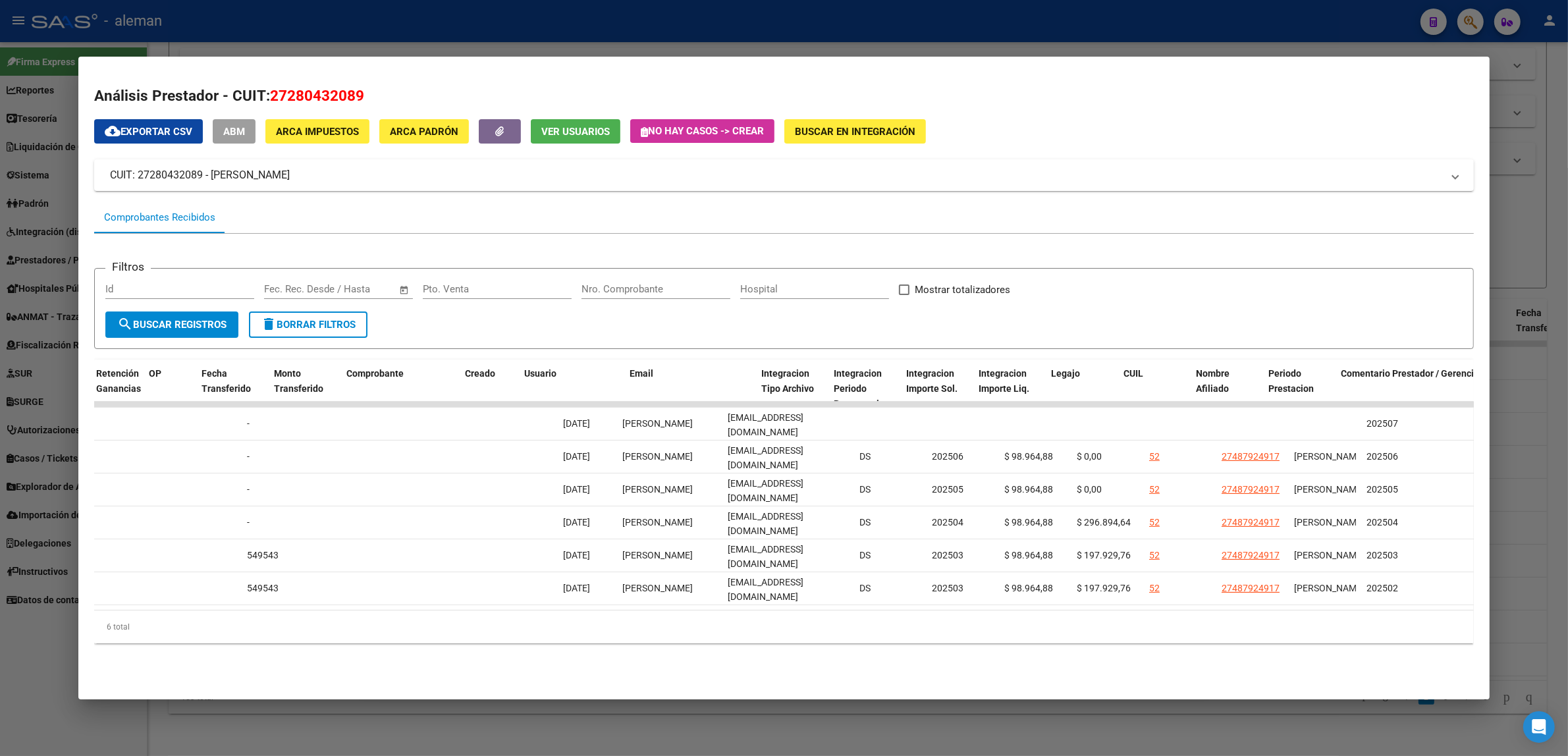
scroll to position [0, 1145]
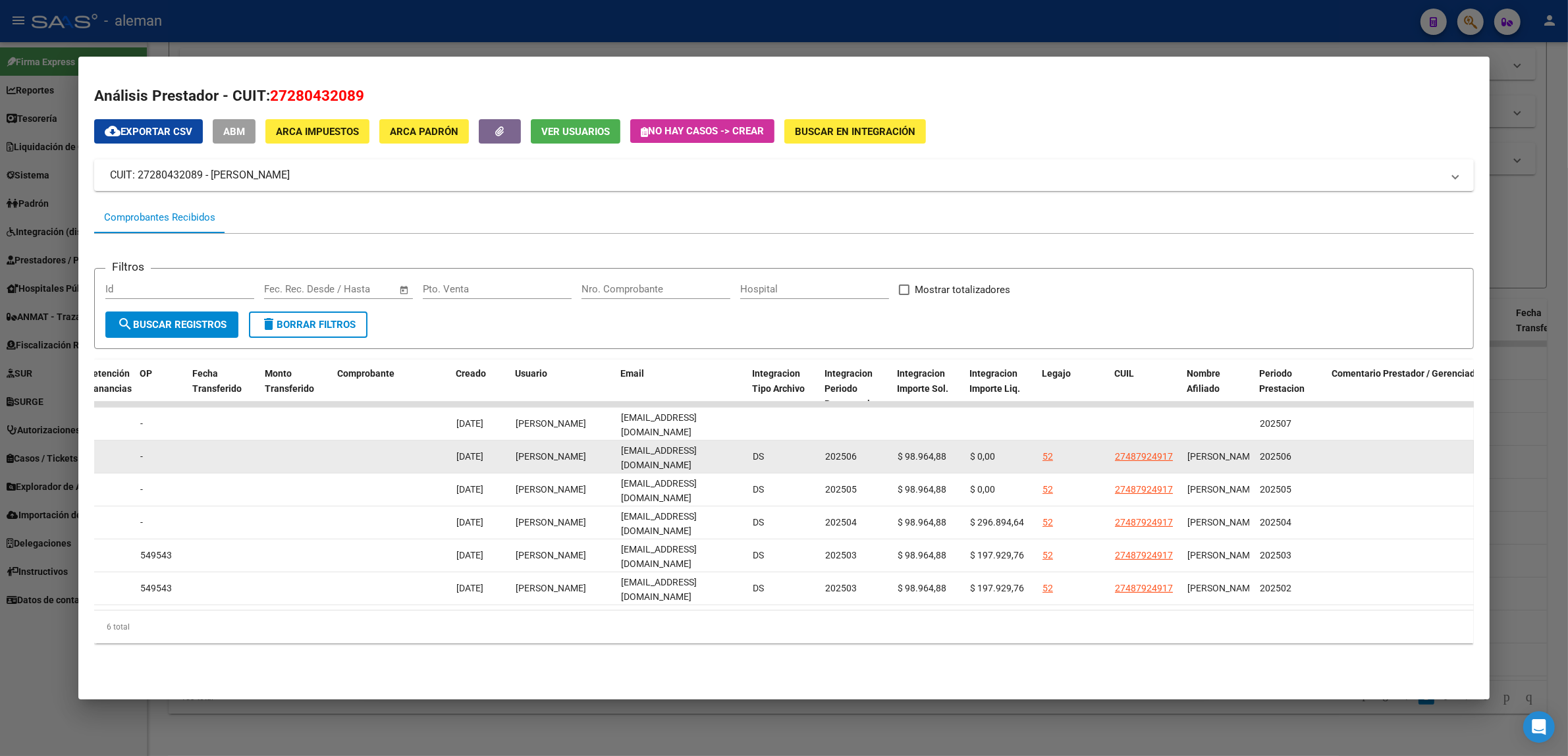
click at [1042, 461] on div "52" at bounding box center [1048, 456] width 11 height 15
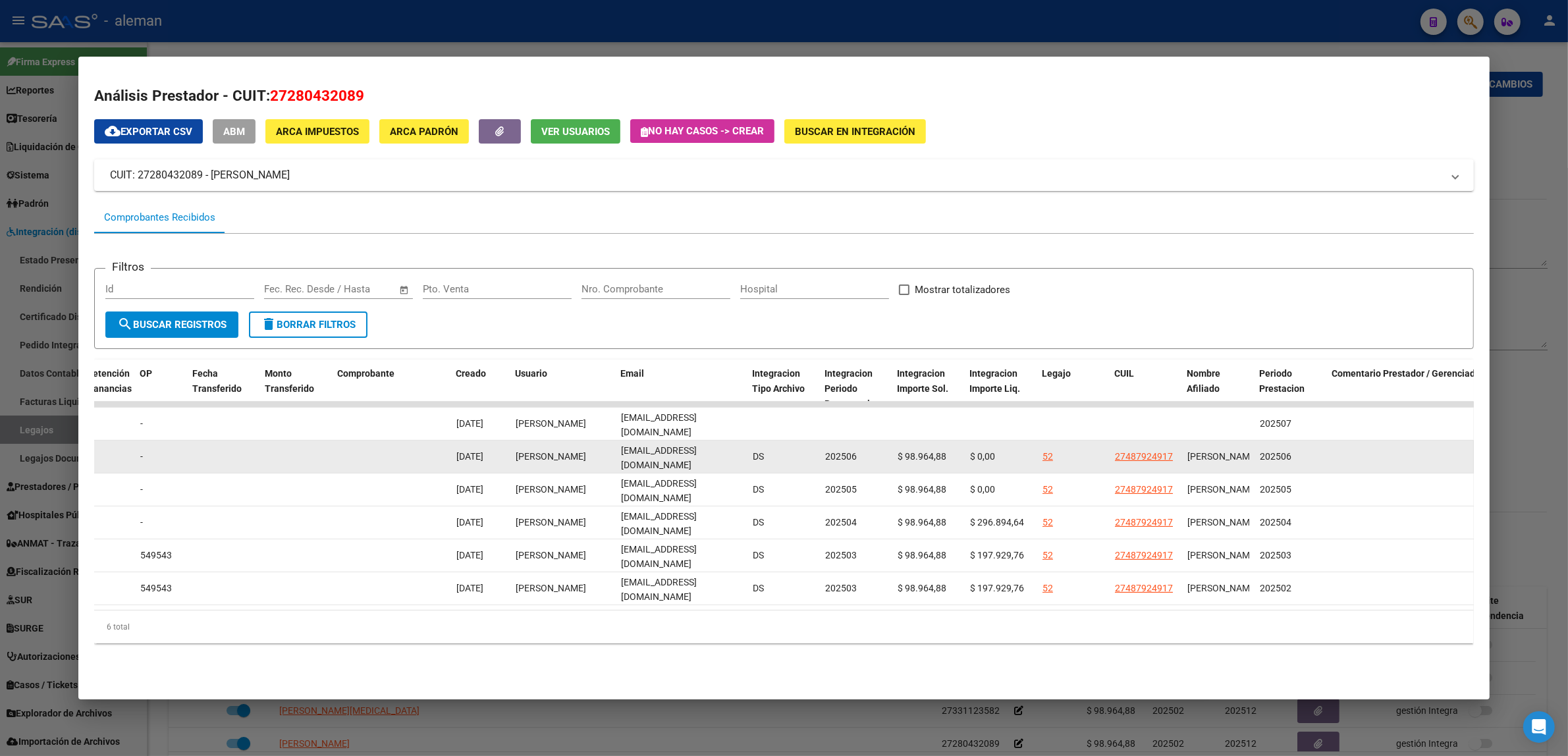
click at [1042, 456] on div "52" at bounding box center [1048, 456] width 11 height 15
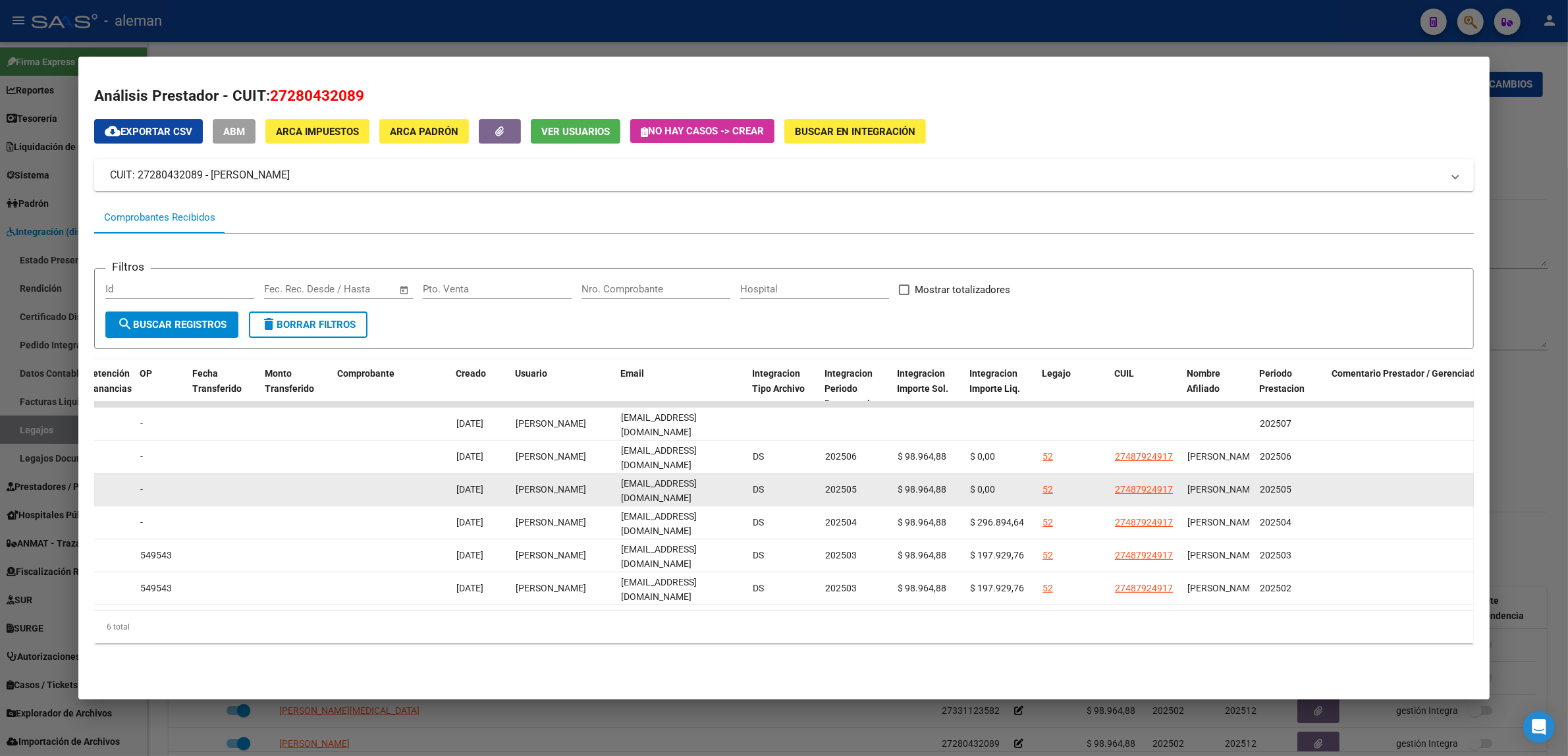
click at [1042, 492] on div "52" at bounding box center [1048, 489] width 11 height 15
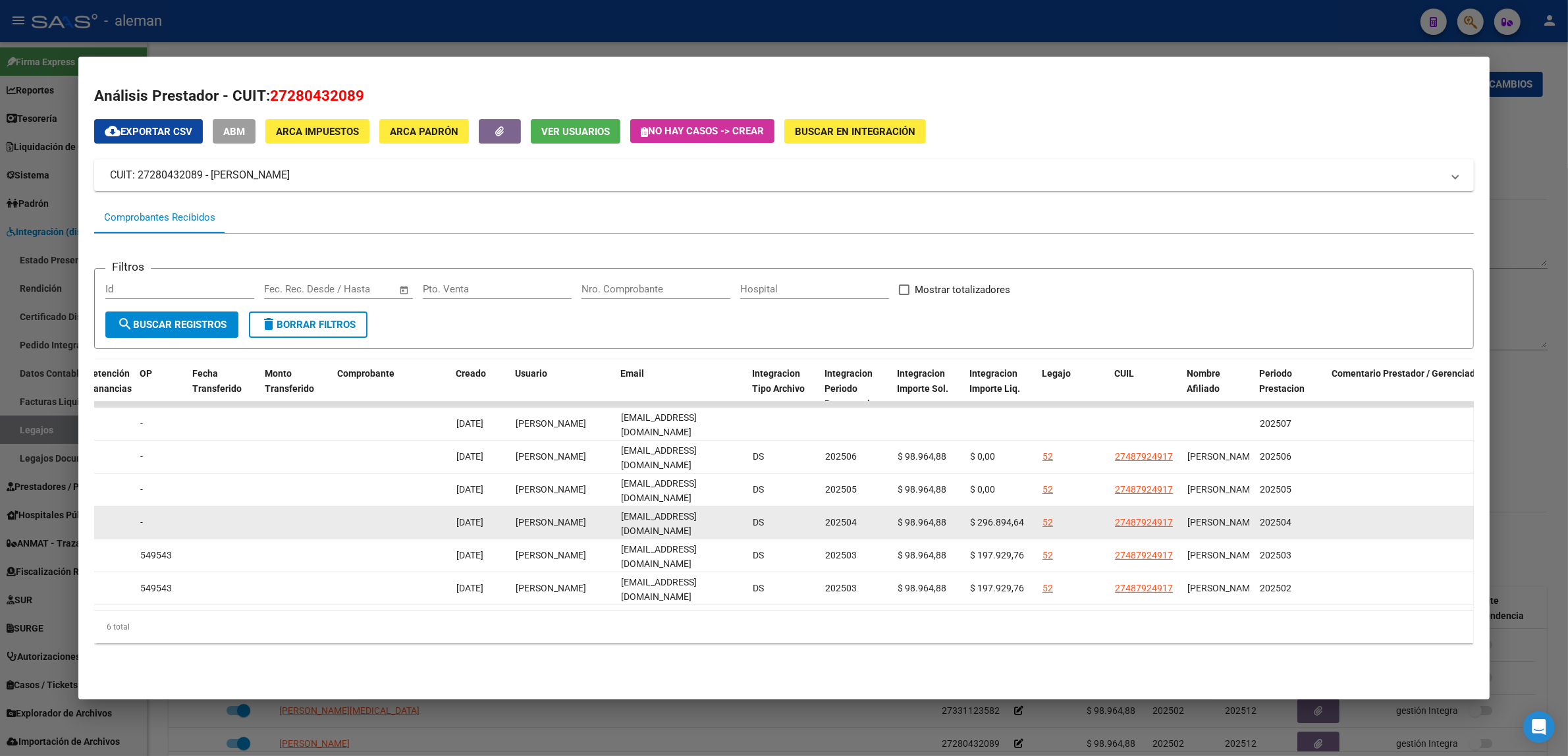
click at [1042, 519] on div "52" at bounding box center [1048, 522] width 11 height 15
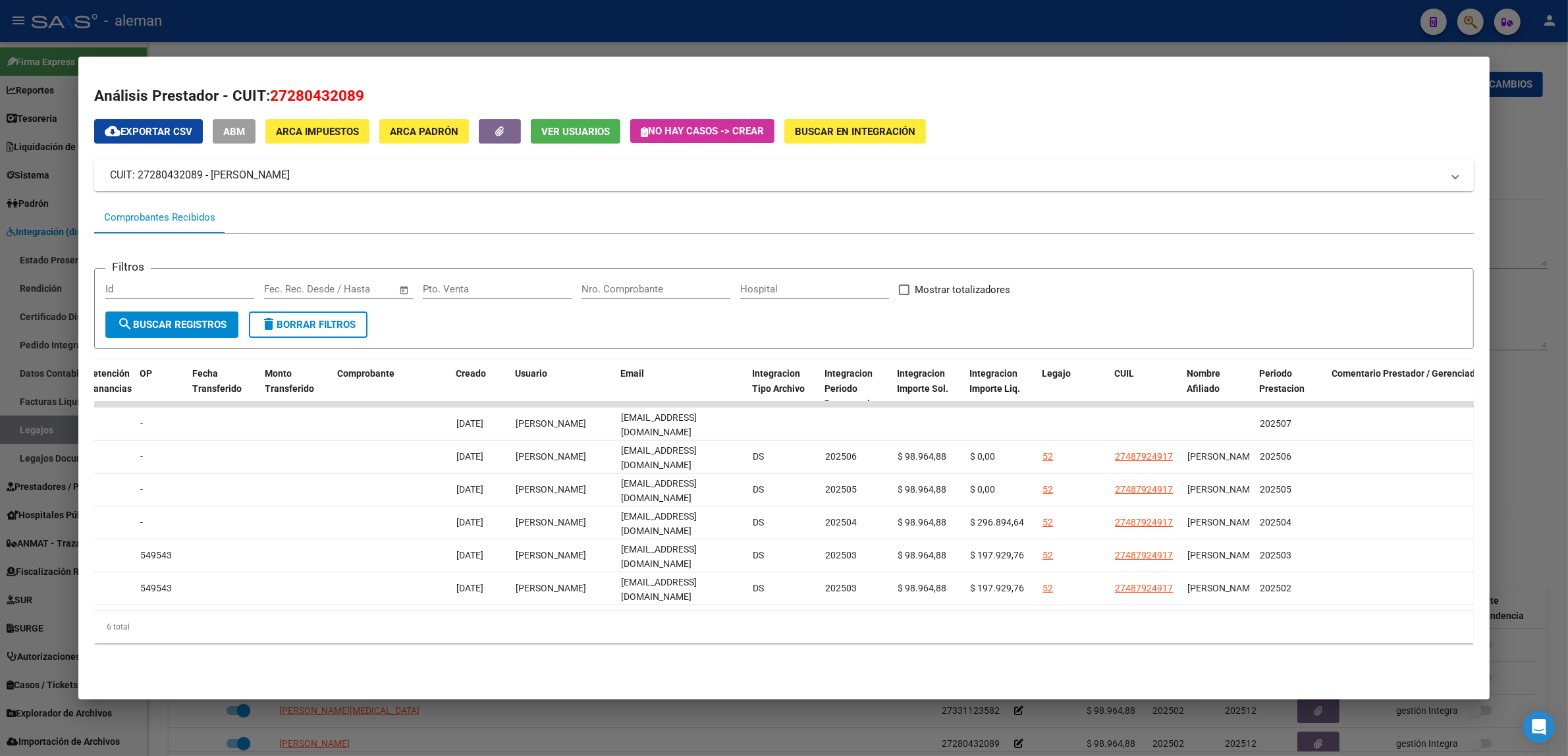
click at [1404, 490] on div at bounding box center [784, 378] width 1568 height 756
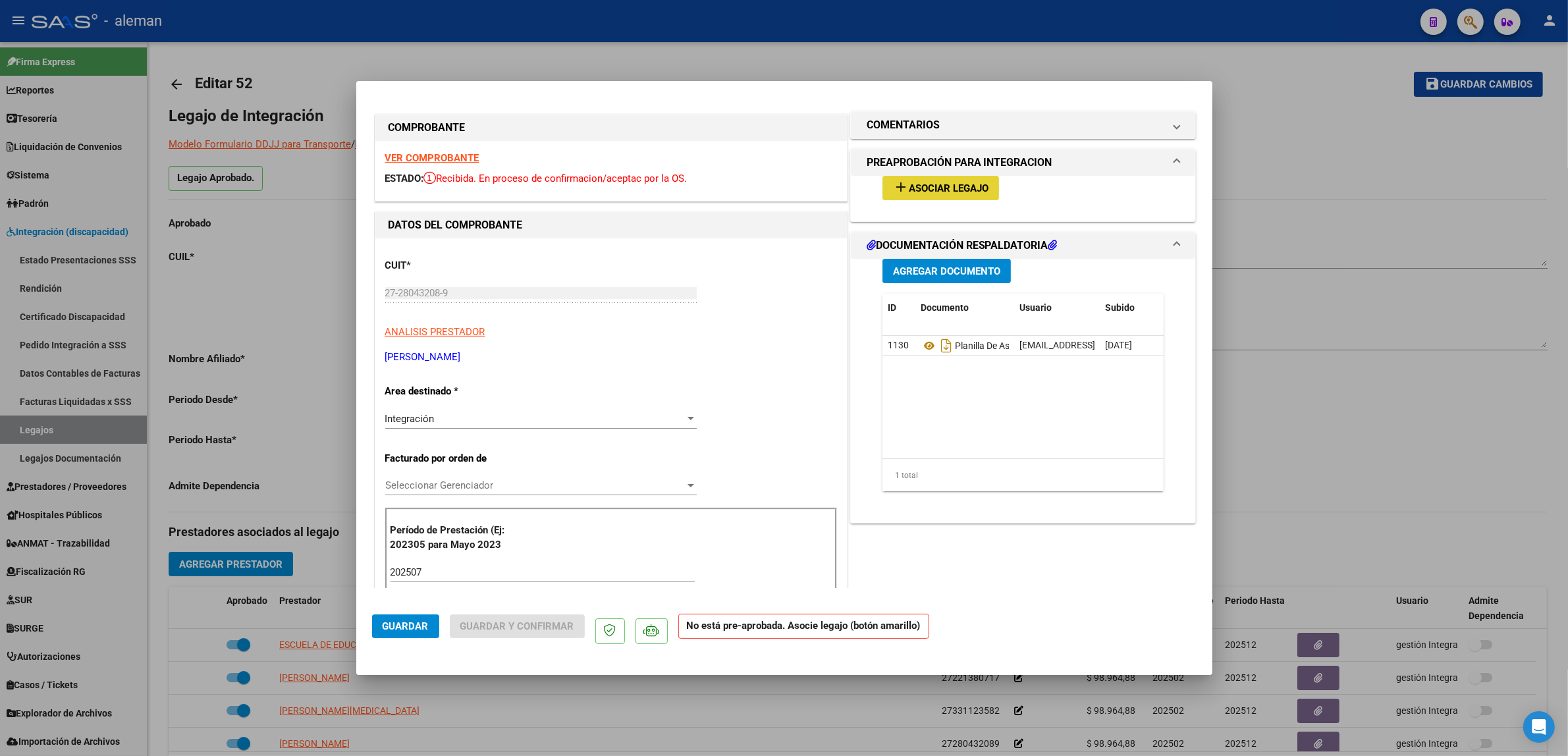
click at [970, 191] on span "Asociar Legajo" at bounding box center [949, 188] width 80 height 12
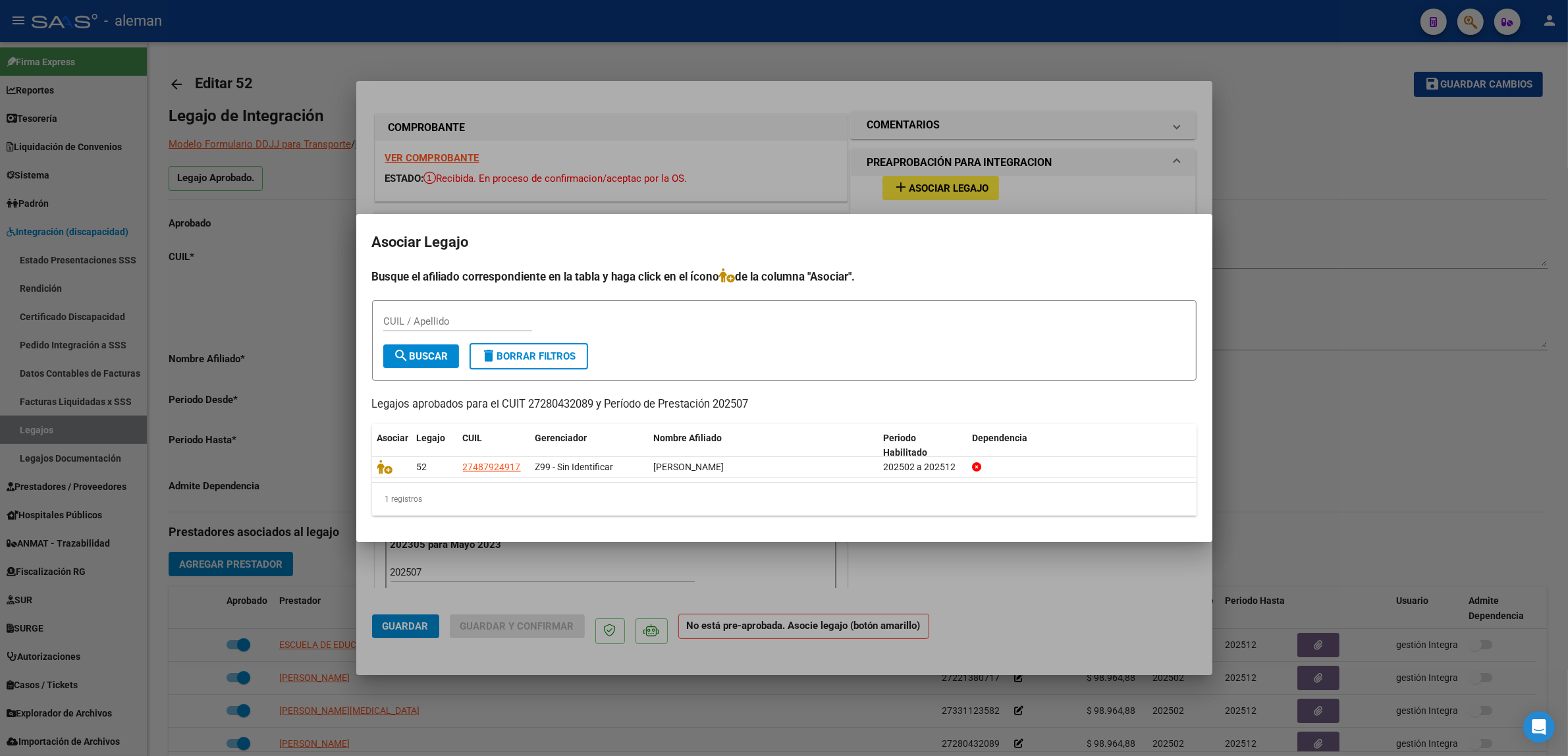
click at [1321, 415] on div at bounding box center [784, 378] width 1568 height 756
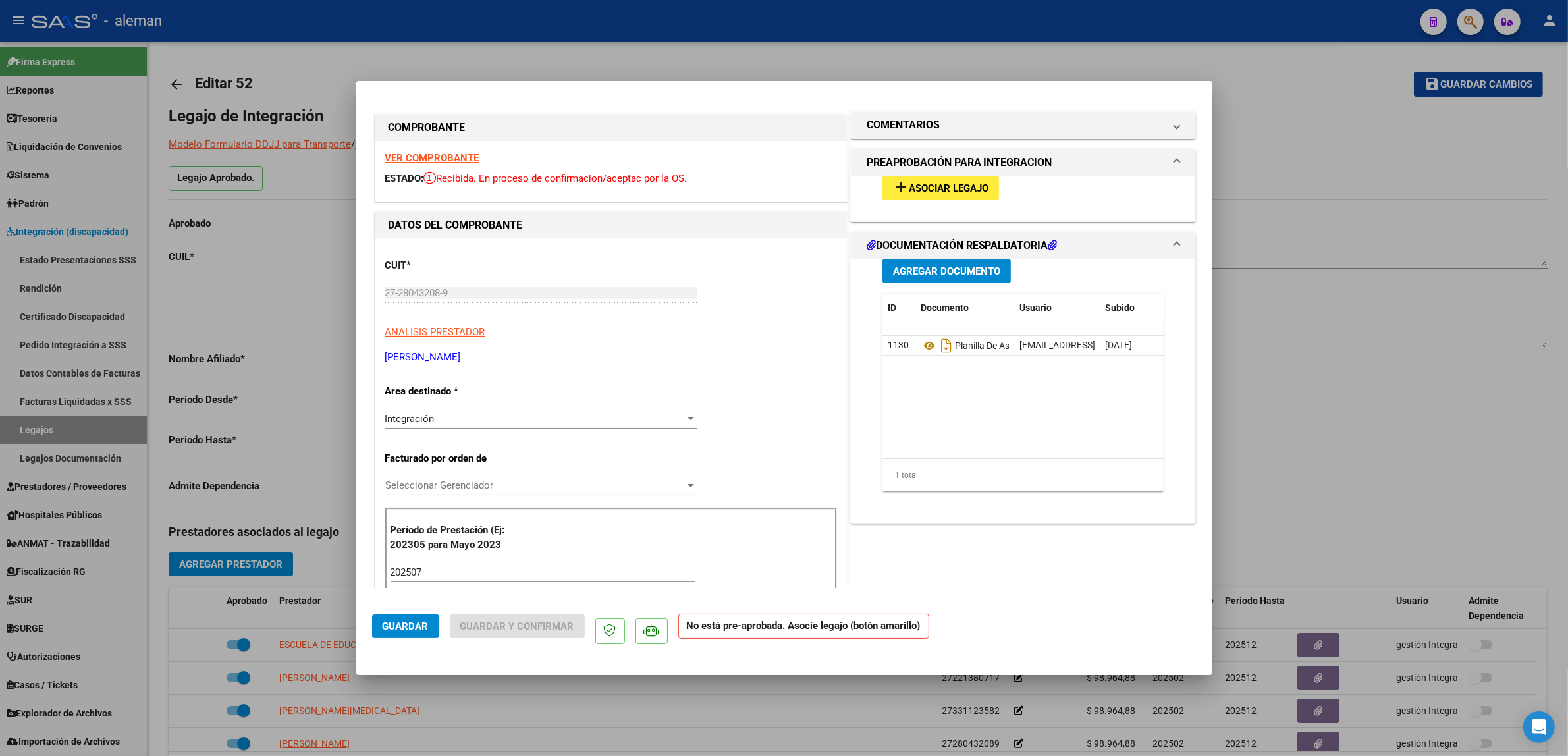
click at [1272, 412] on div at bounding box center [784, 378] width 1568 height 756
type input "$ 0,00"
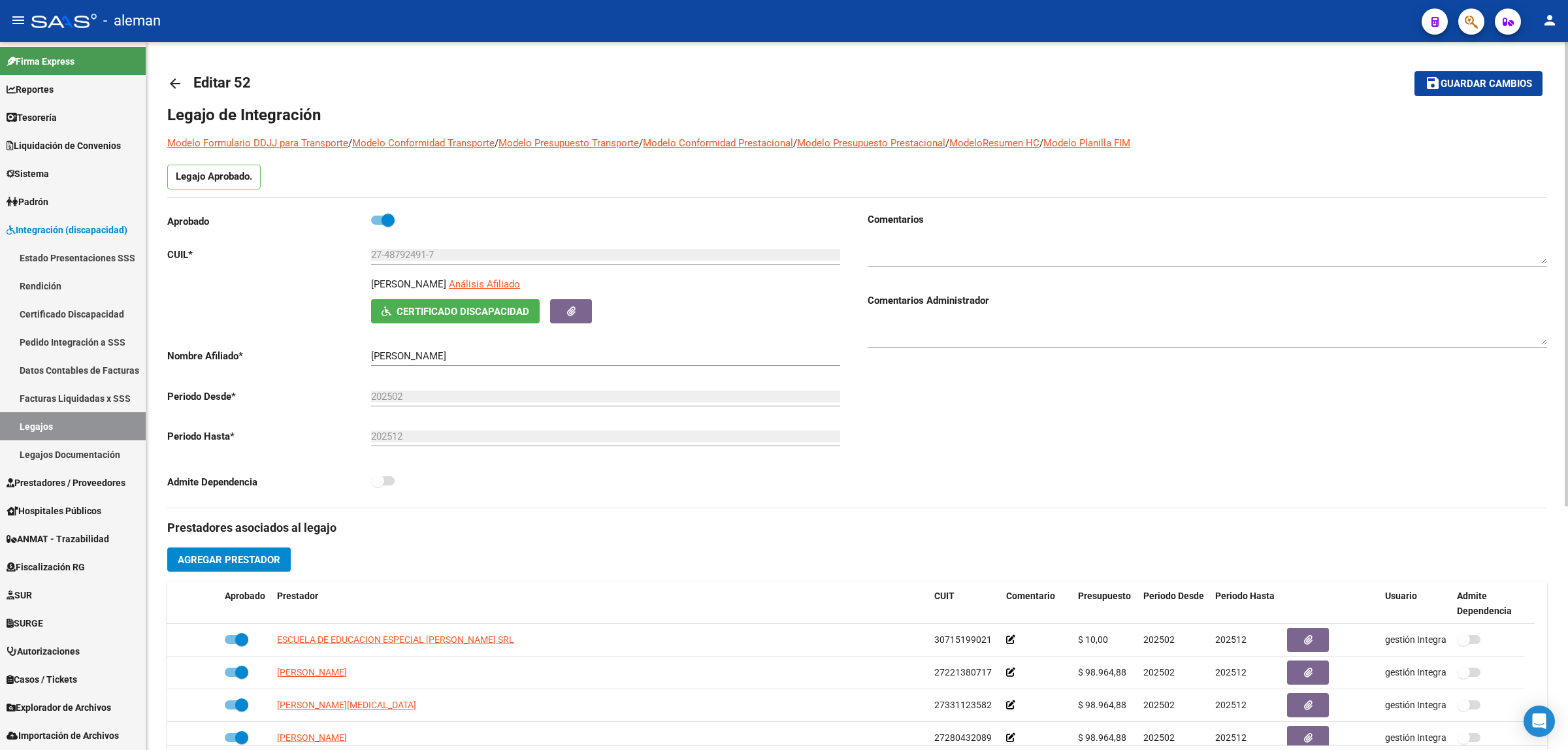
click at [174, 90] on mat-icon "arrow_back" at bounding box center [174, 83] width 15 height 15
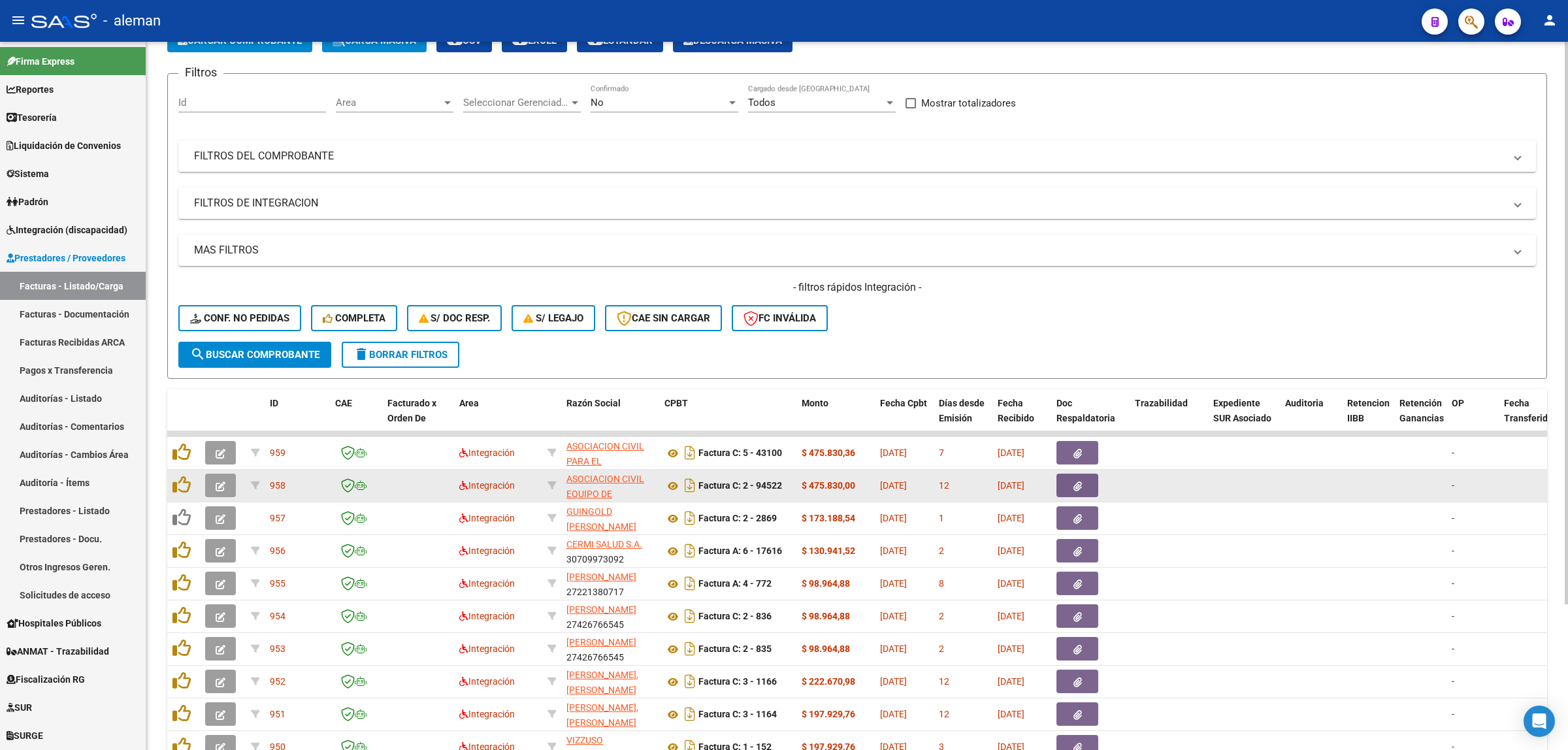
scroll to position [163, 0]
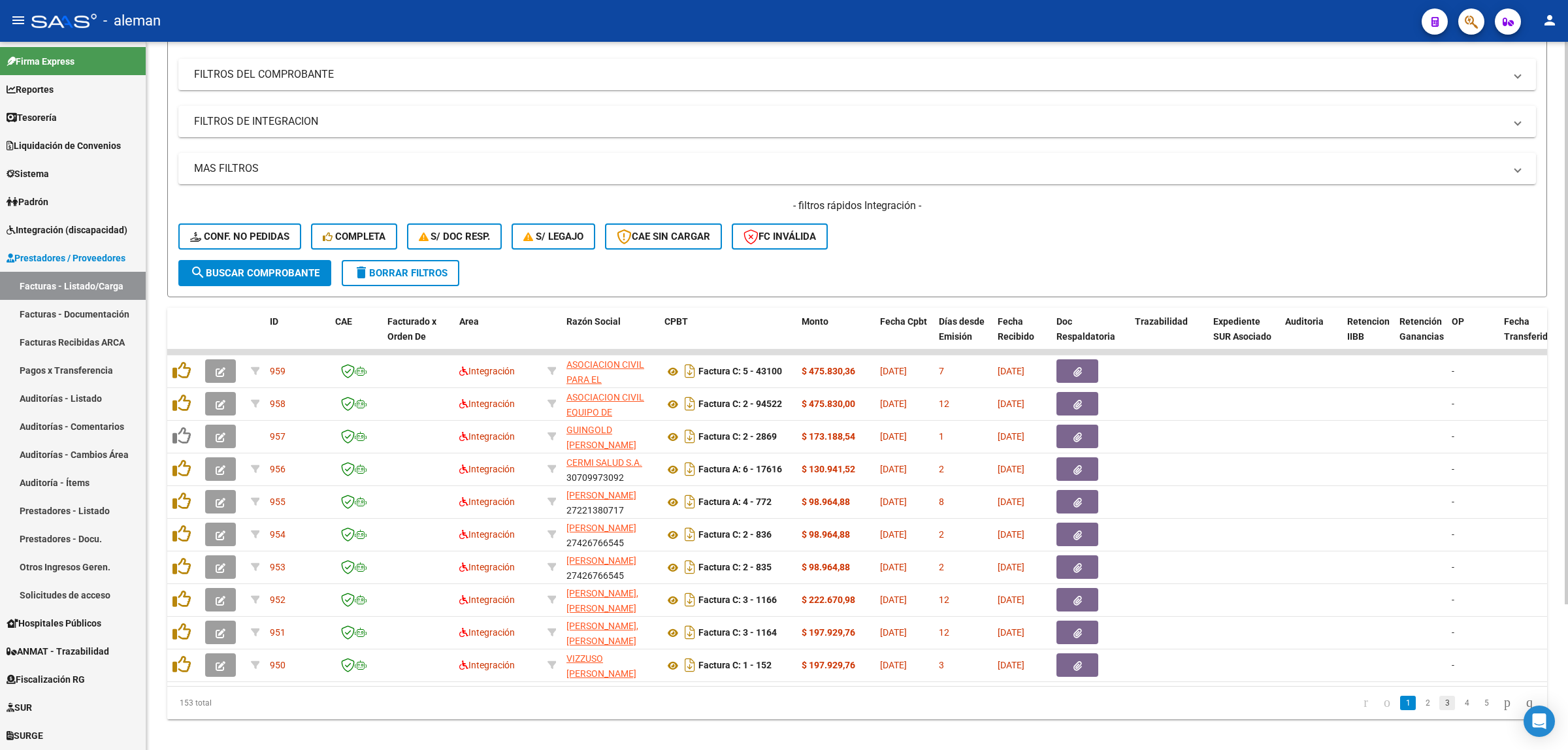
click at [1393, 666] on link "3" at bounding box center [1447, 702] width 15 height 14
click at [1393, 666] on link "4" at bounding box center [1466, 702] width 15 height 14
click at [1393, 666] on link "2" at bounding box center [1407, 702] width 15 height 14
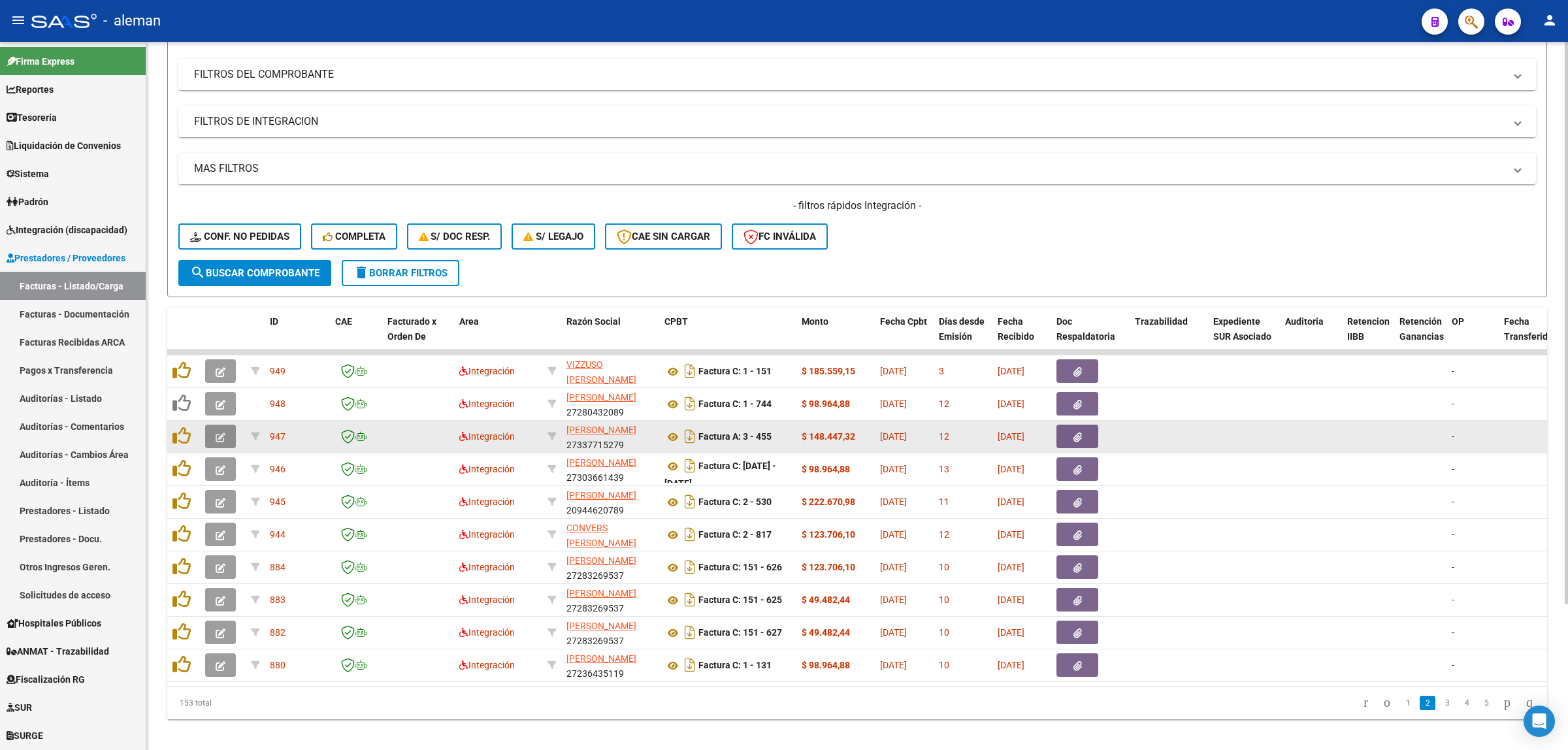
click at [226, 438] on button "button" at bounding box center [221, 436] width 31 height 23
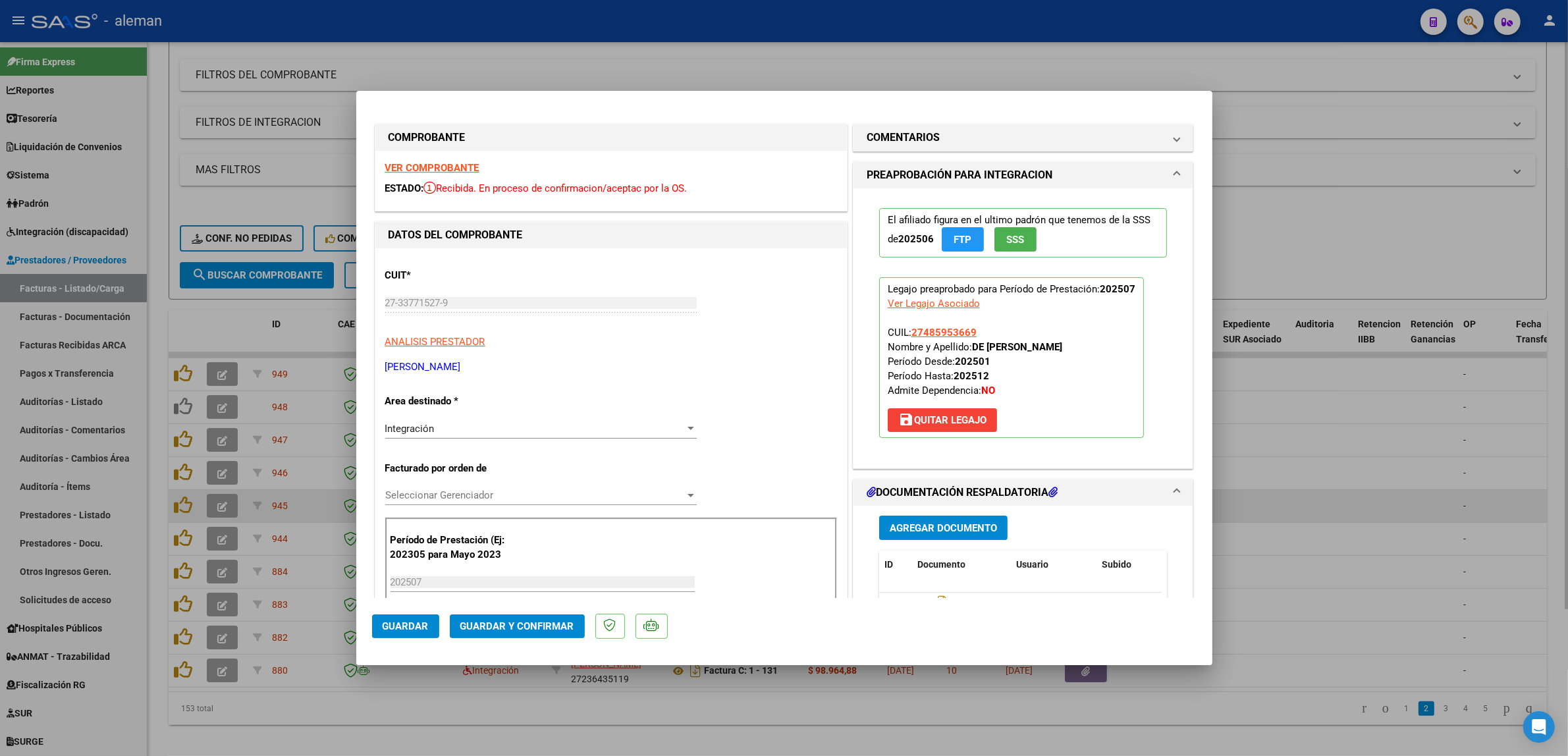
click at [1355, 499] on div at bounding box center [784, 378] width 1568 height 756
type input "$ 0,00"
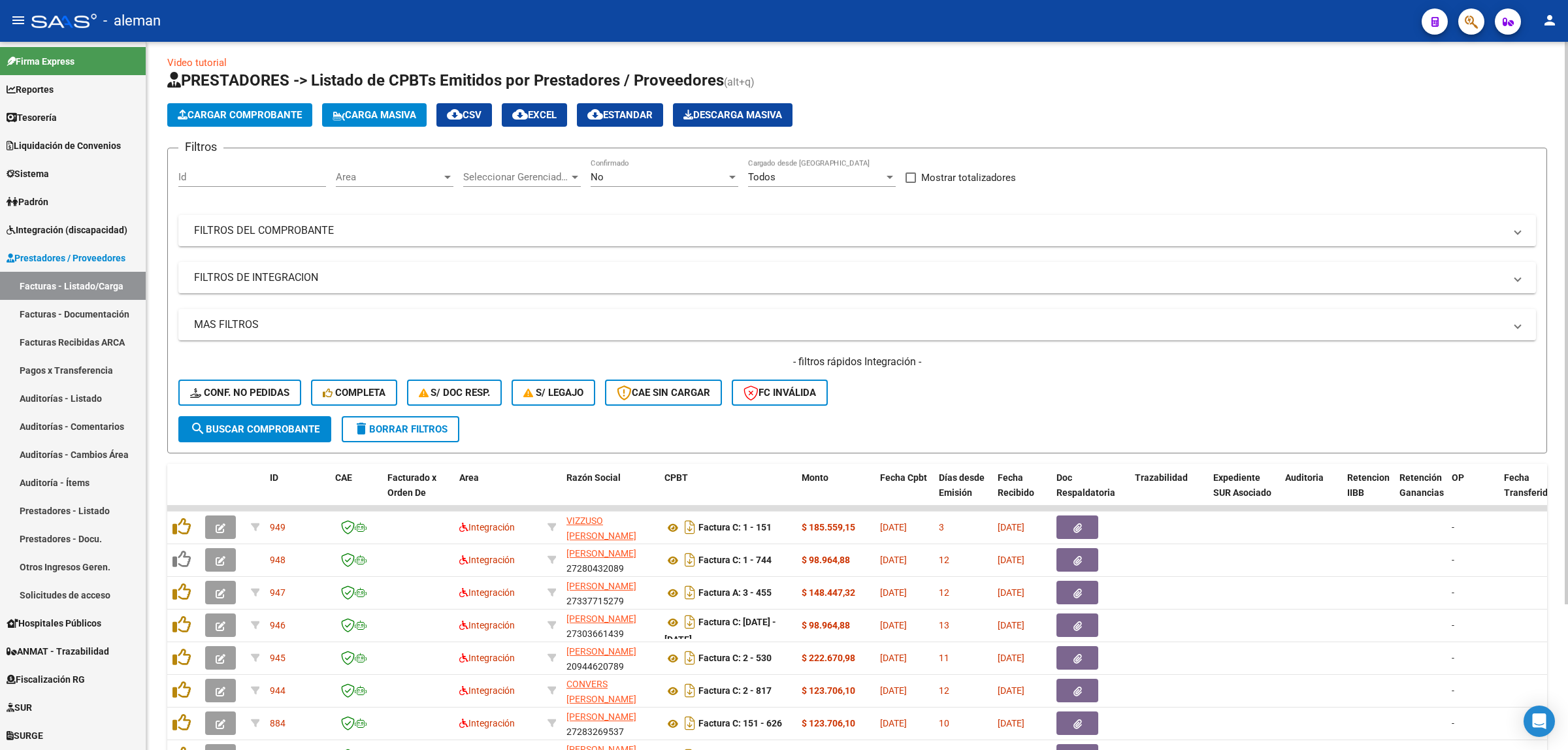
scroll to position [0, 0]
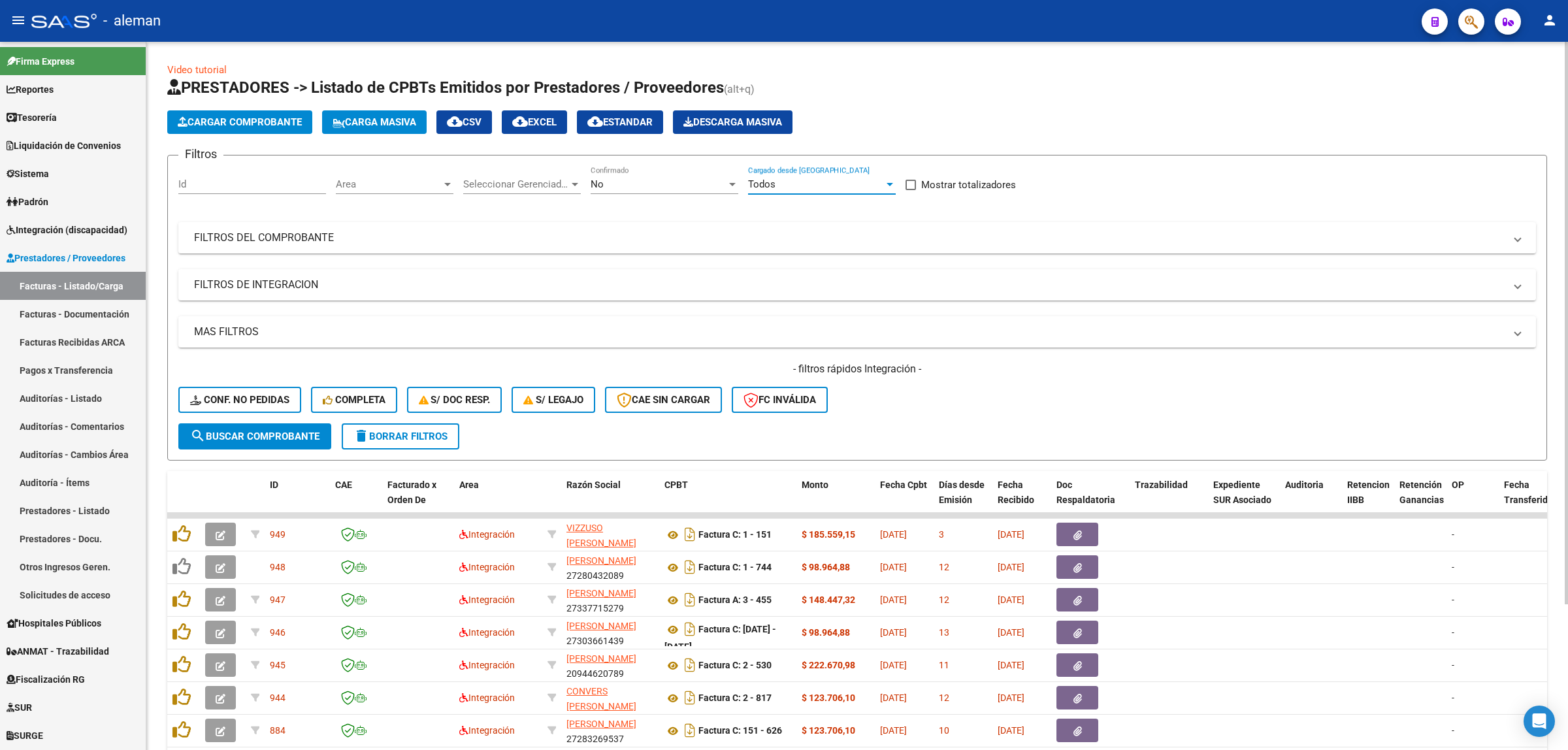
click at [882, 185] on div "Todos" at bounding box center [815, 184] width 136 height 12
click at [882, 185] on span "Todos" at bounding box center [821, 183] width 148 height 30
click at [1393, 237] on span "FILTROS DEL COMPROBANTE" at bounding box center [854, 238] width 1321 height 14
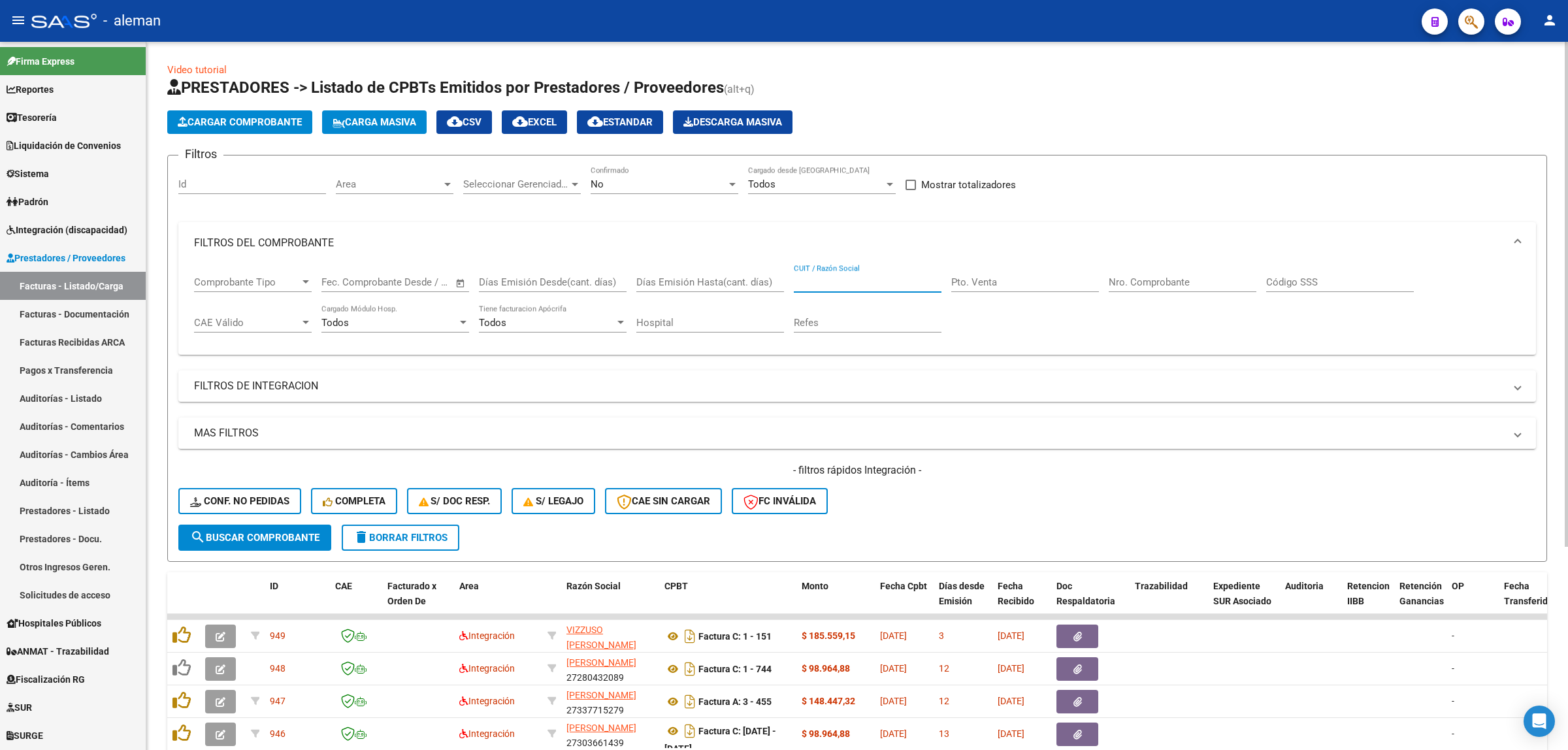
click at [907, 278] on input "CUIT / Razón Social" at bounding box center [867, 282] width 148 height 12
type input "[PERSON_NAME]"
click at [227, 534] on span "search Buscar Comprobante" at bounding box center [255, 537] width 129 height 12
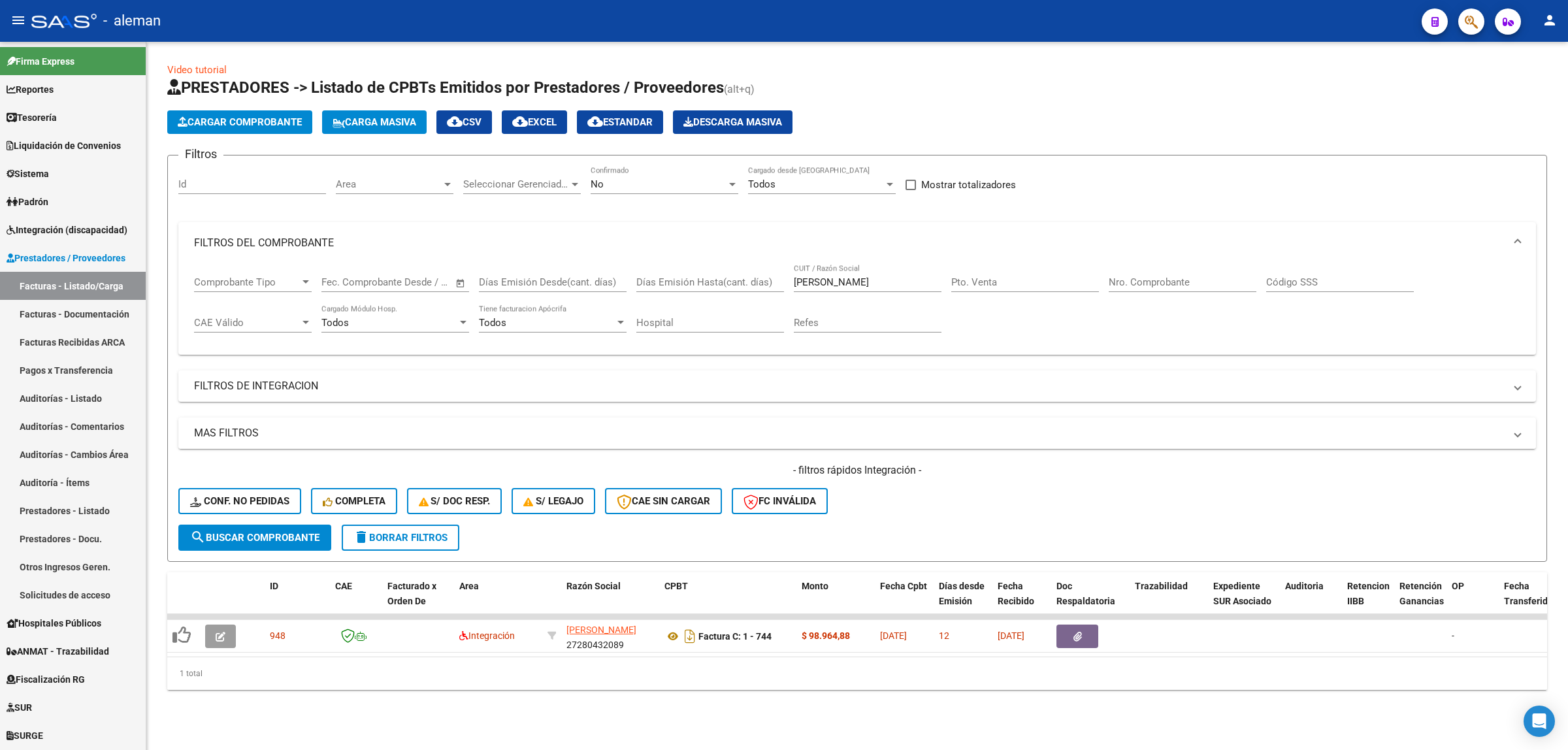
click at [1393, 433] on span at bounding box center [1518, 433] width 5 height 14
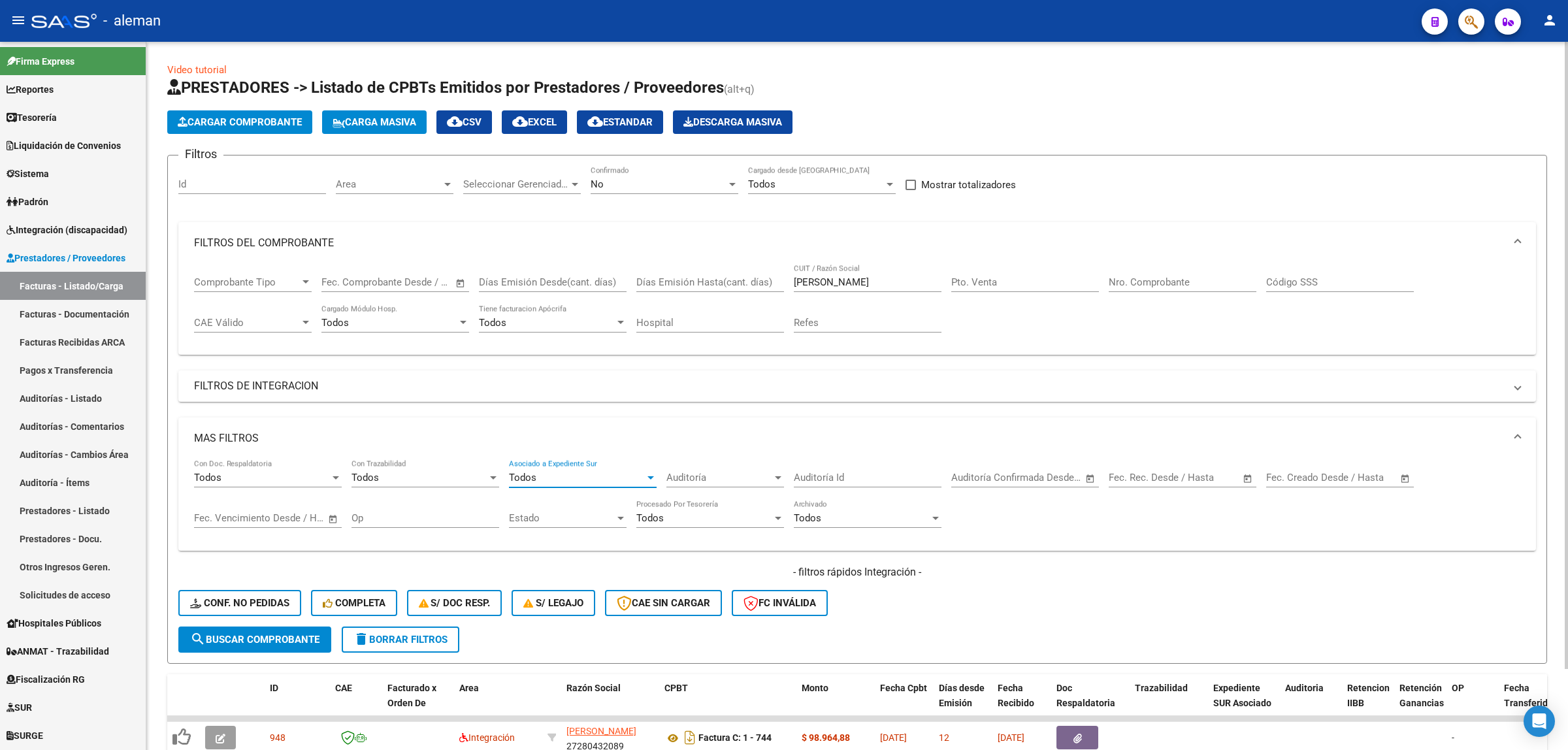
click at [647, 477] on div at bounding box center [650, 477] width 12 height 11
click at [647, 477] on span "Todos" at bounding box center [583, 475] width 148 height 30
click at [1393, 384] on span at bounding box center [1518, 386] width 5 height 14
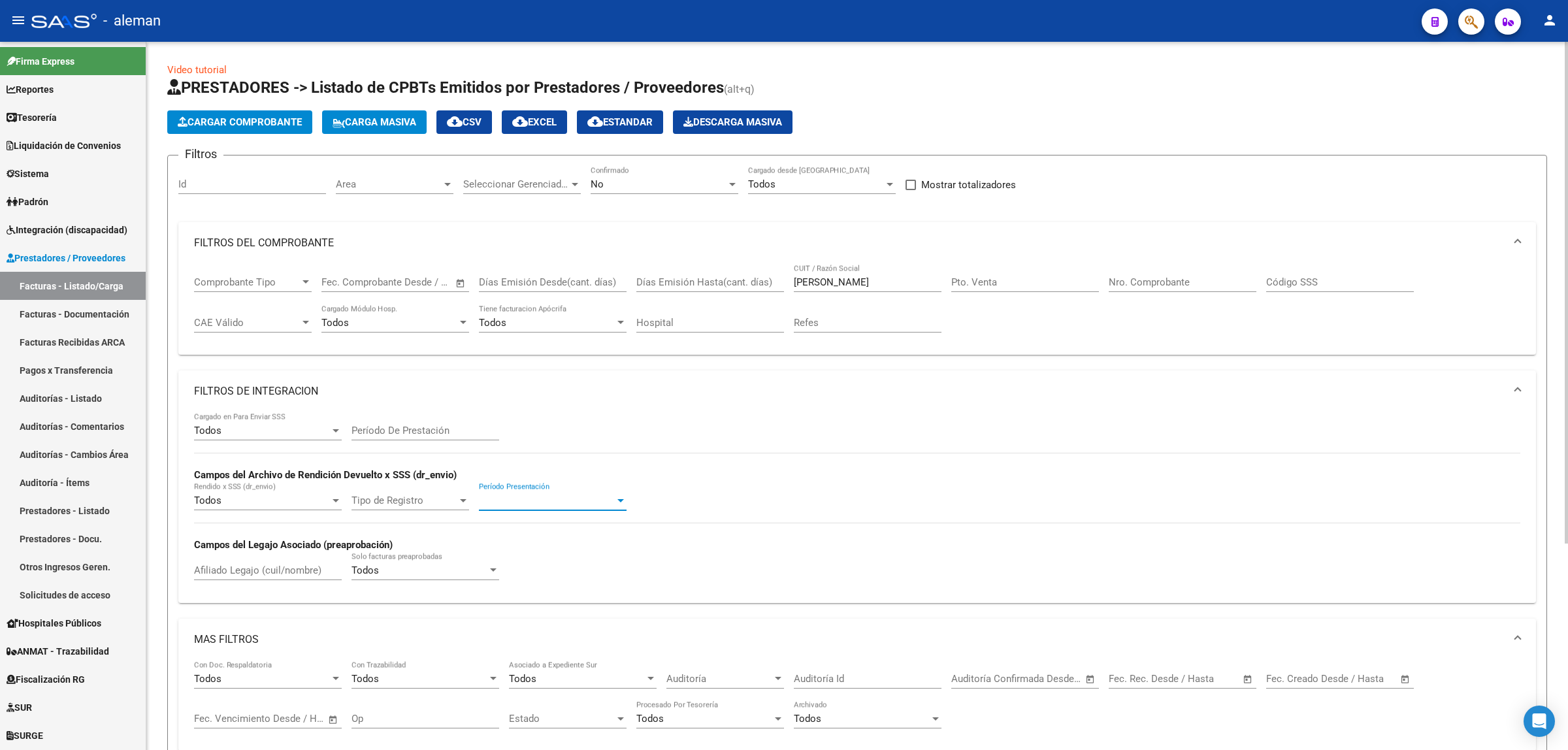
click at [621, 501] on div at bounding box center [620, 501] width 12 height 11
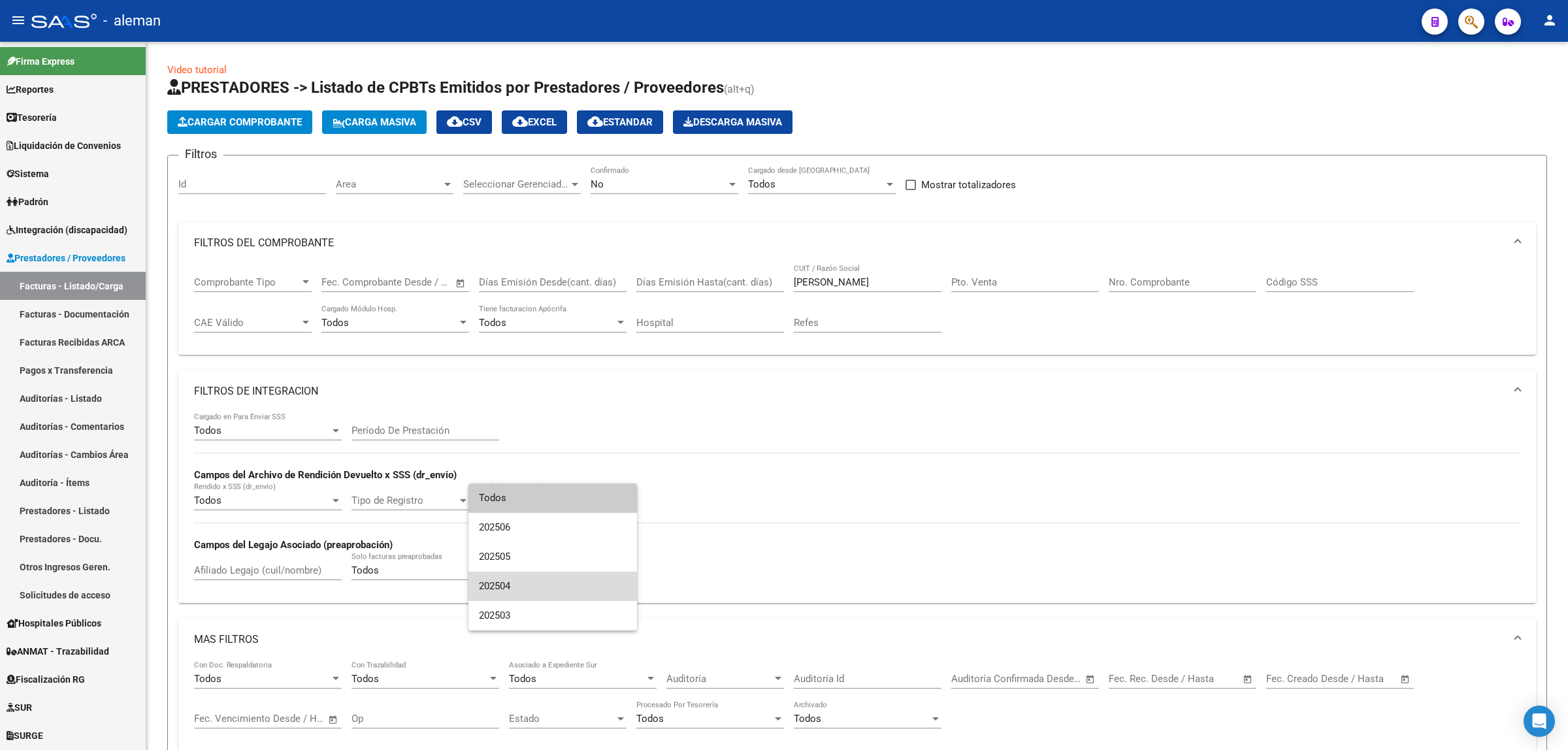
click at [495, 583] on span "202504" at bounding box center [553, 586] width 148 height 30
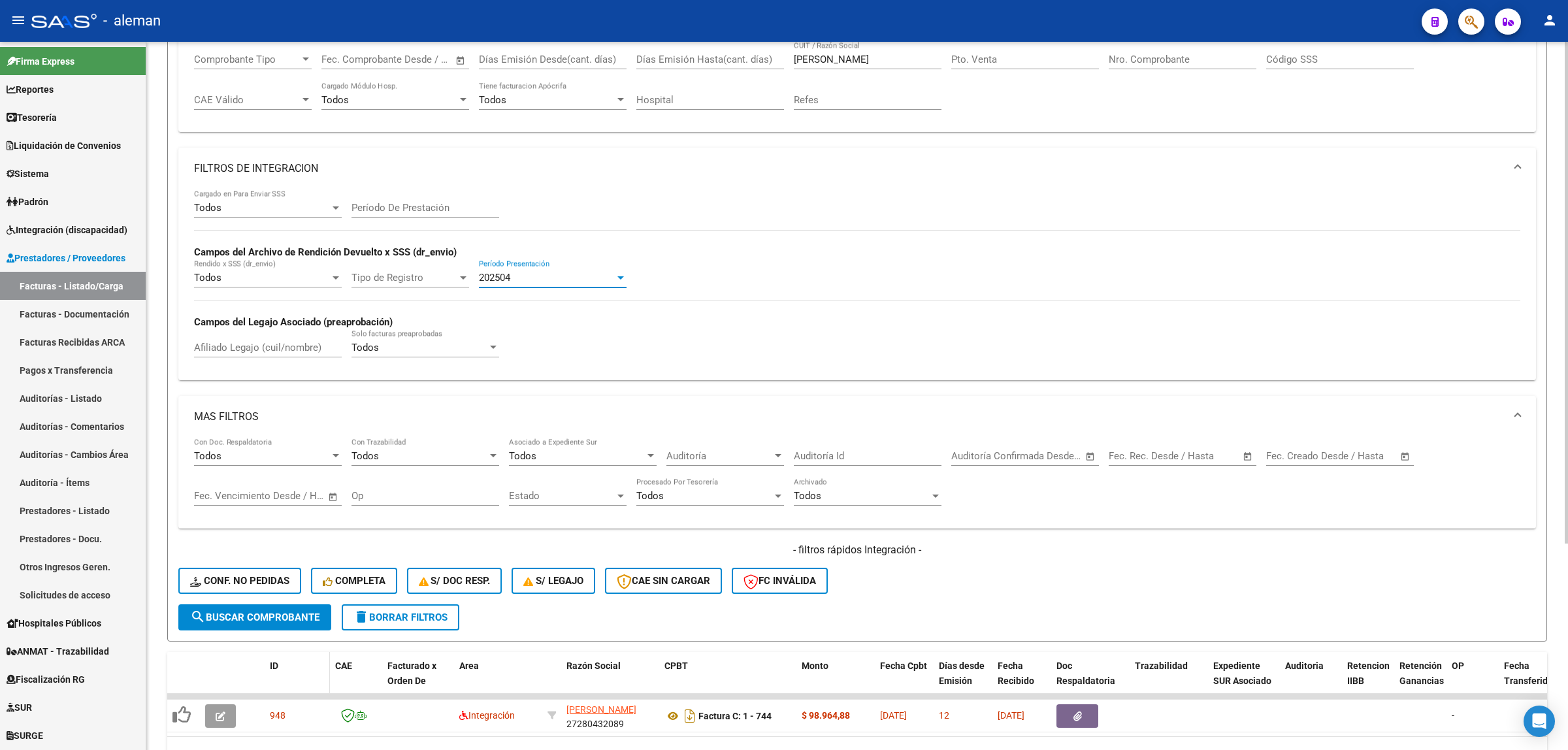
scroll to position [245, 0]
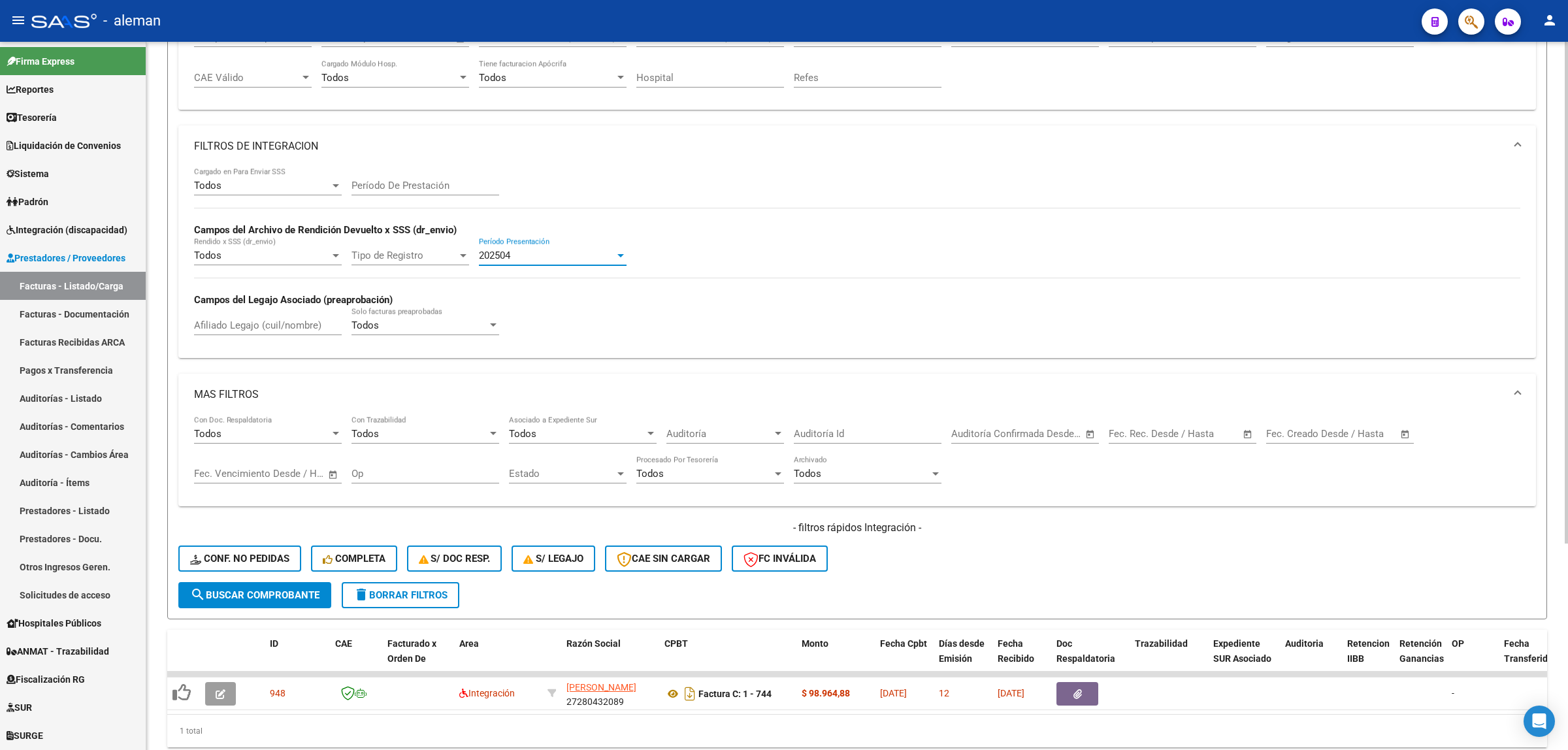
click at [282, 595] on span "search Buscar Comprobante" at bounding box center [255, 595] width 129 height 12
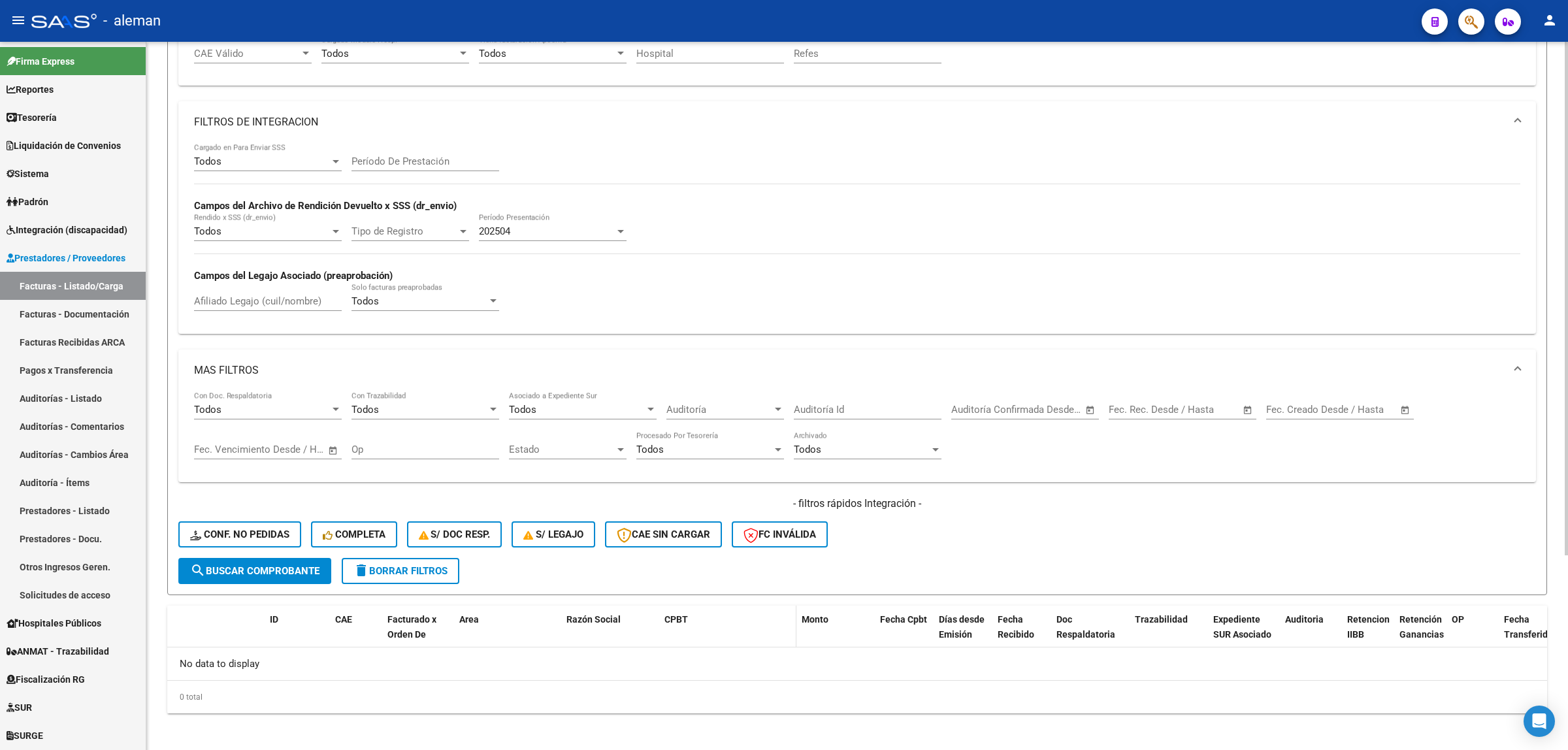
scroll to position [188, 0]
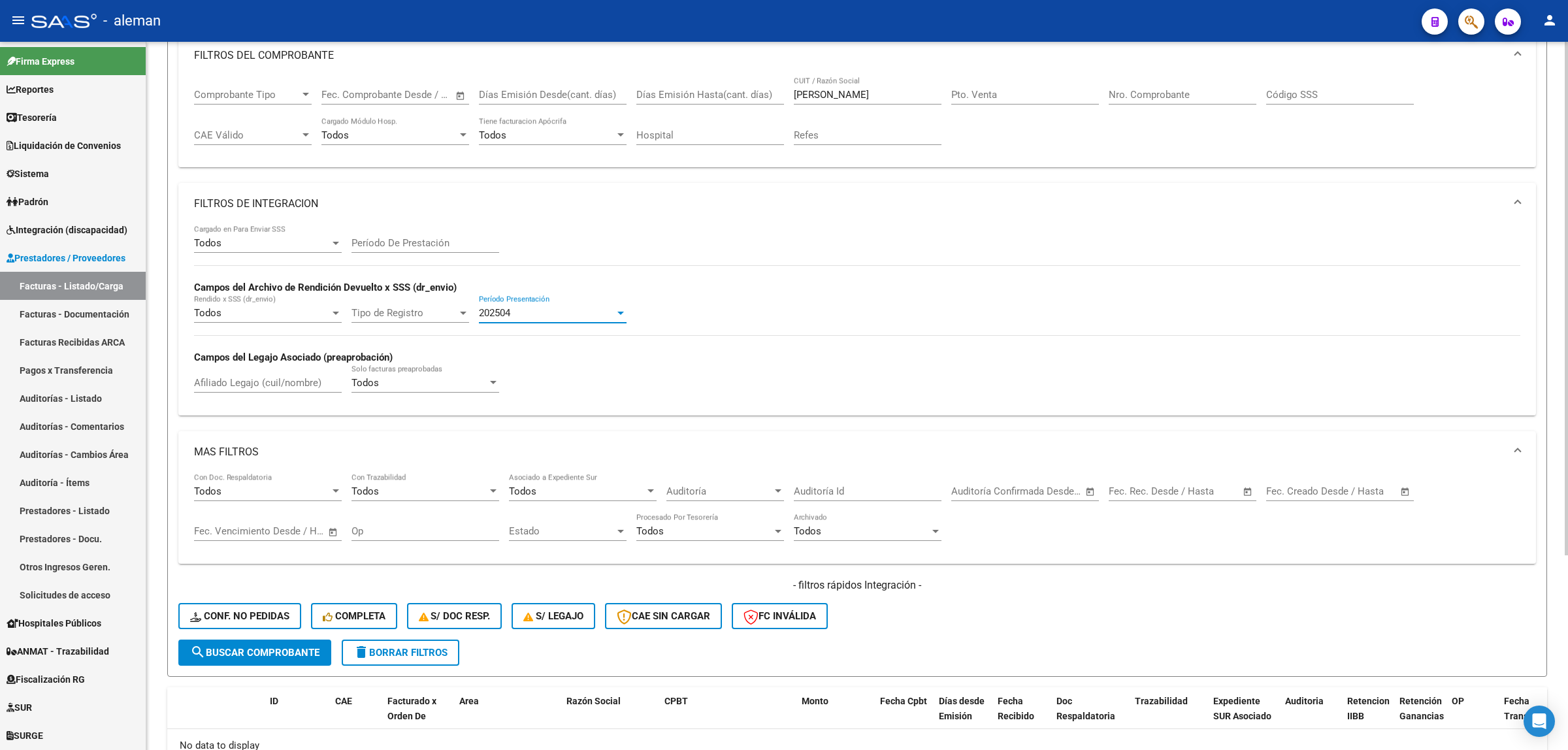
click at [621, 313] on div at bounding box center [620, 313] width 12 height 11
click at [516, 284] on span "202505" at bounding box center [553, 281] width 148 height 30
click at [245, 647] on span "search Buscar Comprobante" at bounding box center [255, 652] width 129 height 12
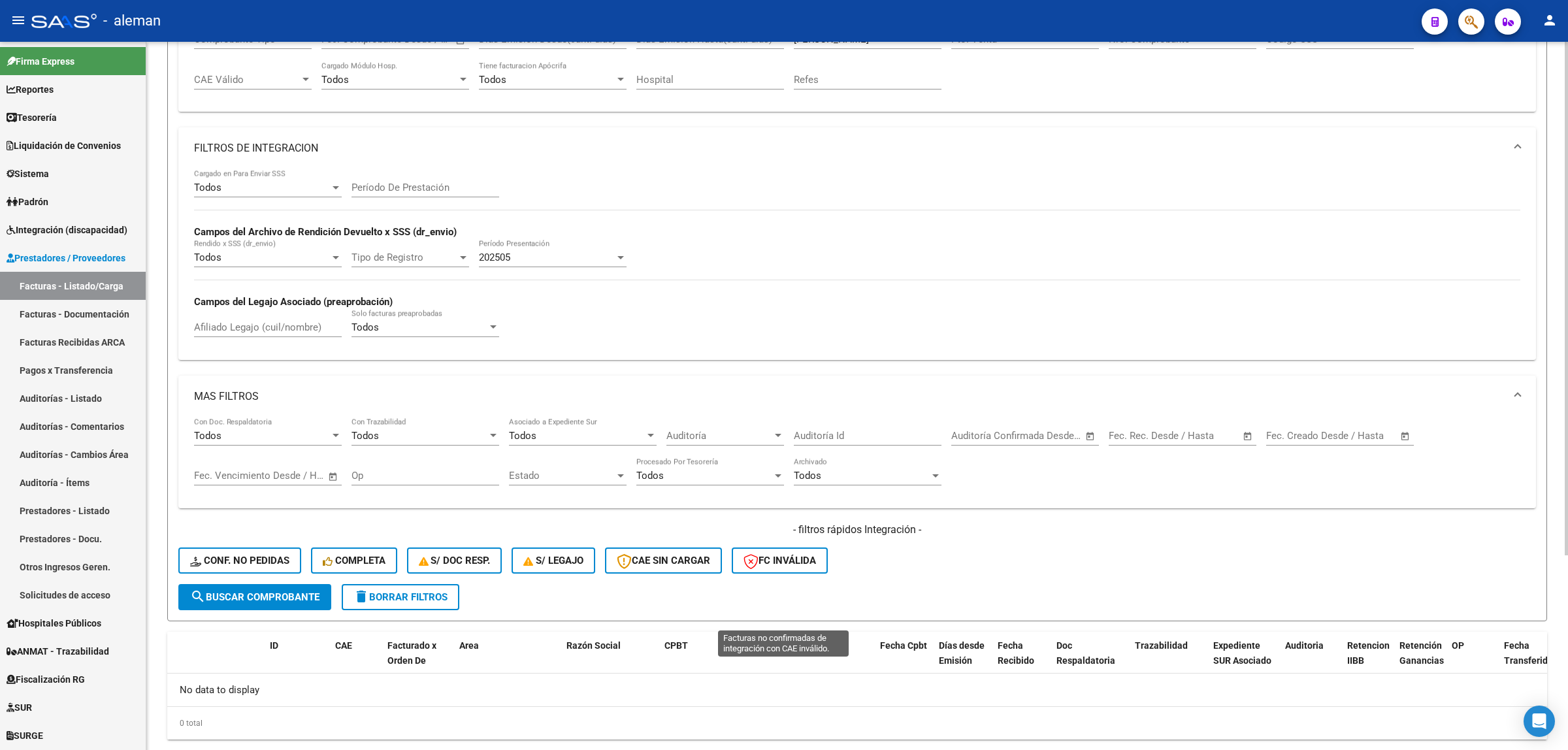
scroll to position [269, 0]
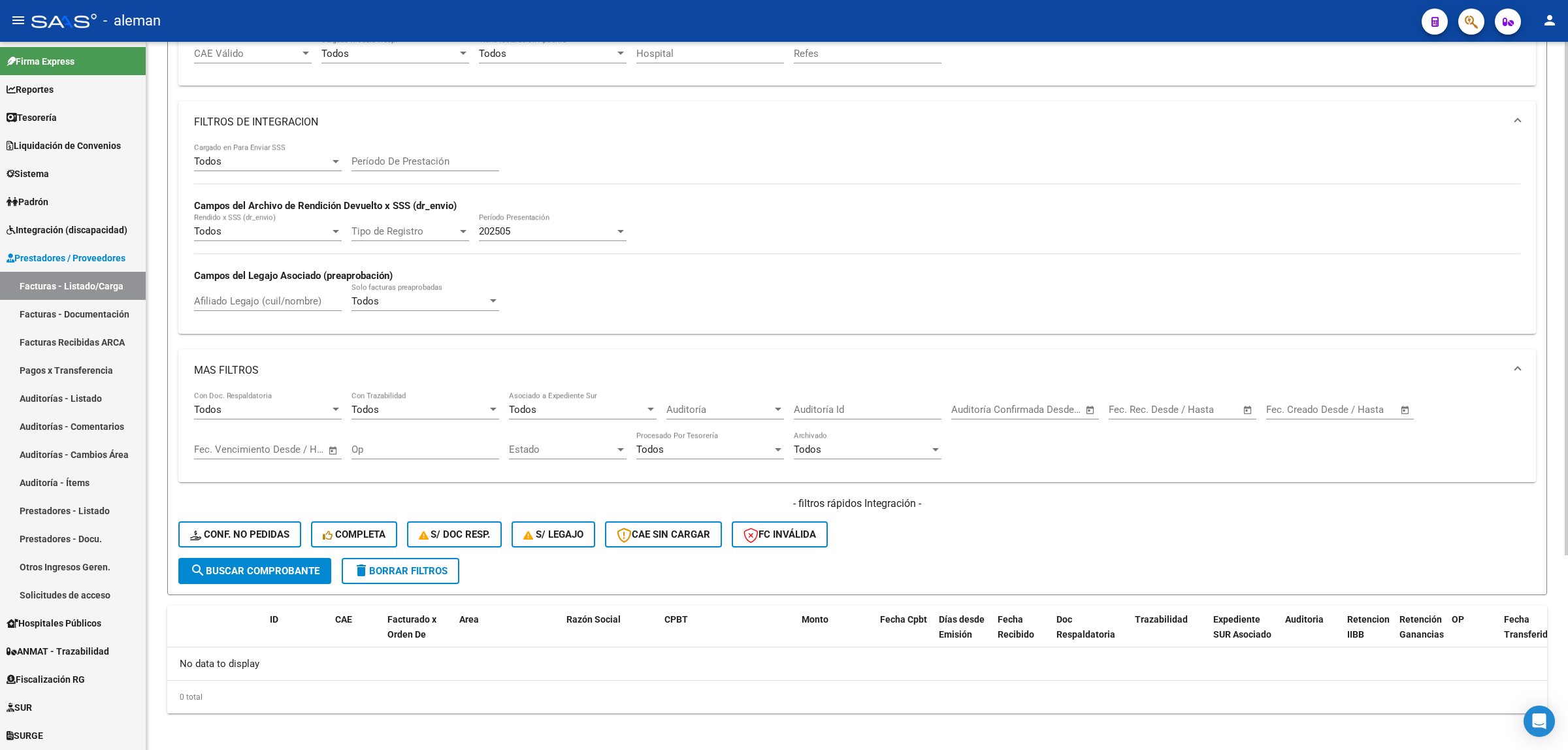
click at [621, 232] on div at bounding box center [620, 231] width 12 height 11
click at [508, 203] on span "202506" at bounding box center [553, 199] width 148 height 30
click at [227, 558] on button "search Buscar Comprobante" at bounding box center [255, 571] width 153 height 26
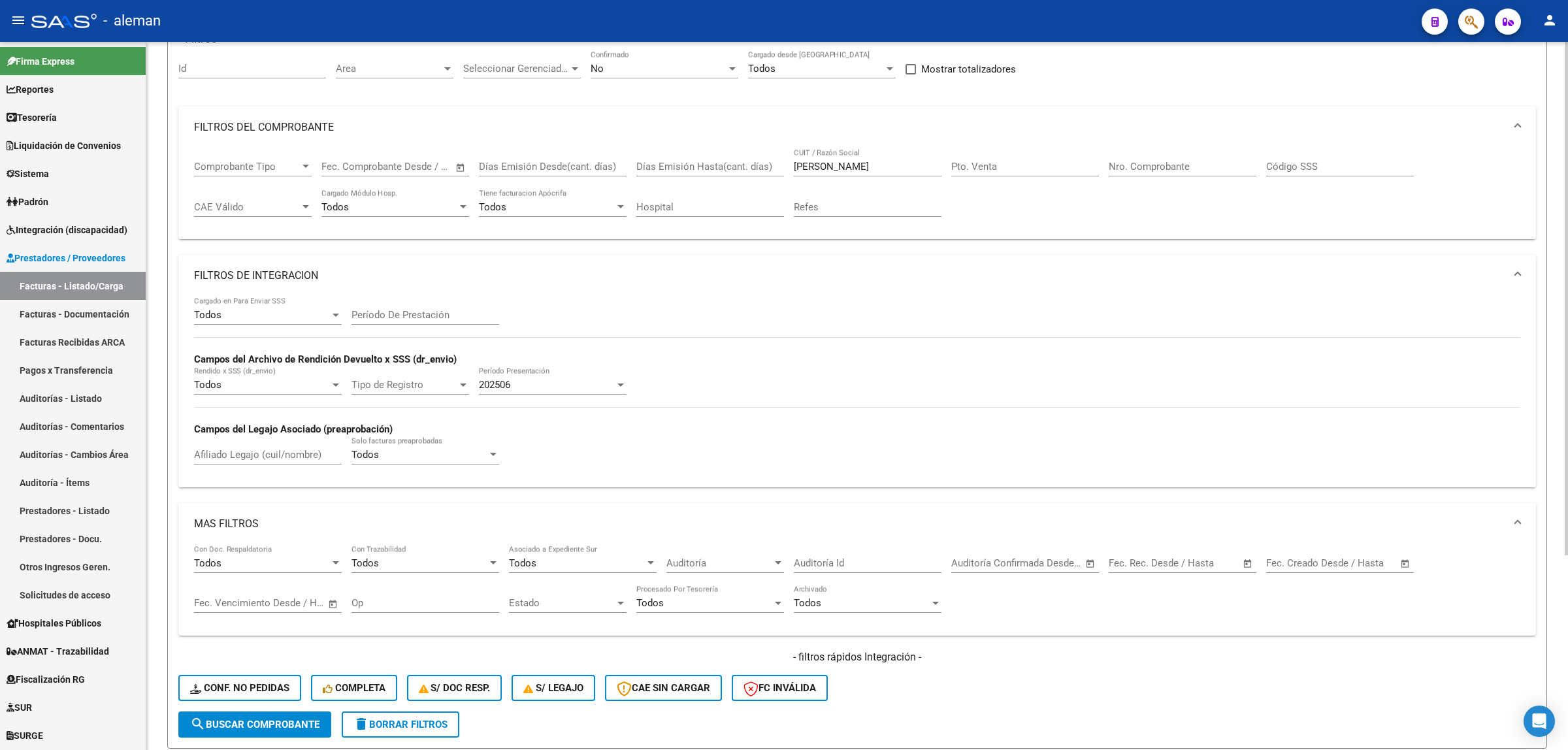
scroll to position [106, 0]
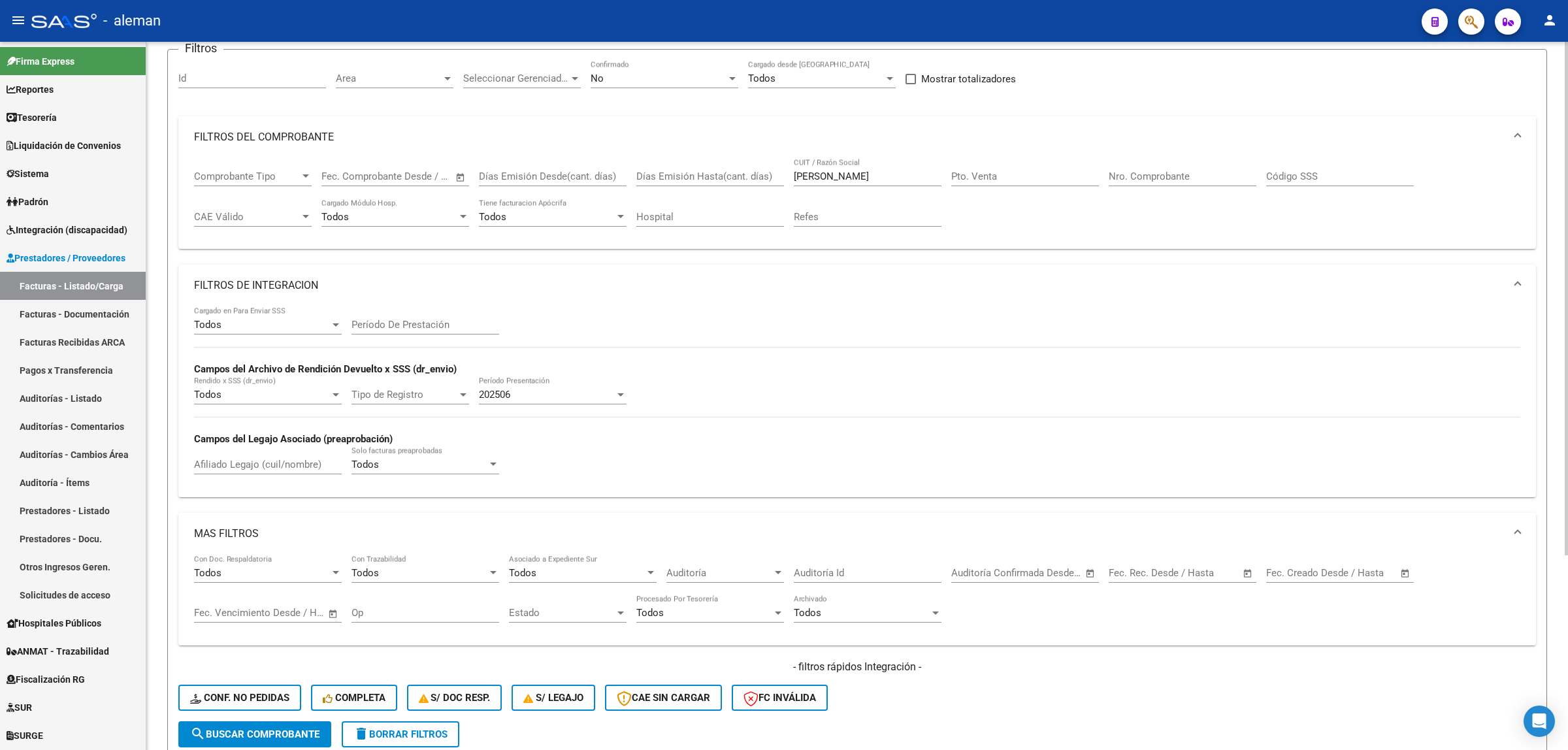
drag, startPoint x: 1524, startPoint y: 285, endPoint x: 1414, endPoint y: 294, distance: 110.4
click at [1393, 284] on mat-expansion-panel-header "FILTROS DE INTEGRACION" at bounding box center [857, 285] width 1358 height 42
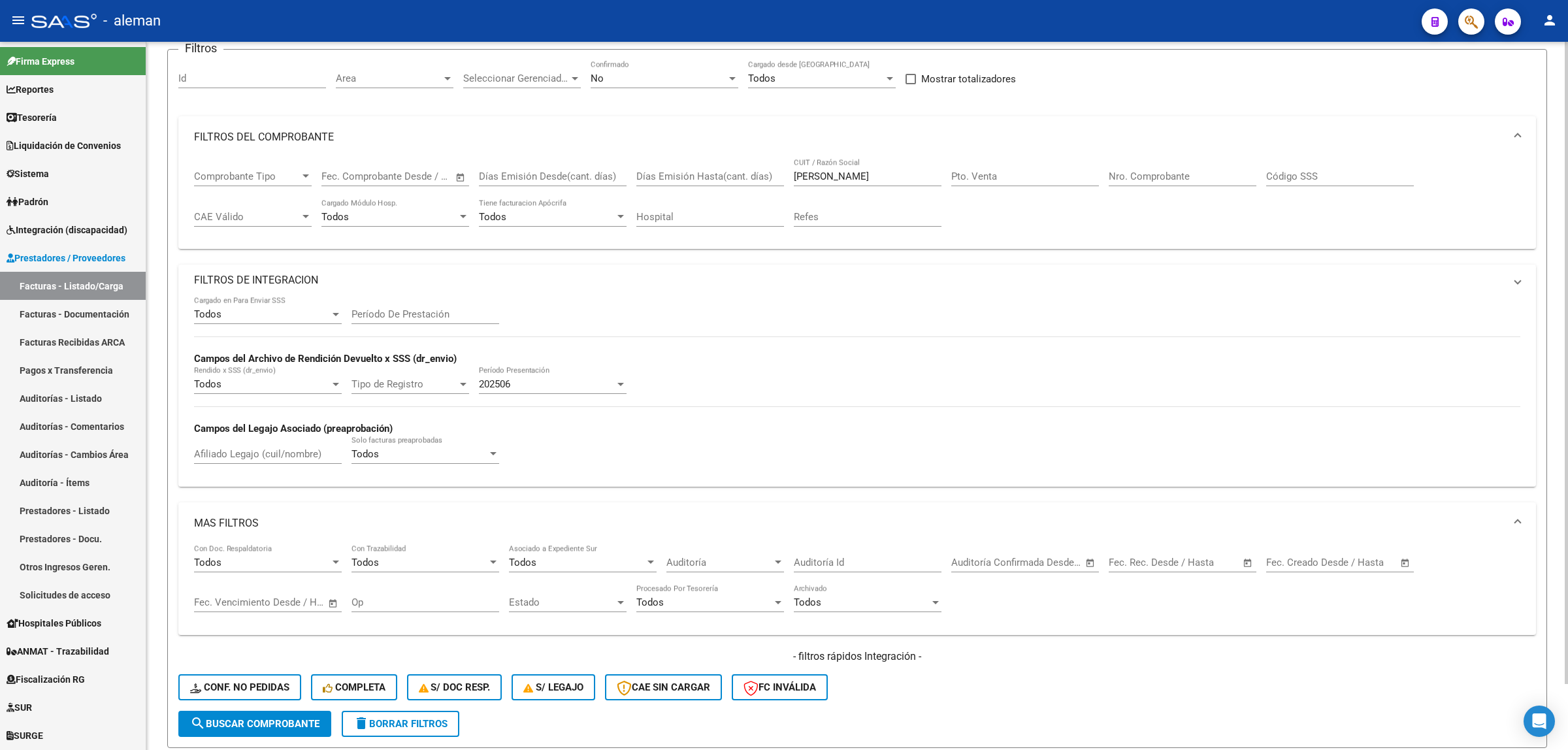
scroll to position [69, 0]
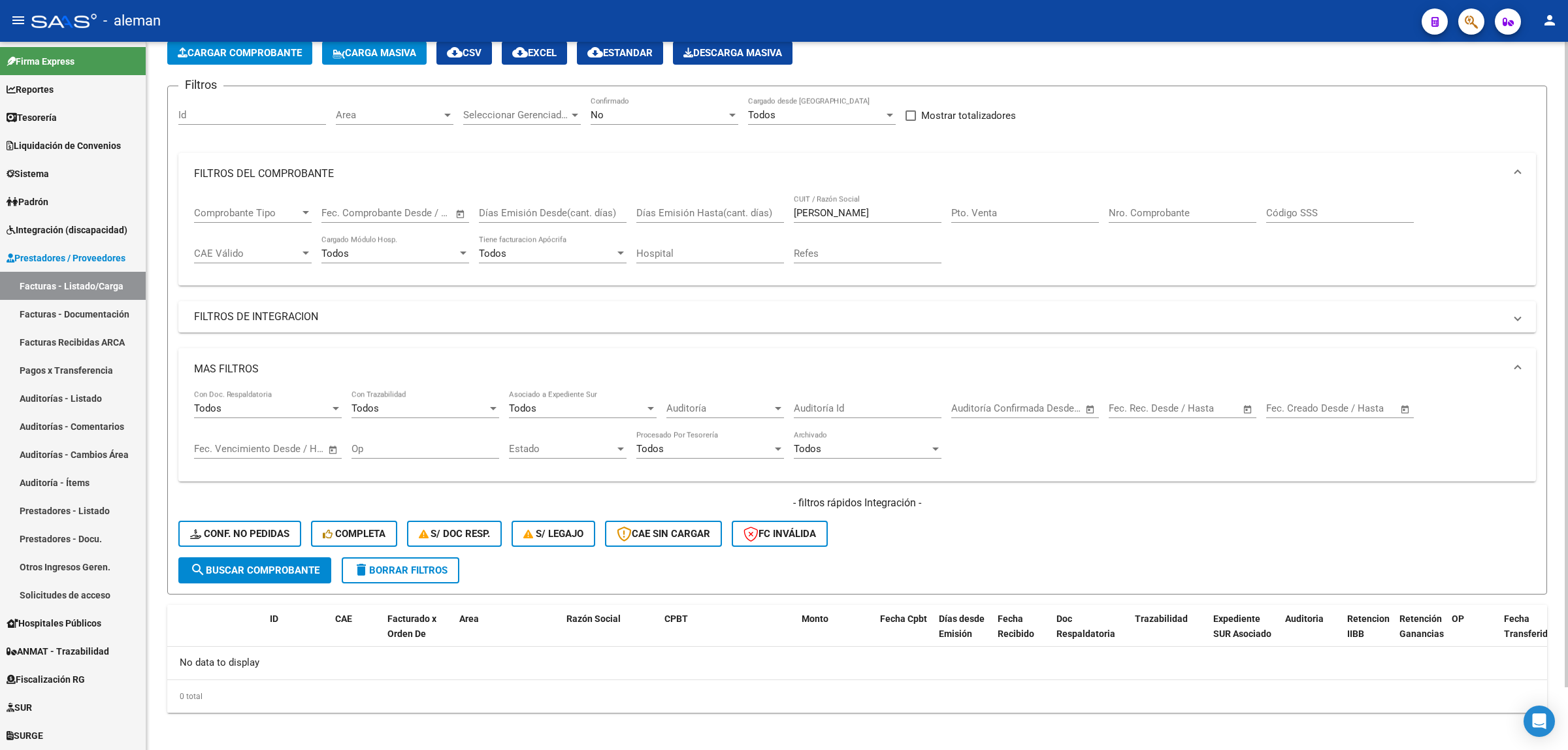
click at [1393, 369] on mat-expansion-panel-header "MAS FILTROS" at bounding box center [857, 369] width 1358 height 42
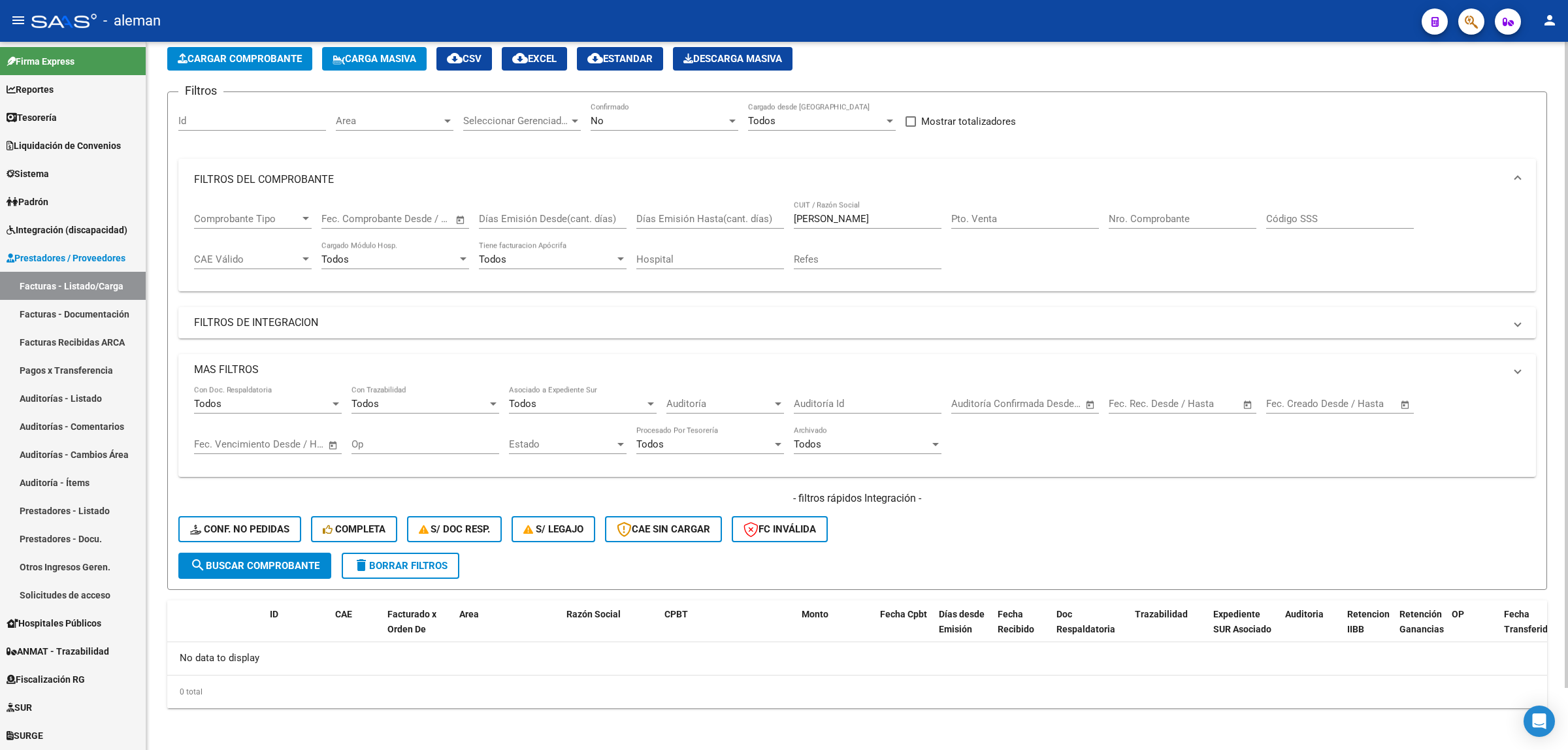
scroll to position [0, 0]
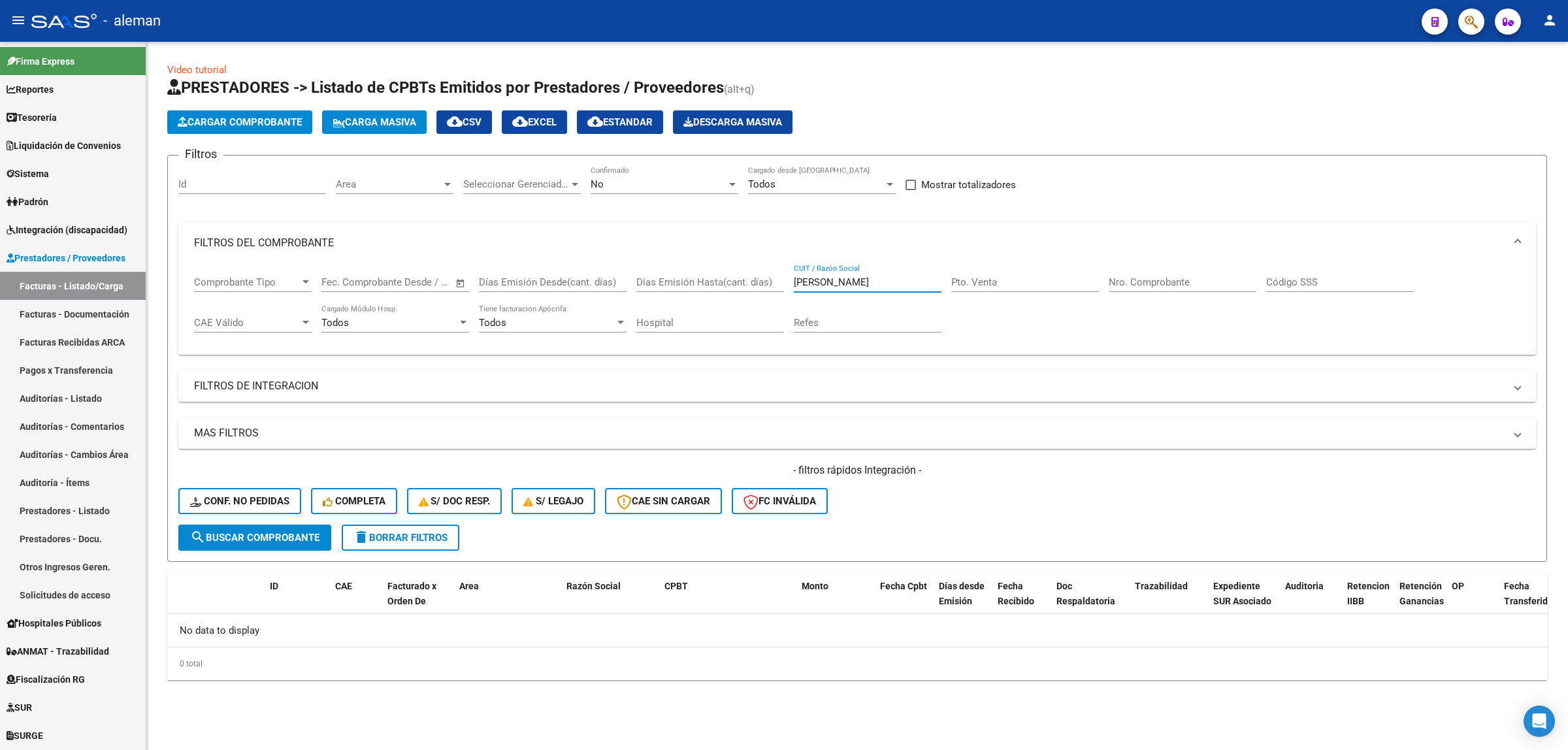
drag, startPoint x: 871, startPoint y: 282, endPoint x: 846, endPoint y: 282, distance: 25.0
click at [846, 282] on input "[PERSON_NAME]" at bounding box center [867, 282] width 148 height 12
click at [294, 533] on span "search Buscar Comprobante" at bounding box center [255, 537] width 129 height 12
click at [1393, 241] on span "FILTROS DEL COMPROBANTE" at bounding box center [854, 243] width 1321 height 14
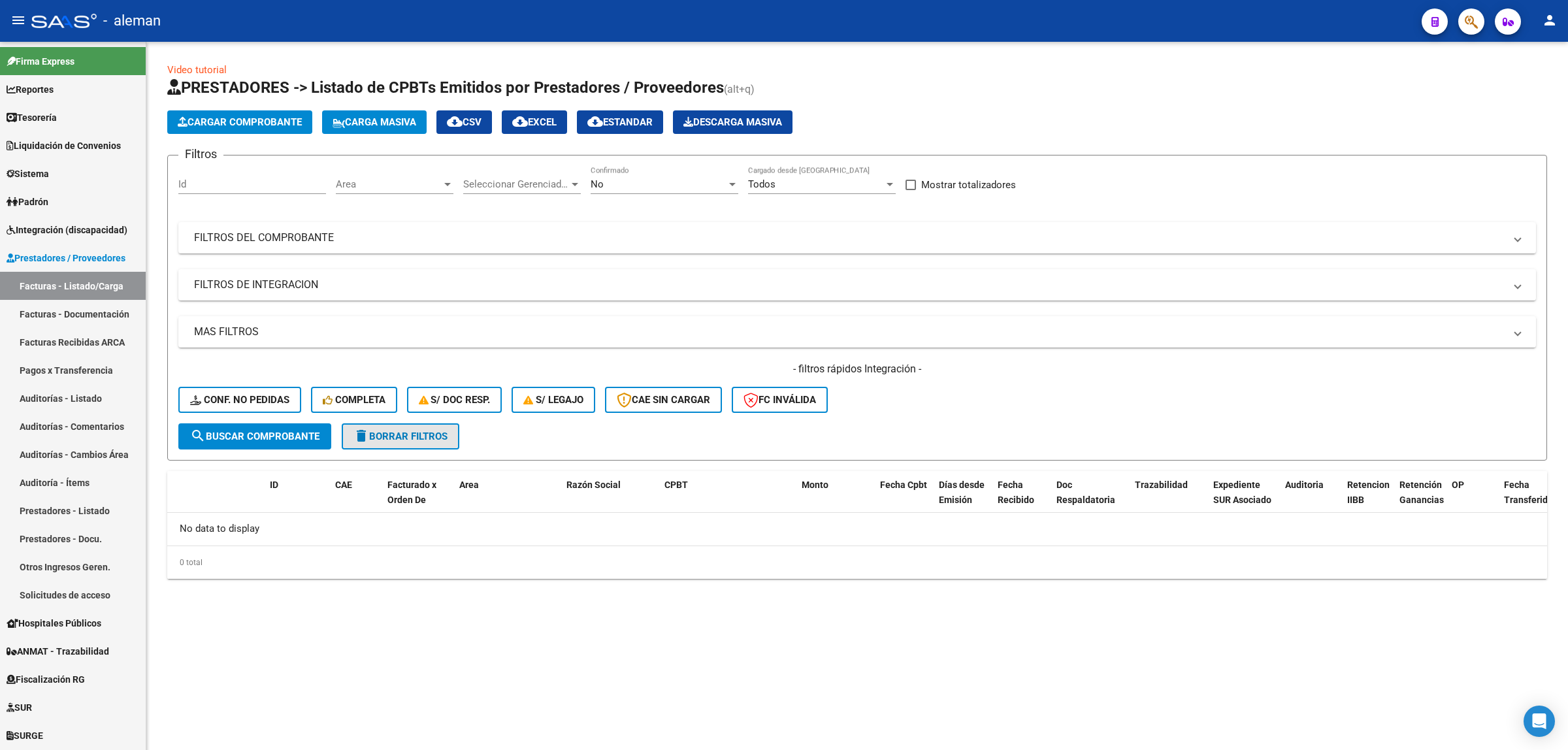
click at [402, 432] on span "delete Borrar Filtros" at bounding box center [400, 436] width 94 height 12
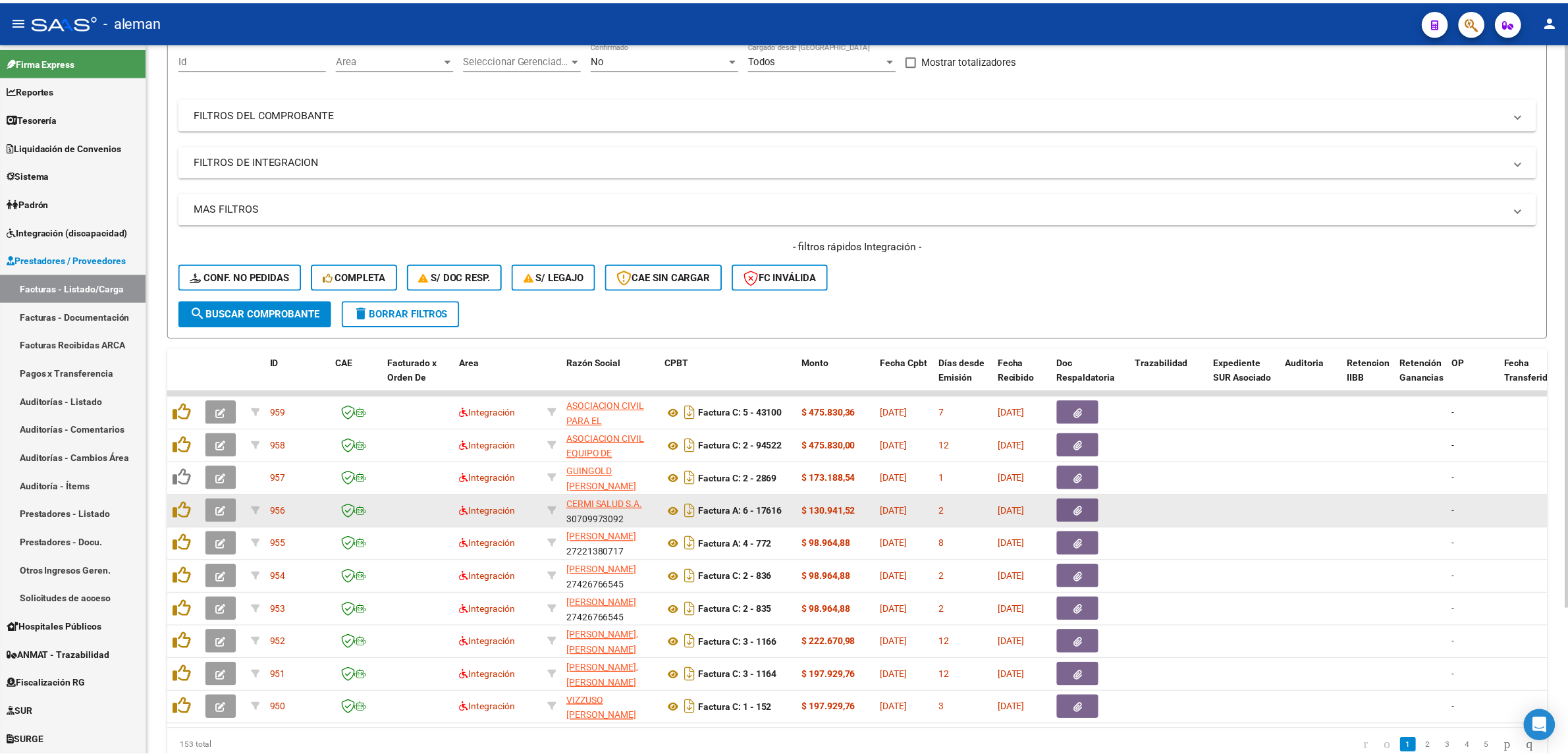
scroll to position [165, 0]
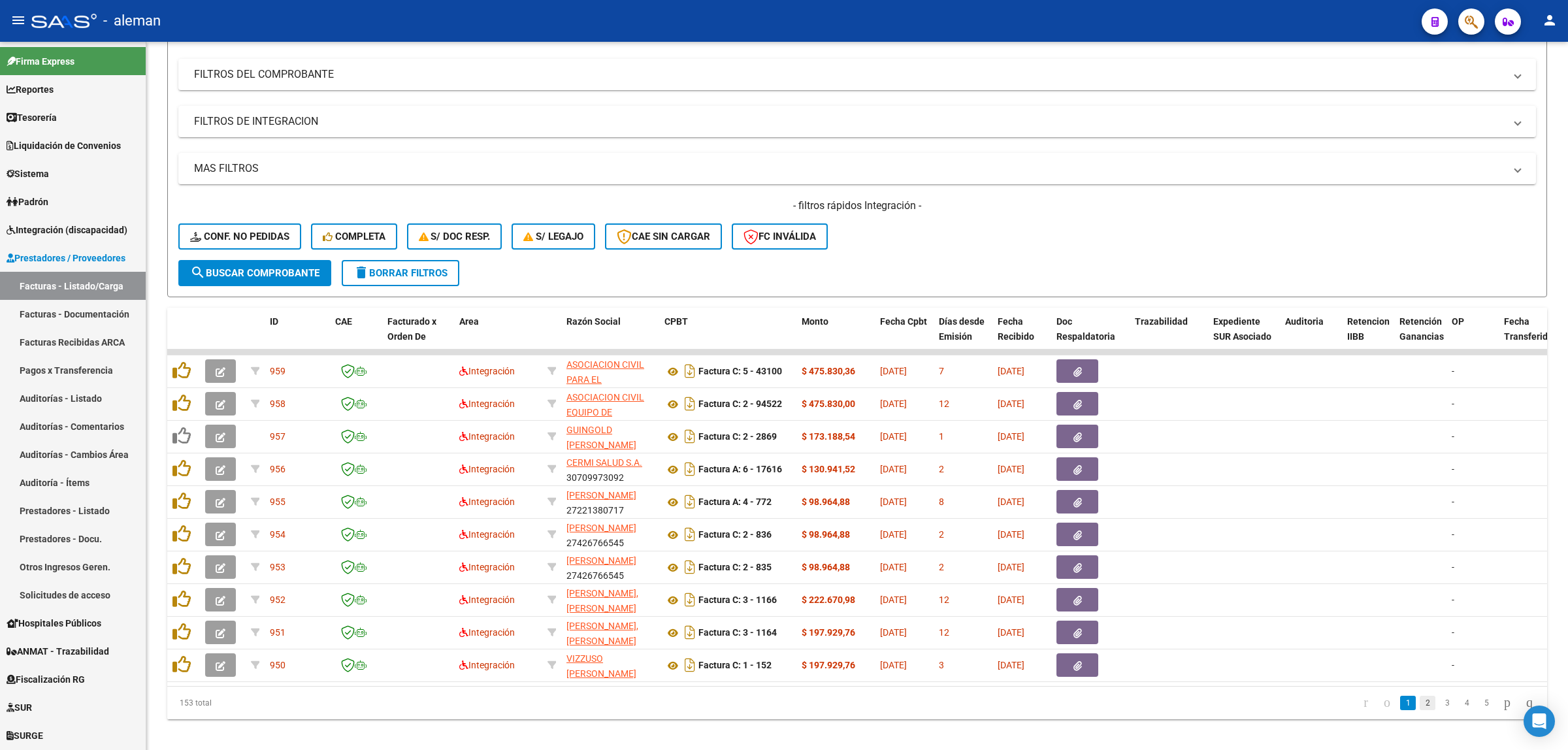
click at [1393, 666] on link "2" at bounding box center [1427, 702] width 15 height 14
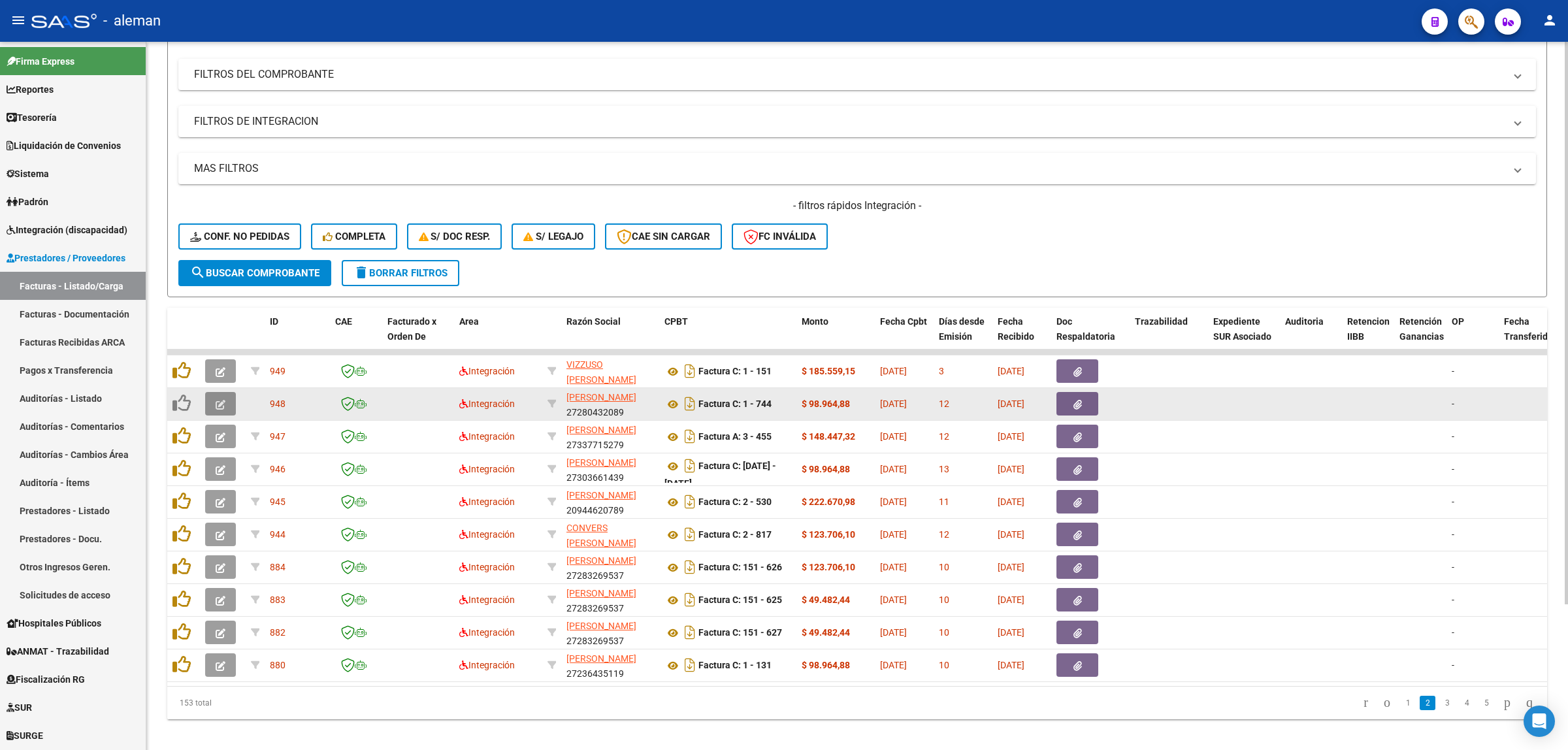
click at [220, 405] on icon "button" at bounding box center [220, 404] width 10 height 10
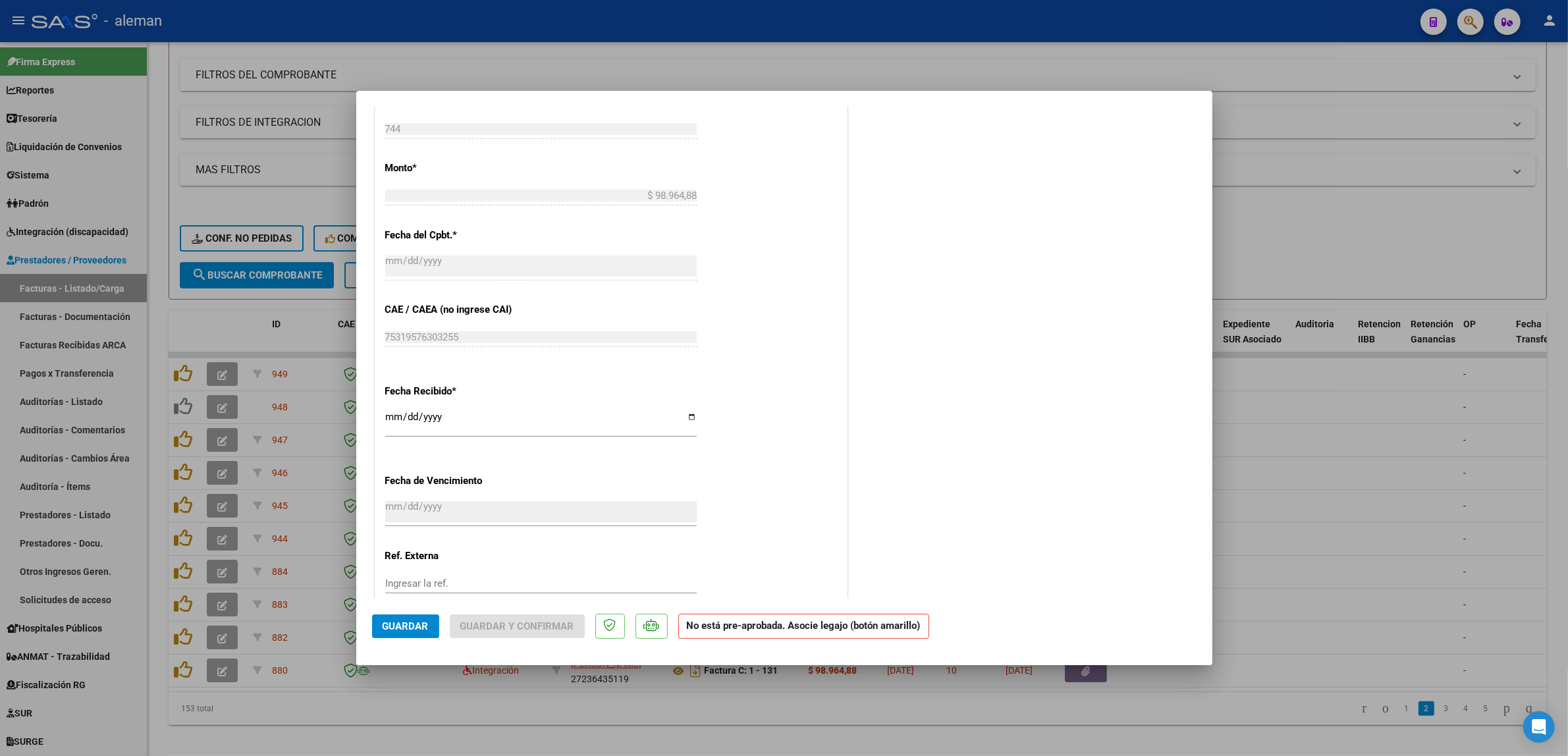
scroll to position [746, 0]
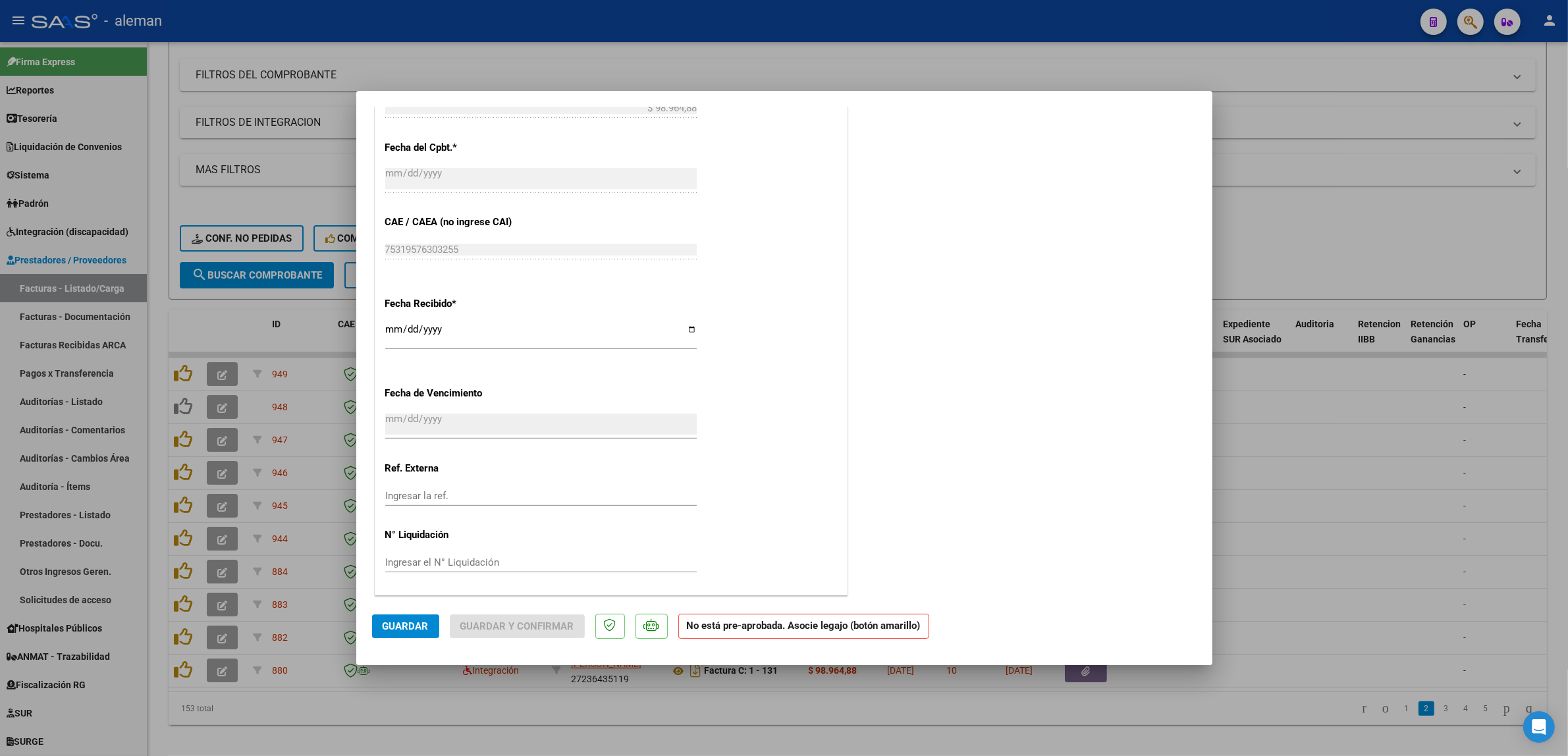
click at [1315, 473] on div at bounding box center [784, 378] width 1568 height 756
type input "$ 0,00"
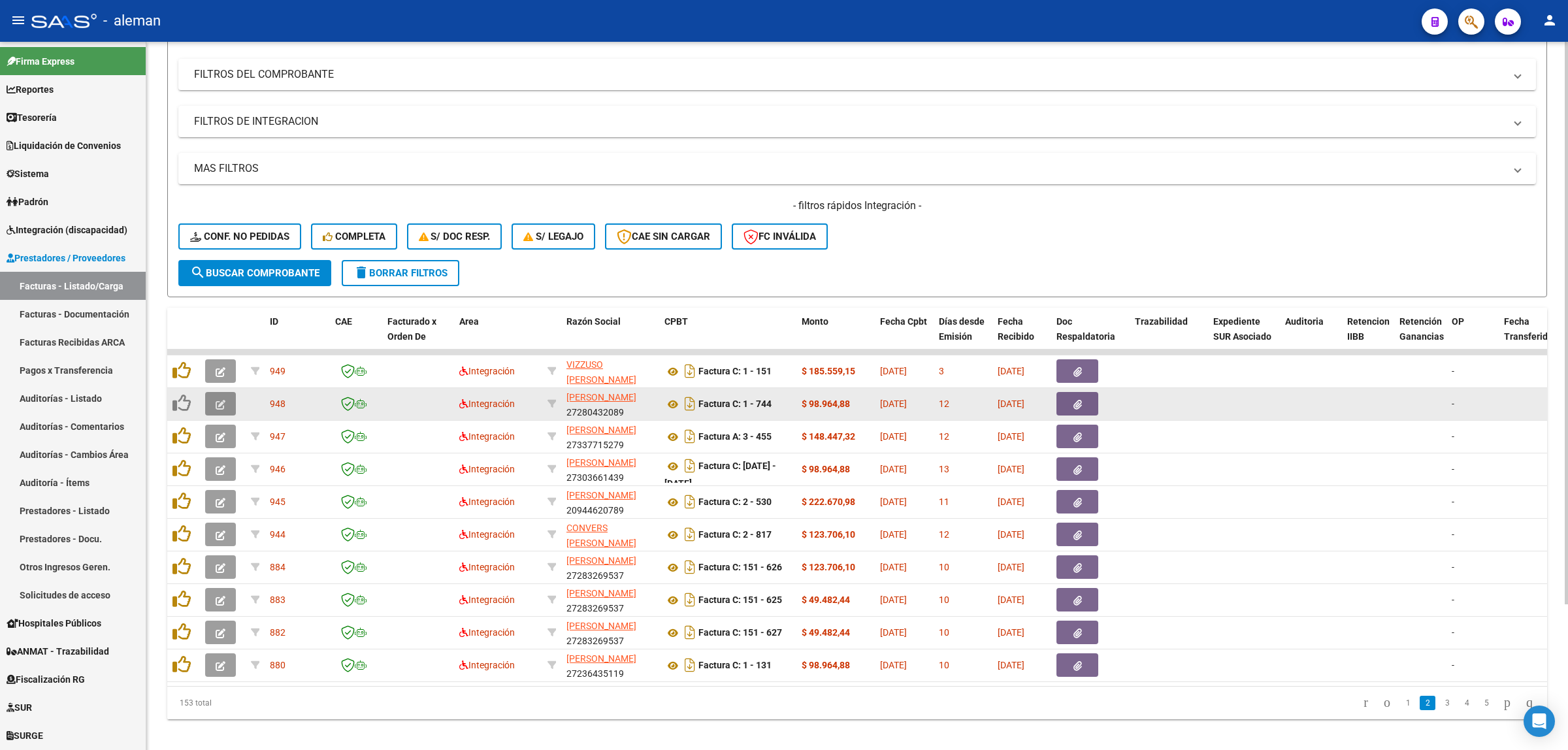
click at [223, 406] on icon "button" at bounding box center [220, 404] width 10 height 10
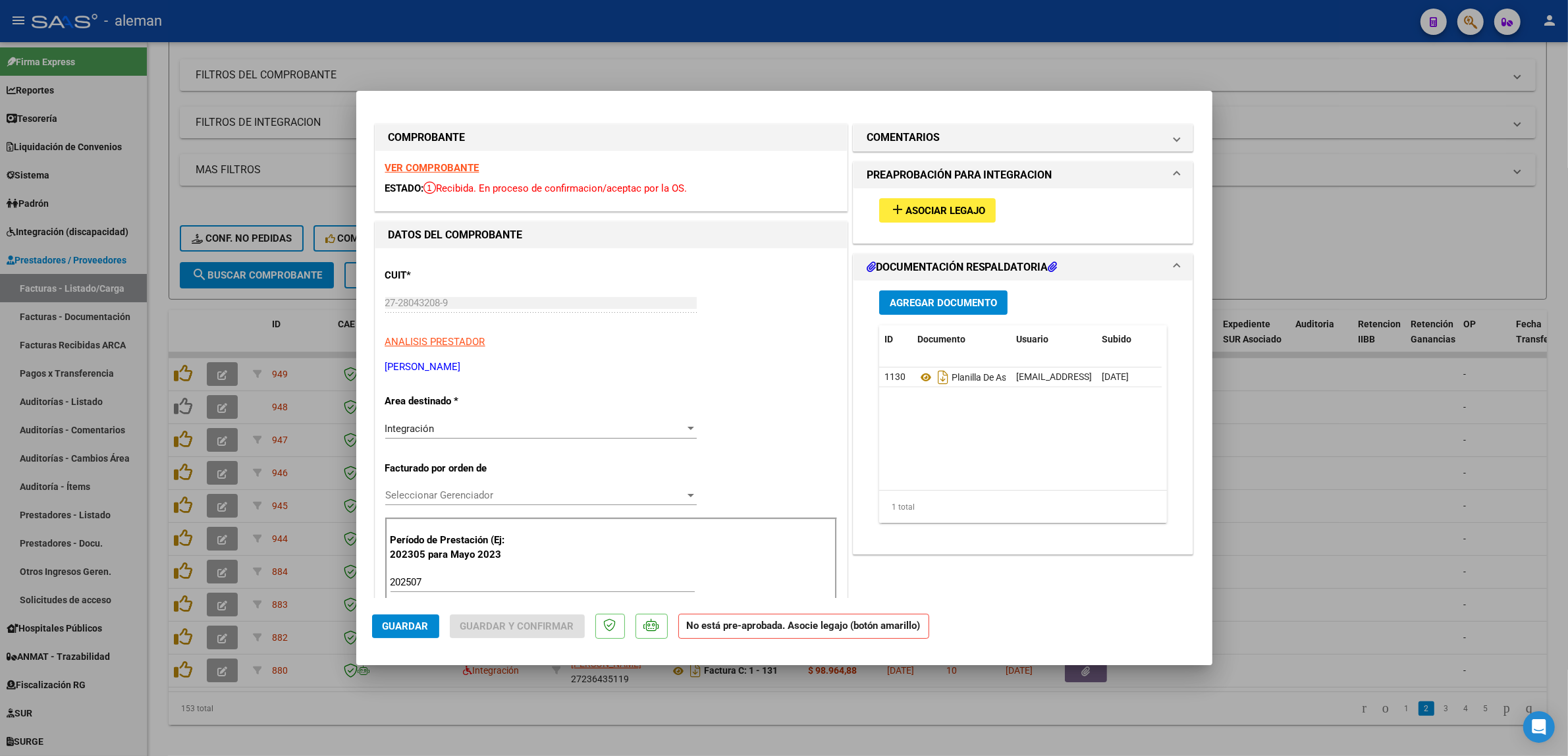
click at [946, 206] on span "Asociar Legajo" at bounding box center [946, 210] width 80 height 12
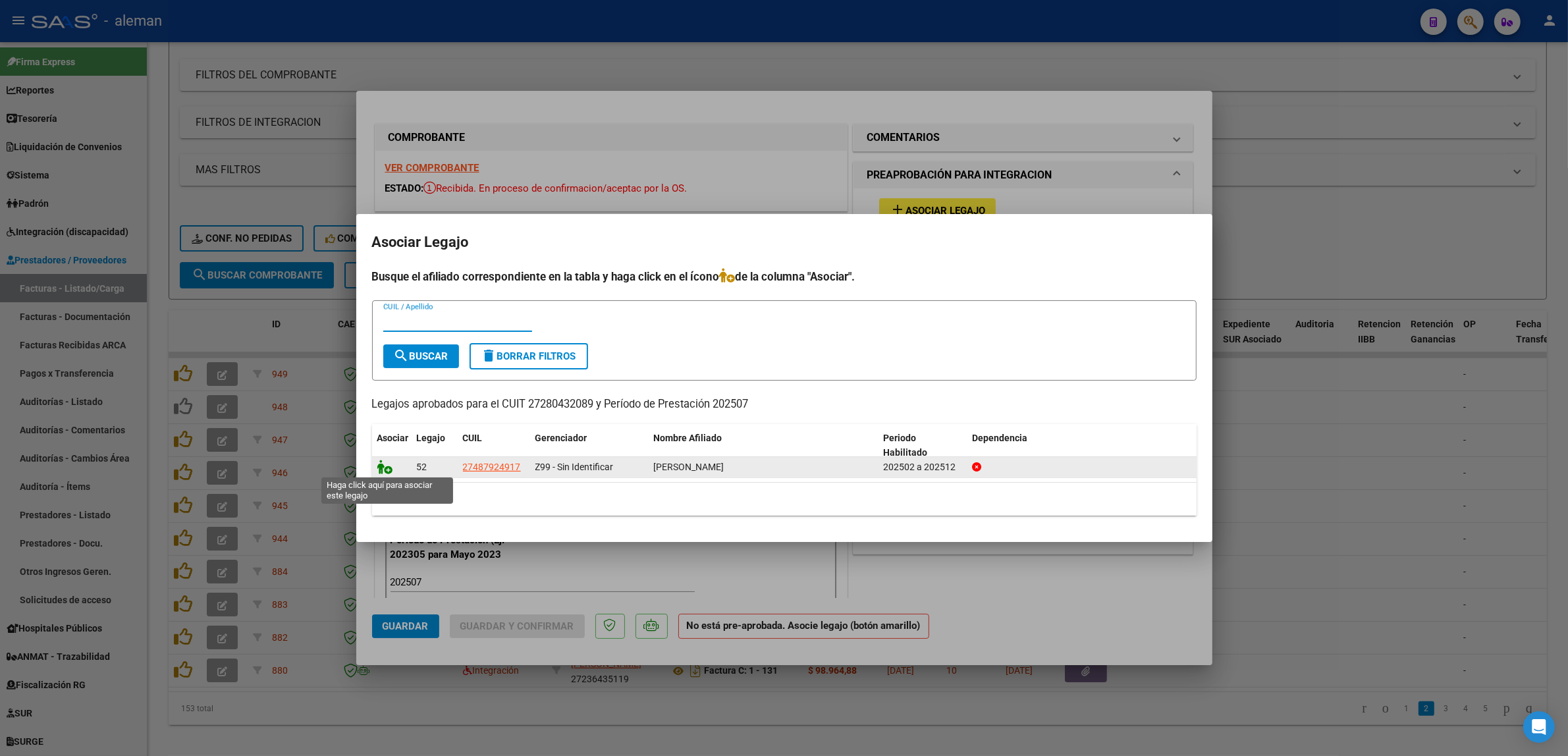
click at [386, 468] on icon at bounding box center [385, 467] width 15 height 14
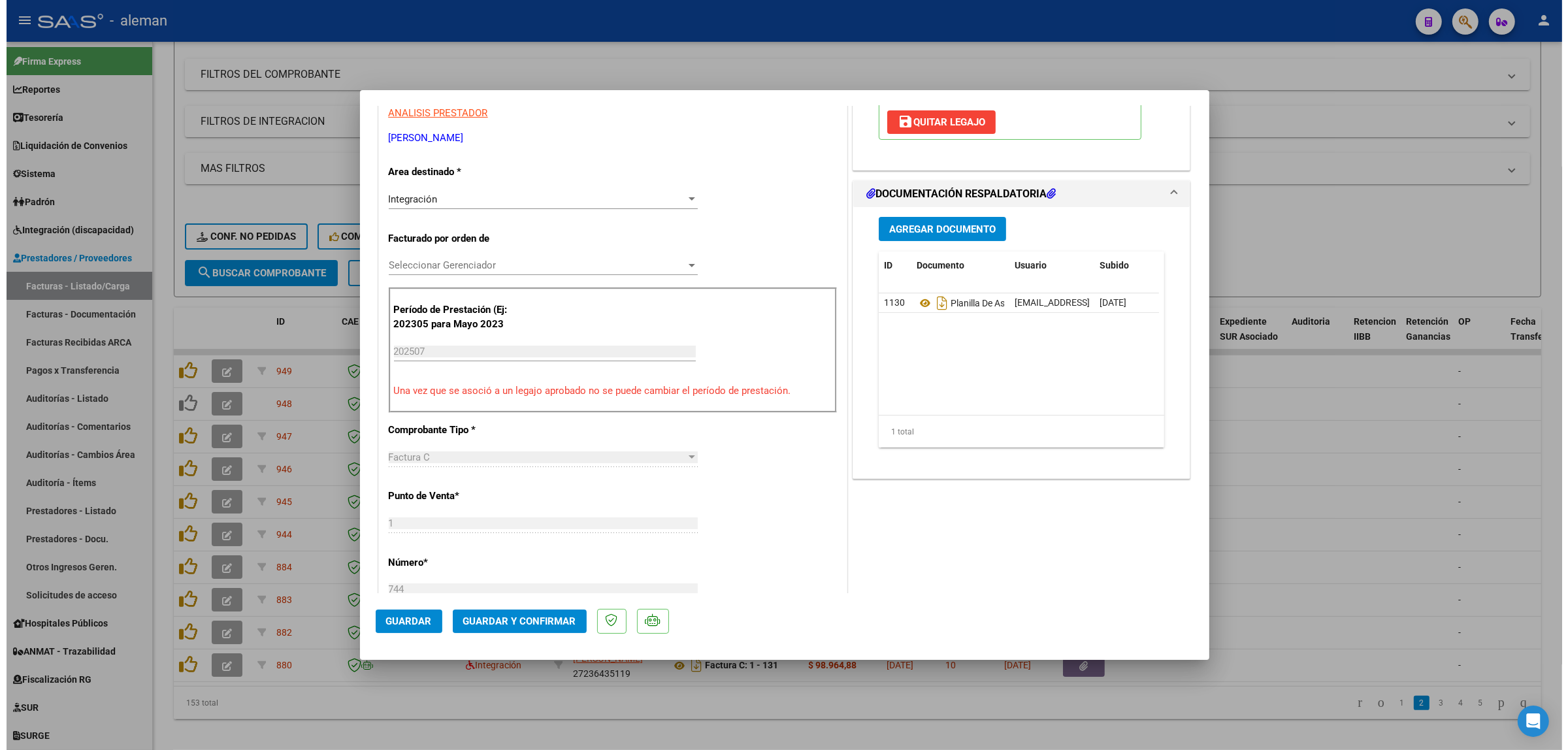
scroll to position [245, 0]
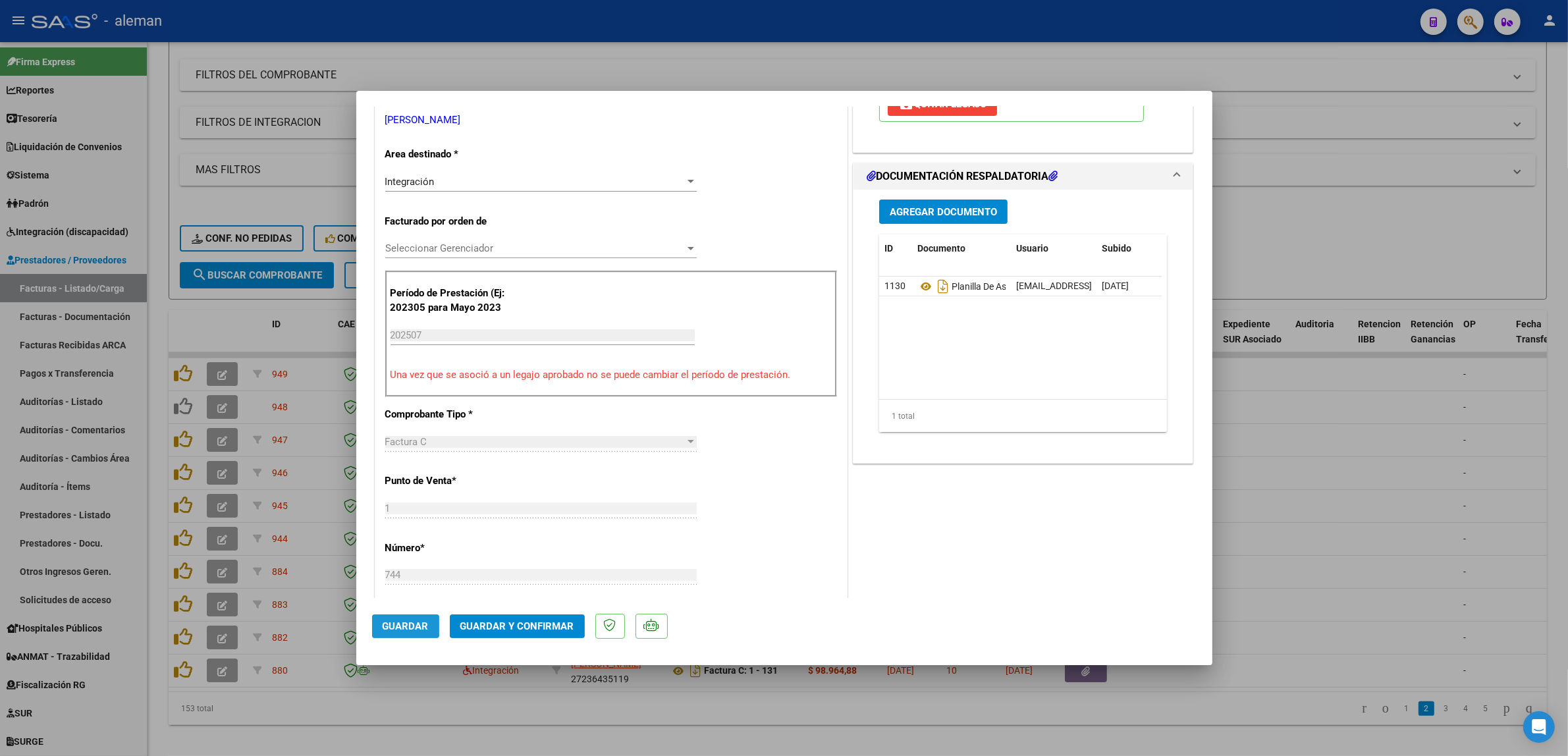
click at [420, 620] on span "Guardar" at bounding box center [405, 626] width 46 height 12
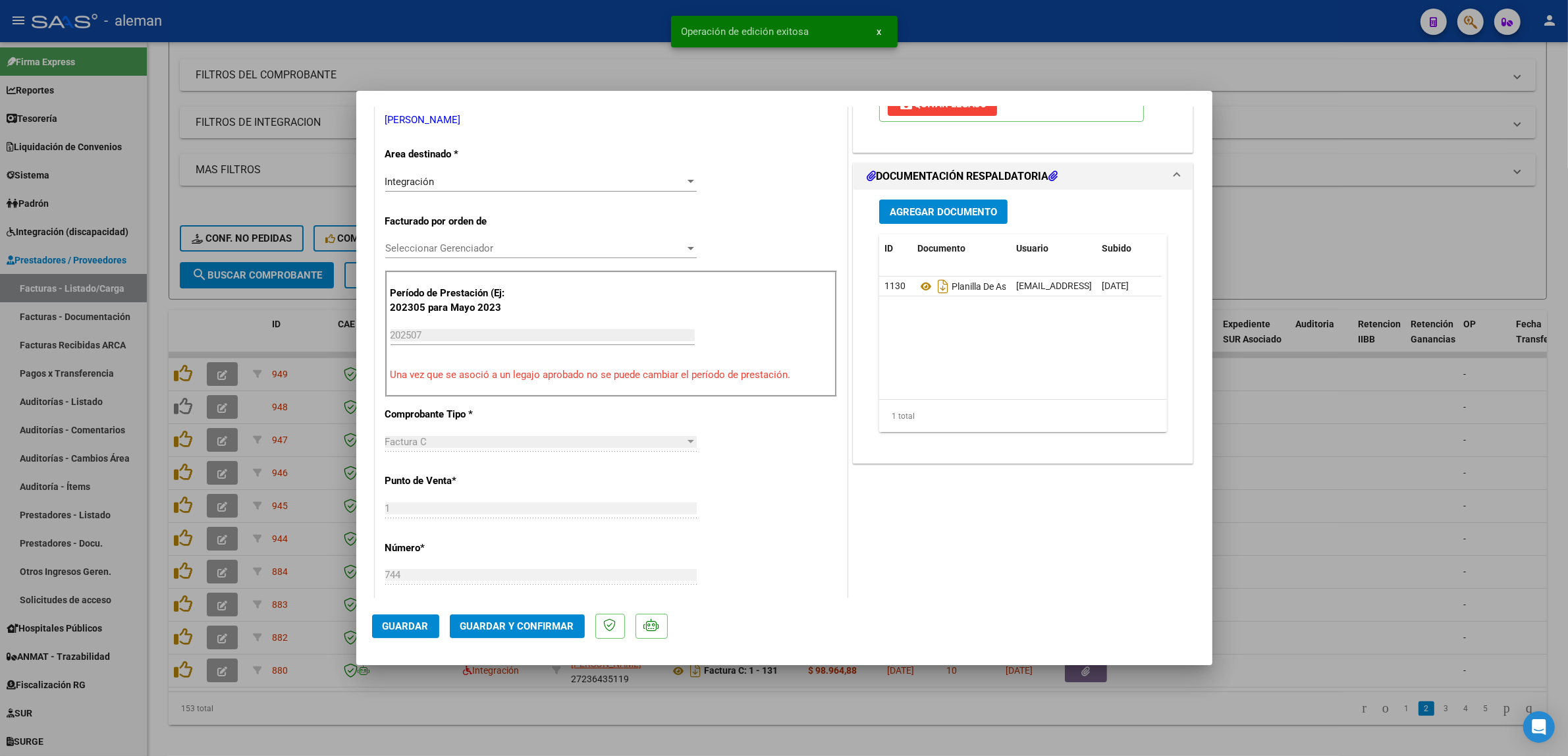
click at [1315, 449] on div at bounding box center [784, 378] width 1568 height 756
type input "$ 0,00"
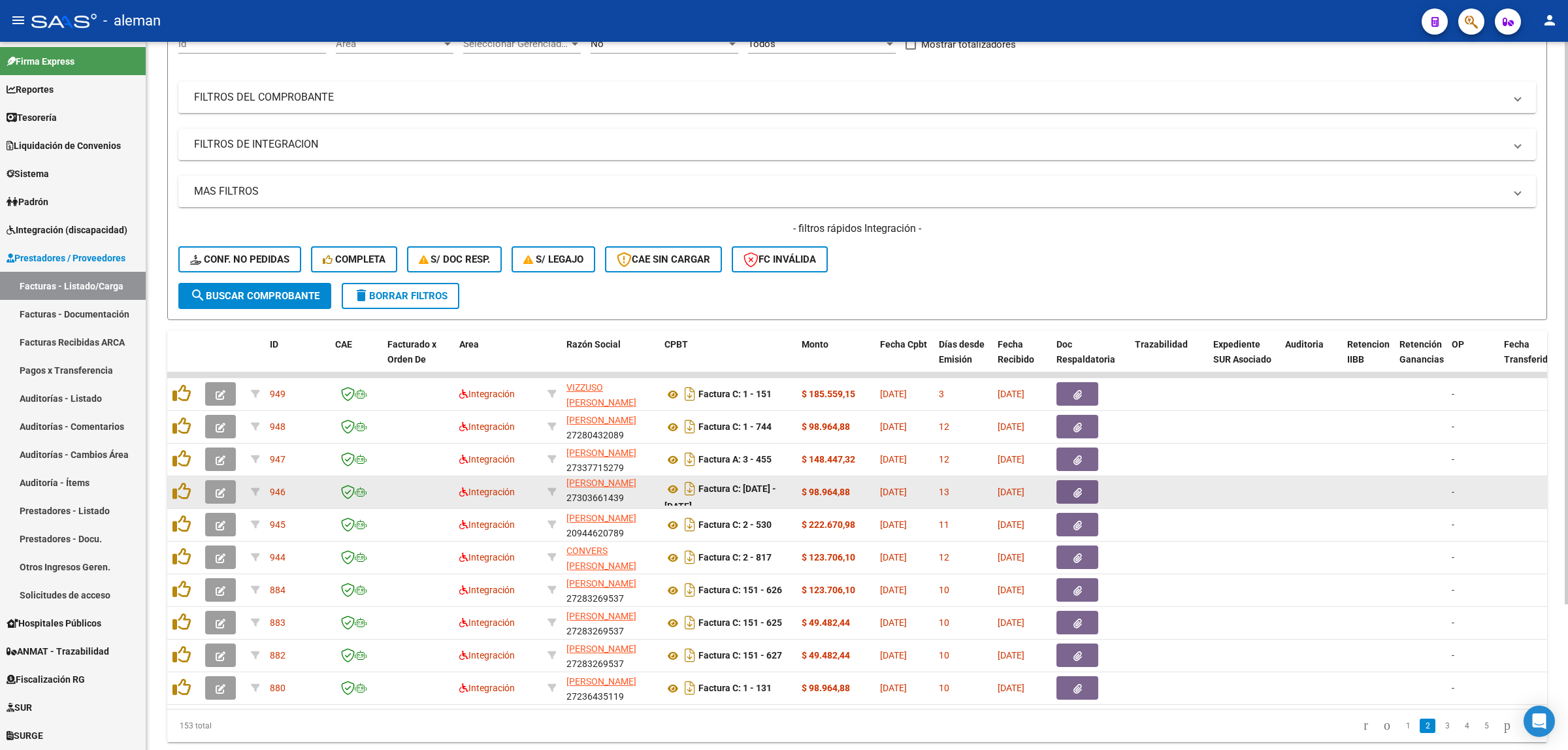
scroll to position [163, 0]
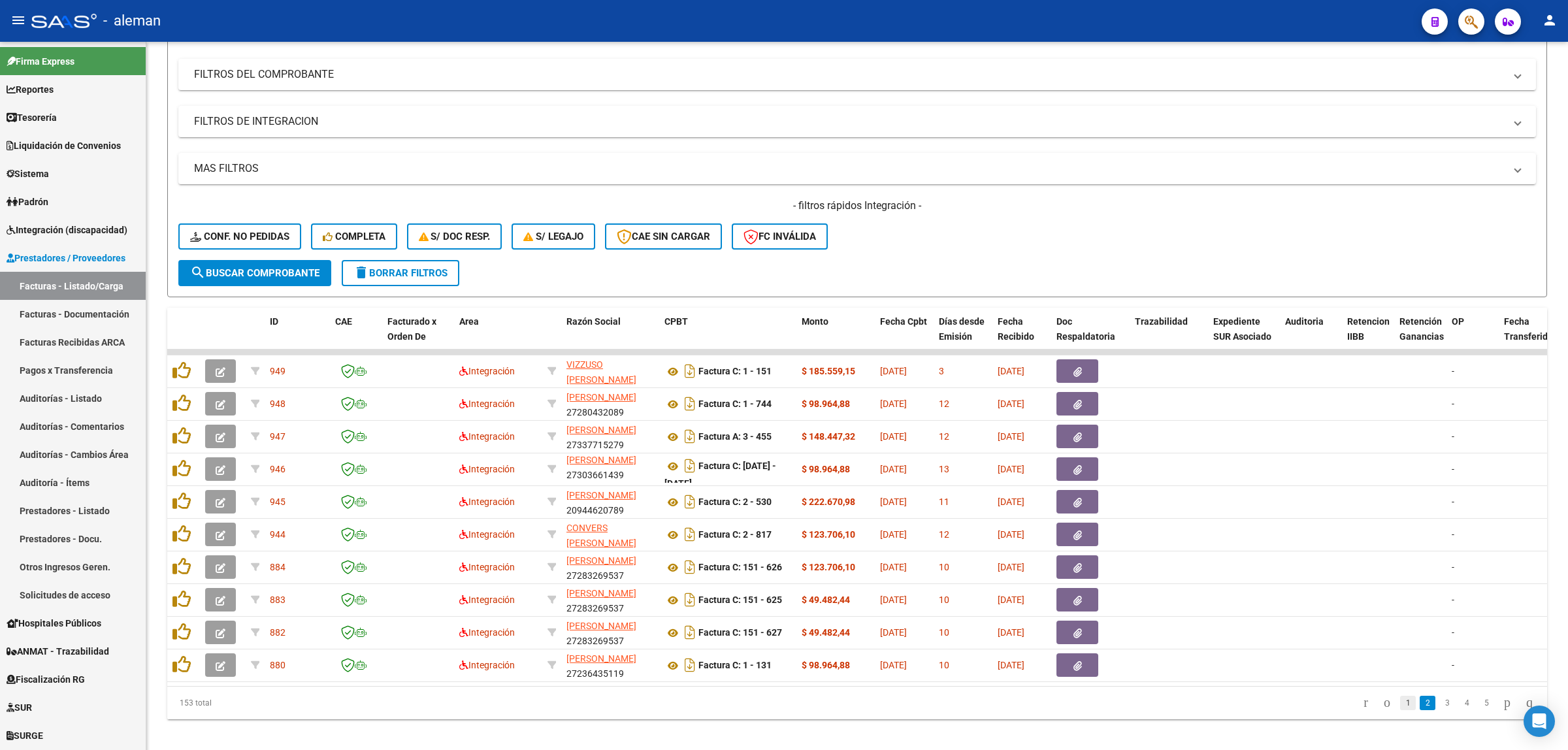
click at [1393, 666] on link "1" at bounding box center [1407, 702] width 15 height 14
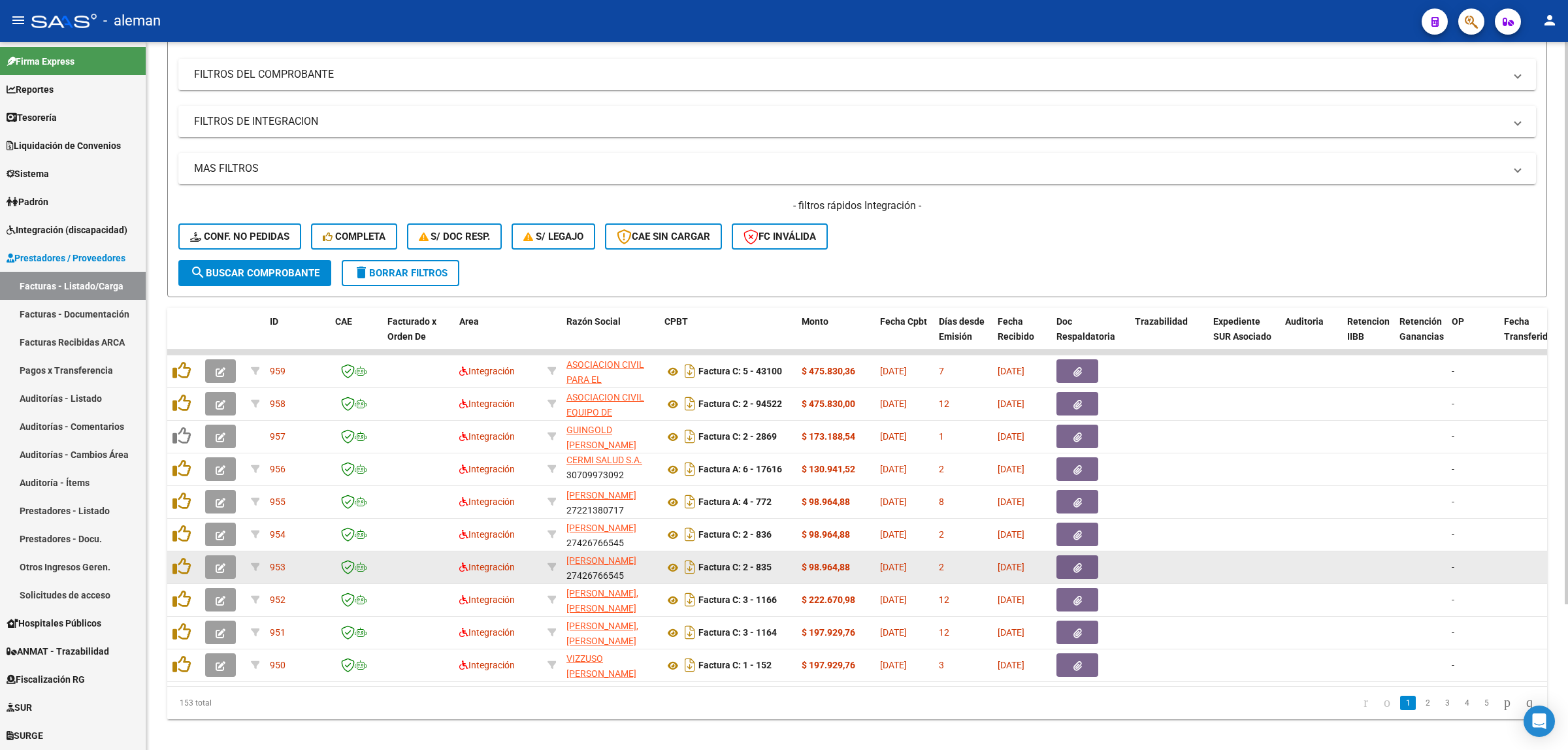
scroll to position [1, 0]
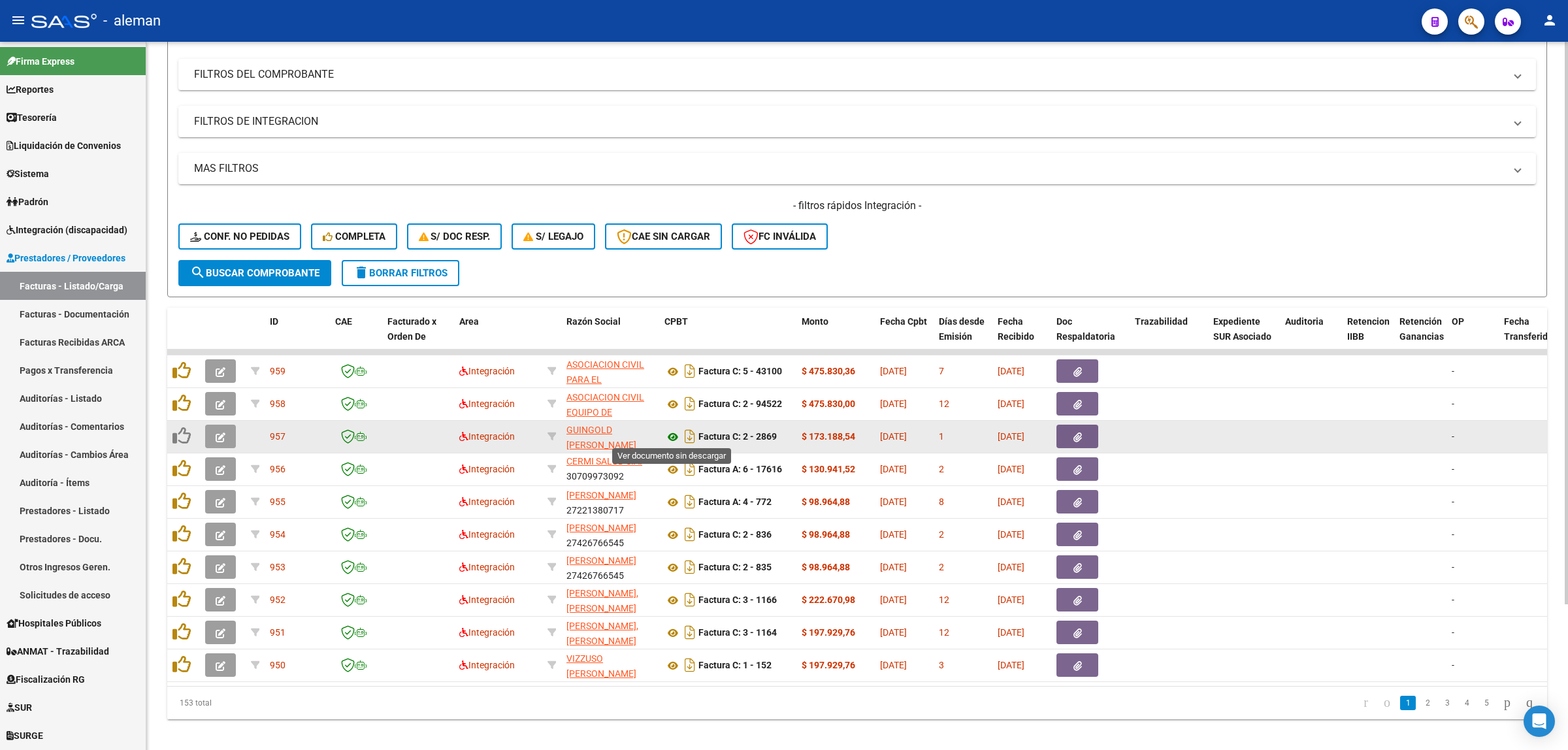
click at [665, 433] on icon at bounding box center [672, 436] width 17 height 15
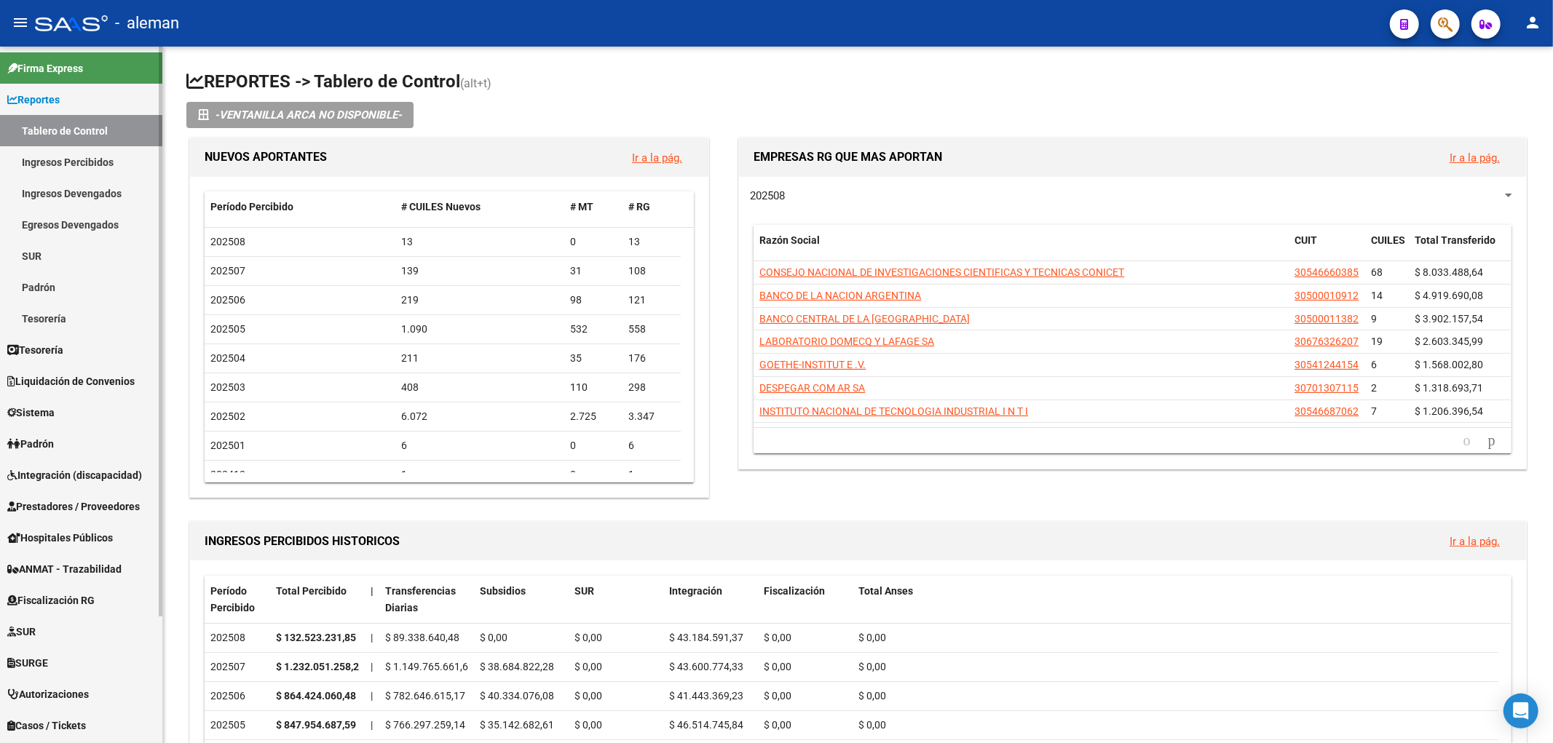
click at [53, 478] on span "Integración (discapacidad)" at bounding box center [74, 475] width 135 height 16
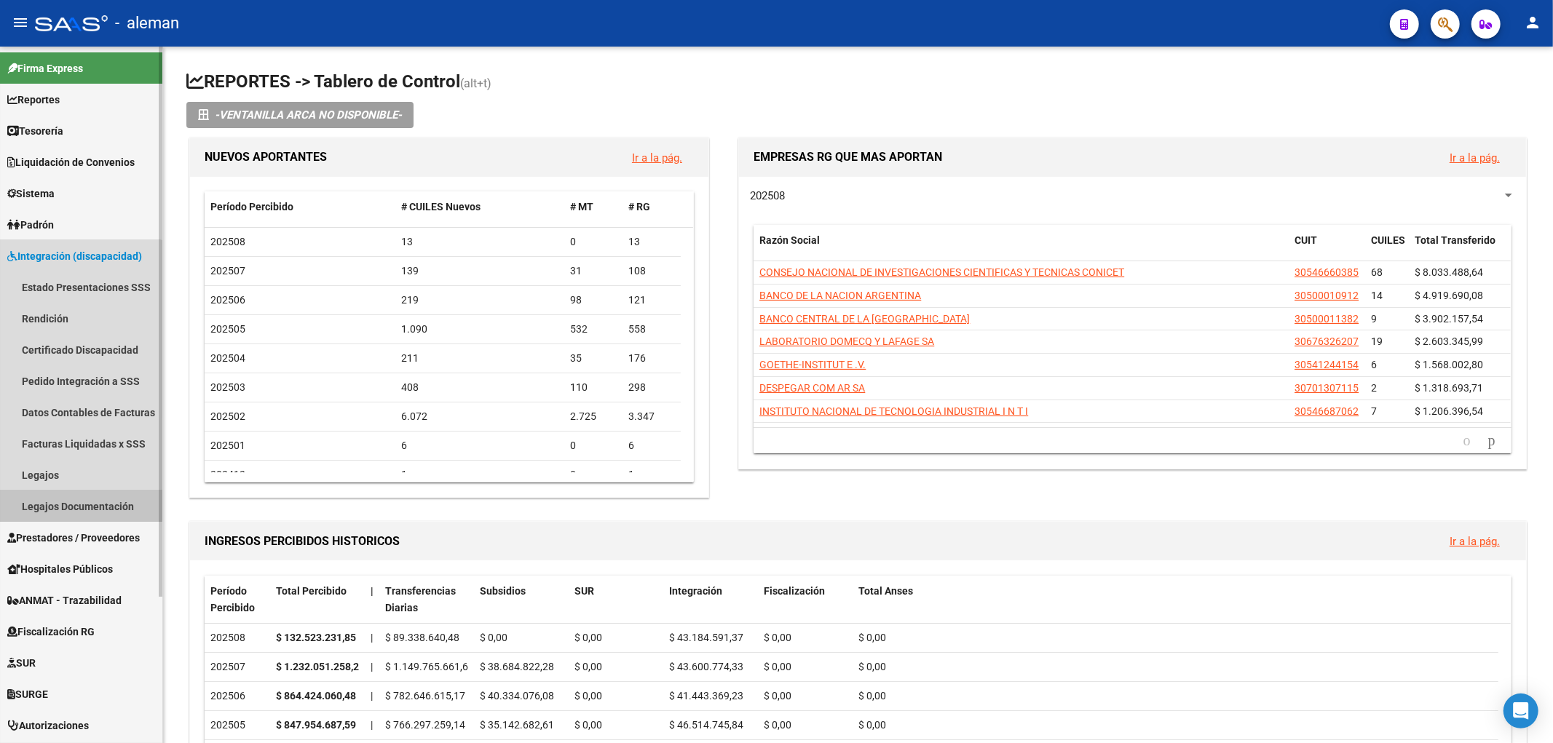
click at [58, 496] on link "Legajos Documentación" at bounding box center [81, 506] width 162 height 31
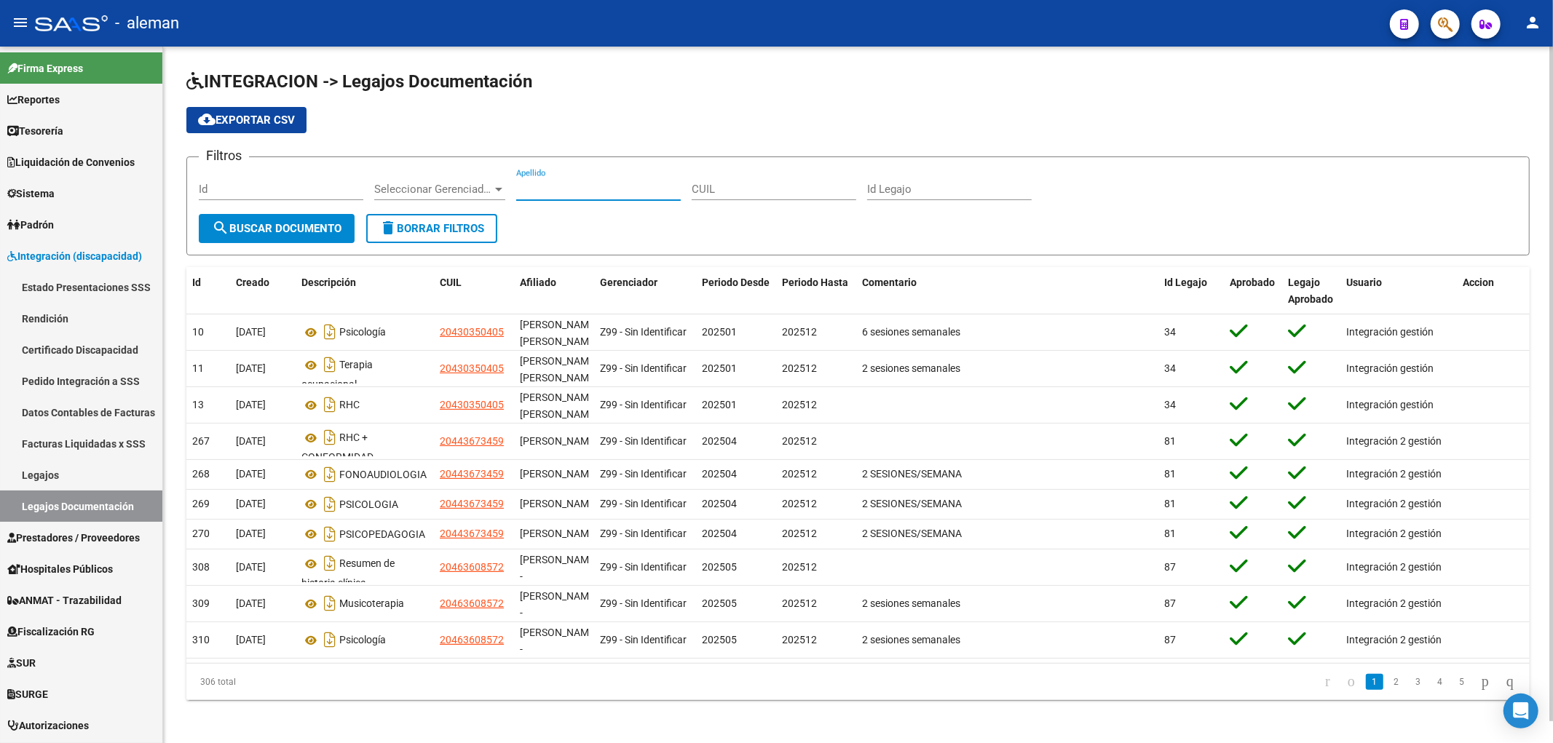
click at [579, 183] on input "Apellido" at bounding box center [598, 189] width 165 height 13
type input "DEMICHE"
click at [333, 222] on span "search Buscar Documento" at bounding box center [277, 228] width 130 height 13
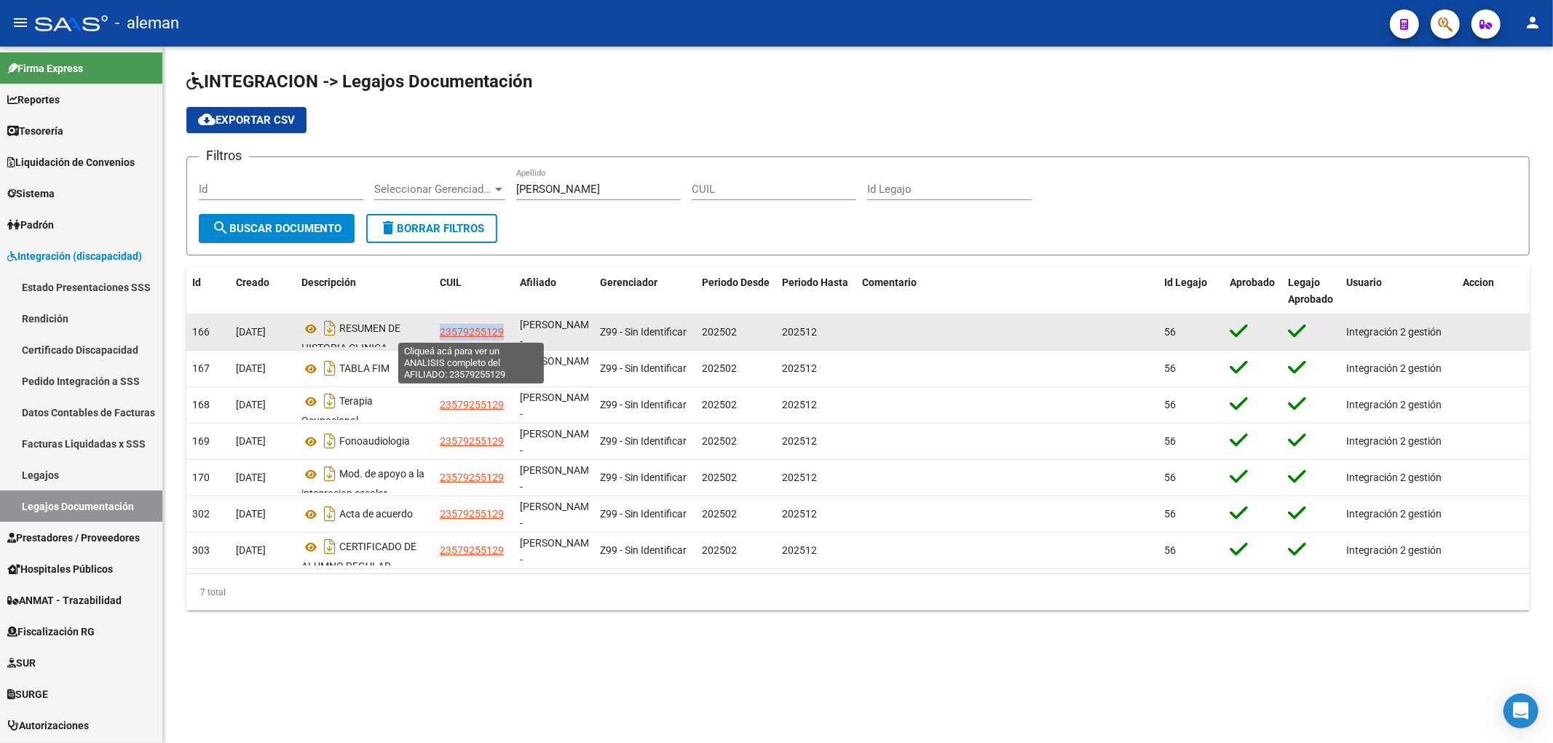
drag, startPoint x: 504, startPoint y: 332, endPoint x: 440, endPoint y: 329, distance: 63.4
click at [440, 329] on div "23579255129" at bounding box center [474, 332] width 68 height 17
copy span "23579255129"
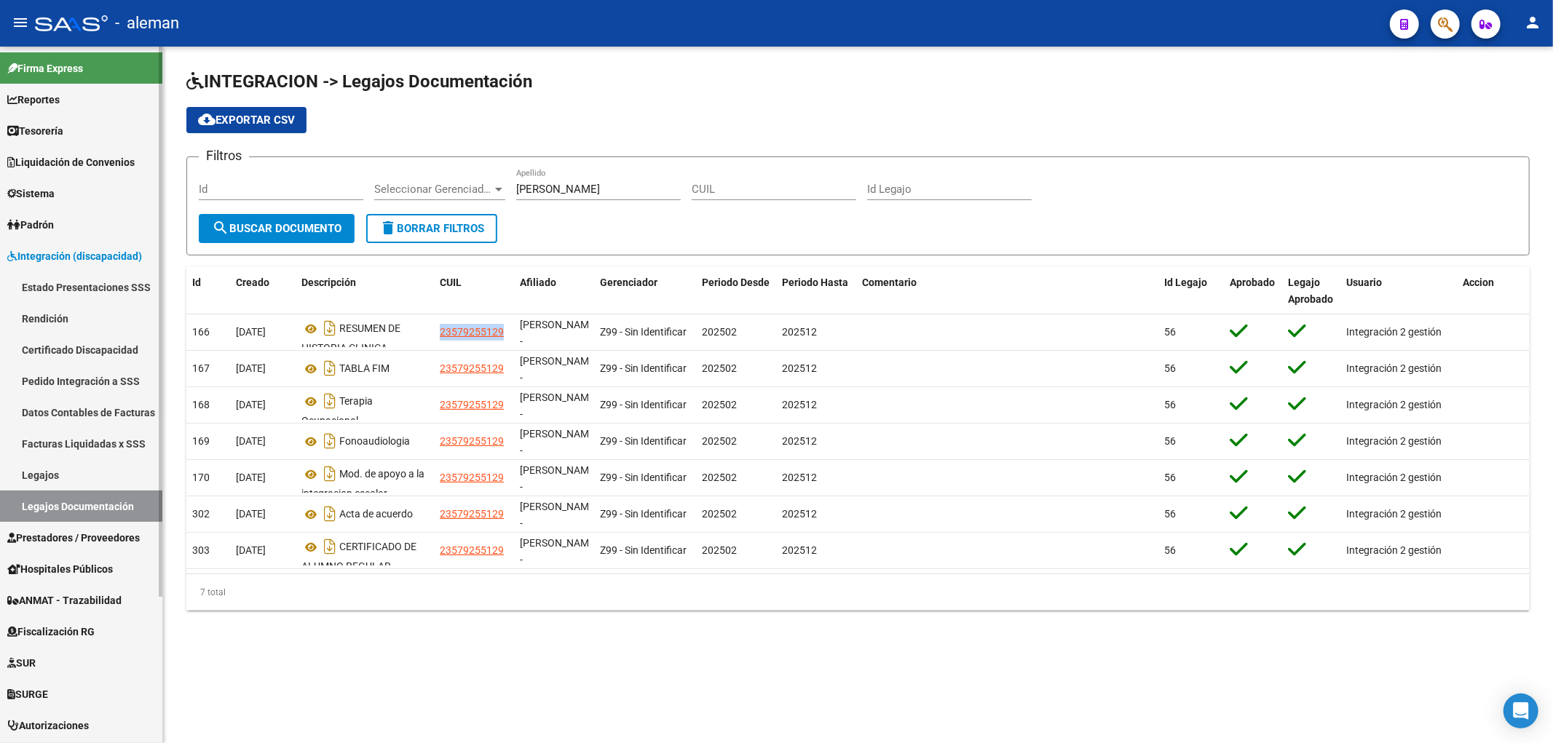
click at [66, 473] on link "Legajos" at bounding box center [81, 474] width 162 height 31
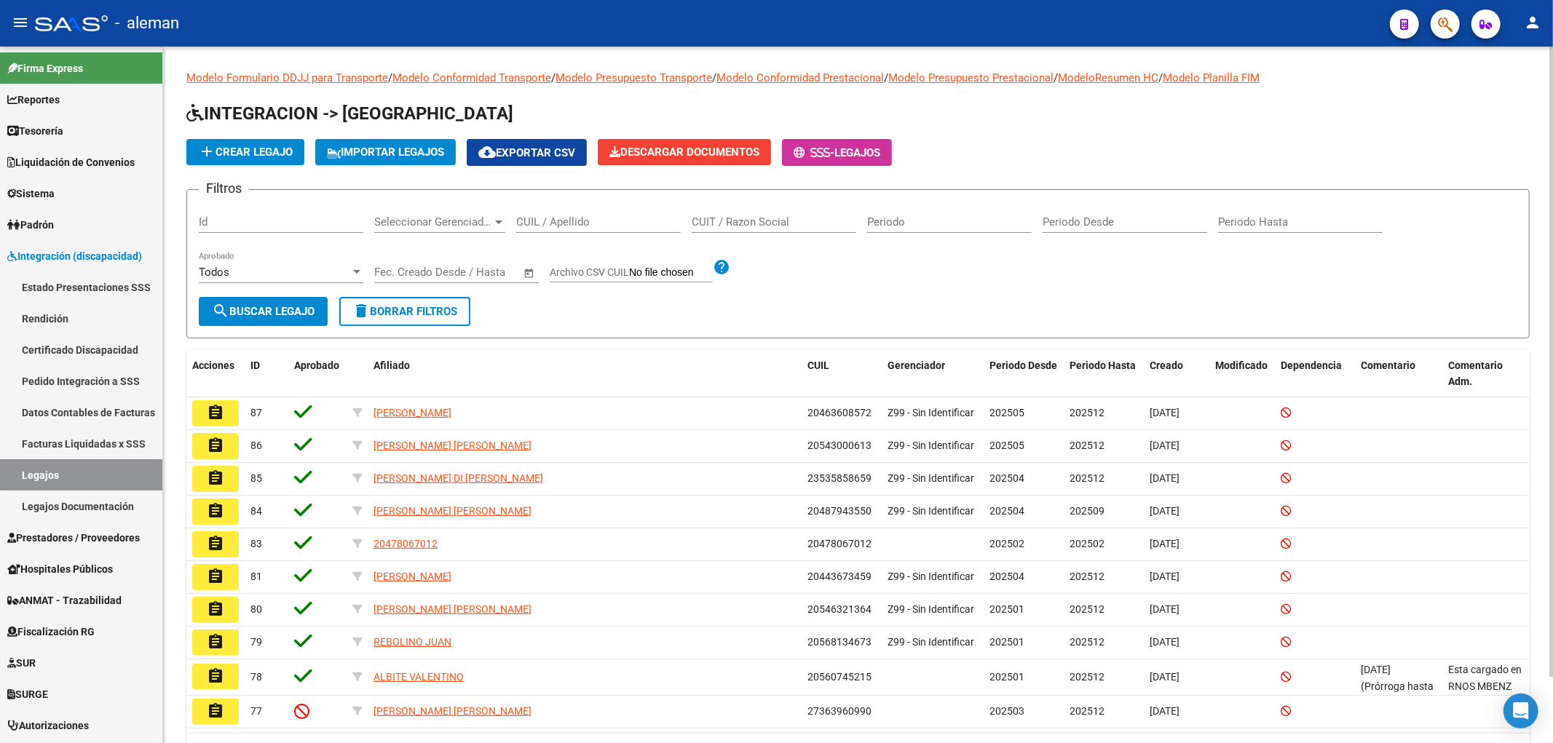
click at [565, 222] on input "CUIL / Apellido" at bounding box center [598, 221] width 165 height 13
paste input "23579255129"
type input "23579255129"
click at [278, 317] on button "search Buscar Legajo" at bounding box center [263, 311] width 129 height 29
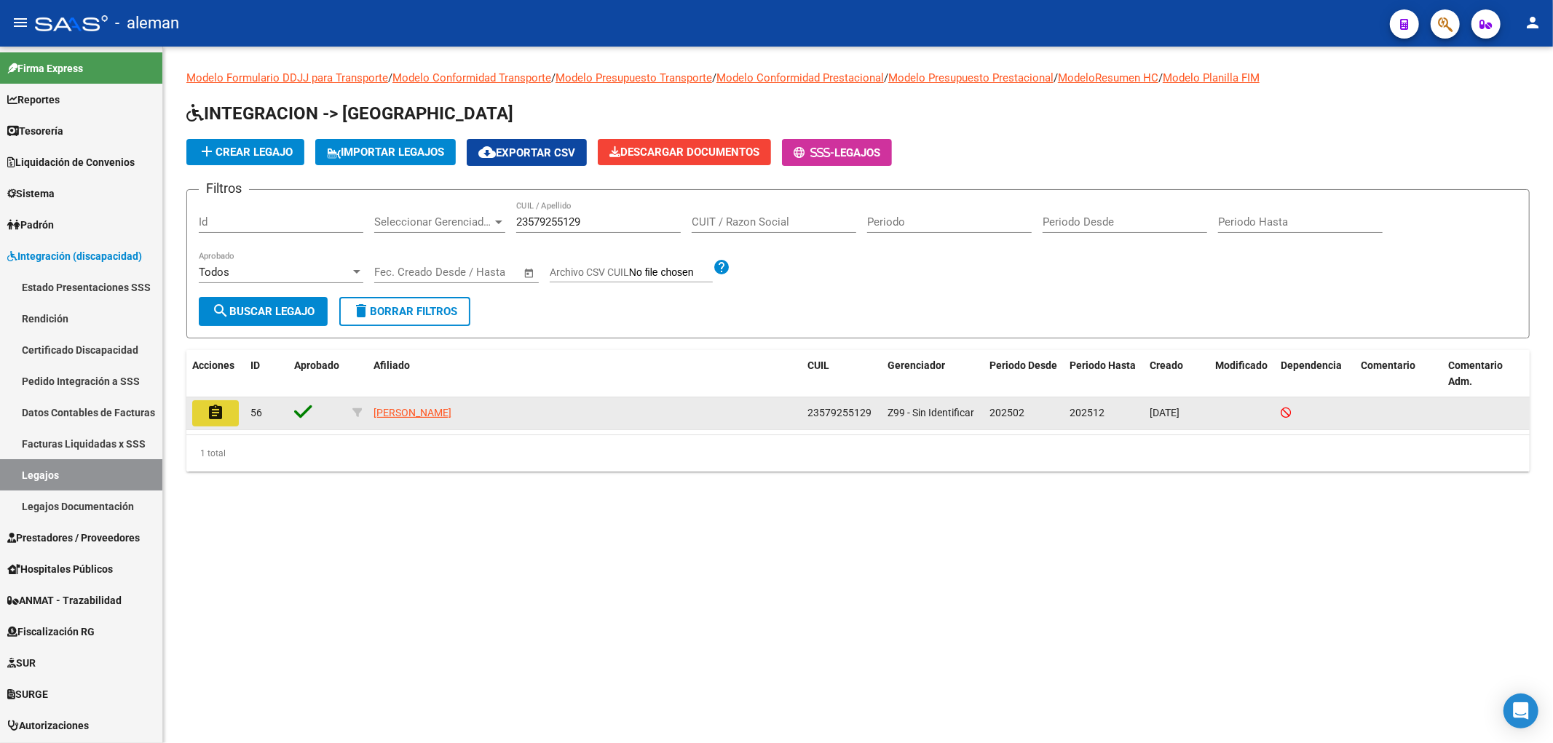
click at [209, 411] on mat-icon "assignment" at bounding box center [215, 412] width 17 height 17
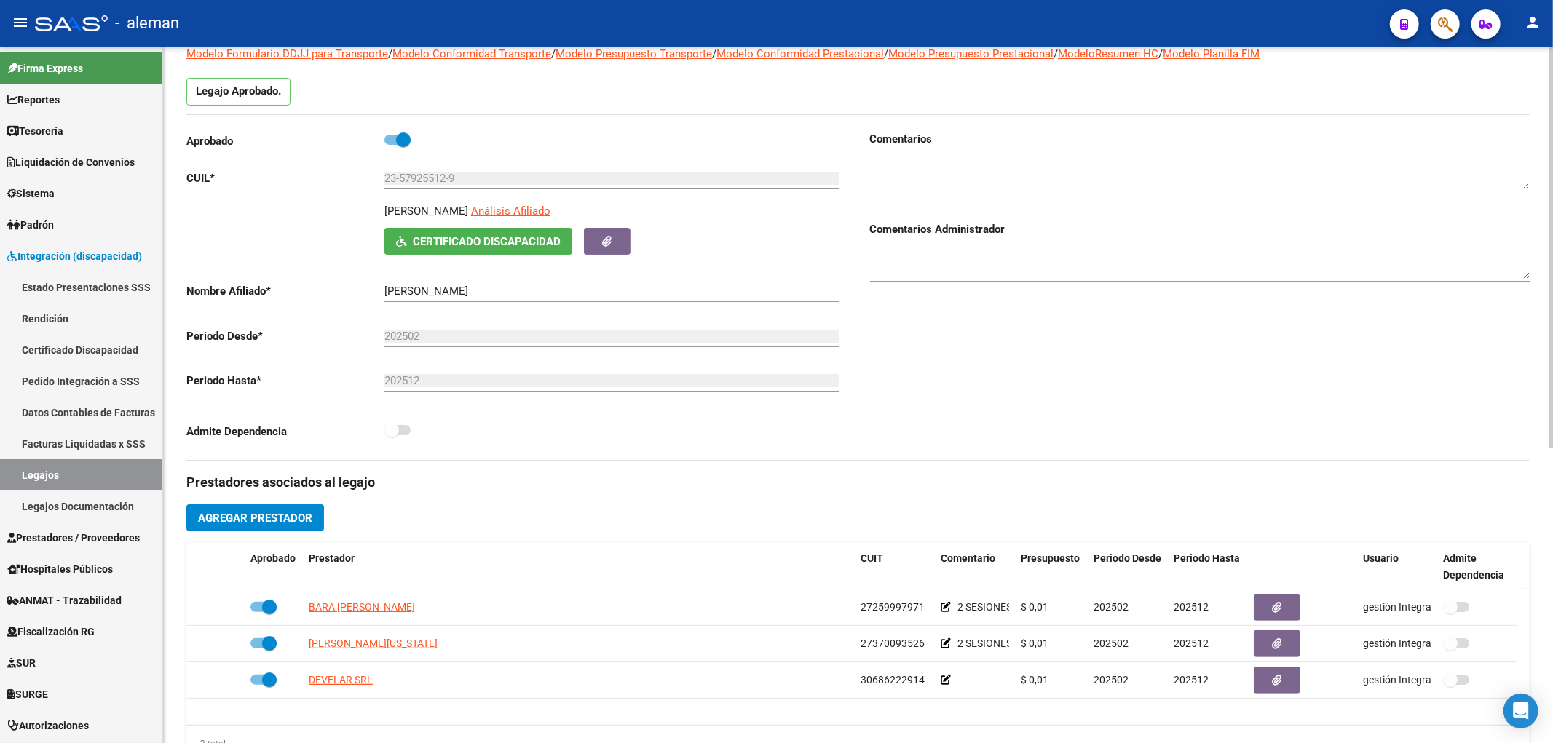
scroll to position [25, 0]
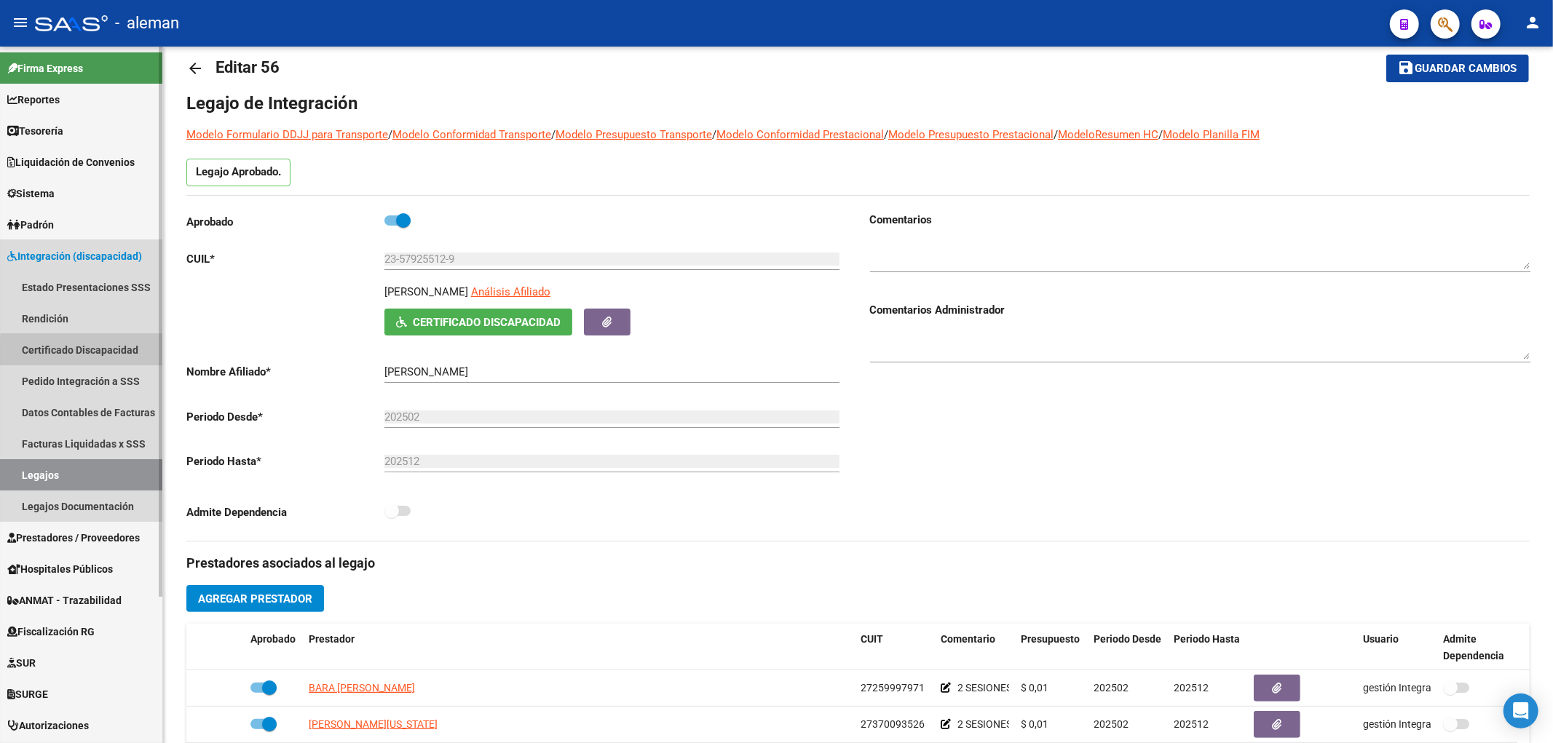
click at [99, 353] on link "Certificado Discapacidad" at bounding box center [81, 349] width 162 height 31
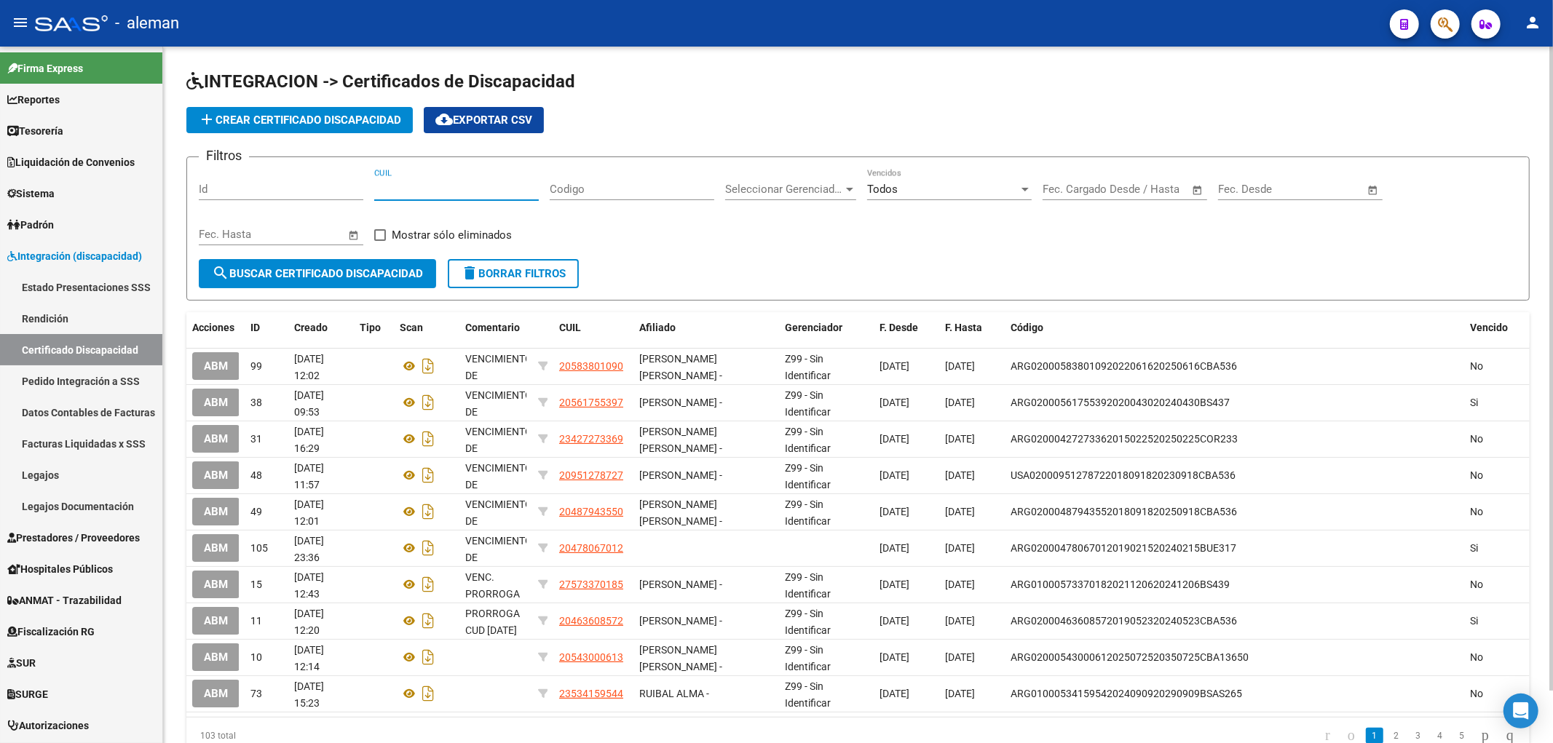
click at [479, 188] on input "CUIL" at bounding box center [456, 189] width 165 height 13
paste input "23-57925512-9"
type input "23-57925512-9"
click at [342, 270] on span "search Buscar Certificado Discapacidad" at bounding box center [317, 273] width 211 height 13
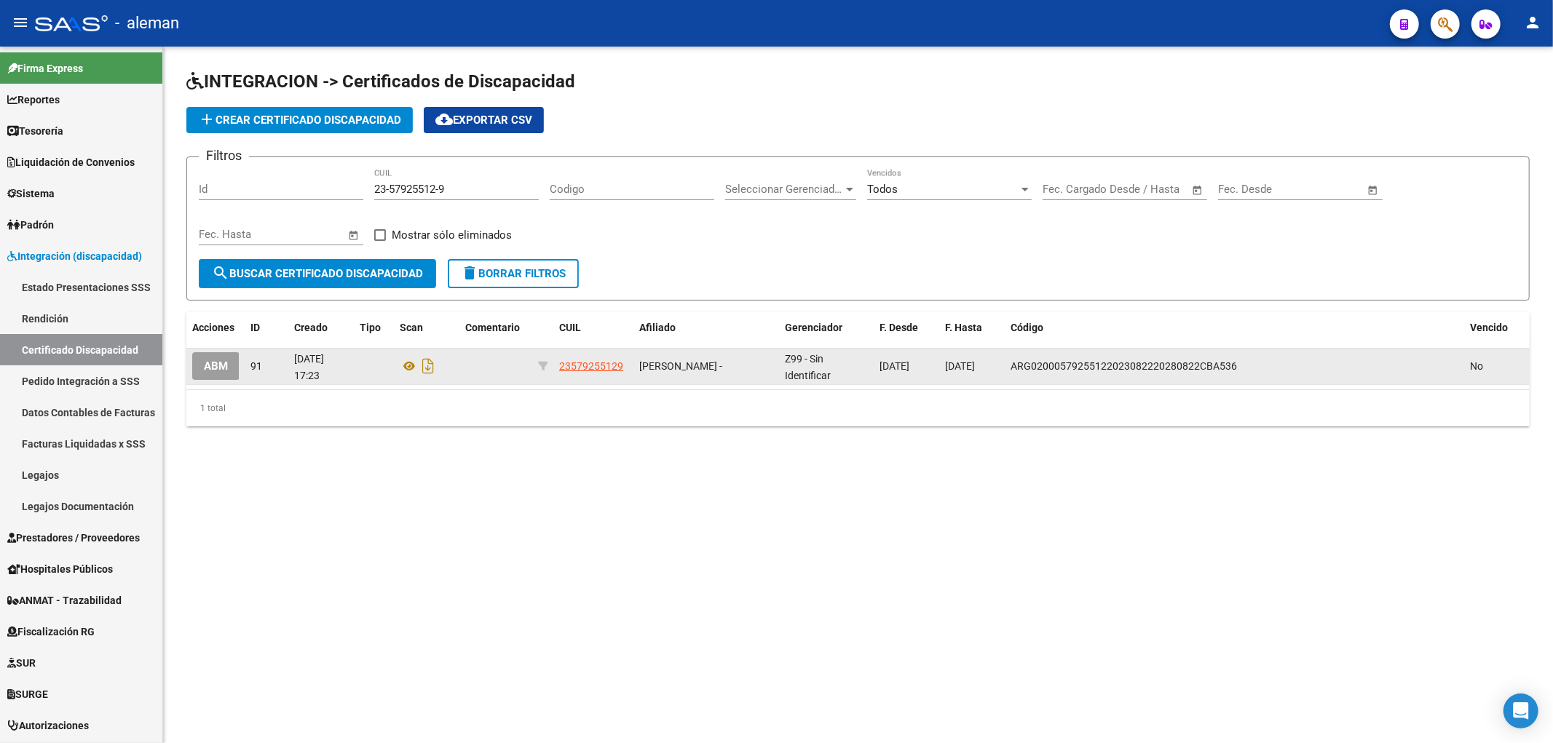
click at [213, 365] on span "ABM" at bounding box center [216, 366] width 24 height 13
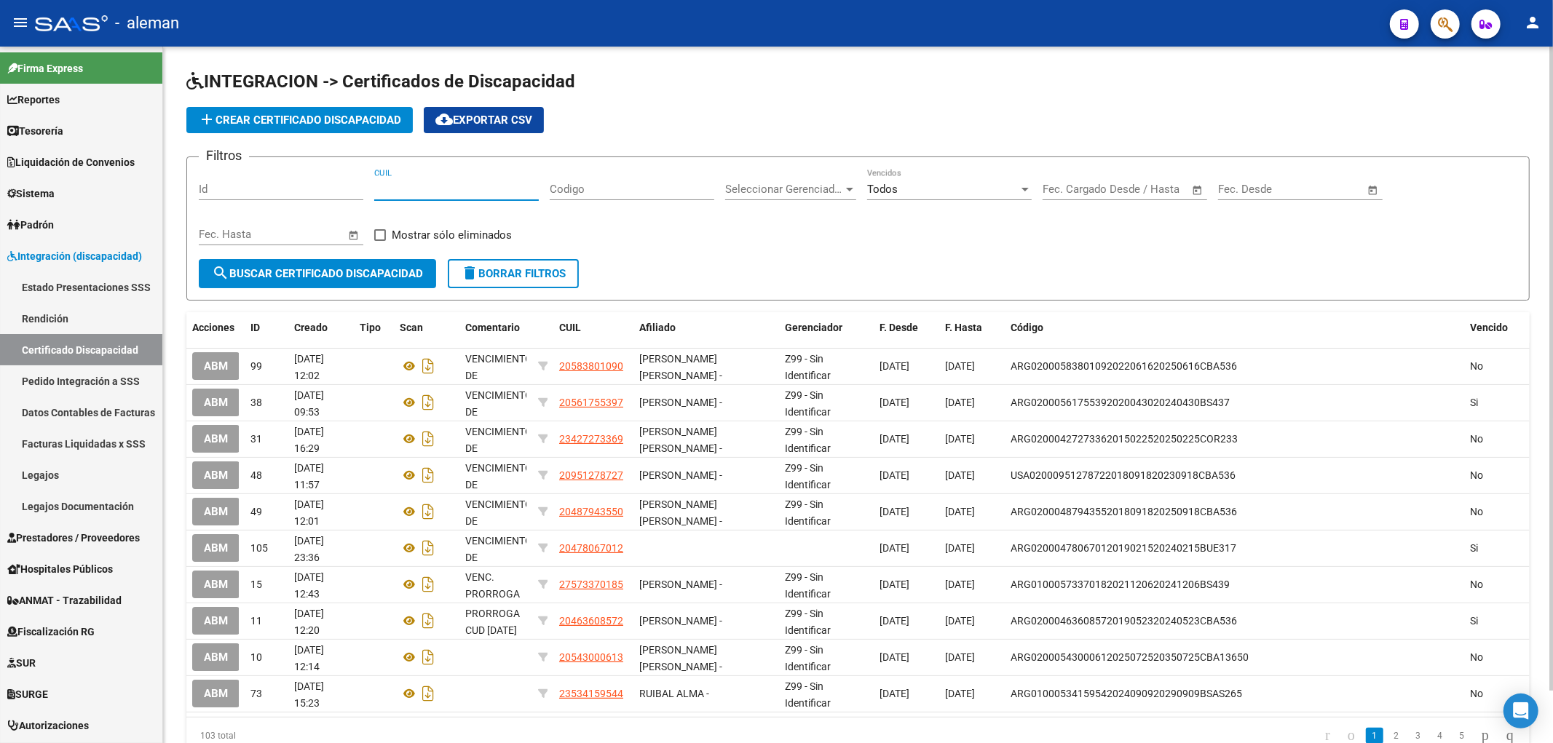
click at [492, 196] on input "CUIL" at bounding box center [456, 189] width 165 height 13
paste input "23-57925512-9"
type input "23-57925512-9"
click at [376, 272] on span "search Buscar Certificado Discapacidad" at bounding box center [317, 273] width 211 height 13
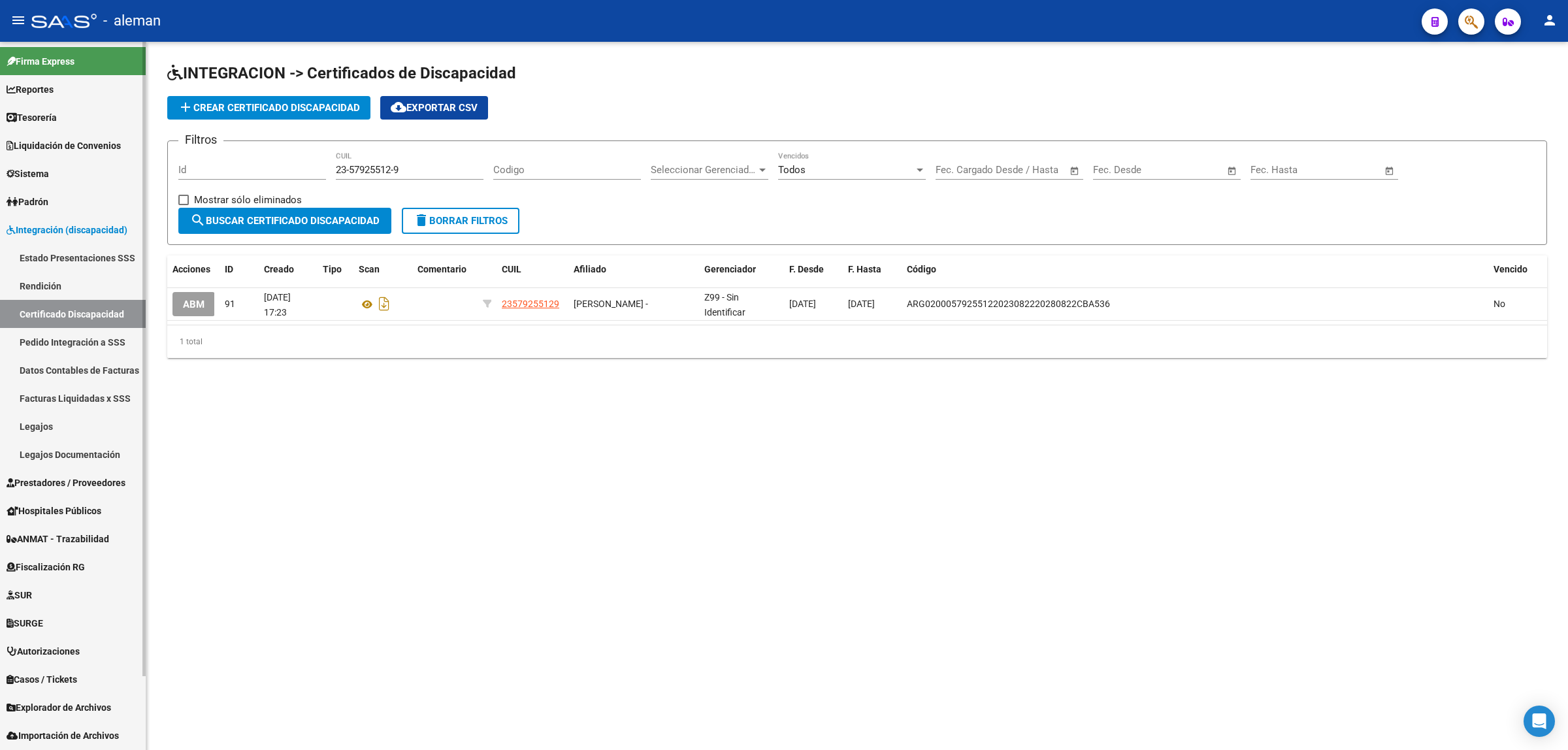
click at [42, 422] on link "Legajos" at bounding box center [73, 425] width 145 height 28
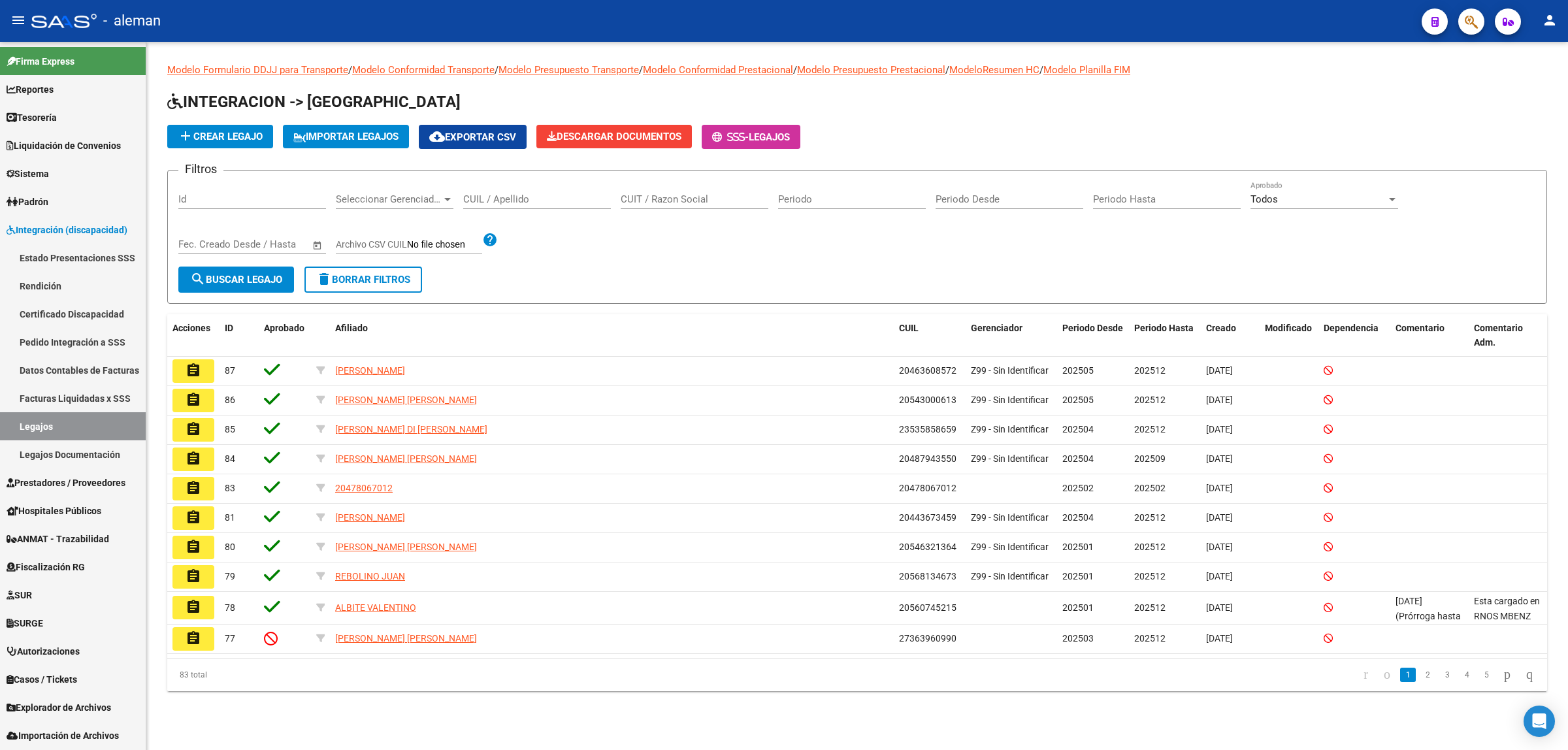
click at [508, 194] on input "CUIL / Apellido" at bounding box center [537, 198] width 148 height 12
type input "23534159544"
click at [237, 275] on span "search Buscar Legajo" at bounding box center [236, 279] width 92 height 12
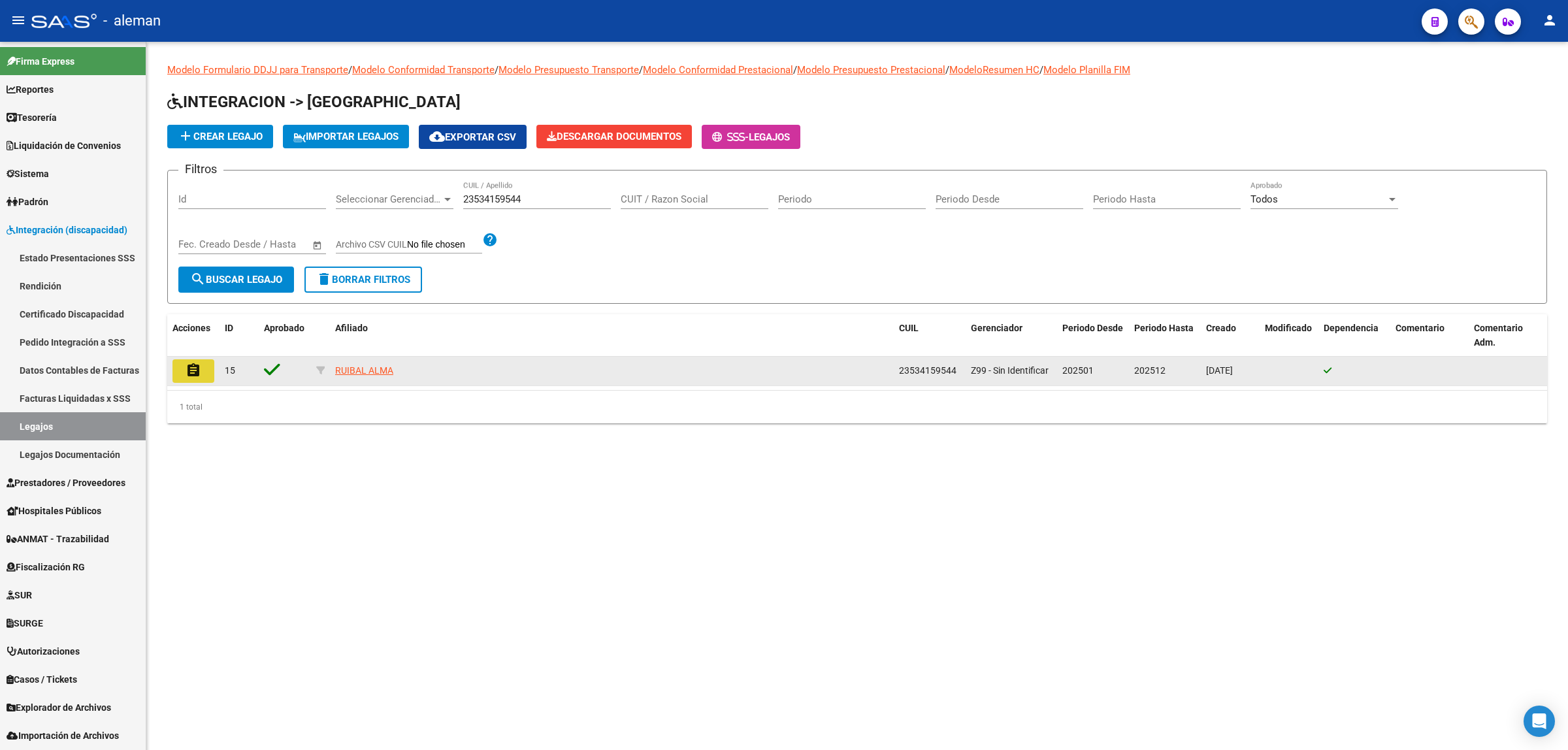
click at [193, 366] on mat-icon "assignment" at bounding box center [193, 370] width 15 height 15
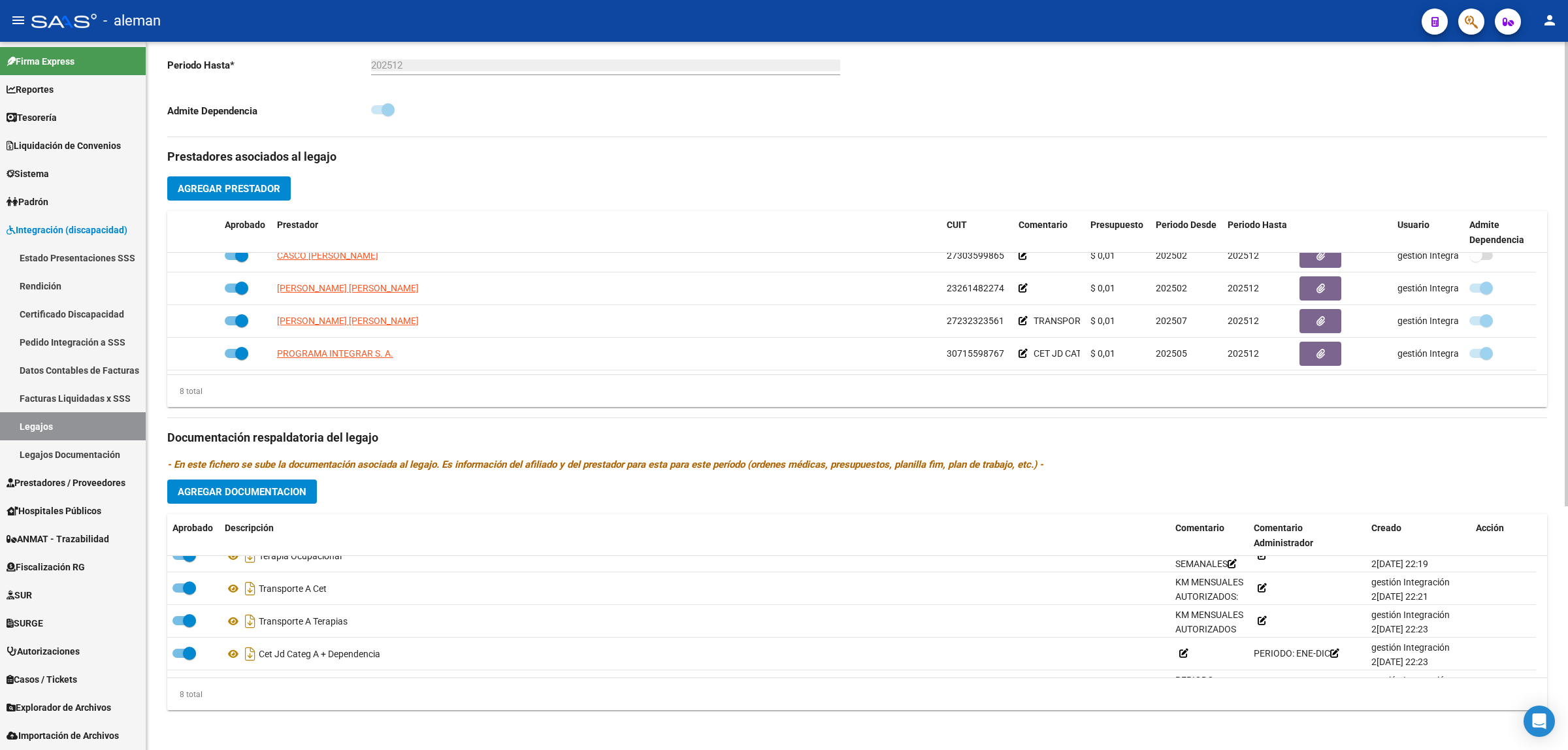
scroll to position [372, 0]
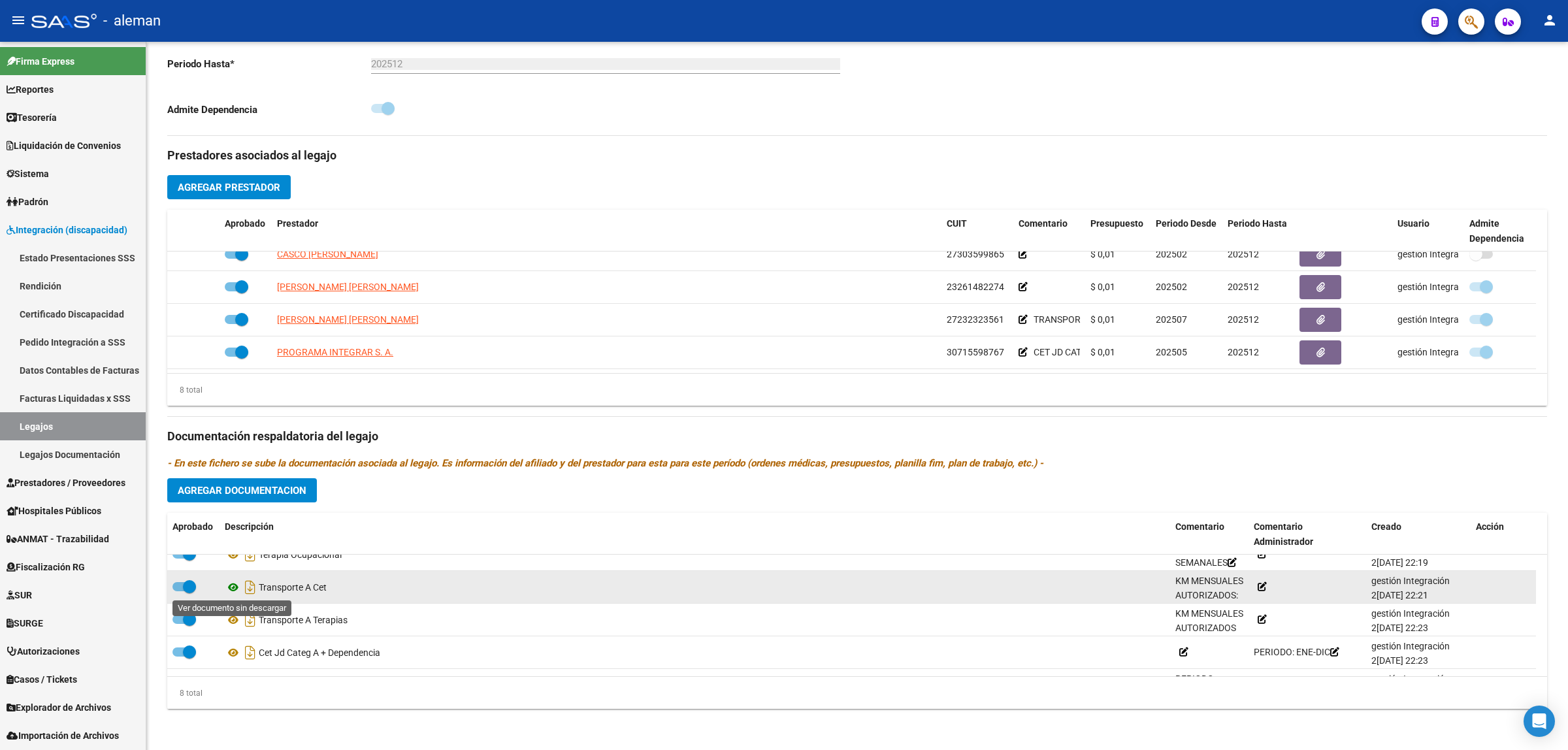
click at [230, 589] on icon at bounding box center [232, 587] width 17 height 15
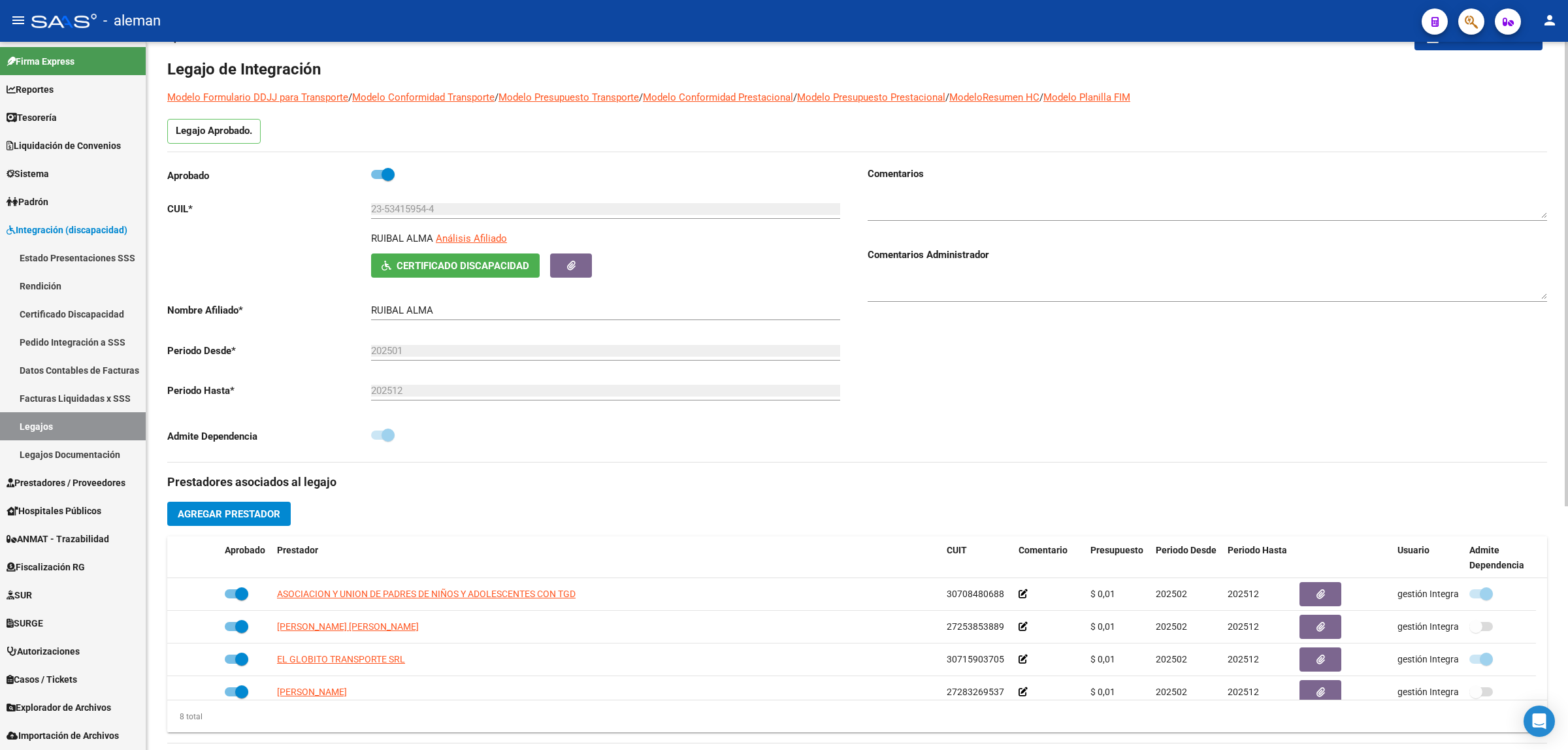
scroll to position [0, 0]
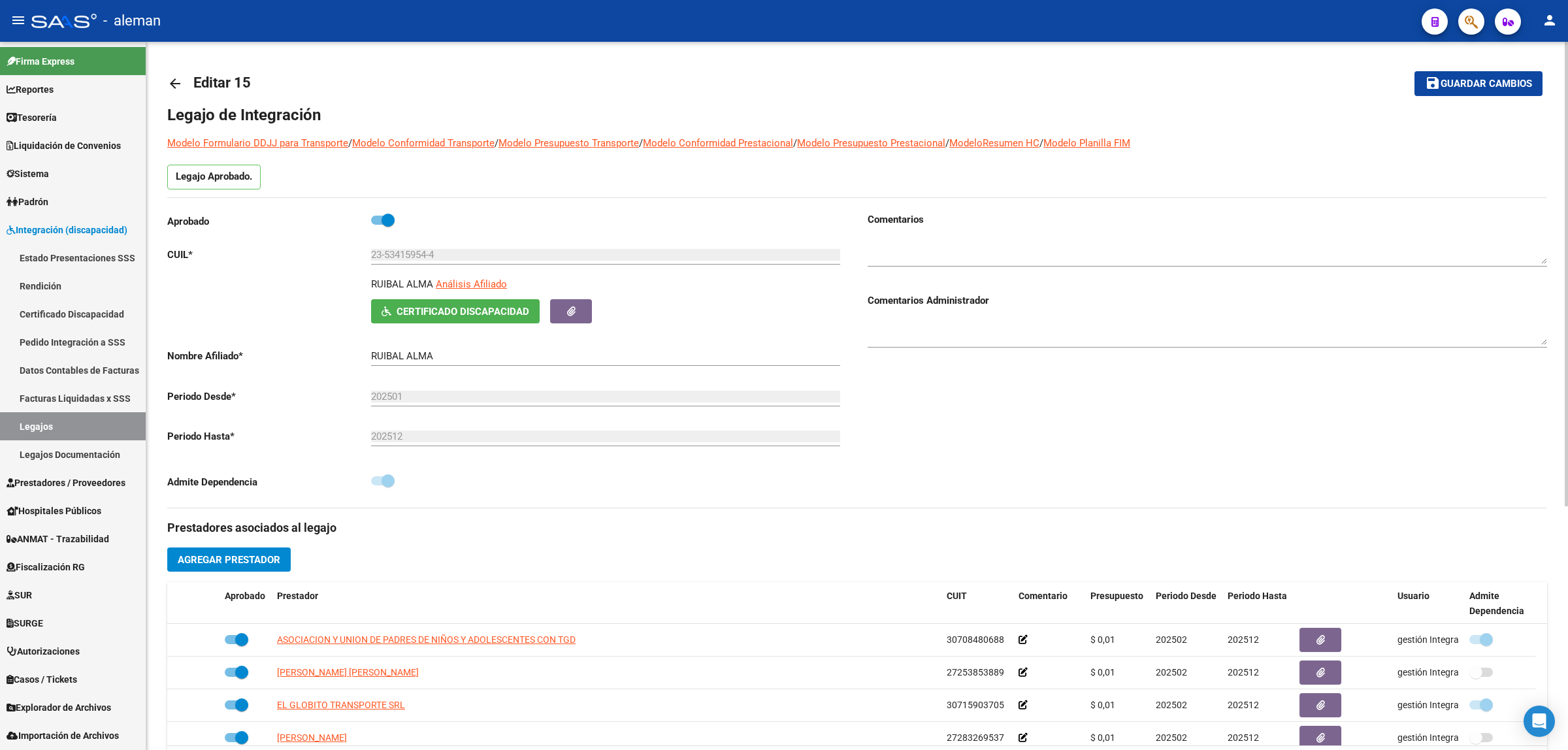
click at [180, 83] on mat-icon "arrow_back" at bounding box center [174, 83] width 15 height 15
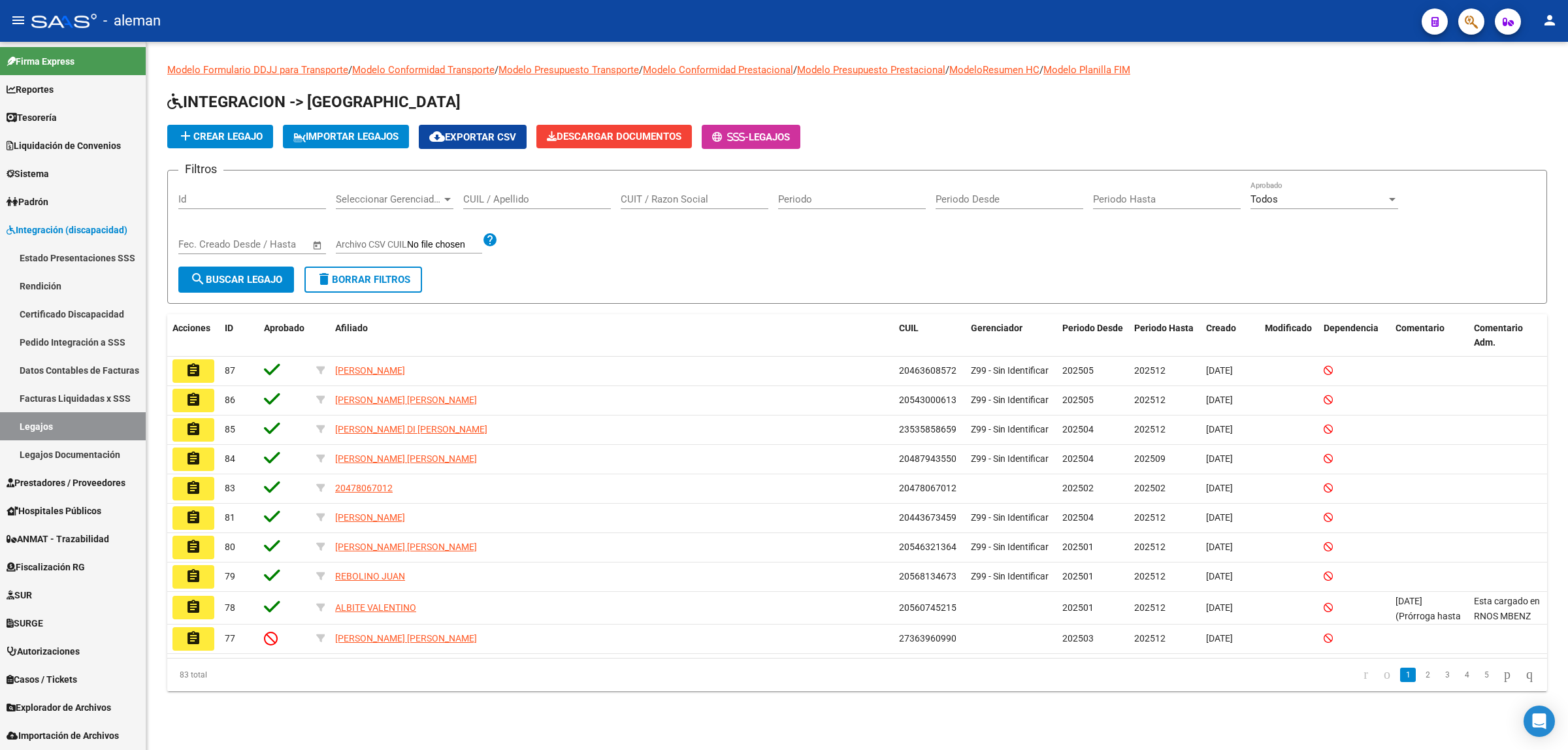
click at [484, 198] on input "CUIL / Apellido" at bounding box center [537, 198] width 148 height 12
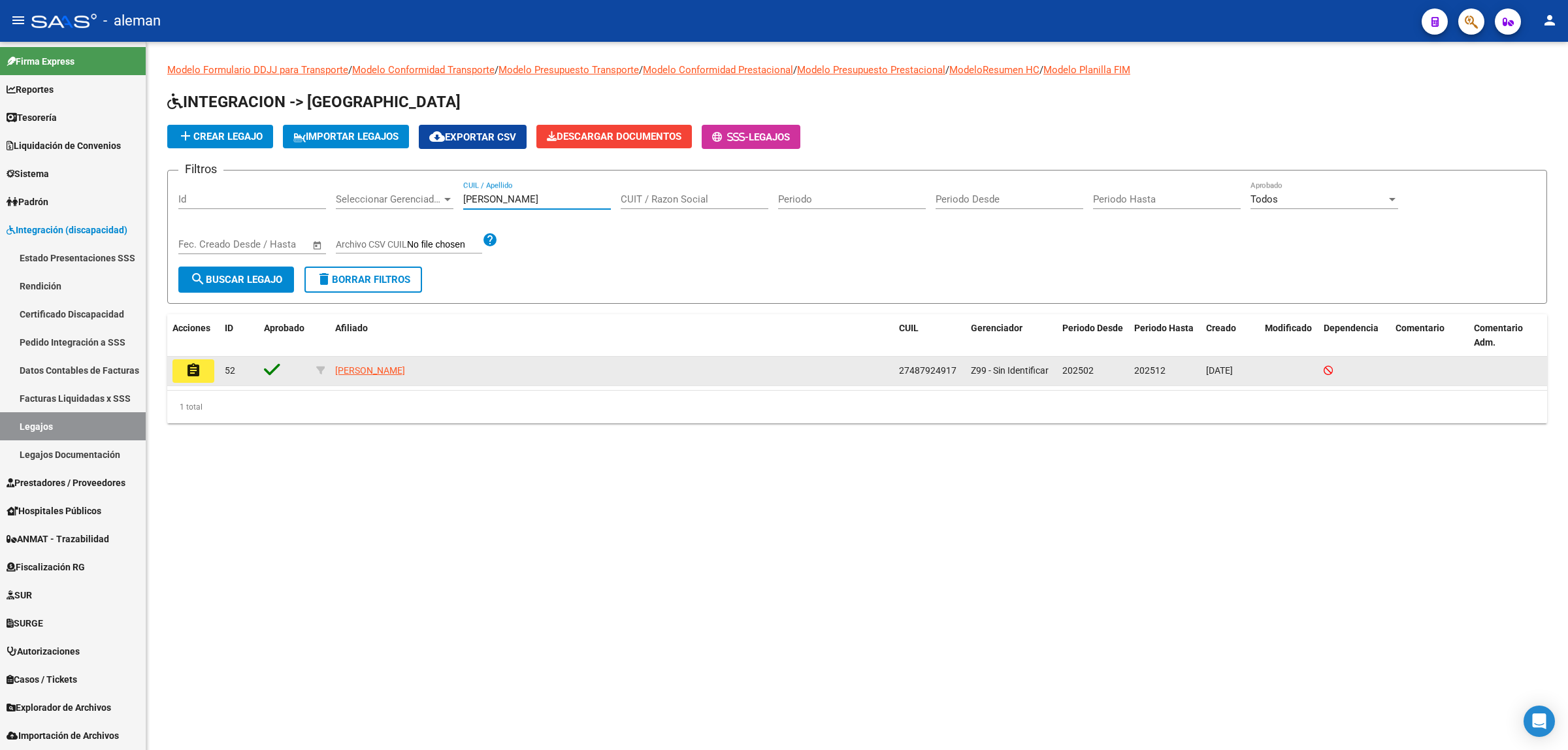
type input "MOYANO"
click at [196, 368] on mat-icon "assignment" at bounding box center [193, 370] width 15 height 15
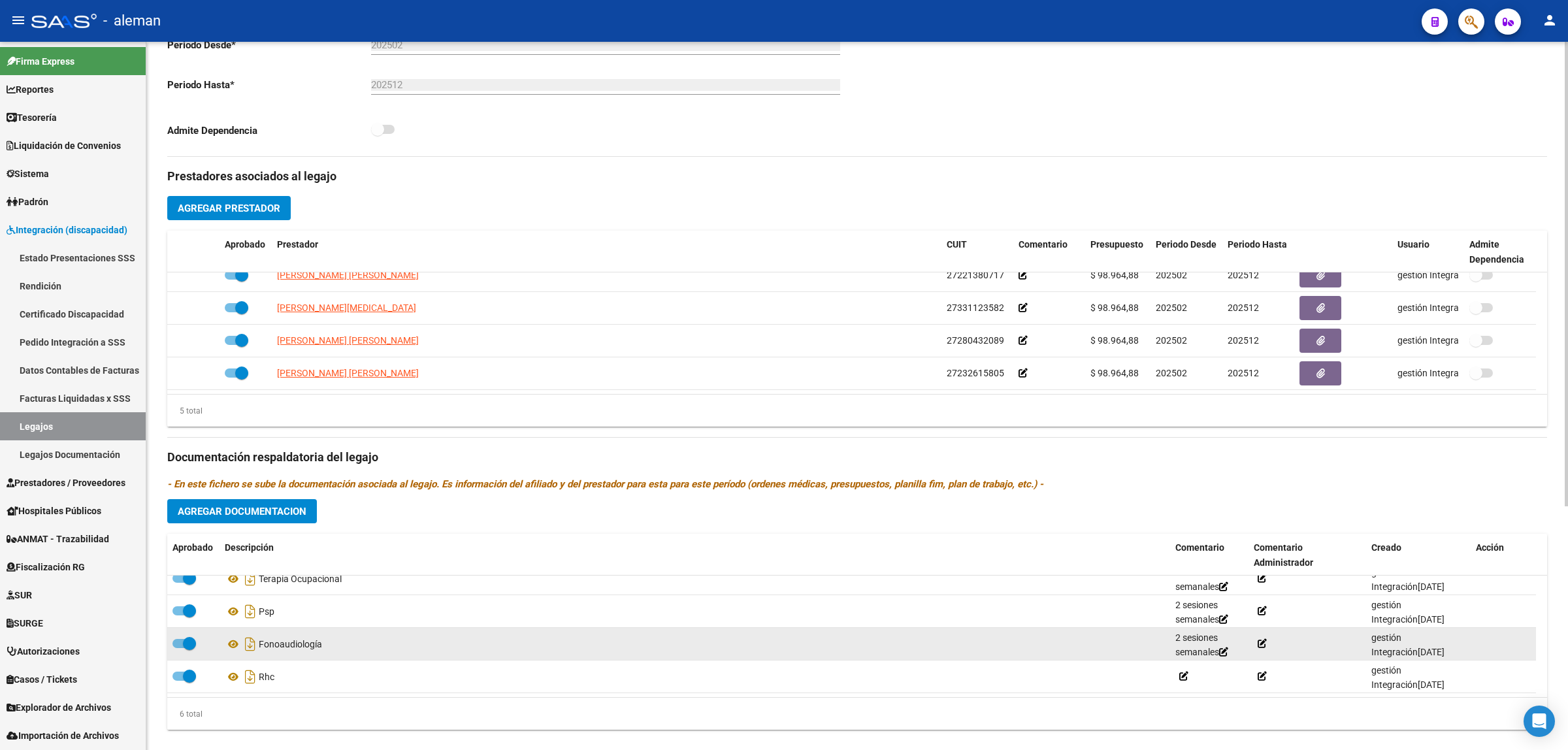
scroll to position [372, 0]
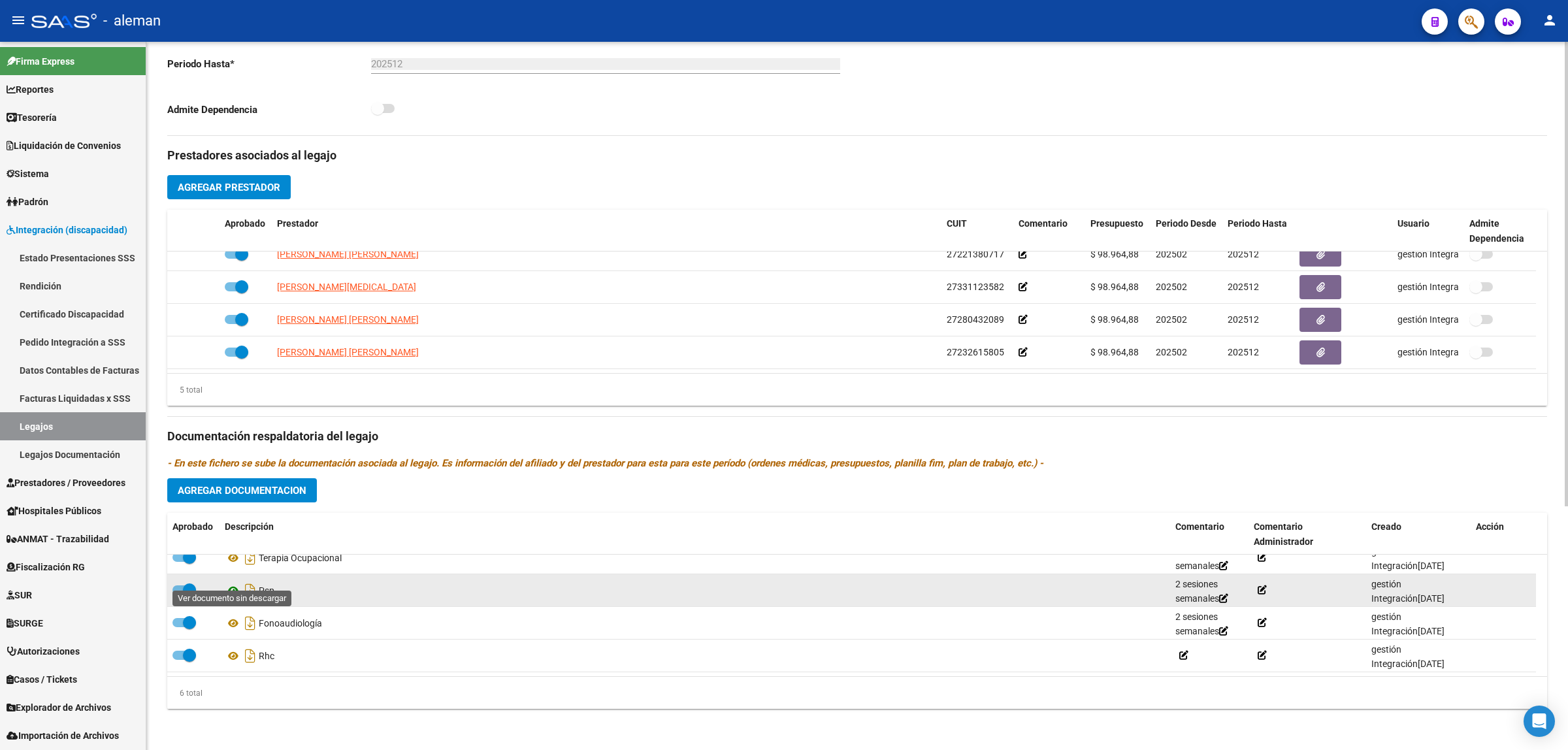
click at [230, 582] on icon at bounding box center [232, 589] width 17 height 15
